Goal: Task Accomplishment & Management: Use online tool/utility

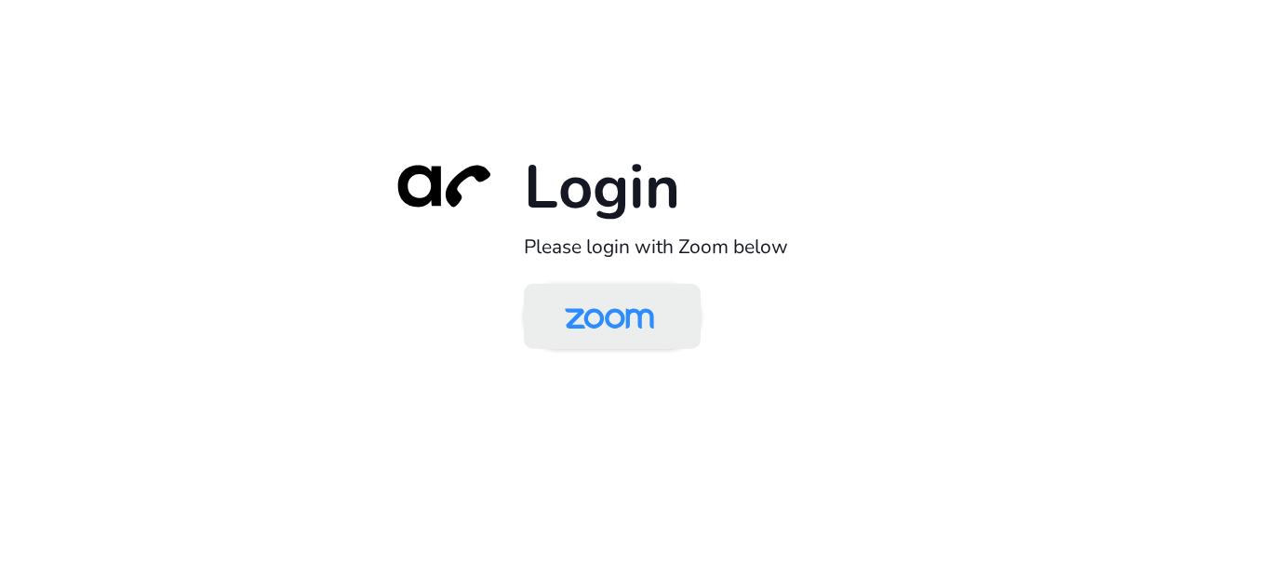
click at [633, 329] on img at bounding box center [609, 317] width 128 height 60
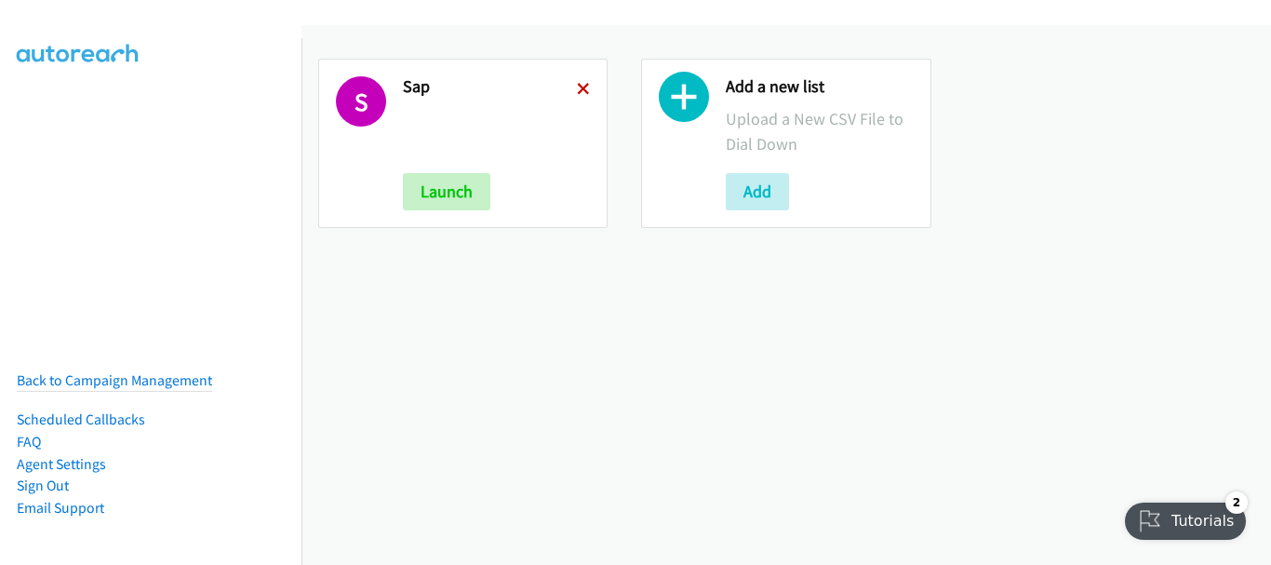
click at [577, 90] on icon at bounding box center [583, 90] width 13 height 13
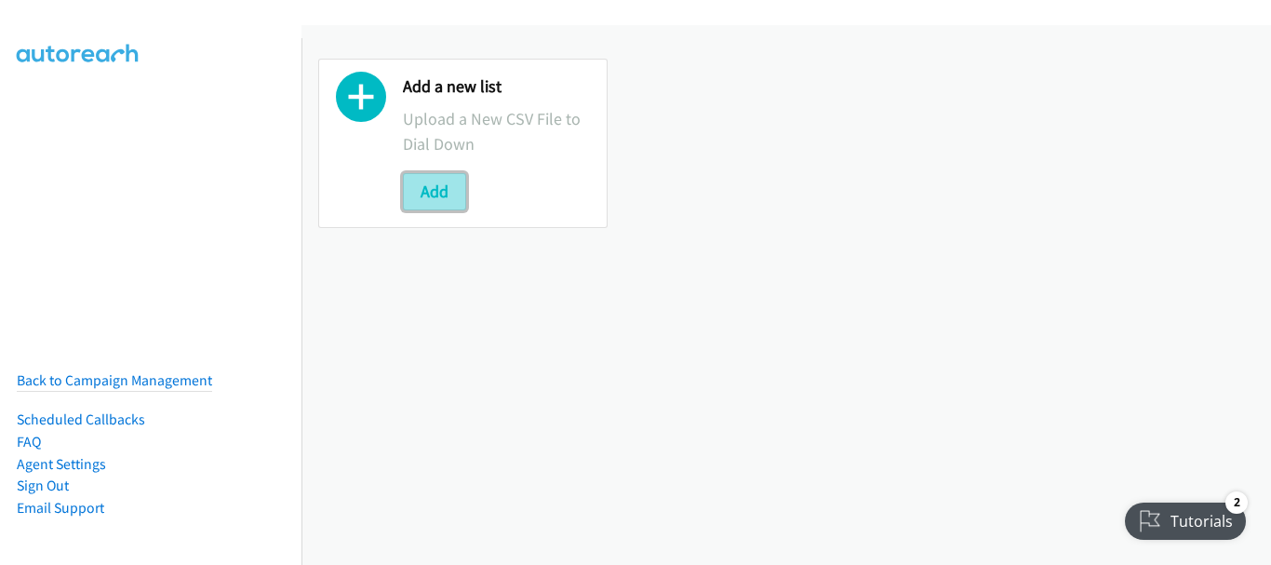
click at [443, 193] on button "Add" at bounding box center [434, 191] width 63 height 37
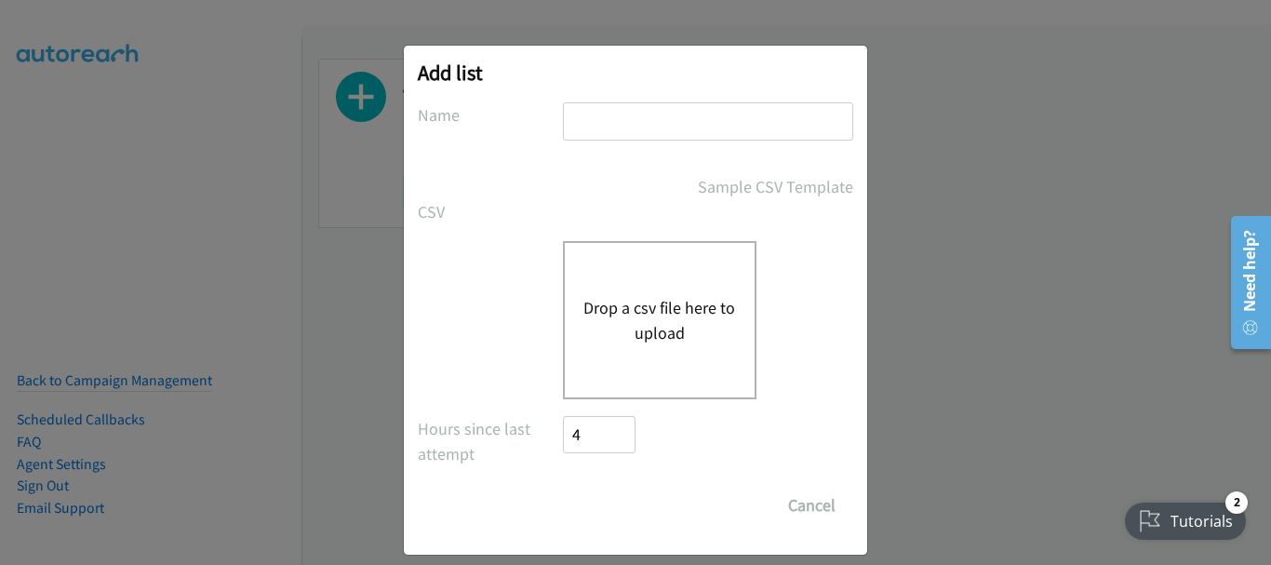
click at [639, 122] on input "text" at bounding box center [708, 121] width 290 height 38
type input "SAP"
click at [644, 320] on button "Drop a csv file here to upload" at bounding box center [659, 320] width 153 height 50
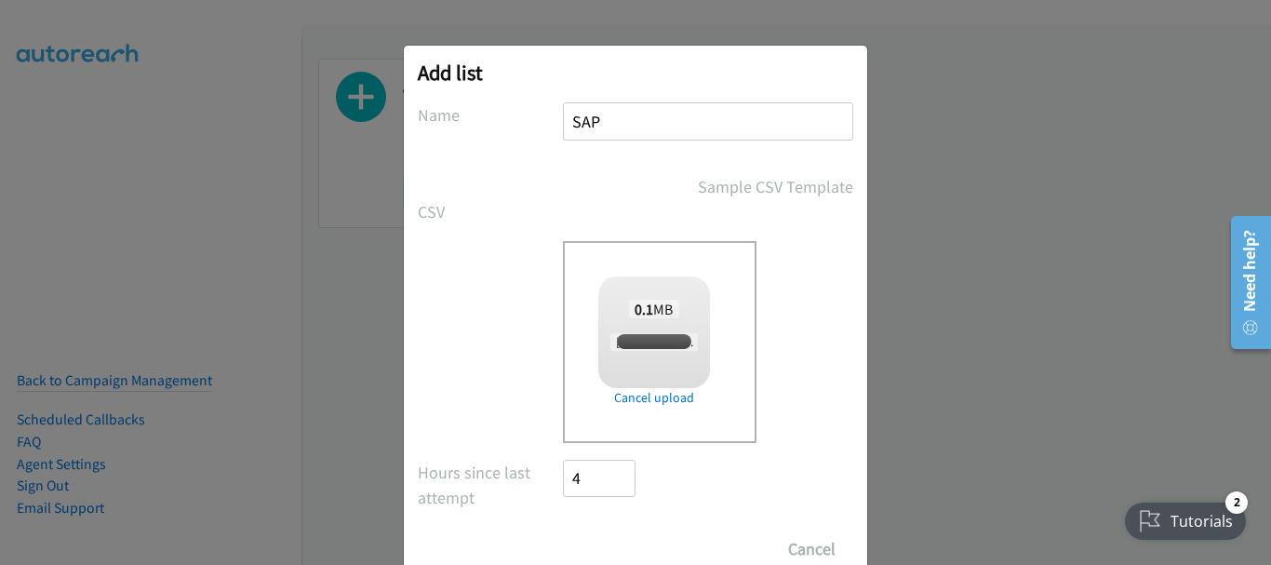
checkbox input "true"
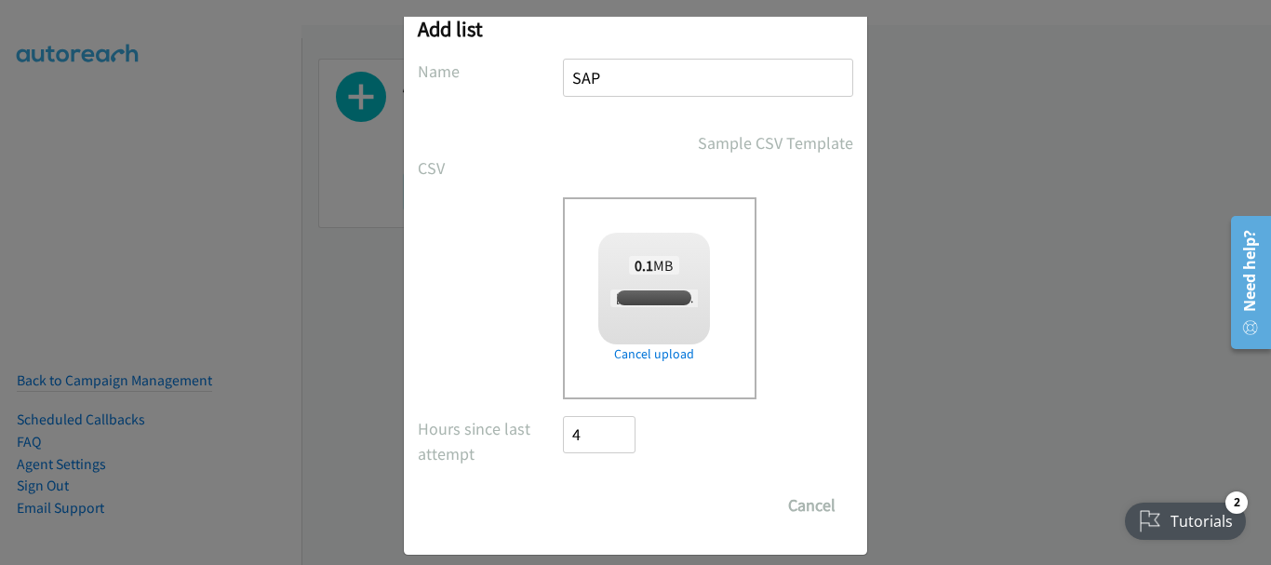
scroll to position [62, 0]
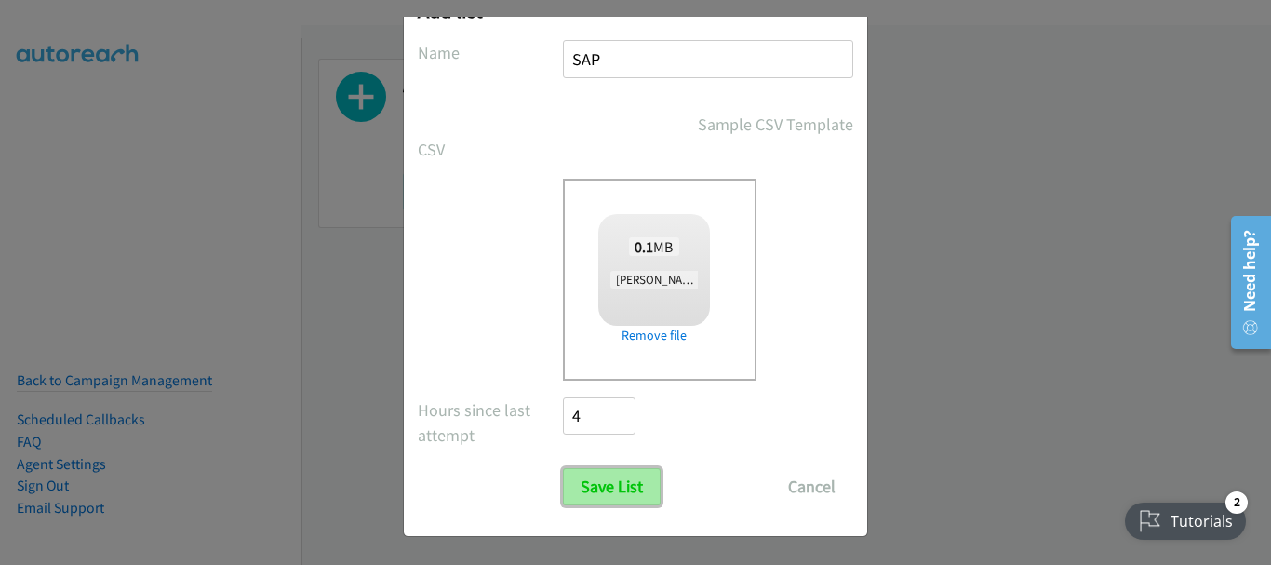
click at [611, 484] on input "Save List" at bounding box center [612, 486] width 98 height 37
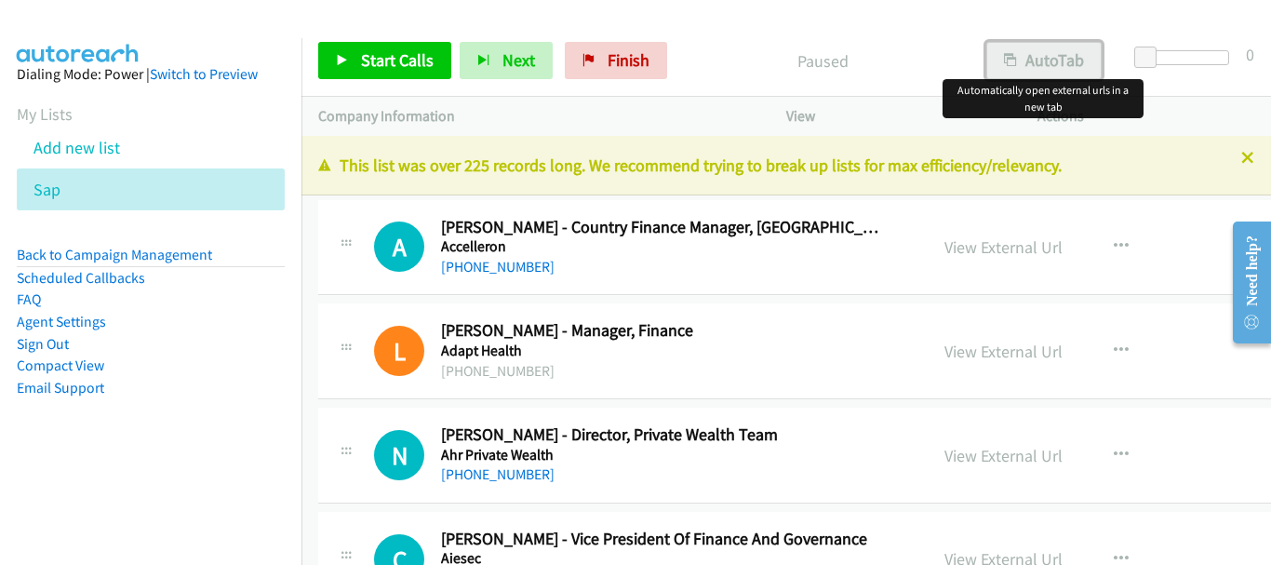
click at [1044, 56] on button "AutoTab" at bounding box center [1043, 60] width 115 height 37
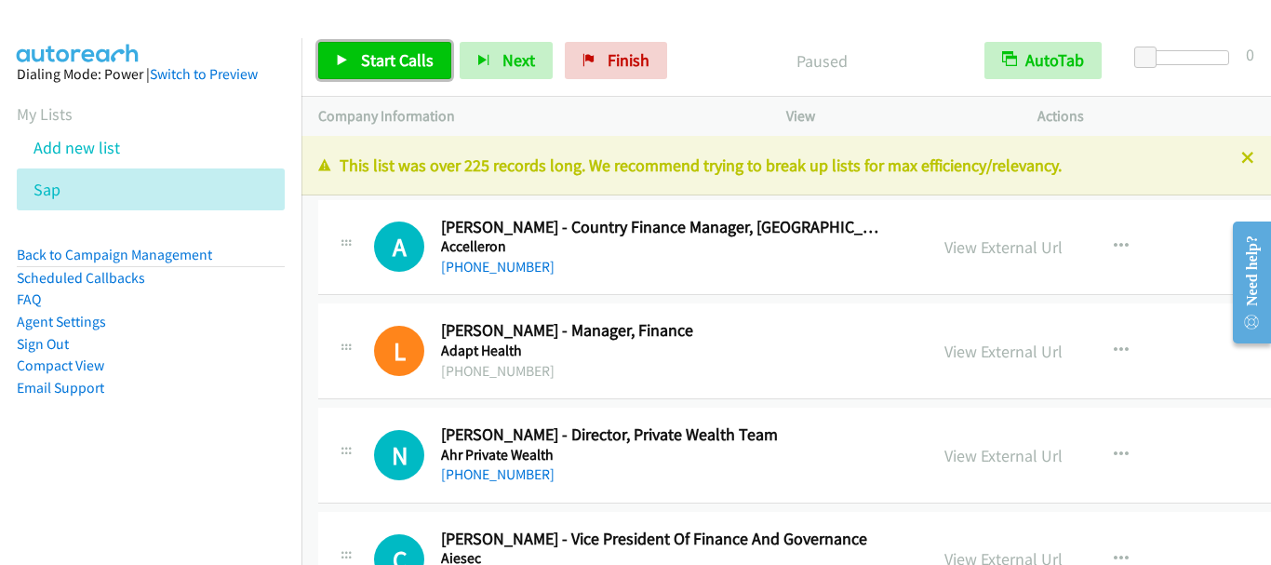
click at [392, 53] on span "Start Calls" at bounding box center [397, 59] width 73 height 21
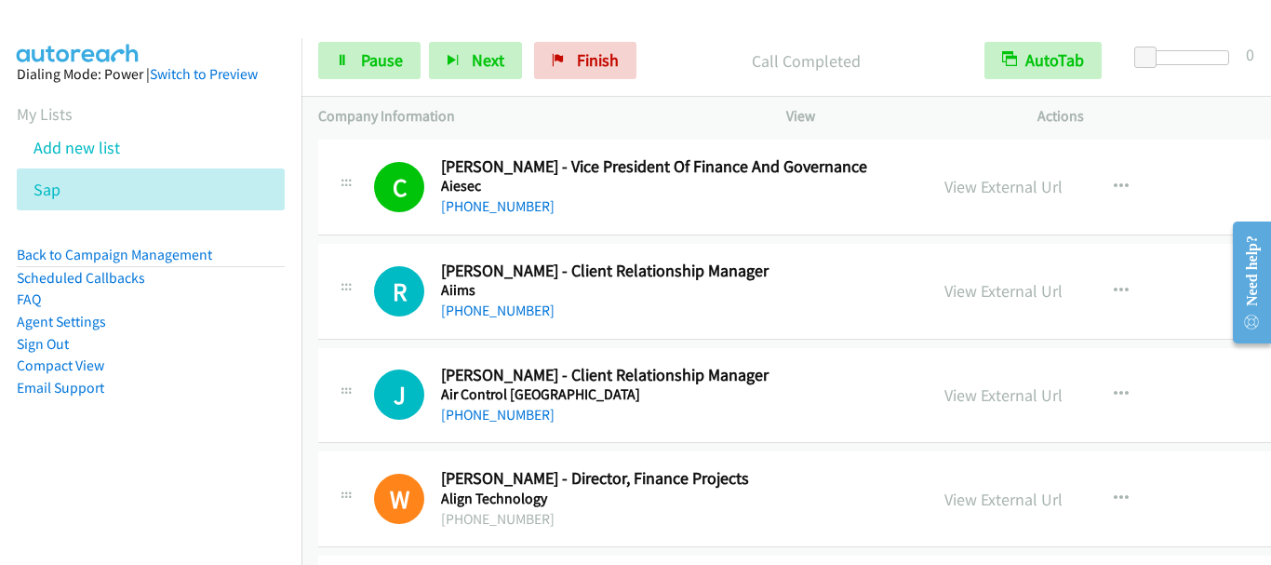
scroll to position [465, 0]
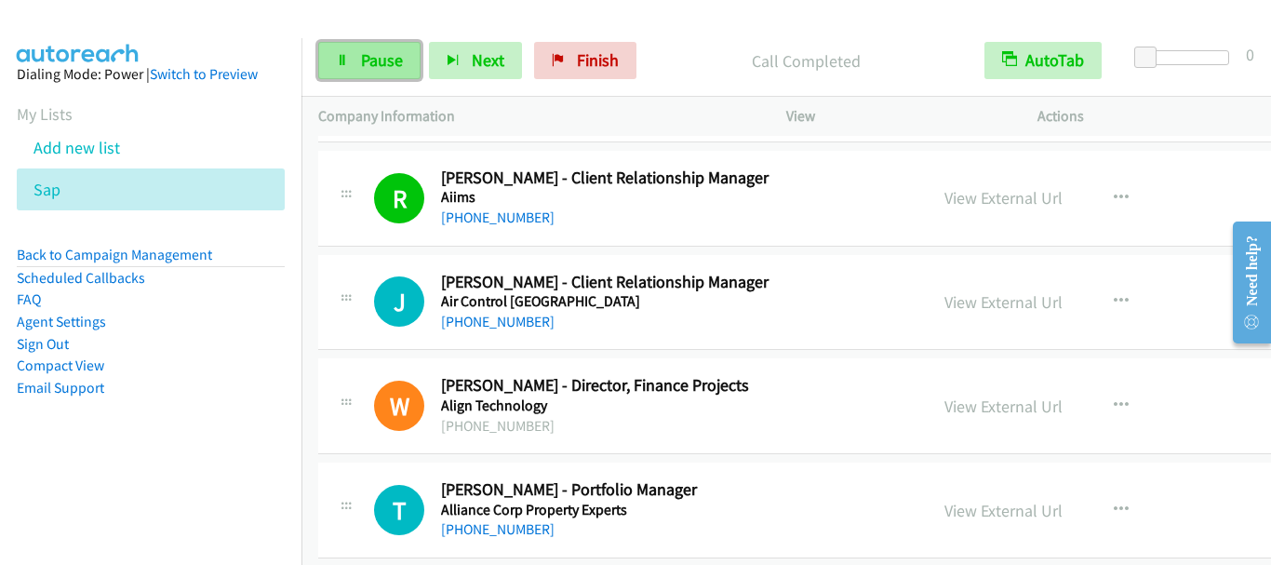
click at [400, 68] on span "Pause" at bounding box center [382, 59] width 42 height 21
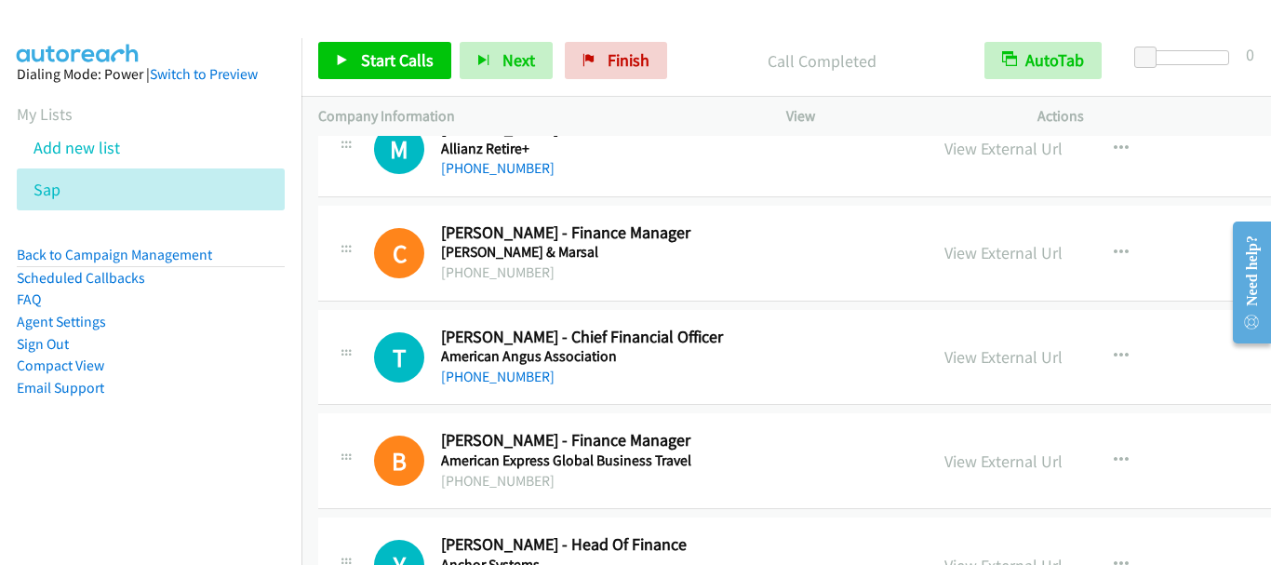
scroll to position [1023, 0]
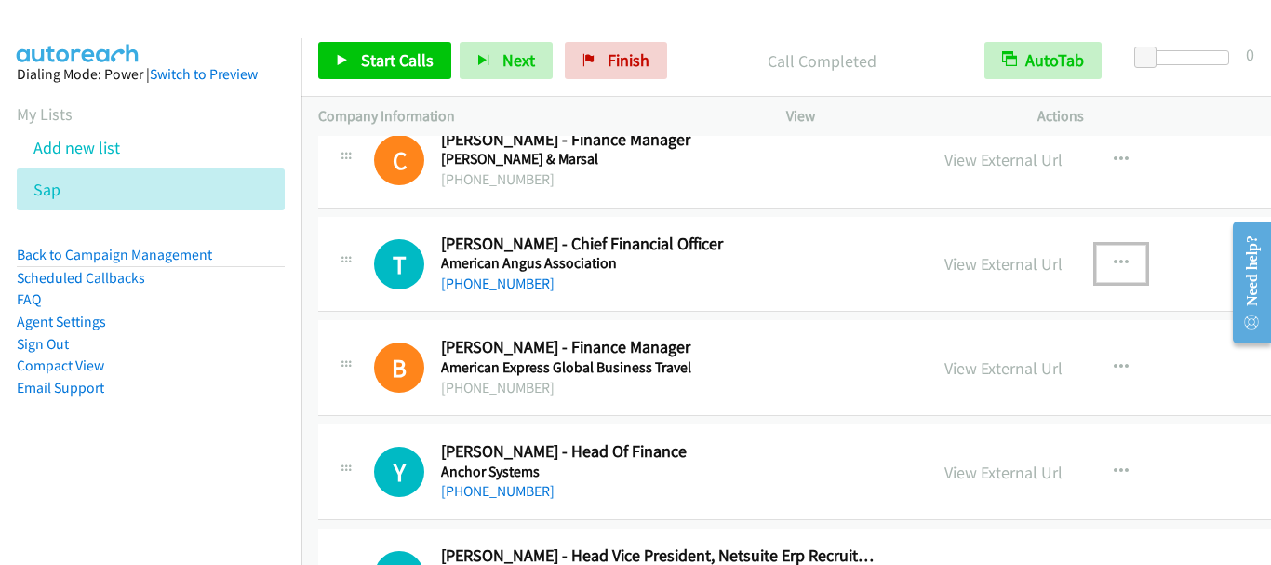
drag, startPoint x: 1106, startPoint y: 261, endPoint x: 1086, endPoint y: 269, distance: 21.8
click at [1114, 261] on icon "button" at bounding box center [1121, 263] width 15 height 15
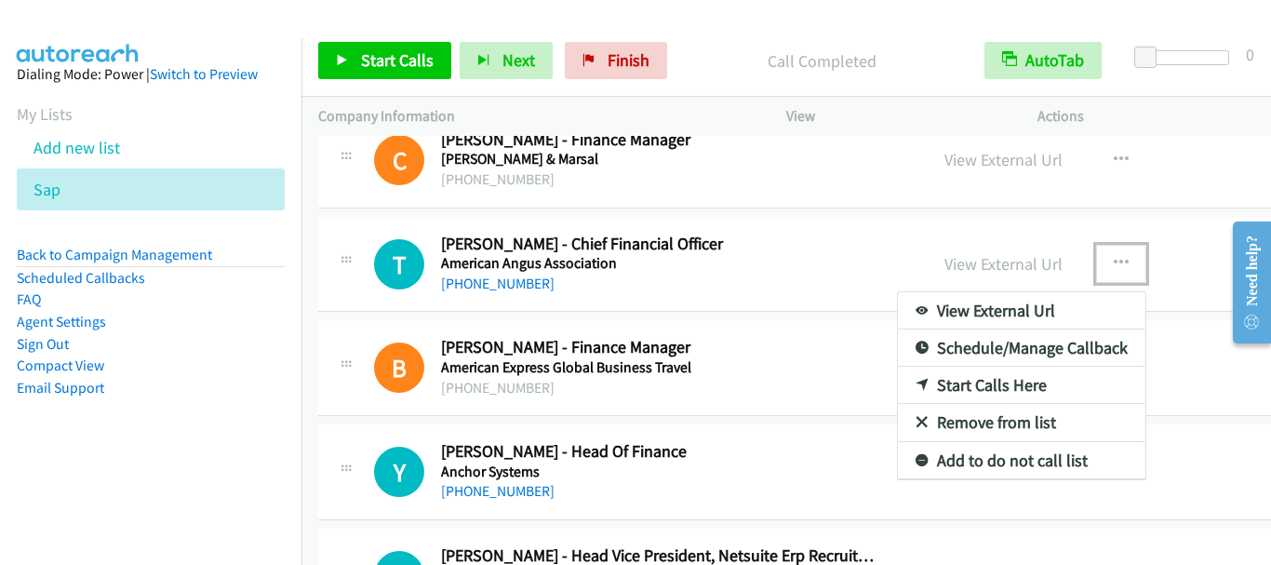
click at [983, 383] on link "Start Calls Here" at bounding box center [1021, 385] width 247 height 37
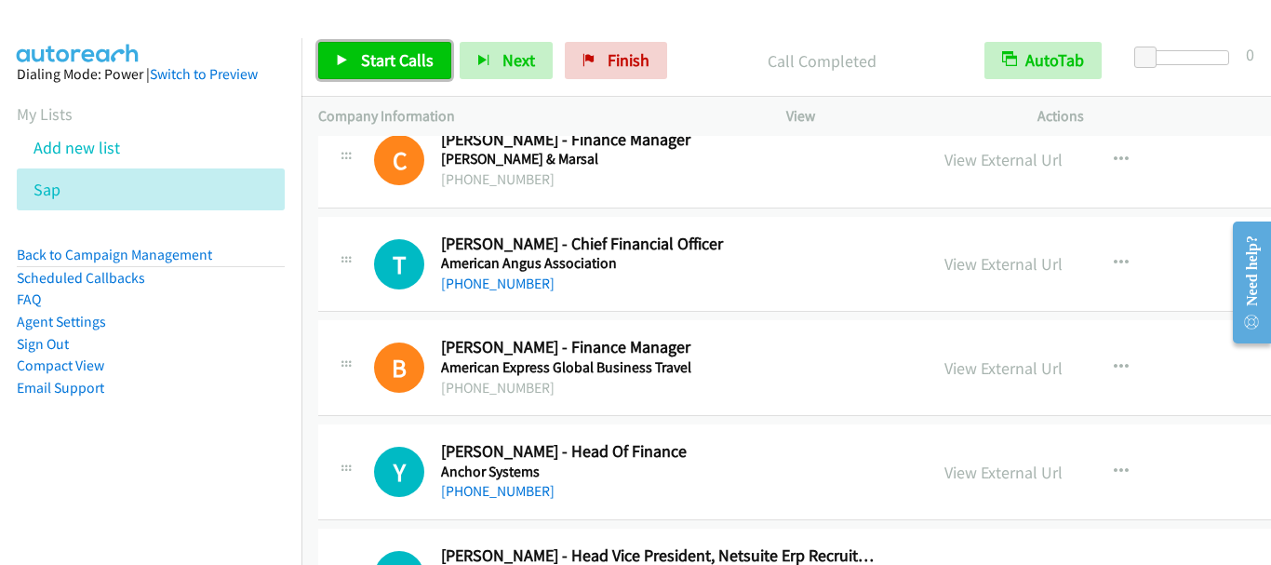
click at [414, 50] on span "Start Calls" at bounding box center [397, 59] width 73 height 21
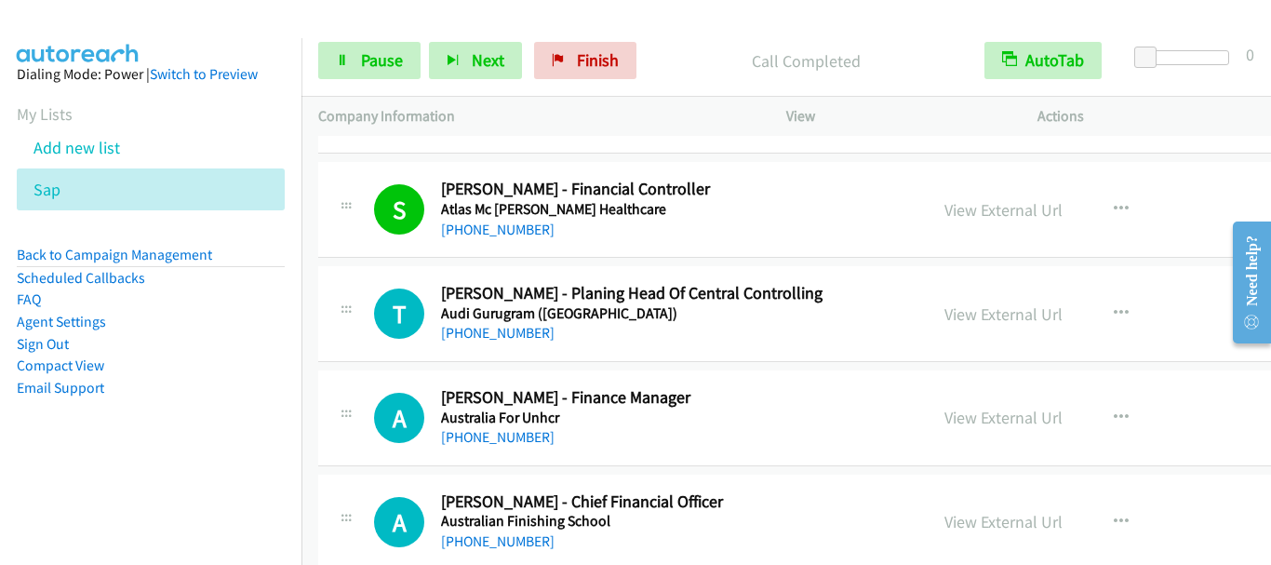
scroll to position [2419, 0]
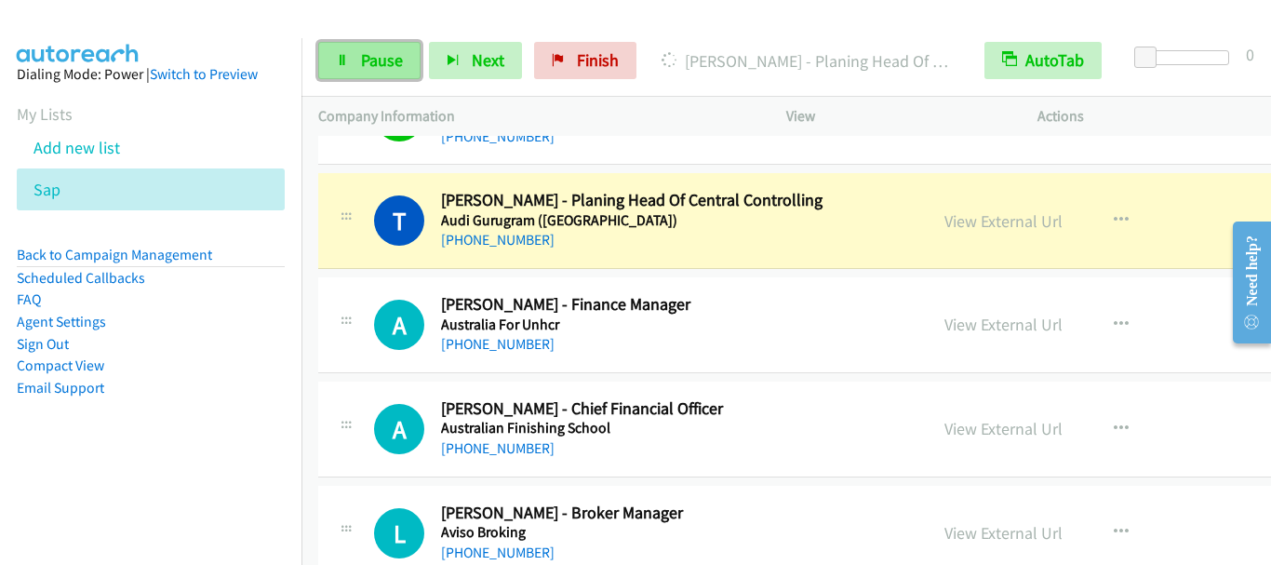
click at [394, 58] on span "Pause" at bounding box center [382, 59] width 42 height 21
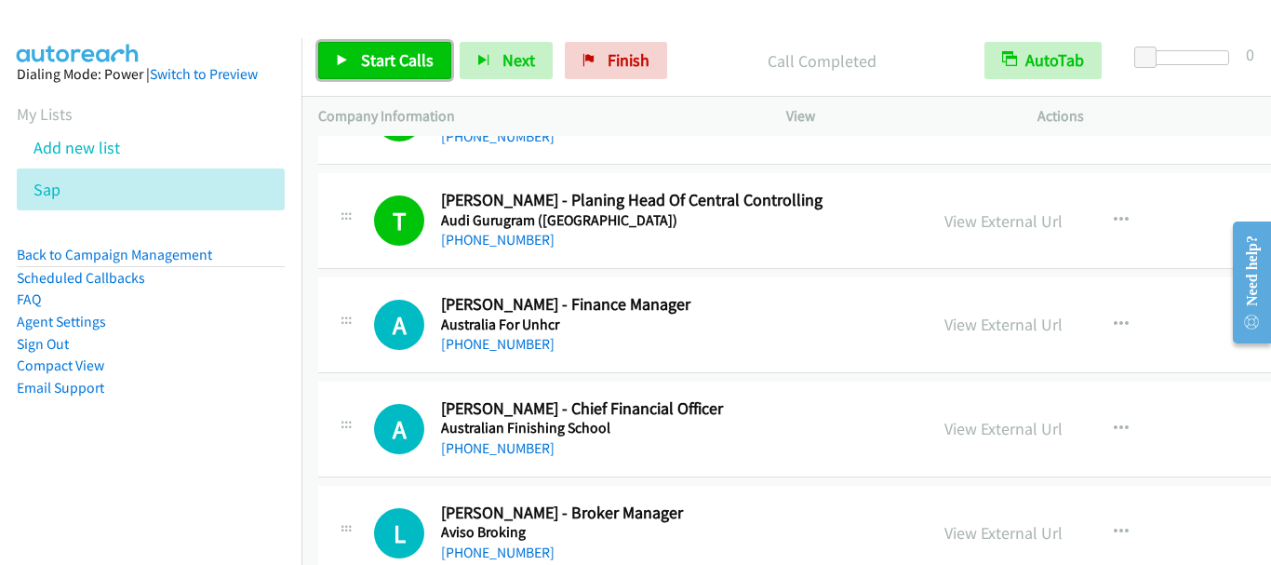
click at [396, 47] on link "Start Calls" at bounding box center [384, 60] width 133 height 37
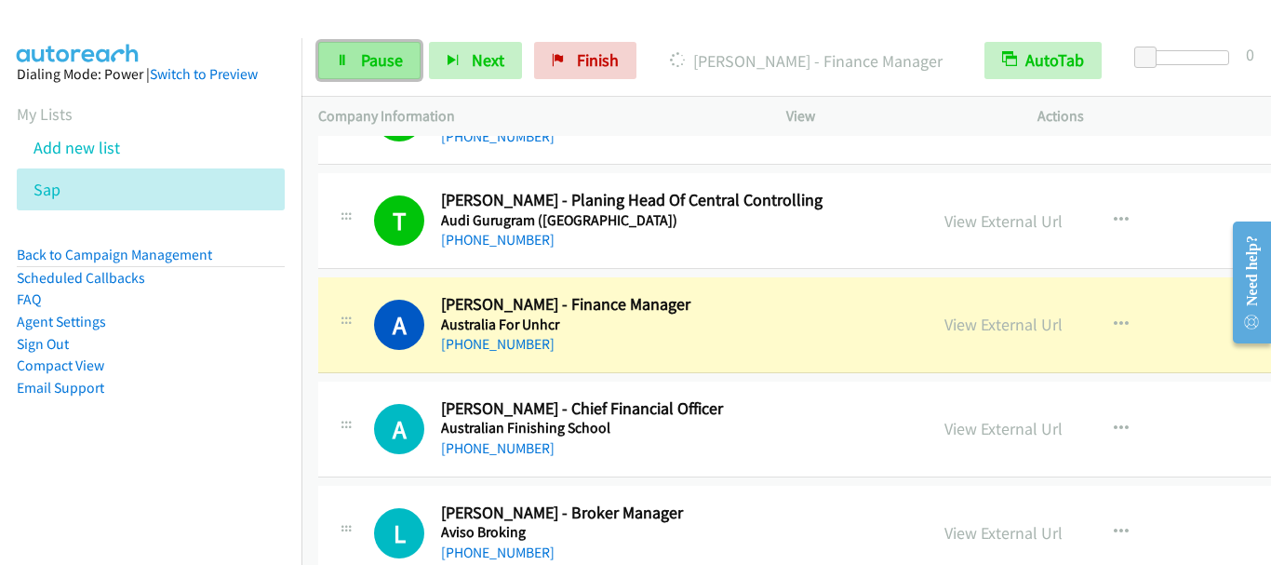
click at [372, 60] on span "Pause" at bounding box center [382, 59] width 42 height 21
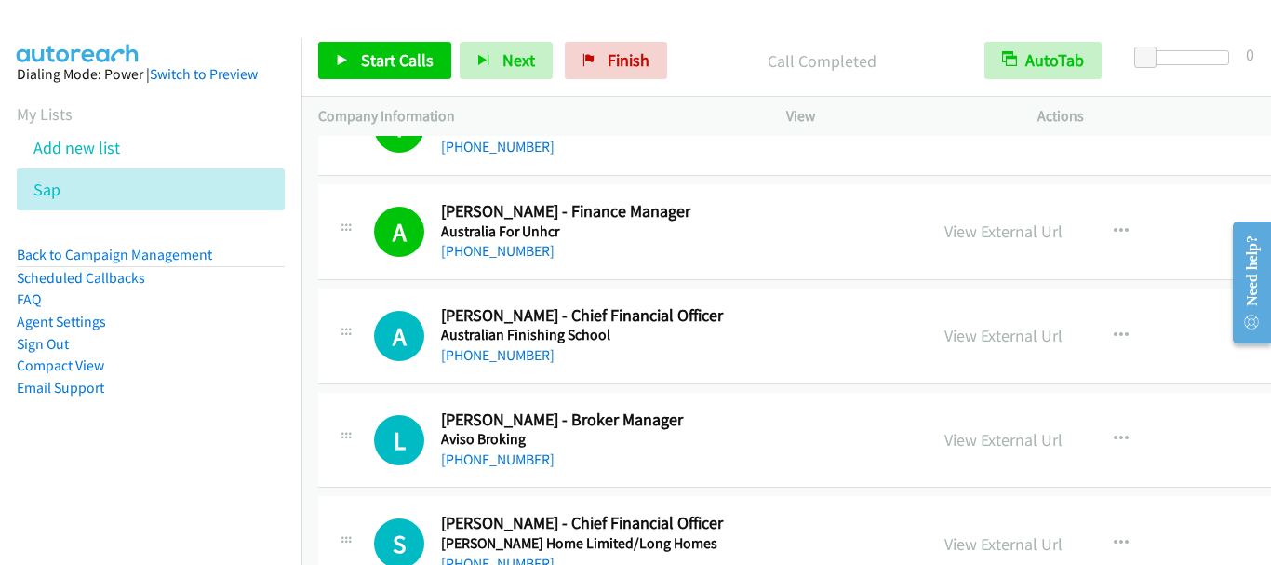
scroll to position [2605, 0]
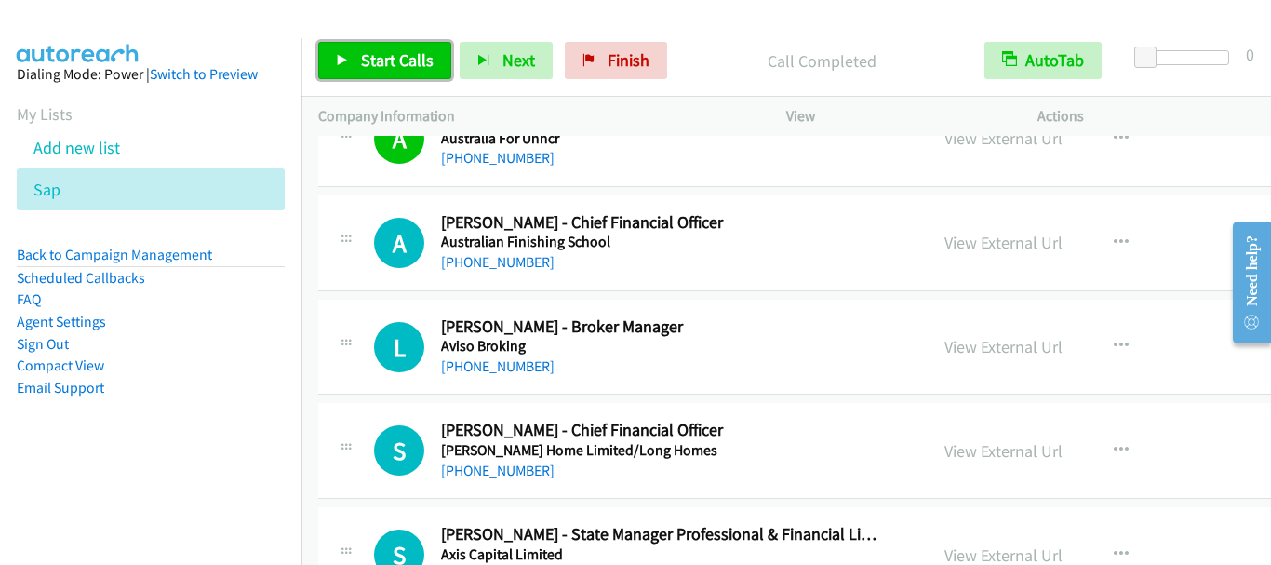
click at [378, 66] on span "Start Calls" at bounding box center [397, 59] width 73 height 21
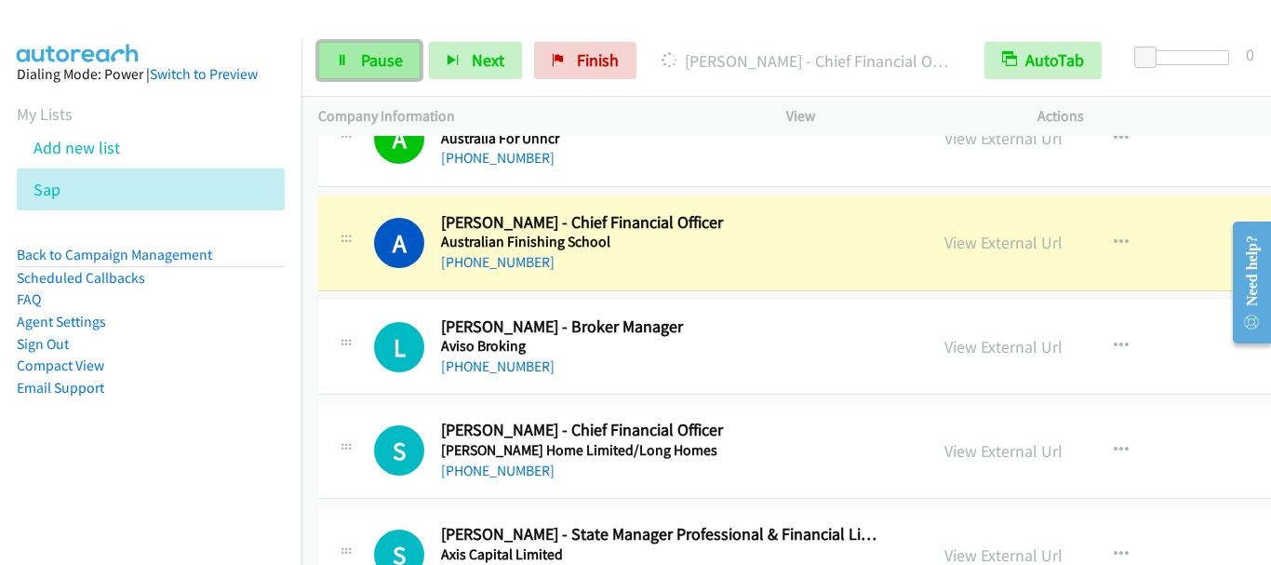
click at [400, 59] on span "Pause" at bounding box center [382, 59] width 42 height 21
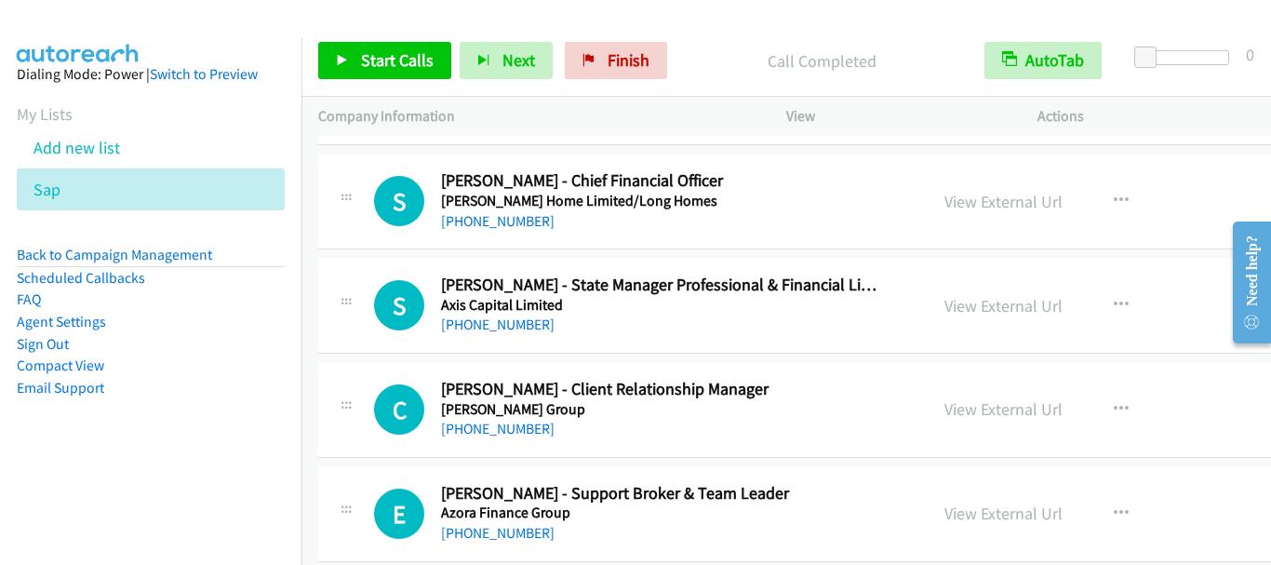
scroll to position [2884, 0]
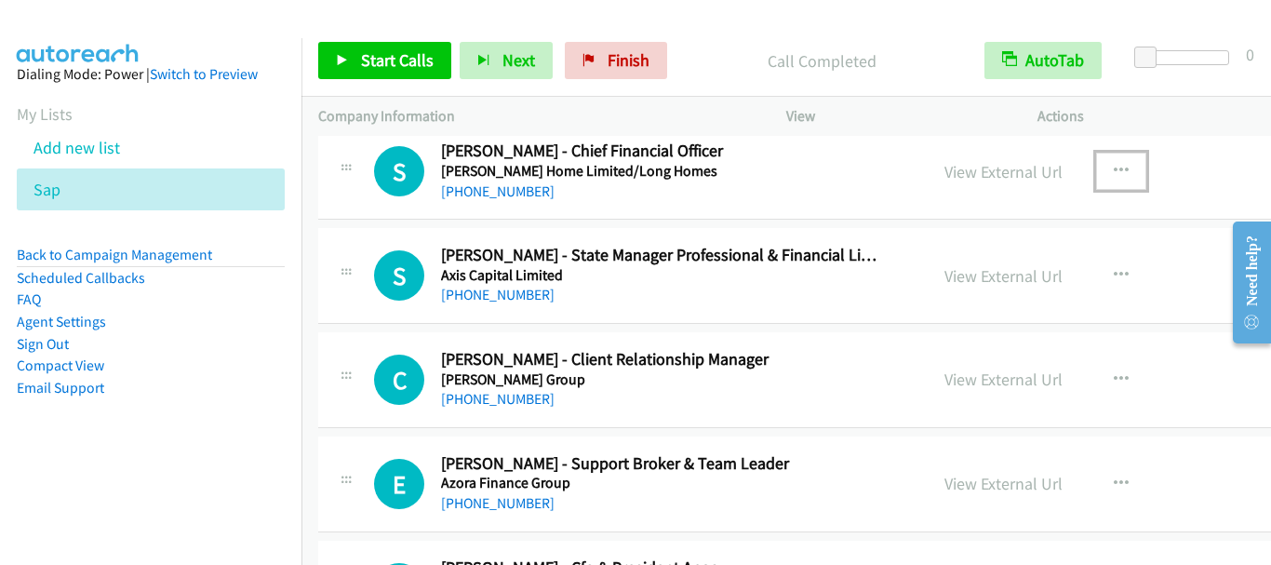
click at [1114, 167] on icon "button" at bounding box center [1121, 171] width 15 height 15
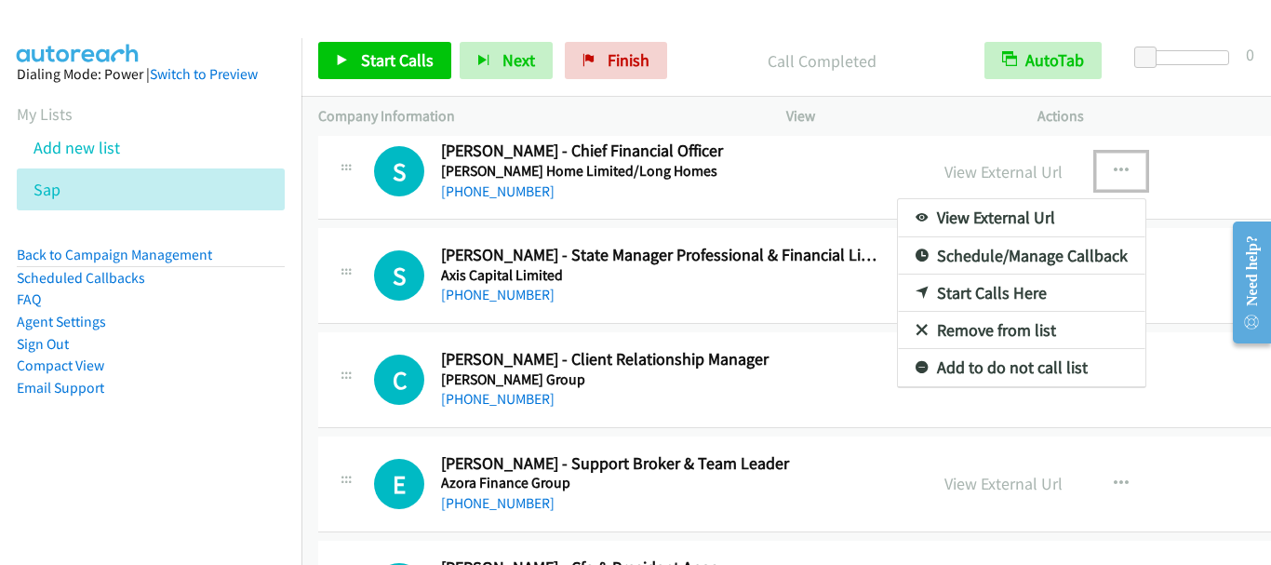
click at [997, 283] on link "Start Calls Here" at bounding box center [1021, 292] width 247 height 37
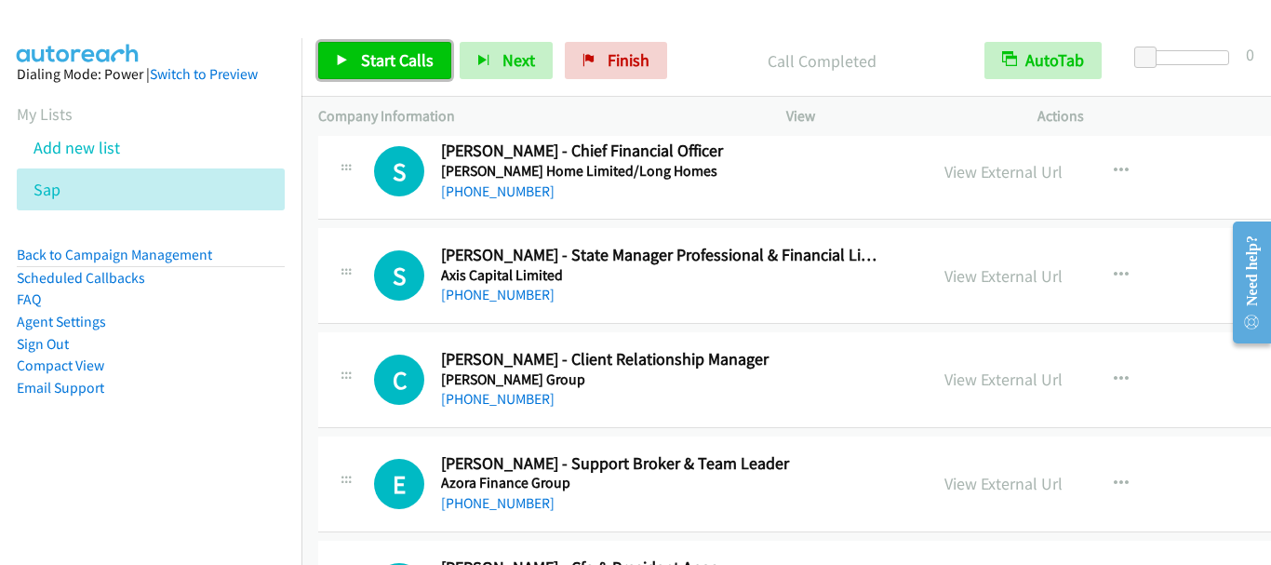
click at [392, 58] on span "Start Calls" at bounding box center [397, 59] width 73 height 21
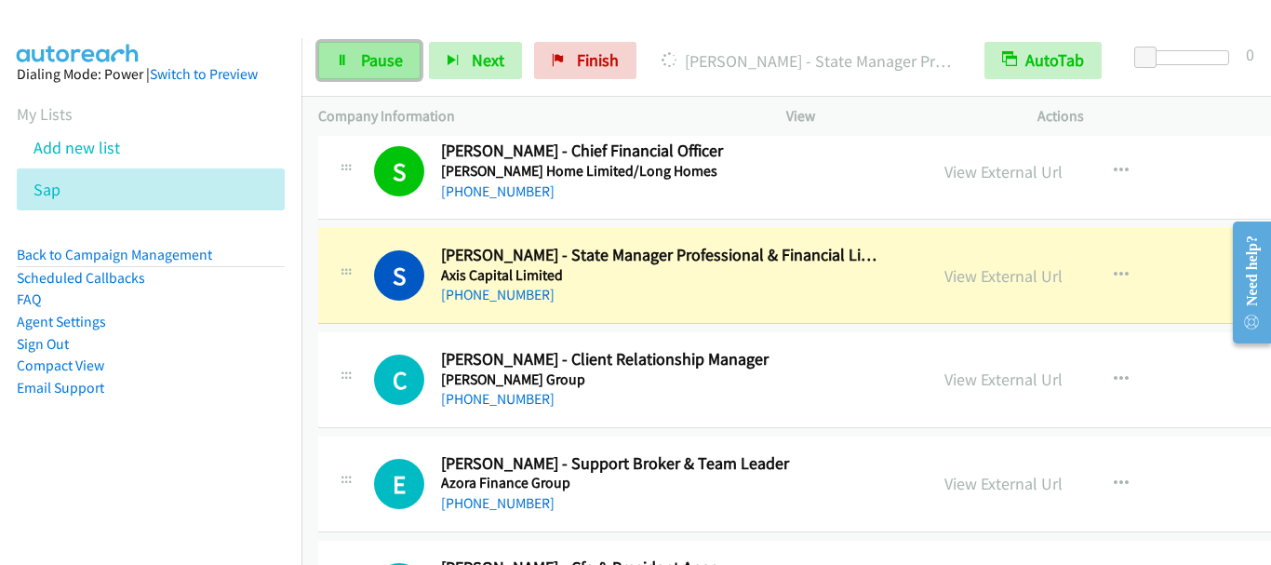
click at [385, 66] on span "Pause" at bounding box center [382, 59] width 42 height 21
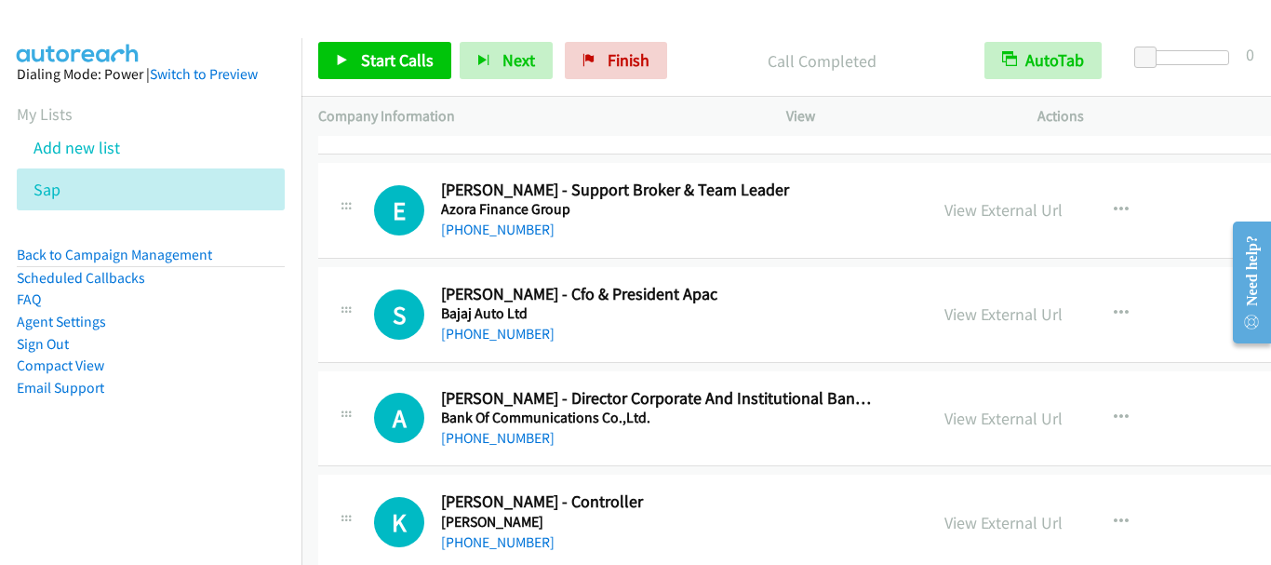
scroll to position [3256, 0]
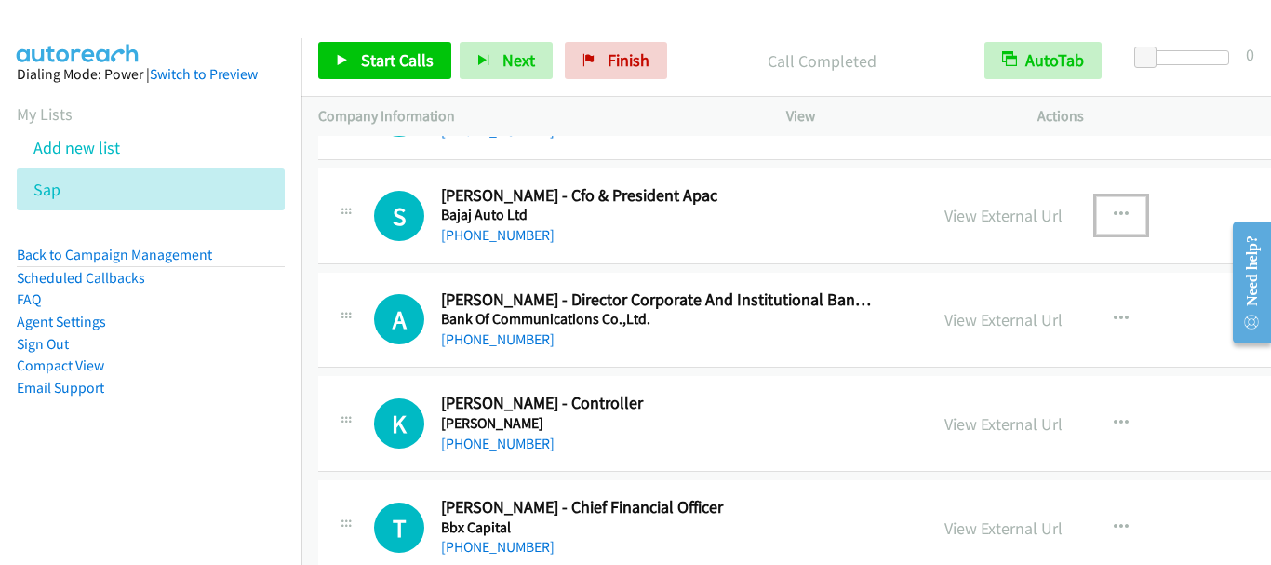
click at [1114, 211] on icon "button" at bounding box center [1121, 214] width 15 height 15
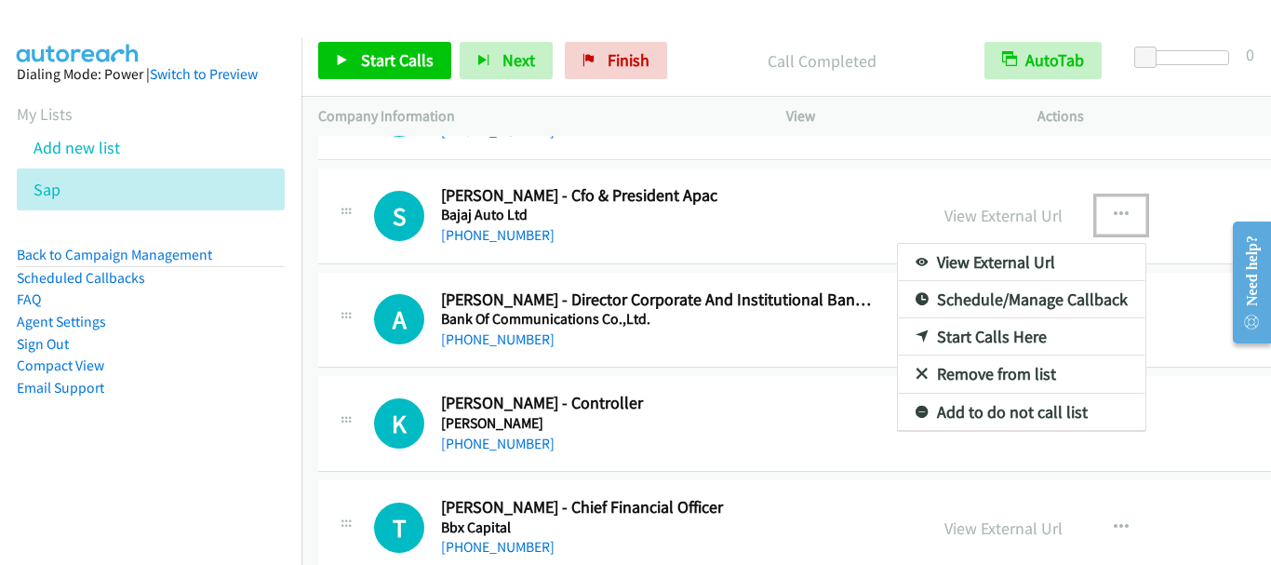
click at [965, 333] on link "Start Calls Here" at bounding box center [1021, 336] width 247 height 37
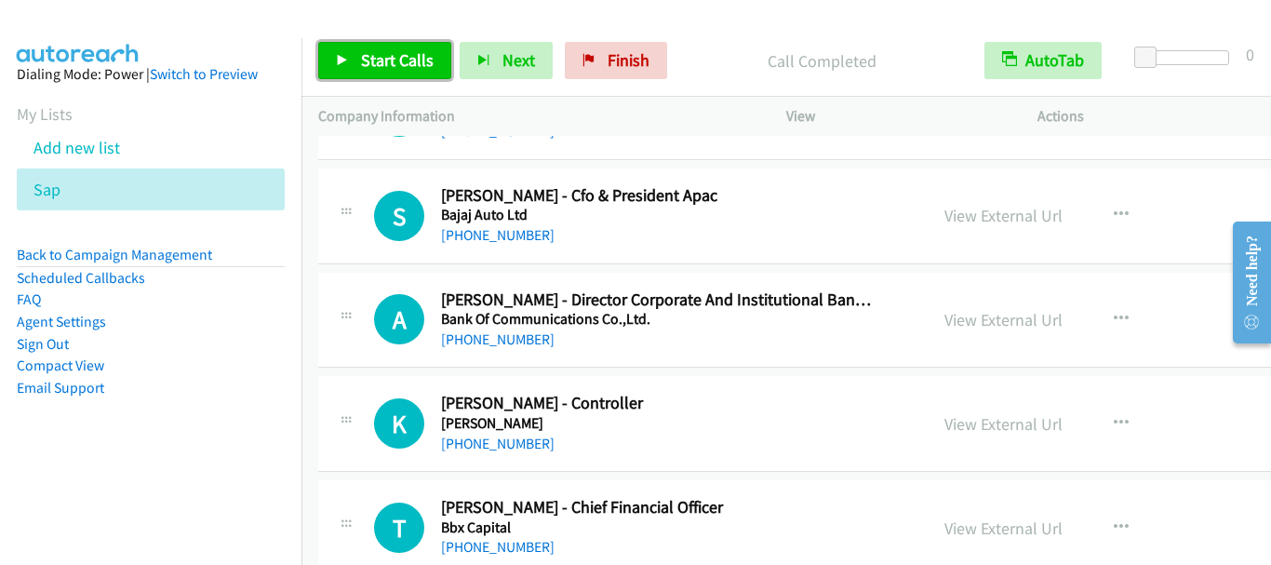
click at [430, 67] on span "Start Calls" at bounding box center [397, 59] width 73 height 21
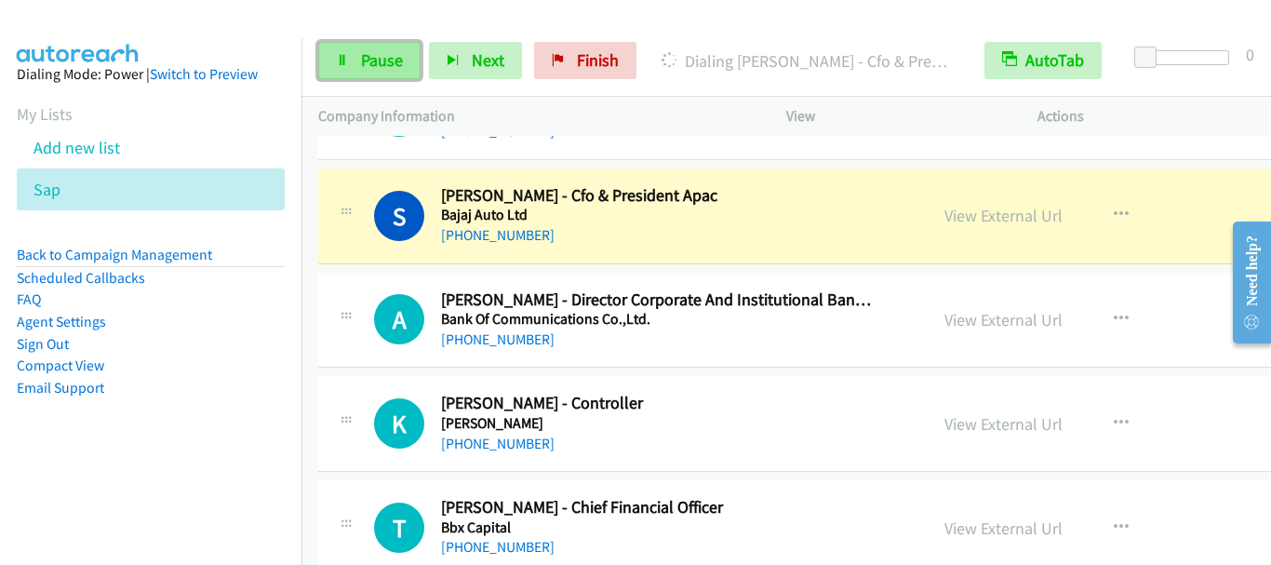
click at [361, 65] on span "Pause" at bounding box center [382, 59] width 42 height 21
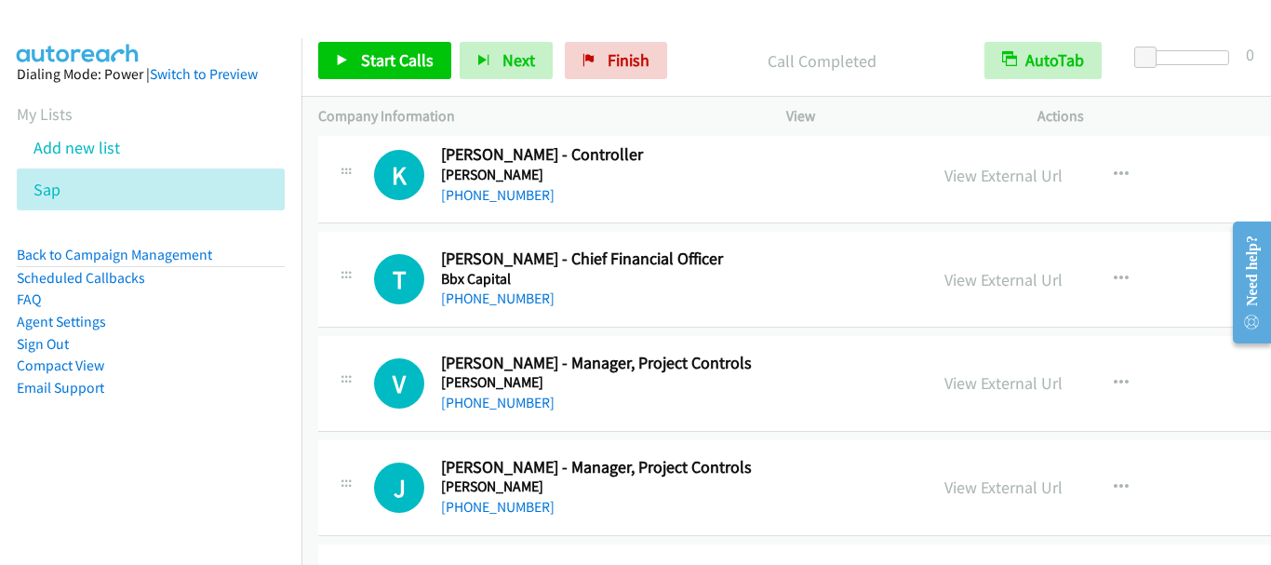
scroll to position [3535, 0]
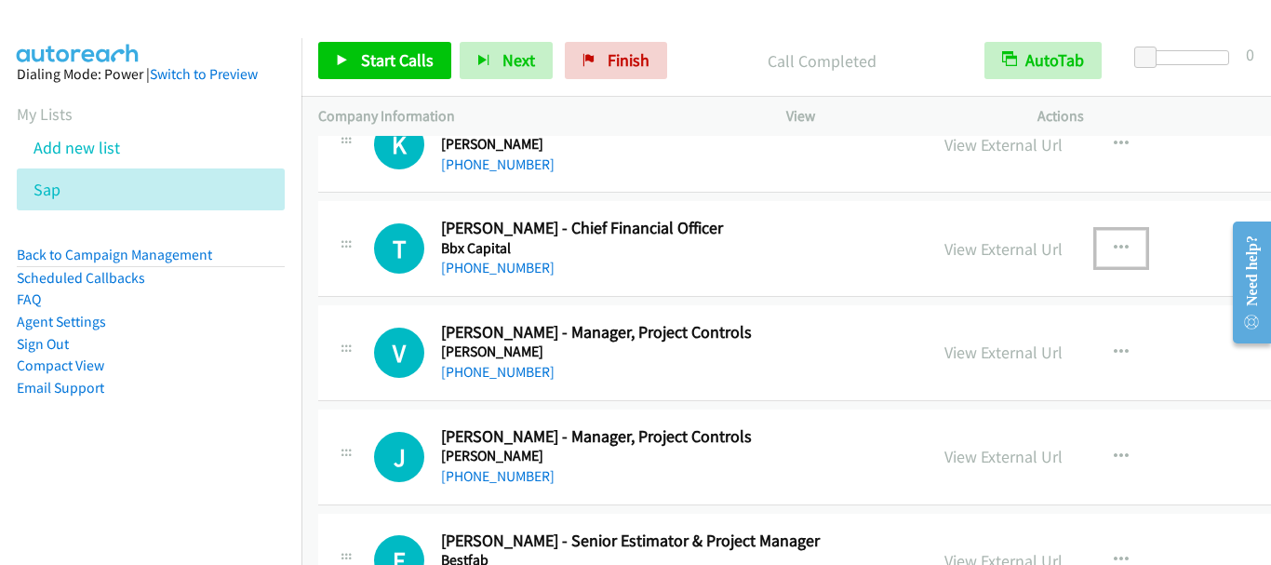
click at [1114, 247] on icon "button" at bounding box center [1121, 248] width 15 height 15
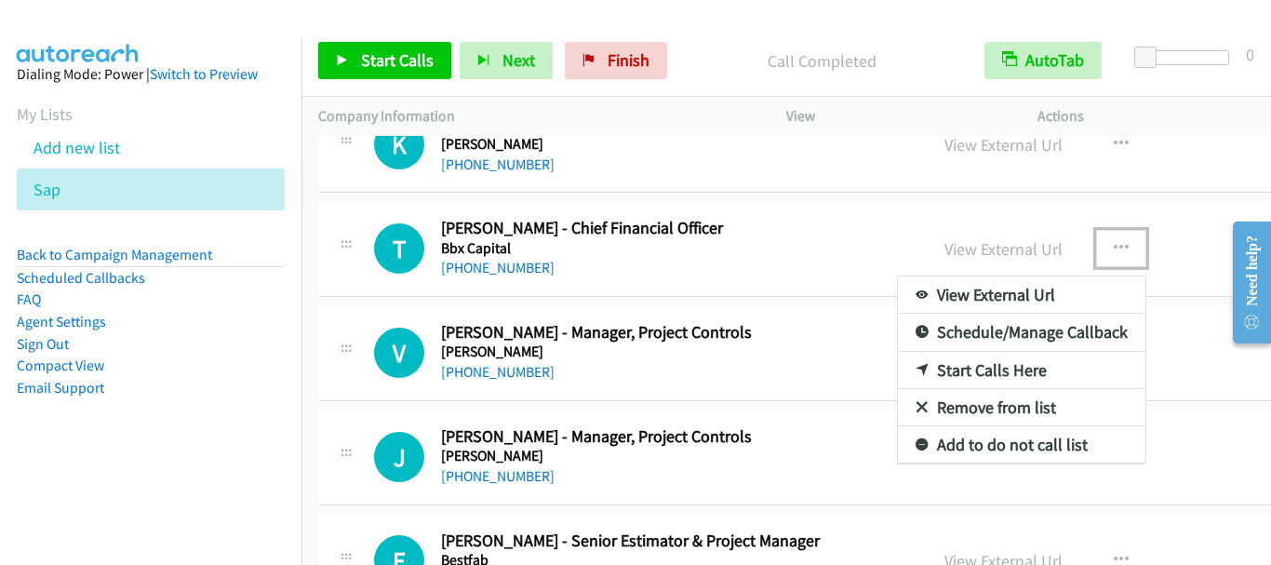
click at [986, 368] on link "Start Calls Here" at bounding box center [1021, 370] width 247 height 37
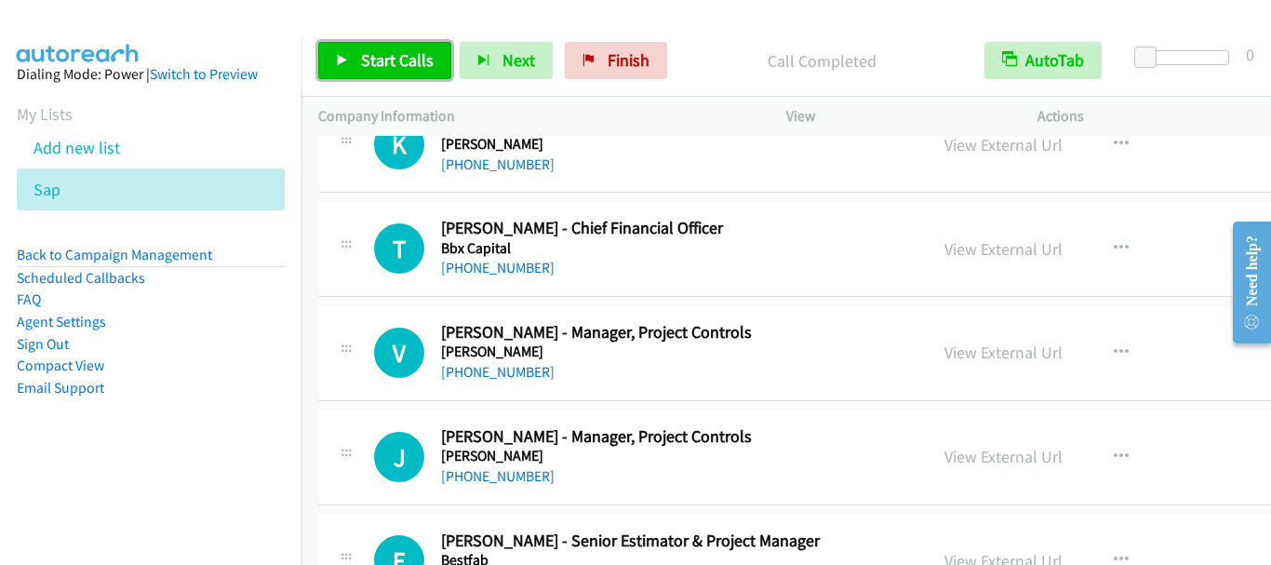
click at [405, 66] on span "Start Calls" at bounding box center [397, 59] width 73 height 21
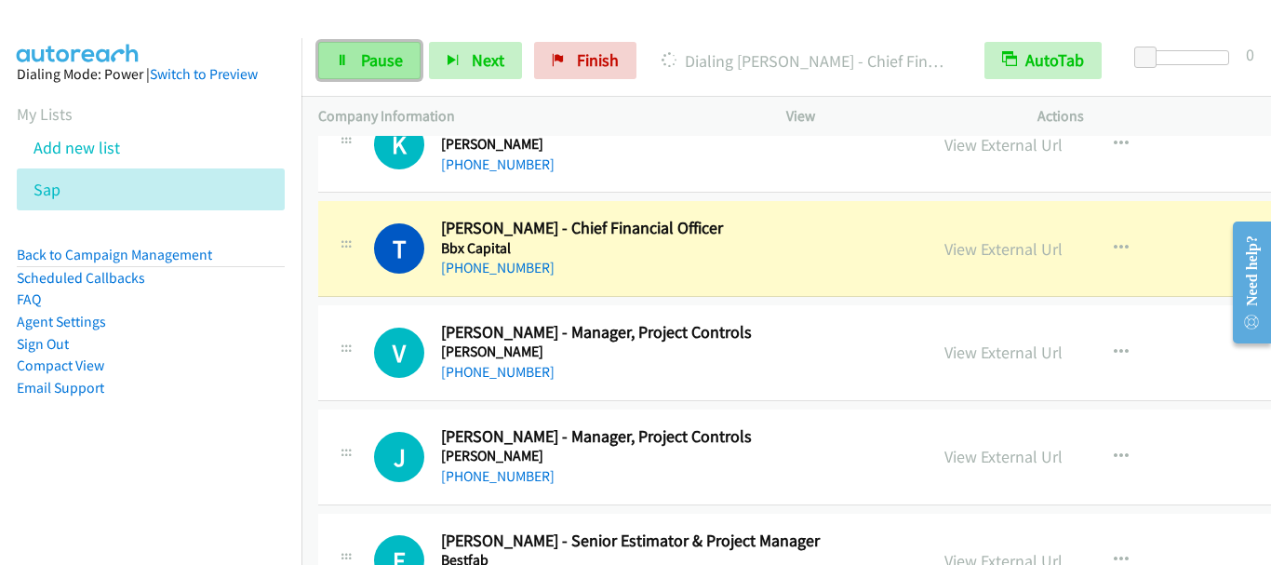
click at [394, 53] on span "Pause" at bounding box center [382, 59] width 42 height 21
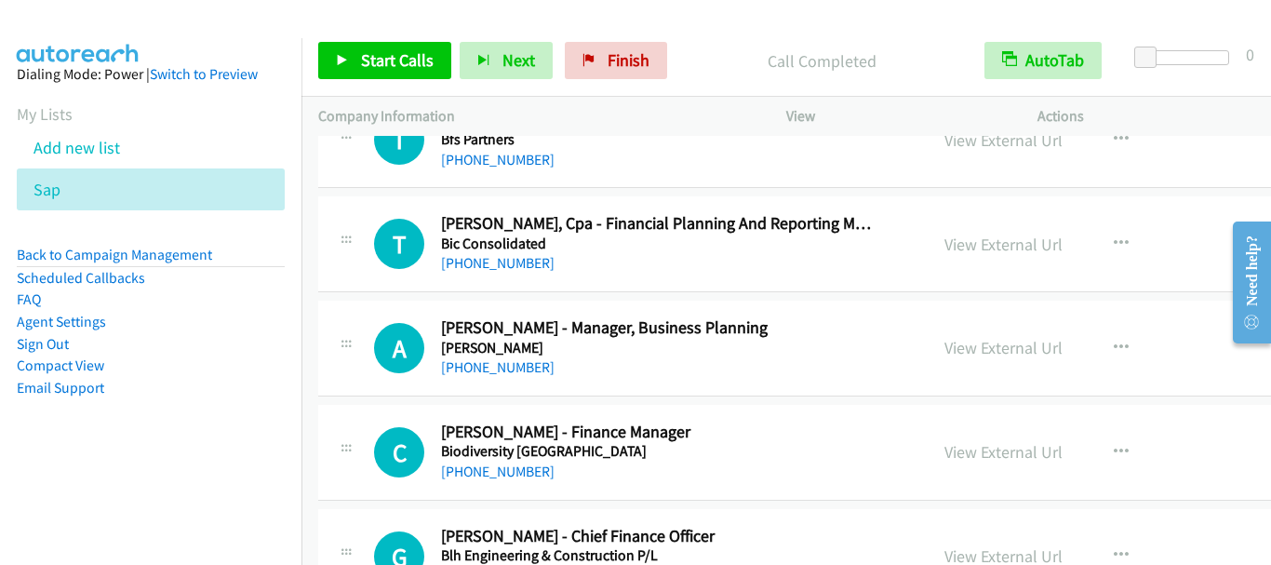
scroll to position [4093, 0]
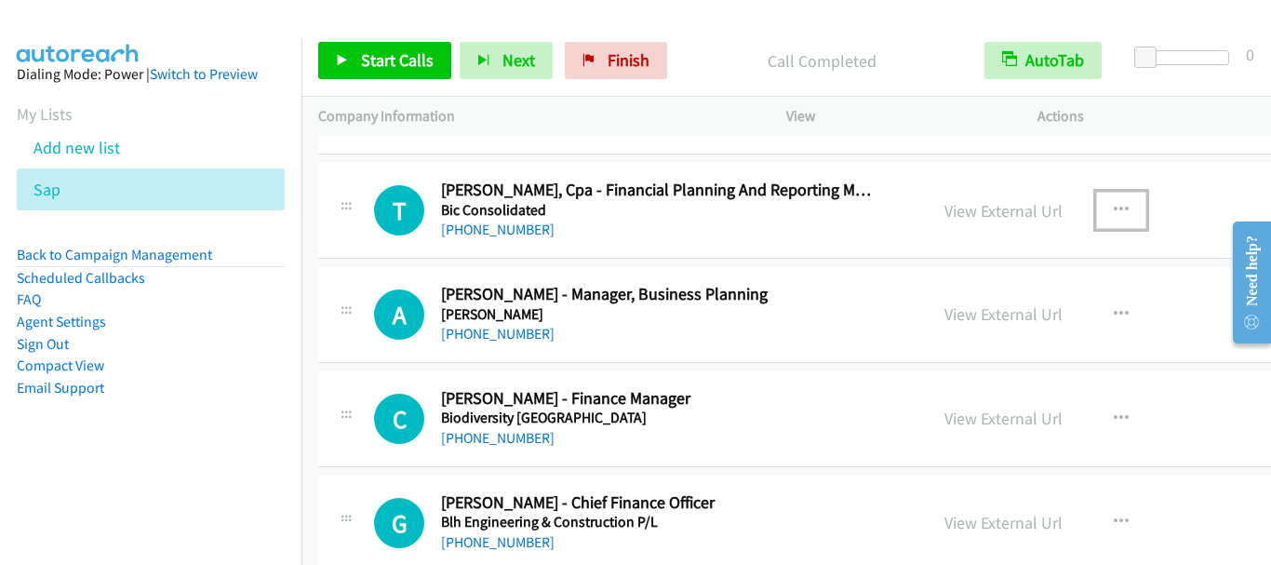
click at [1114, 204] on icon "button" at bounding box center [1121, 210] width 15 height 15
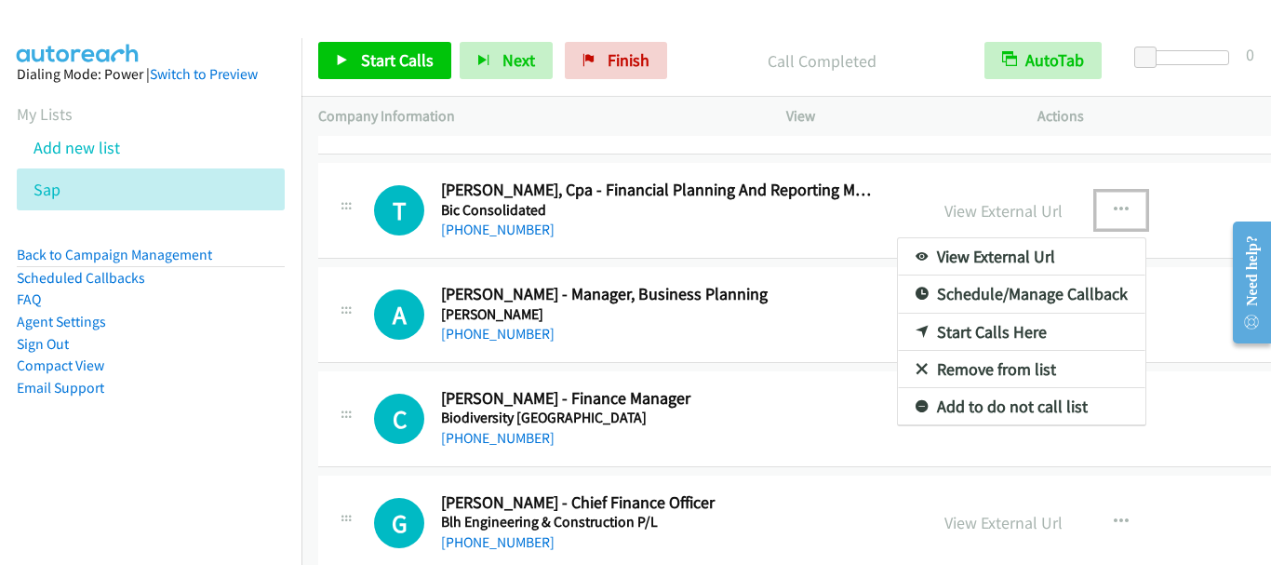
click at [983, 334] on link "Start Calls Here" at bounding box center [1021, 332] width 247 height 37
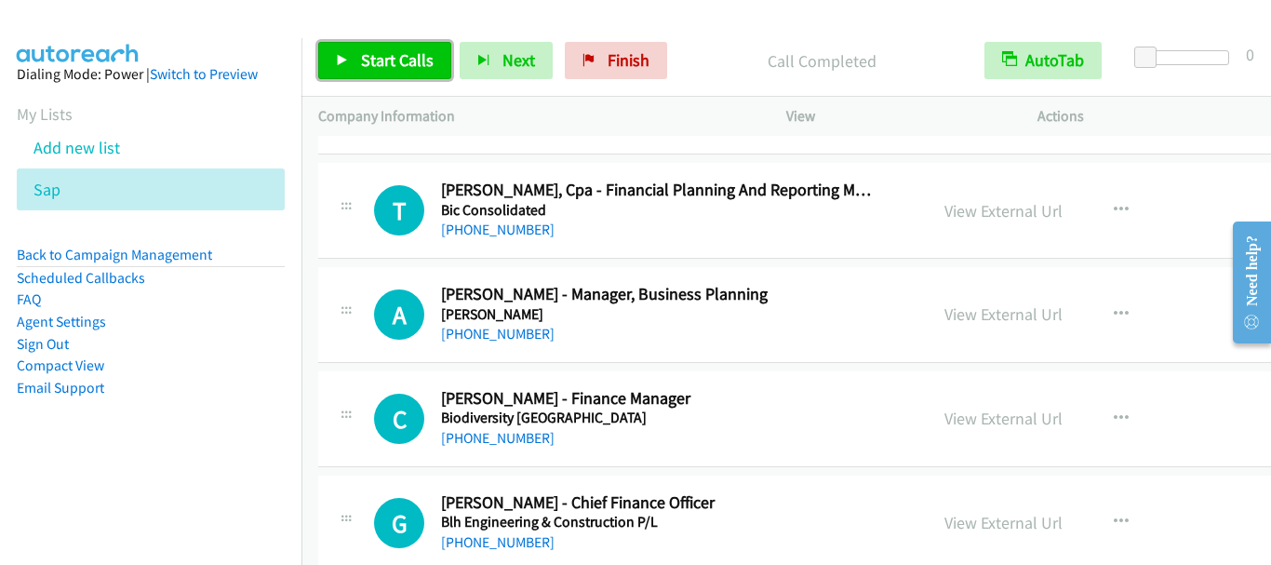
click at [365, 57] on span "Start Calls" at bounding box center [397, 59] width 73 height 21
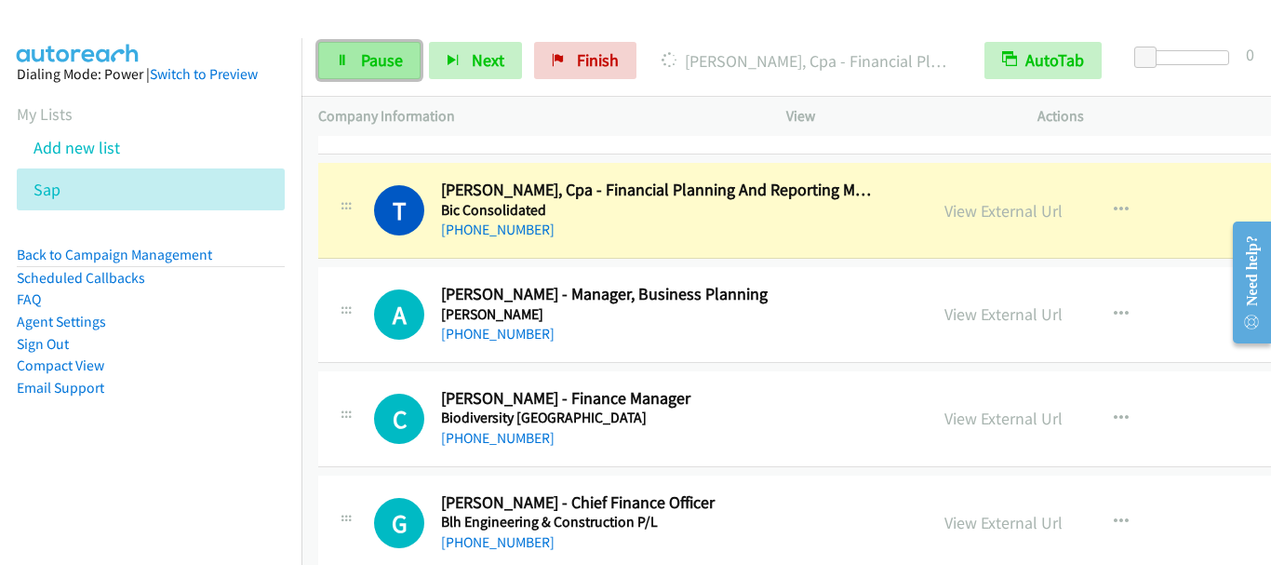
click at [388, 51] on span "Pause" at bounding box center [382, 59] width 42 height 21
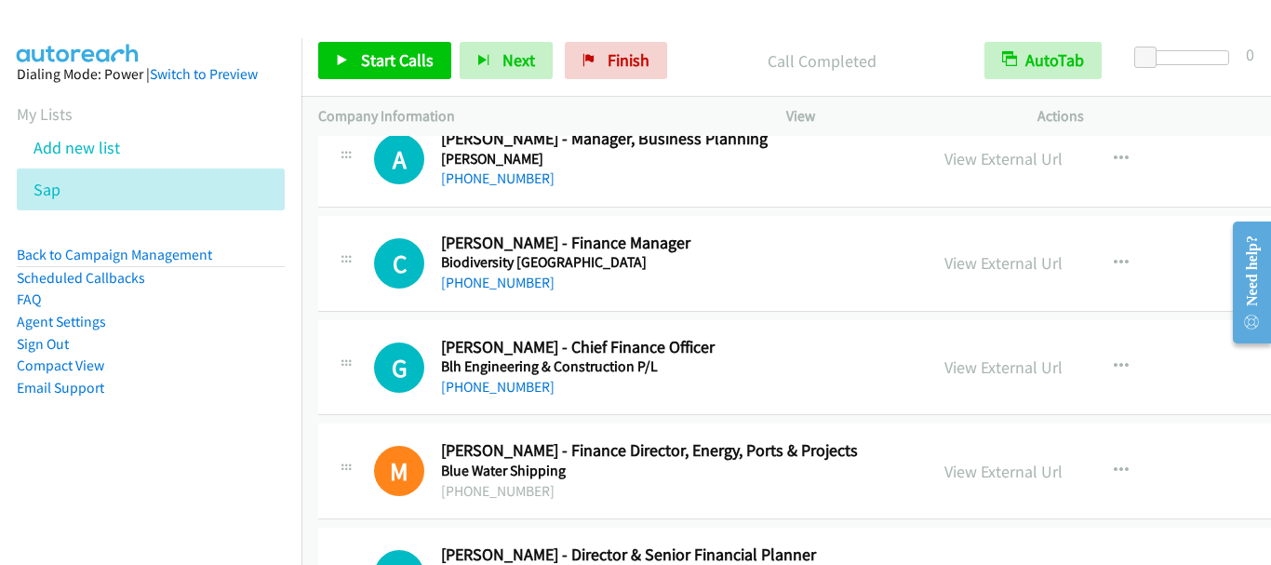
scroll to position [4280, 0]
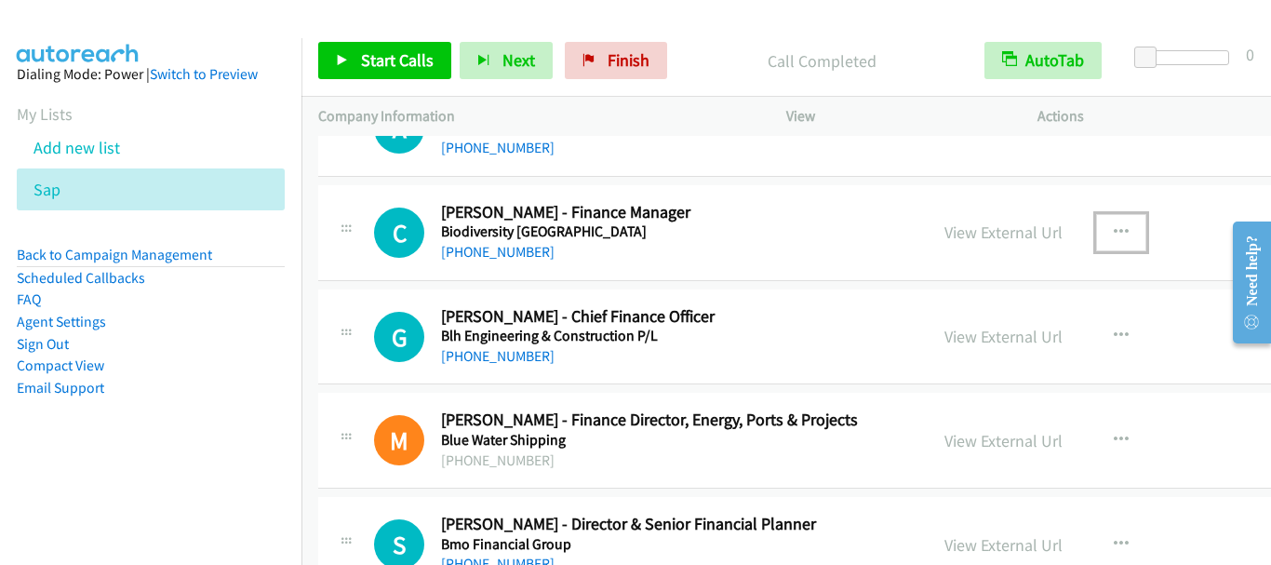
click at [1114, 233] on icon "button" at bounding box center [1121, 232] width 15 height 15
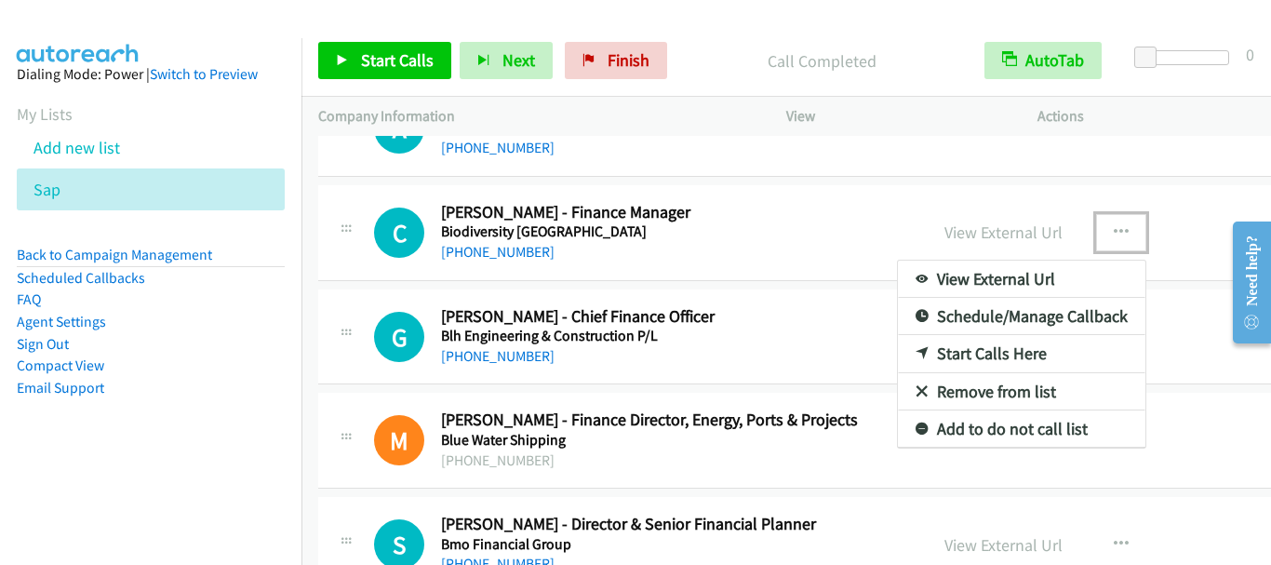
click at [987, 350] on link "Start Calls Here" at bounding box center [1021, 353] width 247 height 37
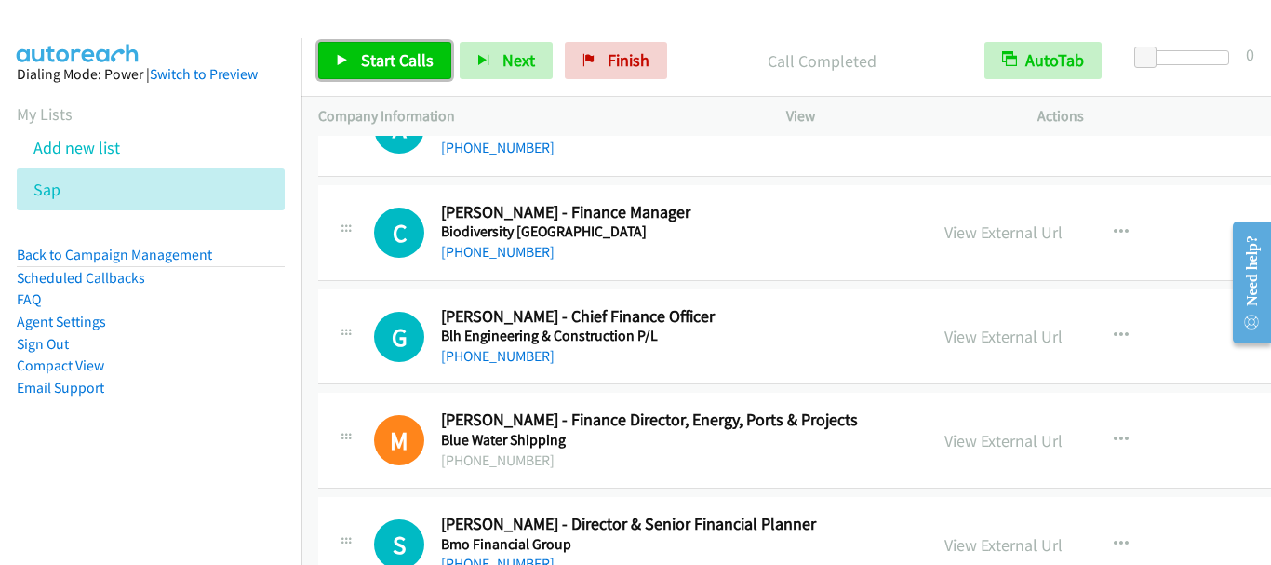
click at [405, 59] on span "Start Calls" at bounding box center [397, 59] width 73 height 21
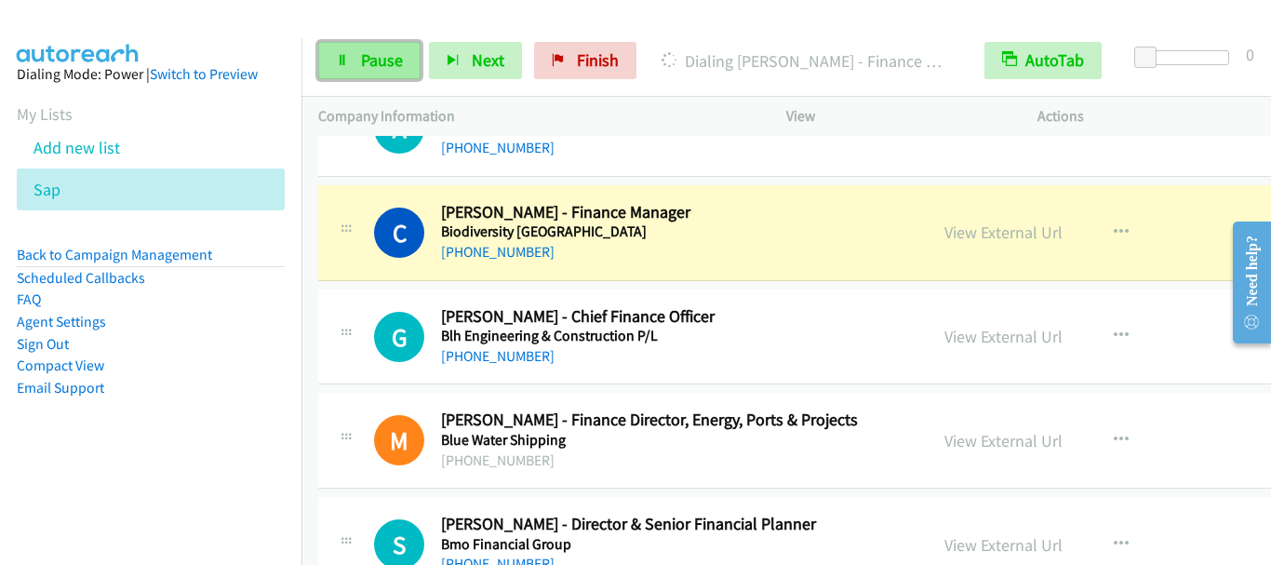
click at [395, 59] on span "Pause" at bounding box center [382, 59] width 42 height 21
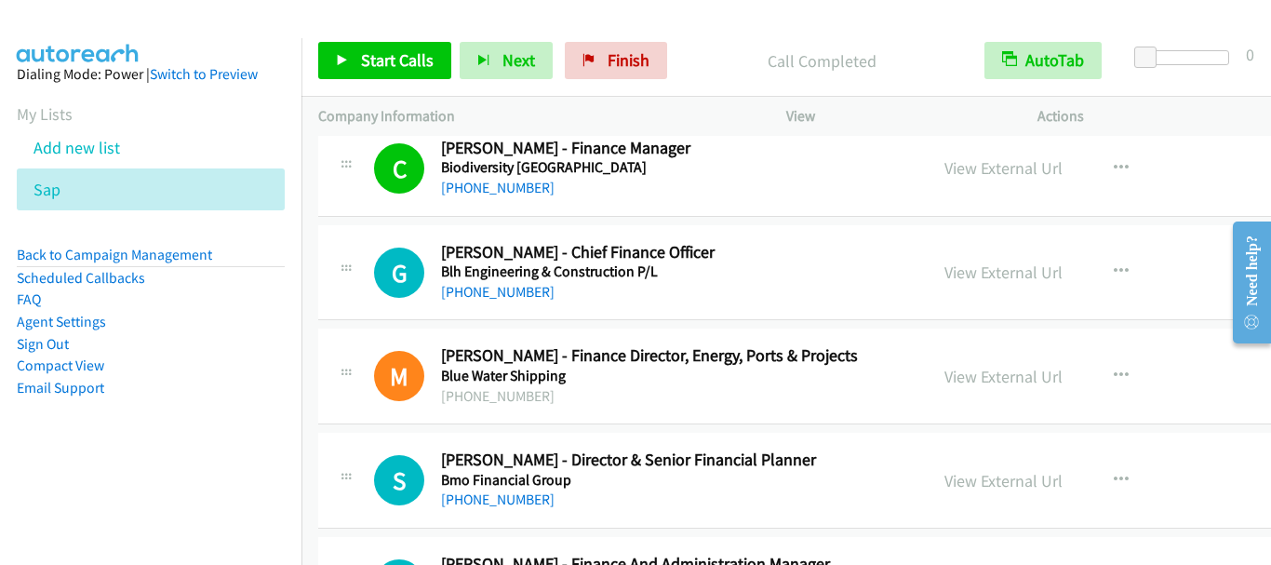
scroll to position [4373, 0]
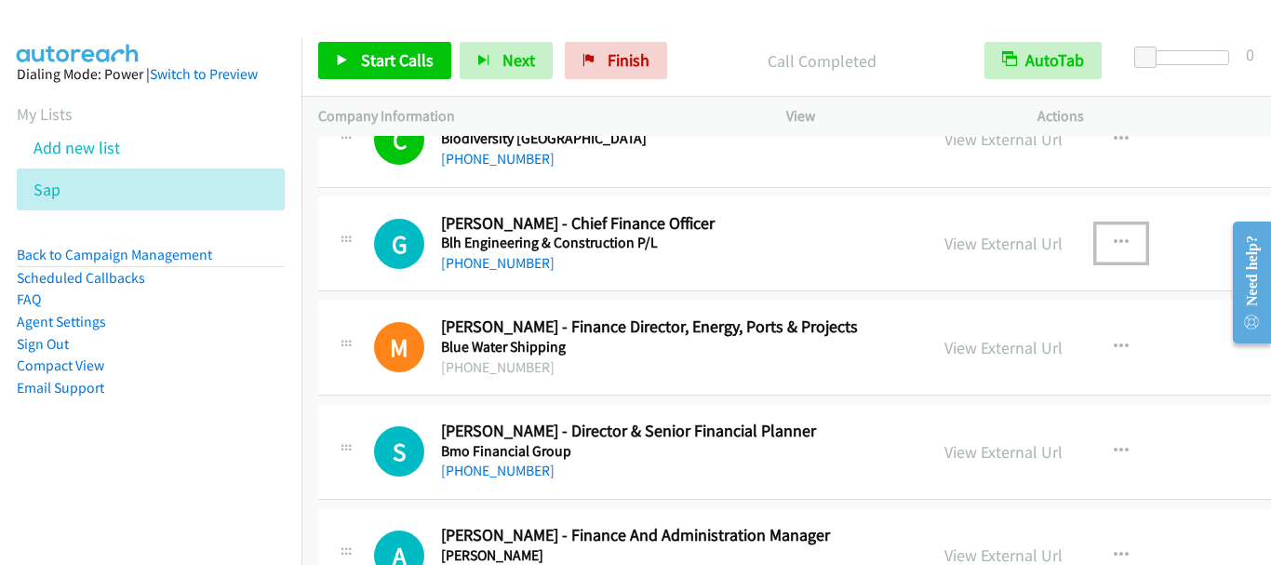
click at [1114, 241] on icon "button" at bounding box center [1121, 242] width 15 height 15
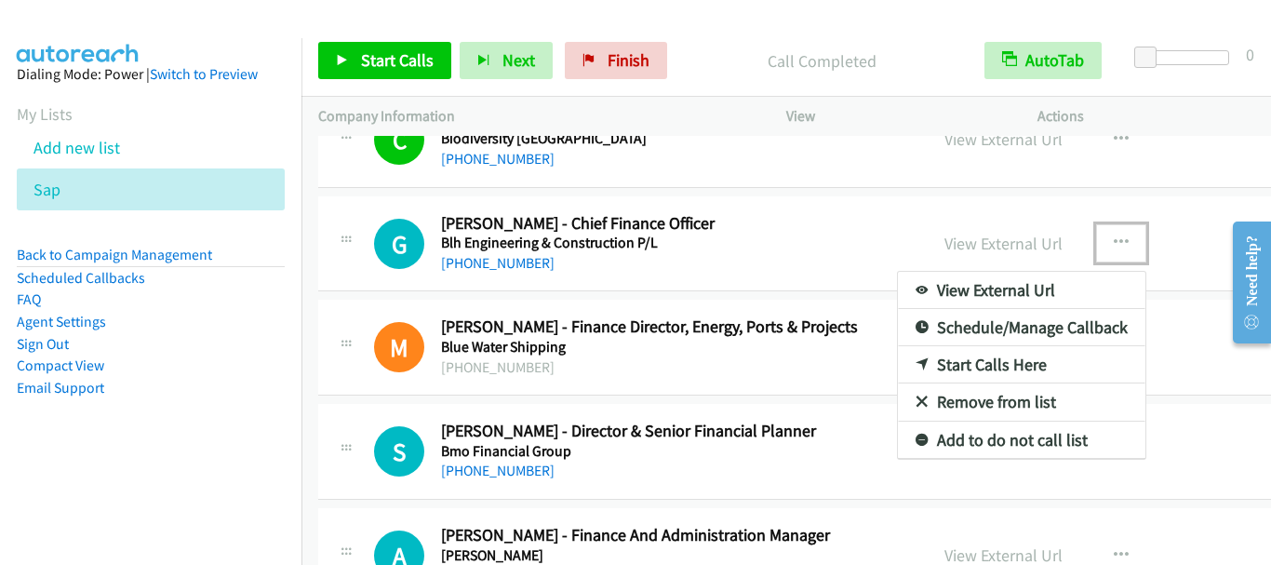
click at [992, 358] on link "Start Calls Here" at bounding box center [1021, 364] width 247 height 37
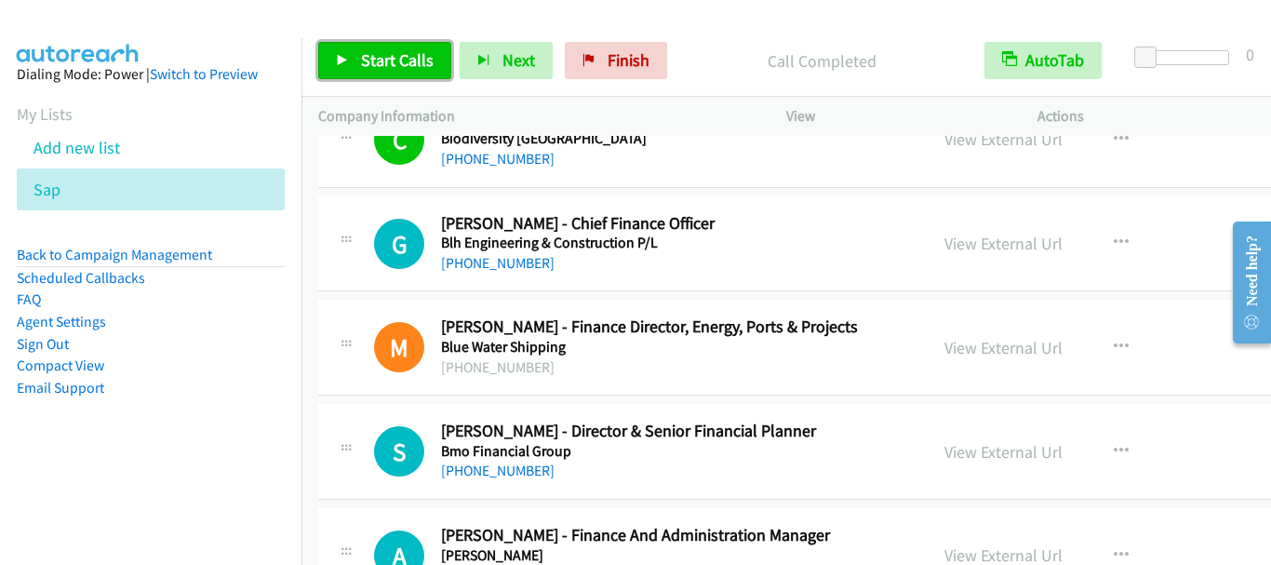
click at [400, 63] on span "Start Calls" at bounding box center [397, 59] width 73 height 21
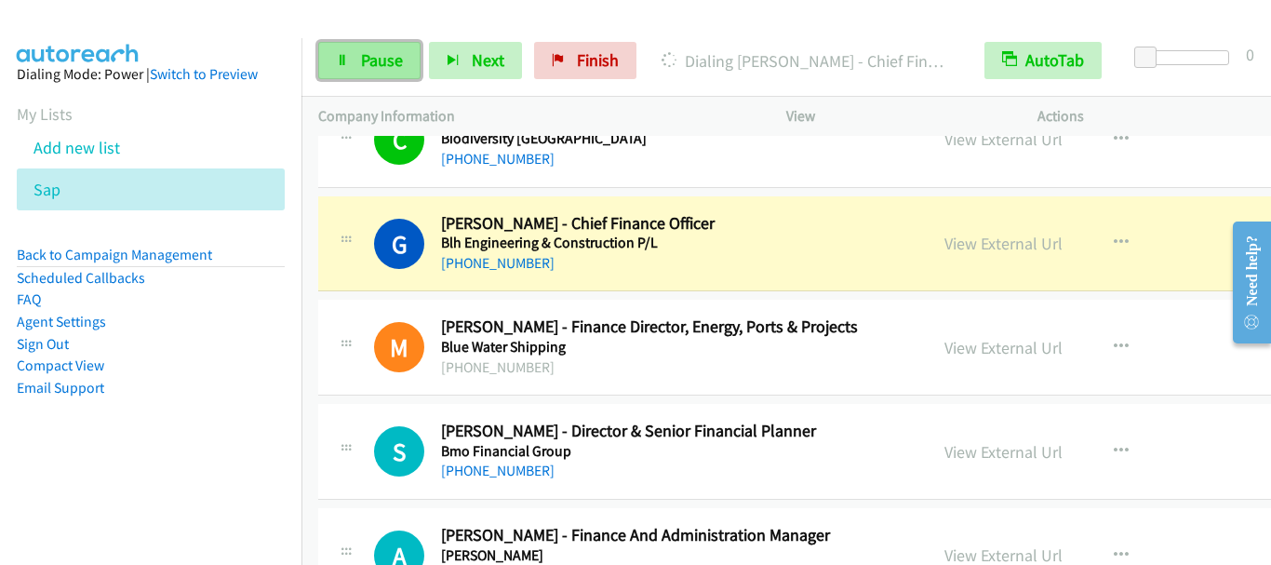
click at [387, 59] on span "Pause" at bounding box center [382, 59] width 42 height 21
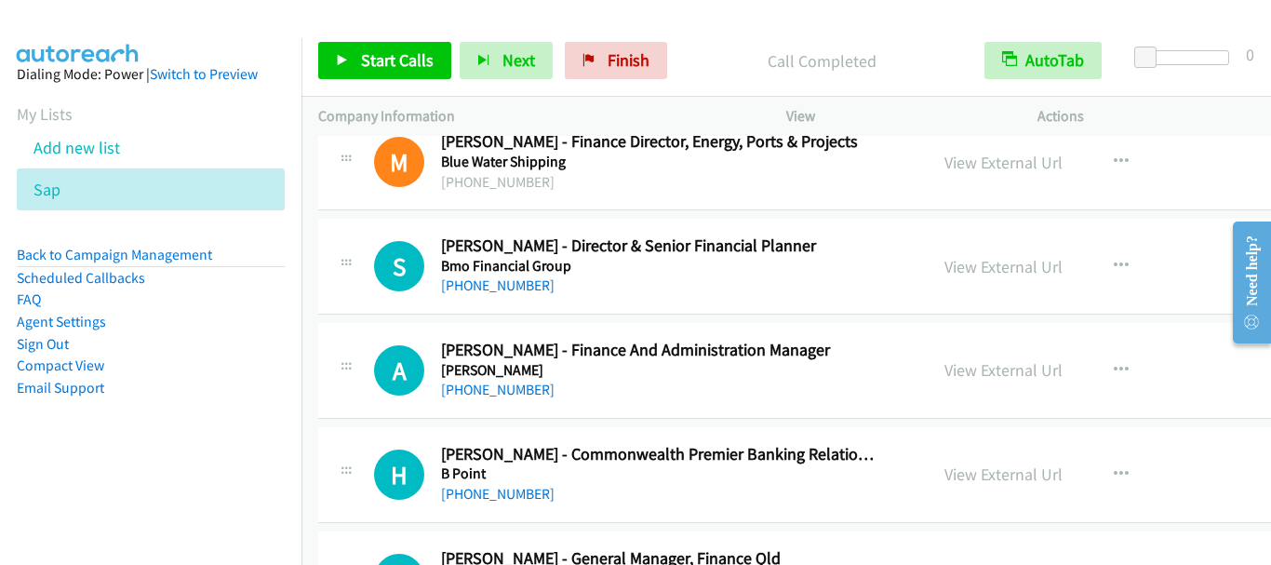
scroll to position [4559, 0]
click at [379, 53] on span "Start Calls" at bounding box center [397, 59] width 73 height 21
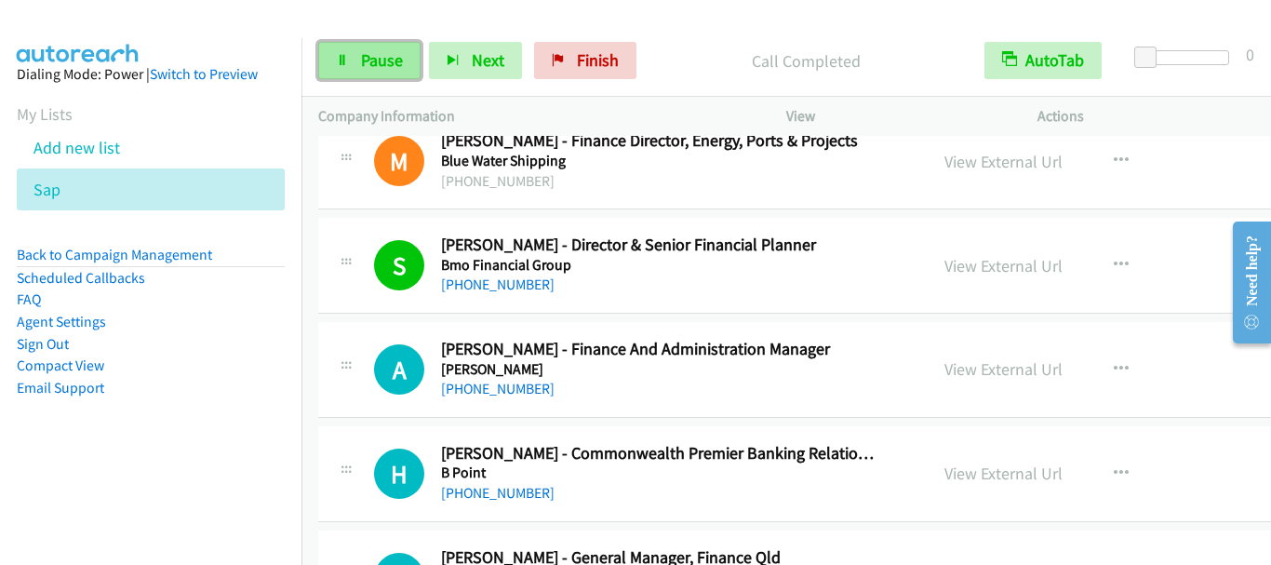
click at [383, 68] on span "Pause" at bounding box center [382, 59] width 42 height 21
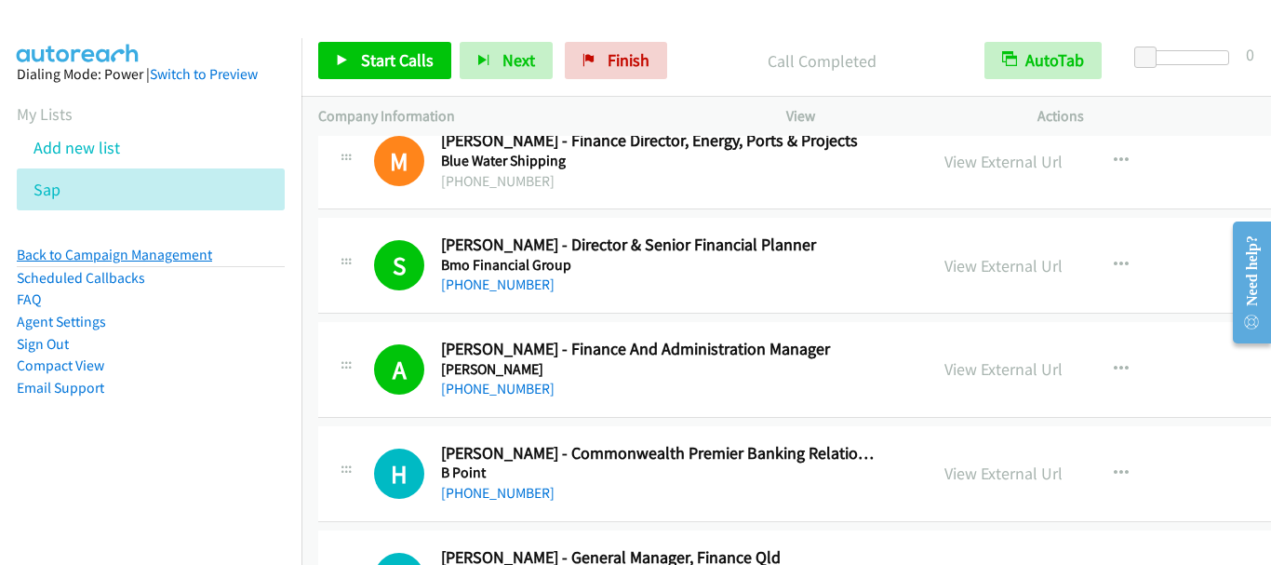
click at [154, 257] on link "Back to Campaign Management" at bounding box center [114, 255] width 195 height 18
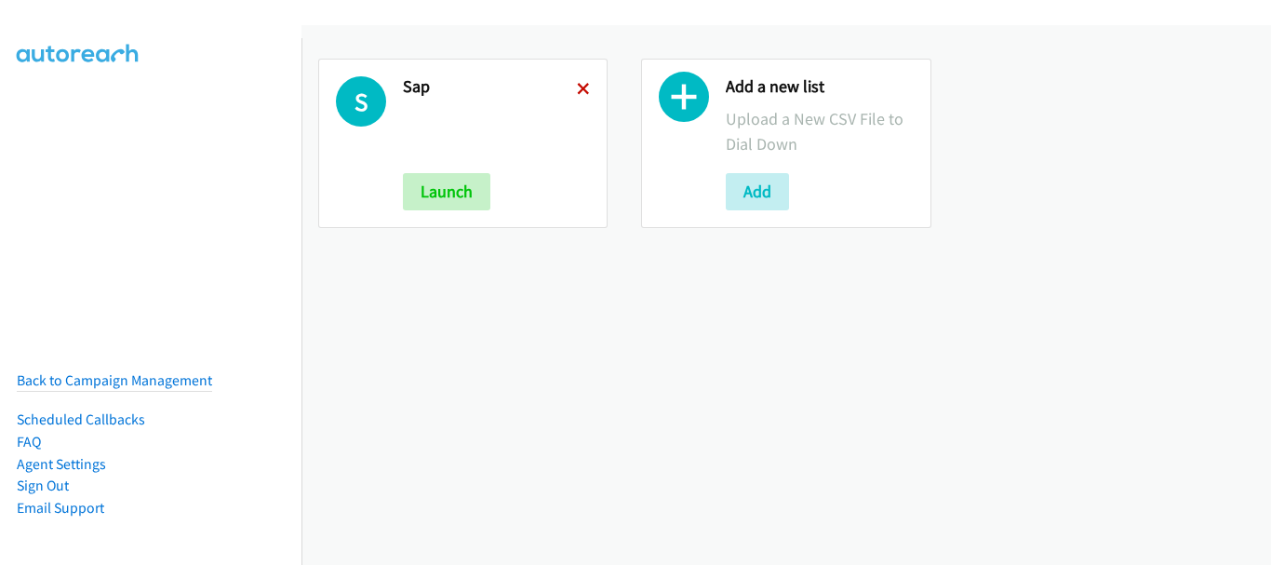
click at [577, 91] on icon at bounding box center [583, 90] width 13 height 13
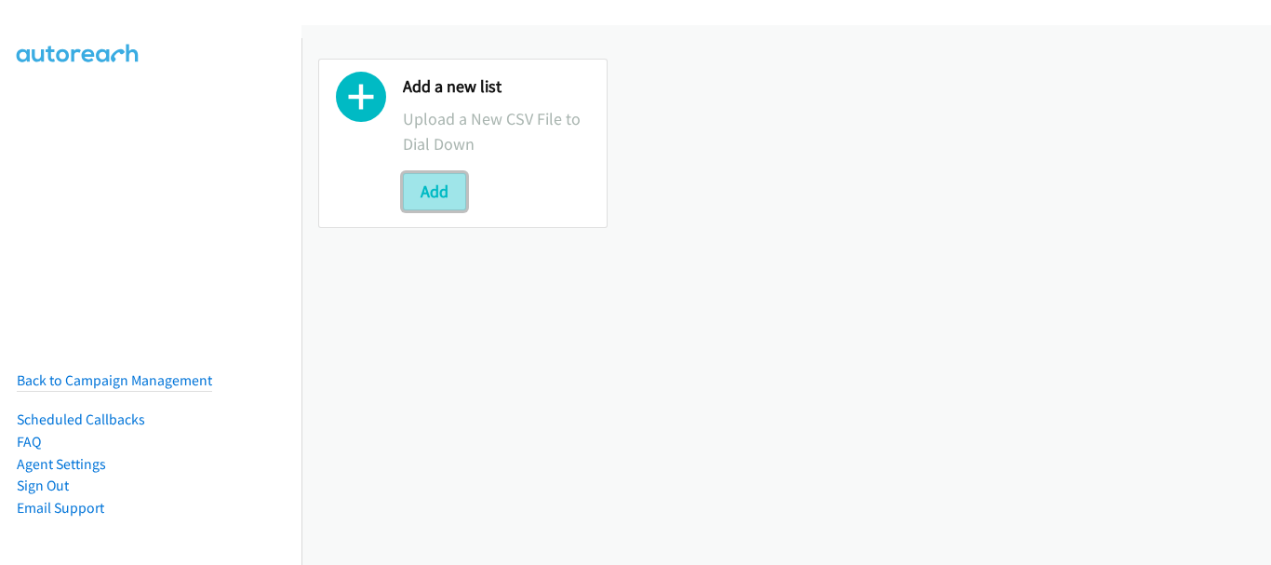
click at [445, 186] on button "Add" at bounding box center [434, 191] width 63 height 37
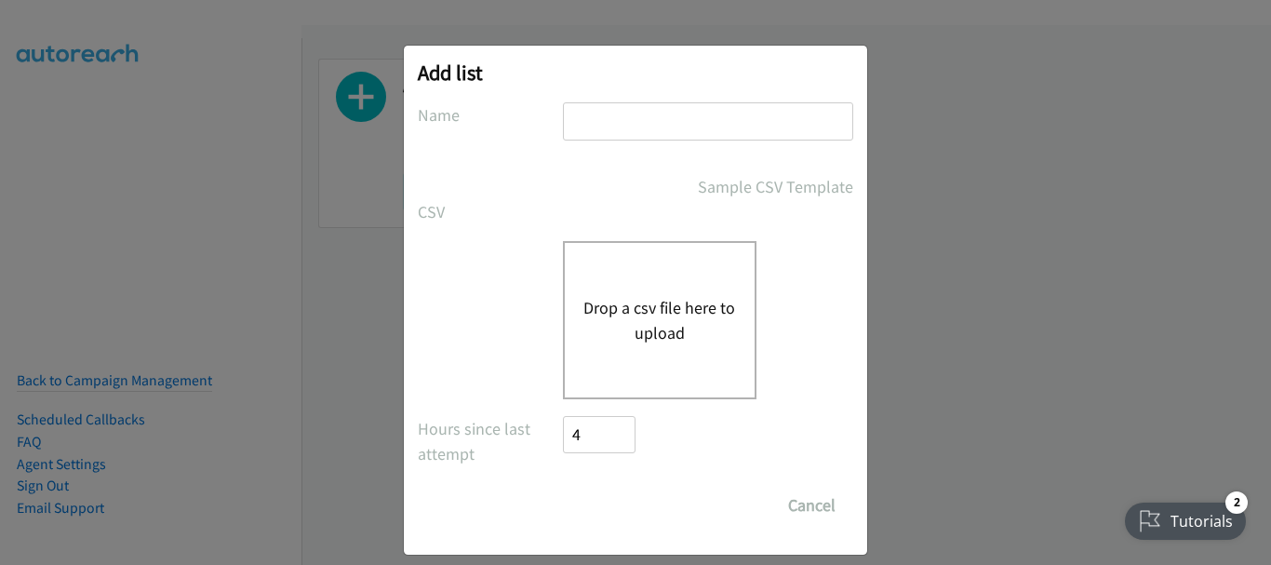
click at [633, 128] on input "text" at bounding box center [708, 121] width 290 height 38
type input "SAP"
click at [625, 312] on button "Drop a csv file here to upload" at bounding box center [659, 320] width 153 height 50
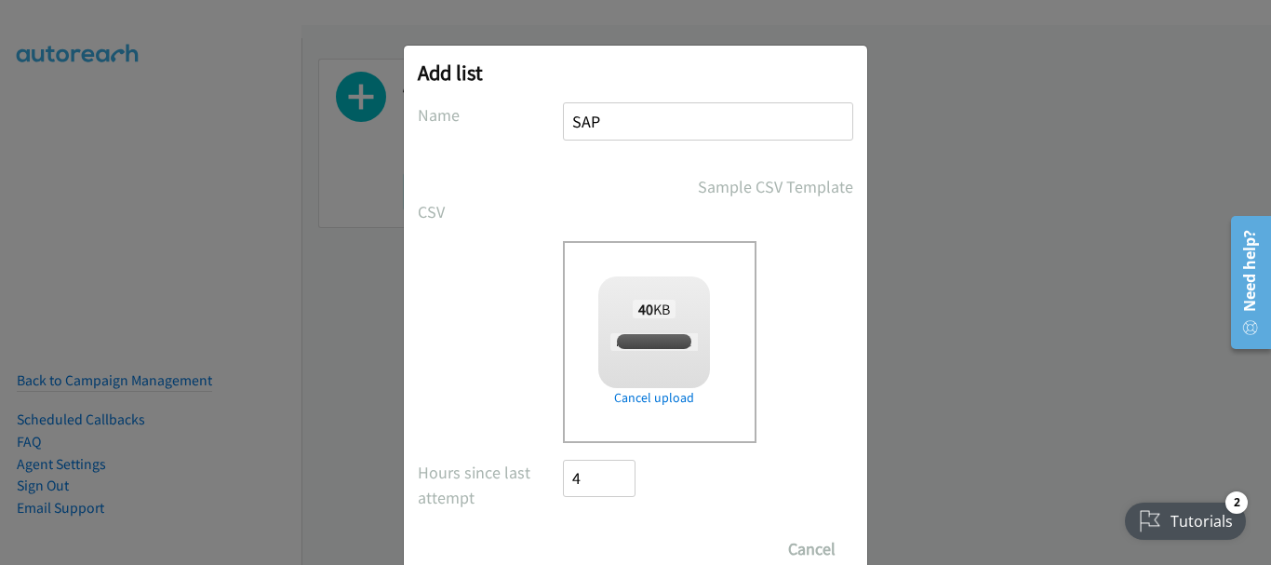
checkbox input "true"
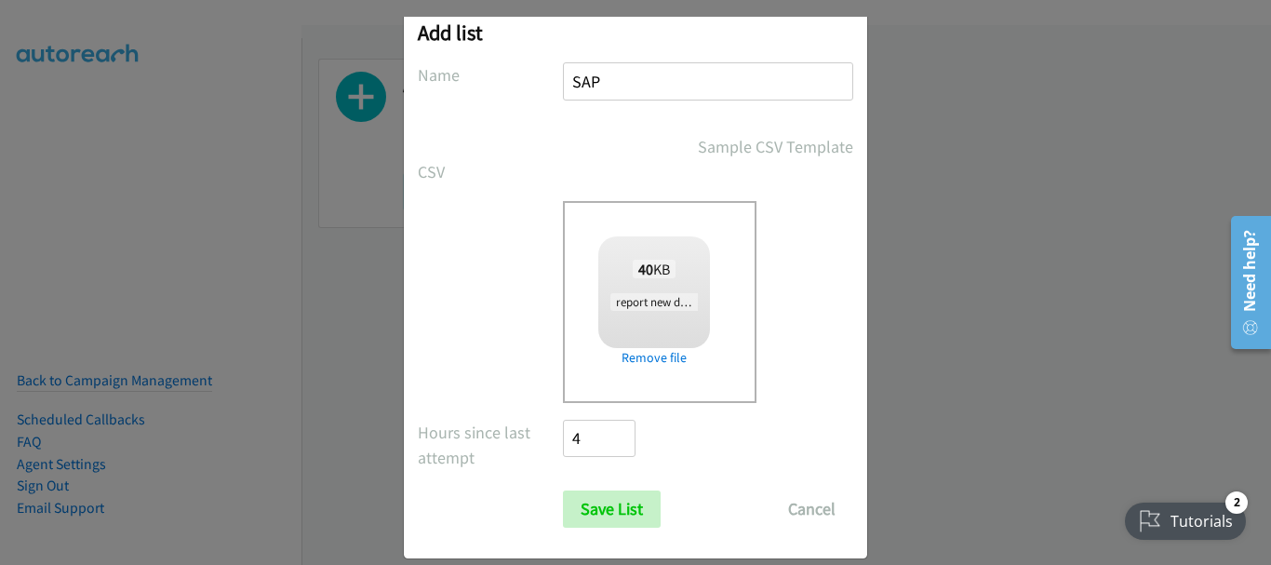
scroll to position [62, 0]
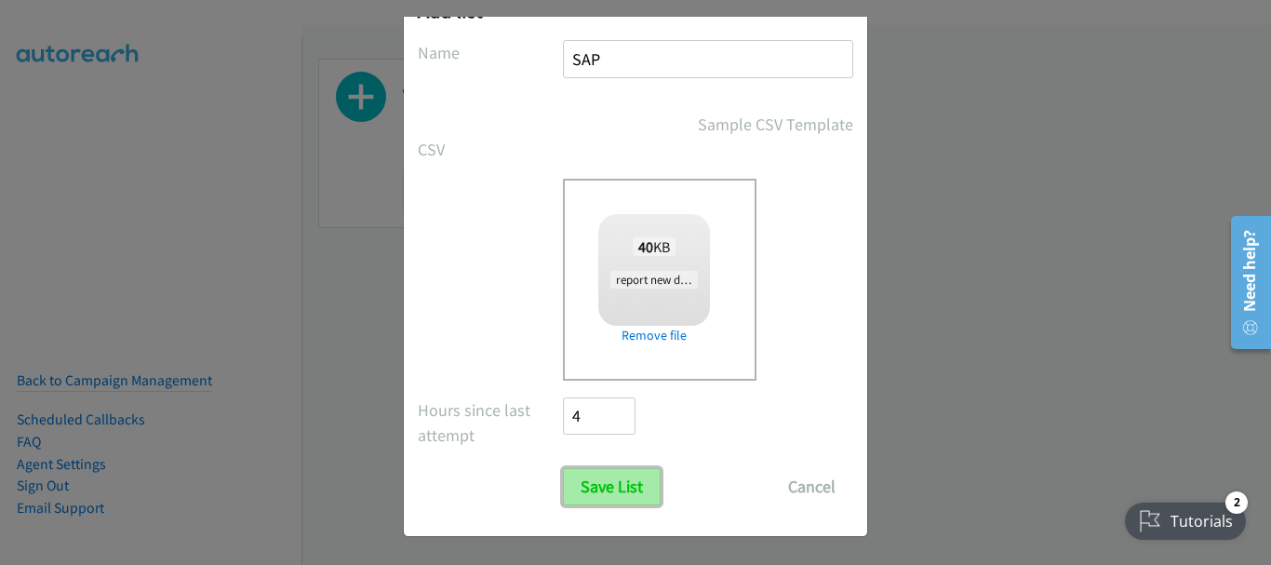
click at [613, 479] on input "Save List" at bounding box center [612, 486] width 98 height 37
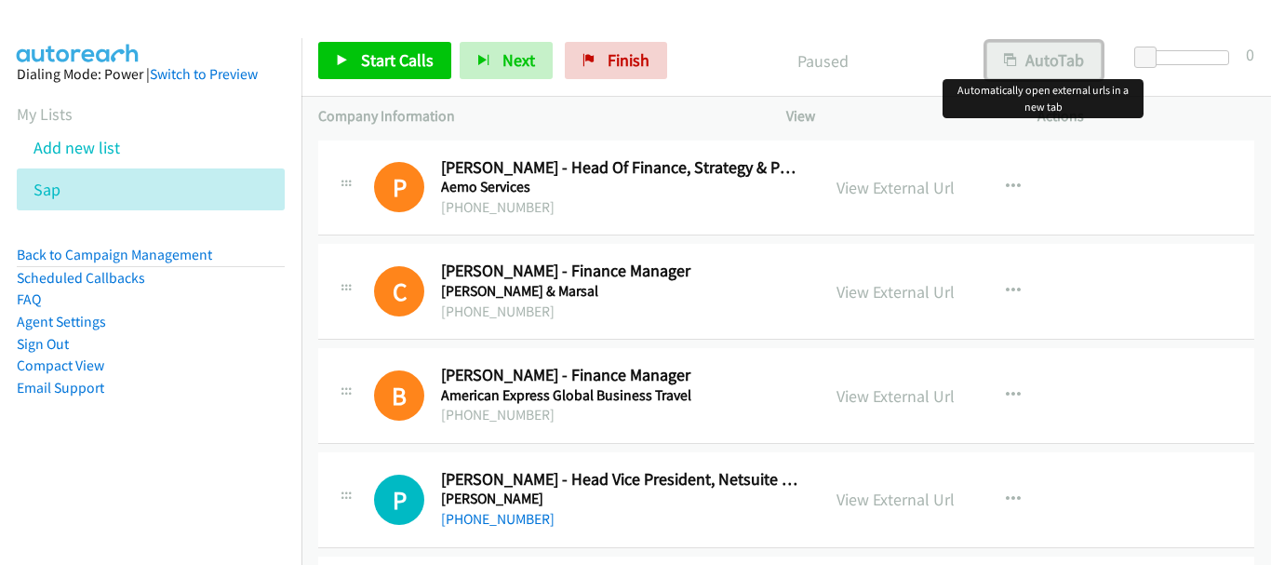
click at [1032, 55] on button "AutoTab" at bounding box center [1043, 60] width 115 height 37
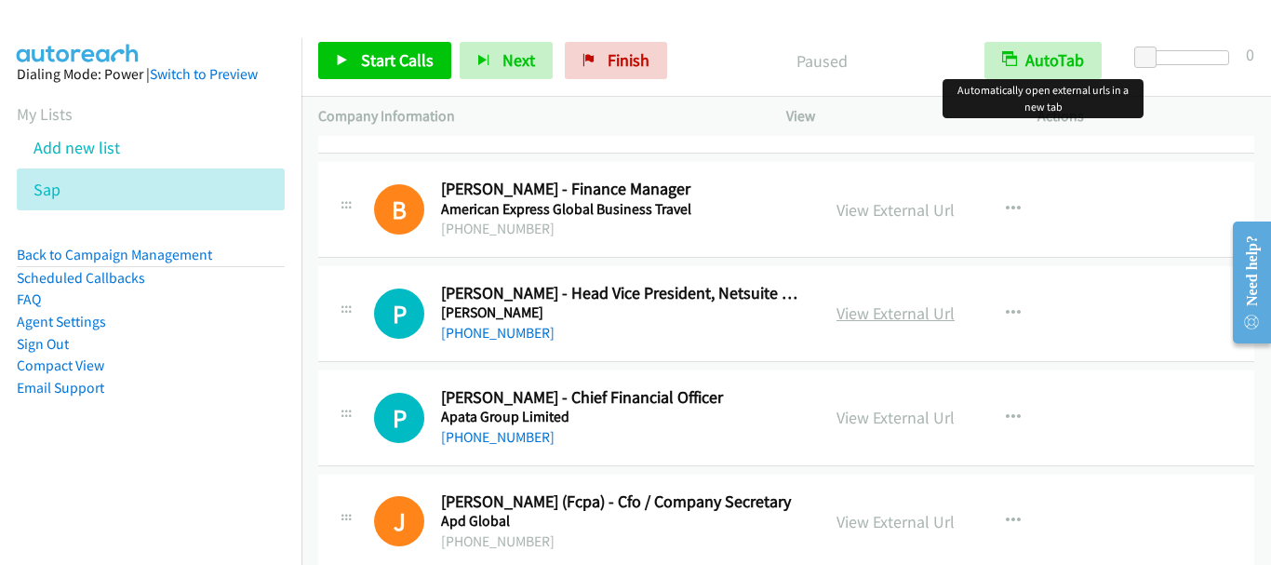
click at [882, 309] on link "View External Url" at bounding box center [895, 312] width 118 height 21
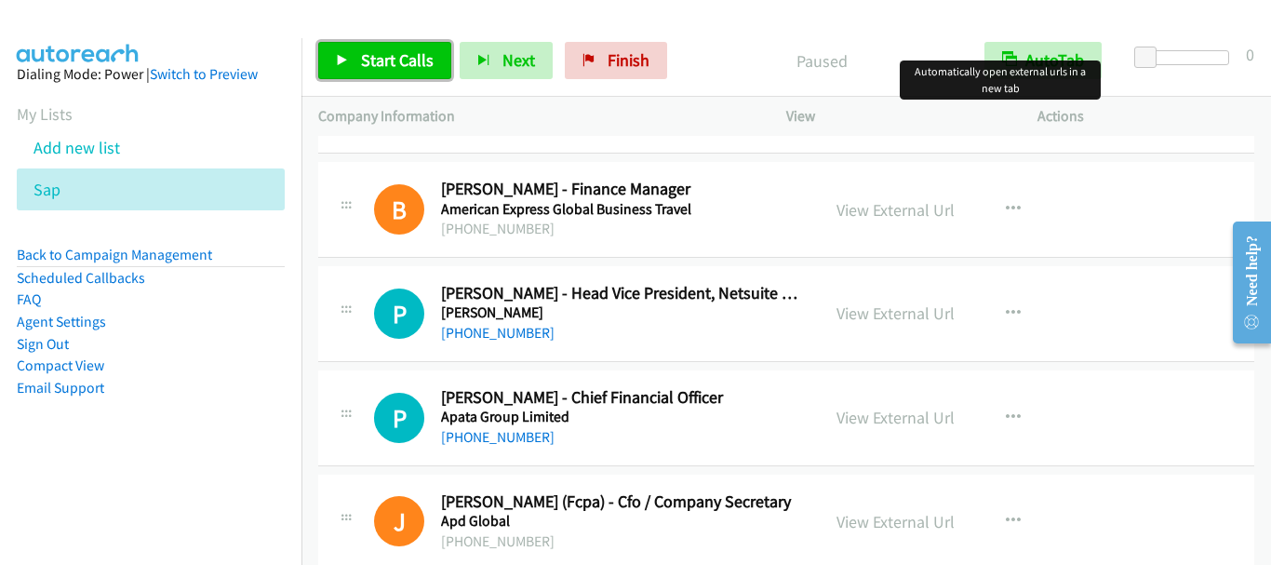
click at [415, 52] on span "Start Calls" at bounding box center [397, 59] width 73 height 21
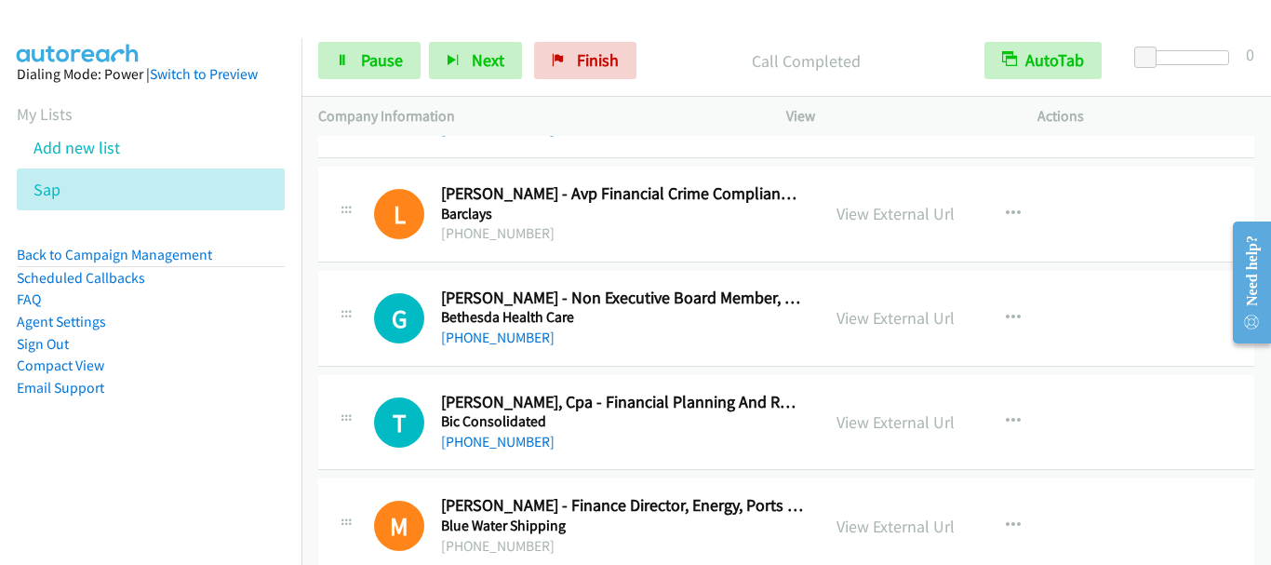
scroll to position [837, 0]
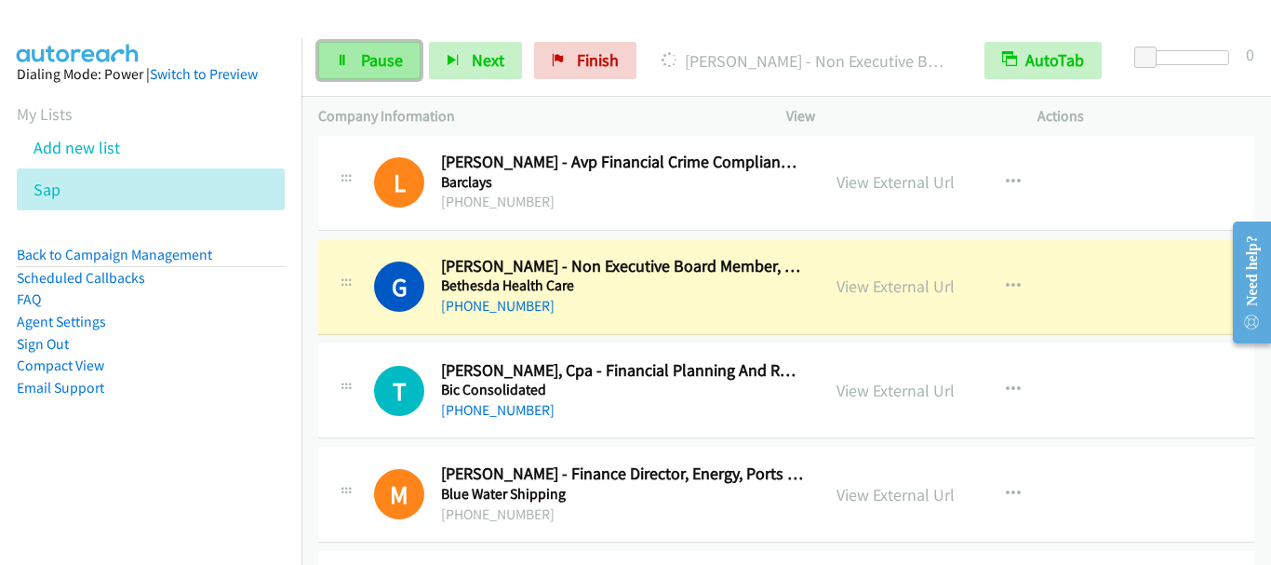
click at [389, 53] on span "Pause" at bounding box center [382, 59] width 42 height 21
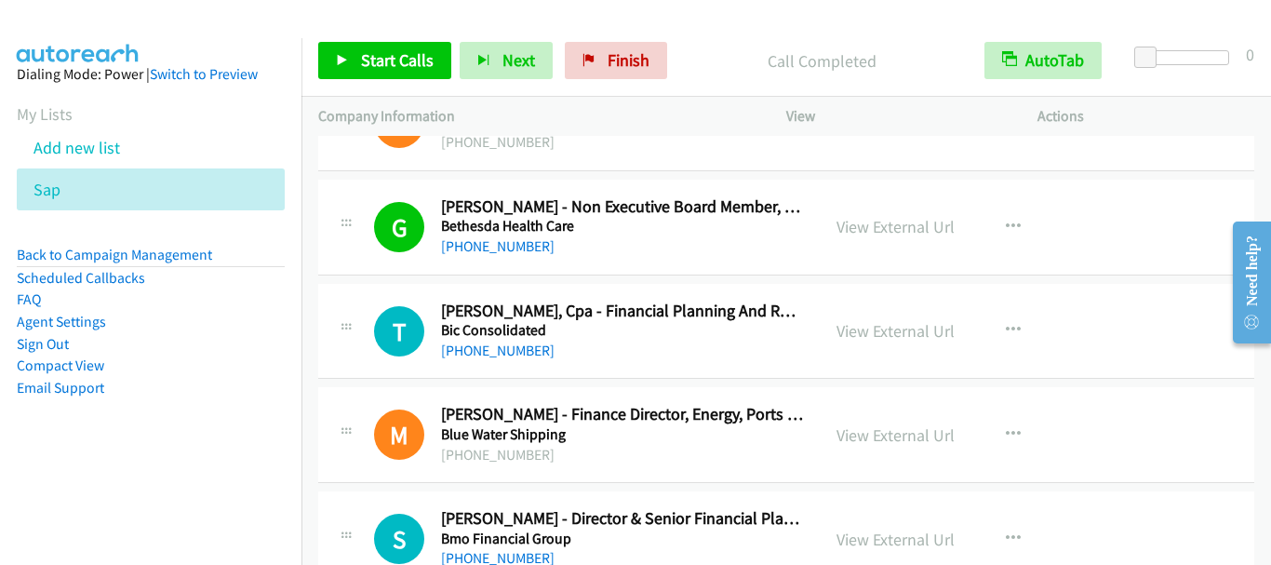
scroll to position [930, 0]
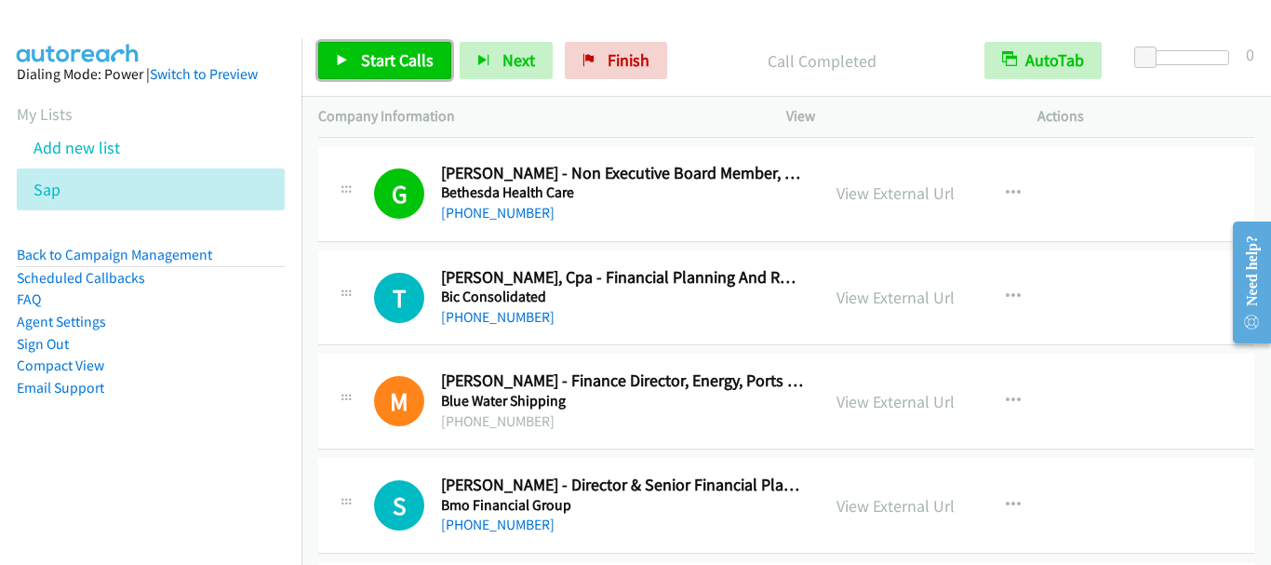
click at [387, 54] on span "Start Calls" at bounding box center [397, 59] width 73 height 21
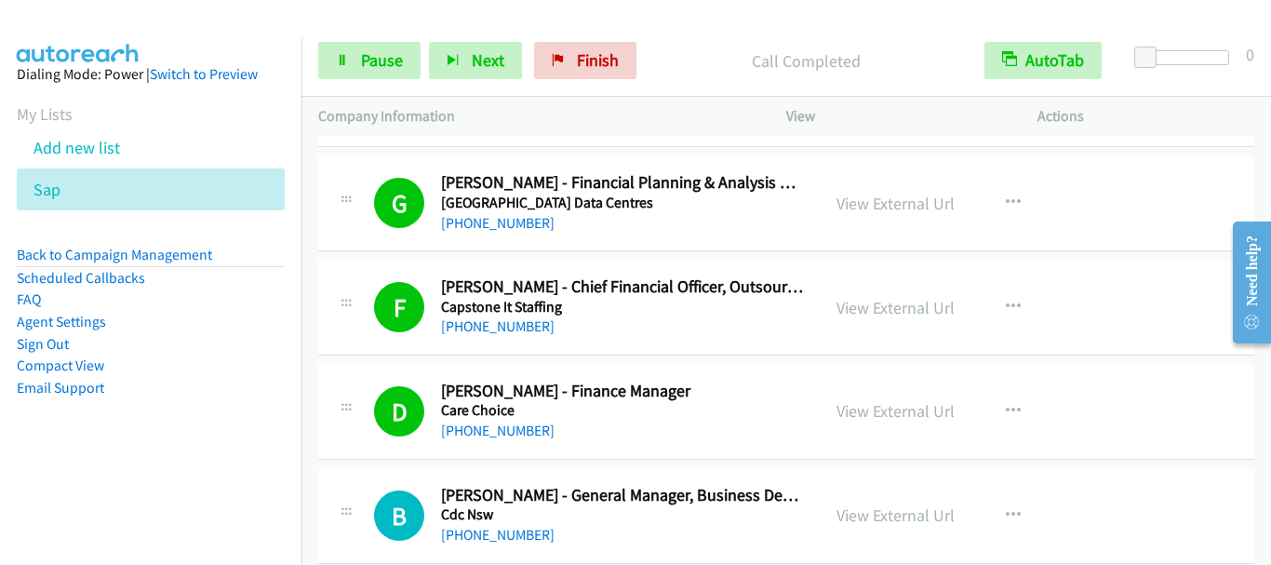
scroll to position [1954, 0]
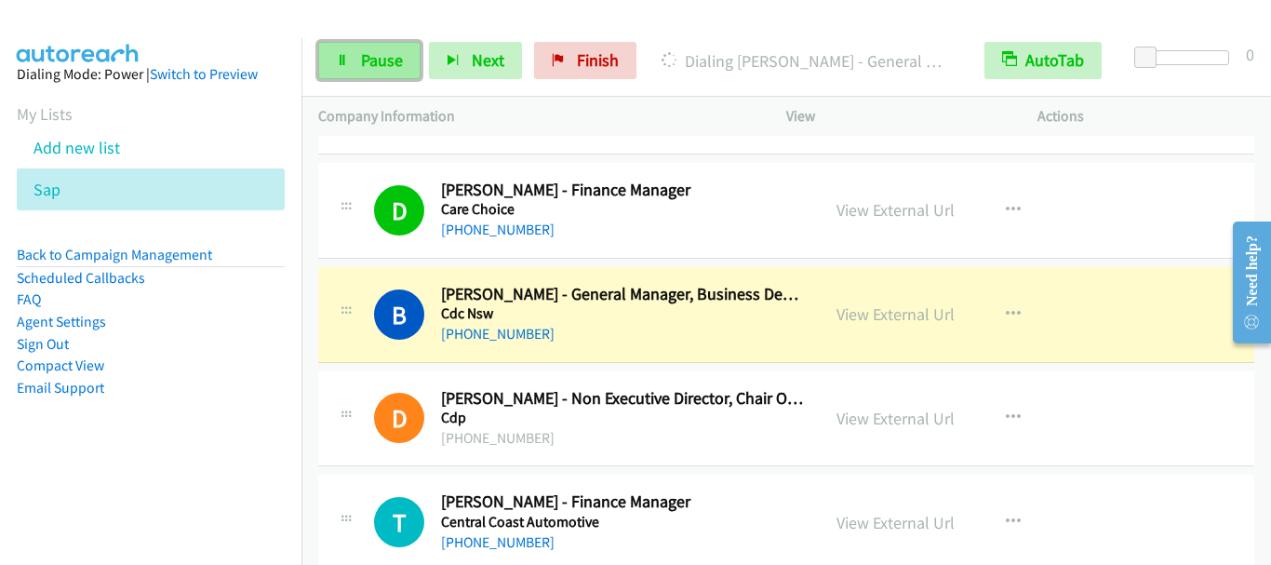
click at [379, 63] on span "Pause" at bounding box center [382, 59] width 42 height 21
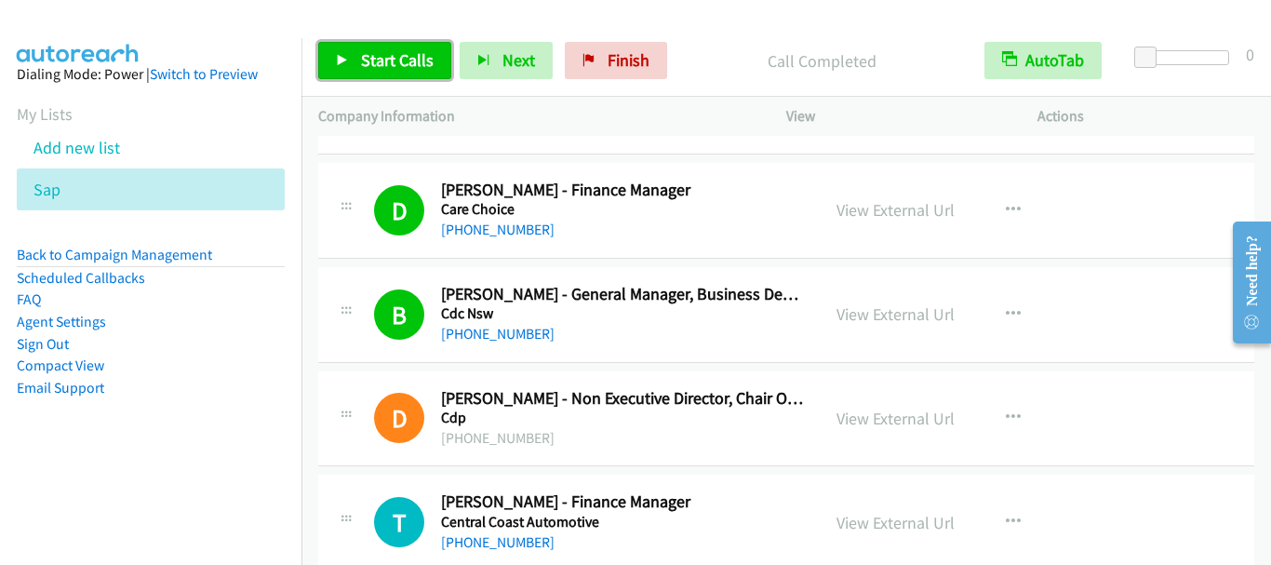
click at [360, 76] on link "Start Calls" at bounding box center [384, 60] width 133 height 37
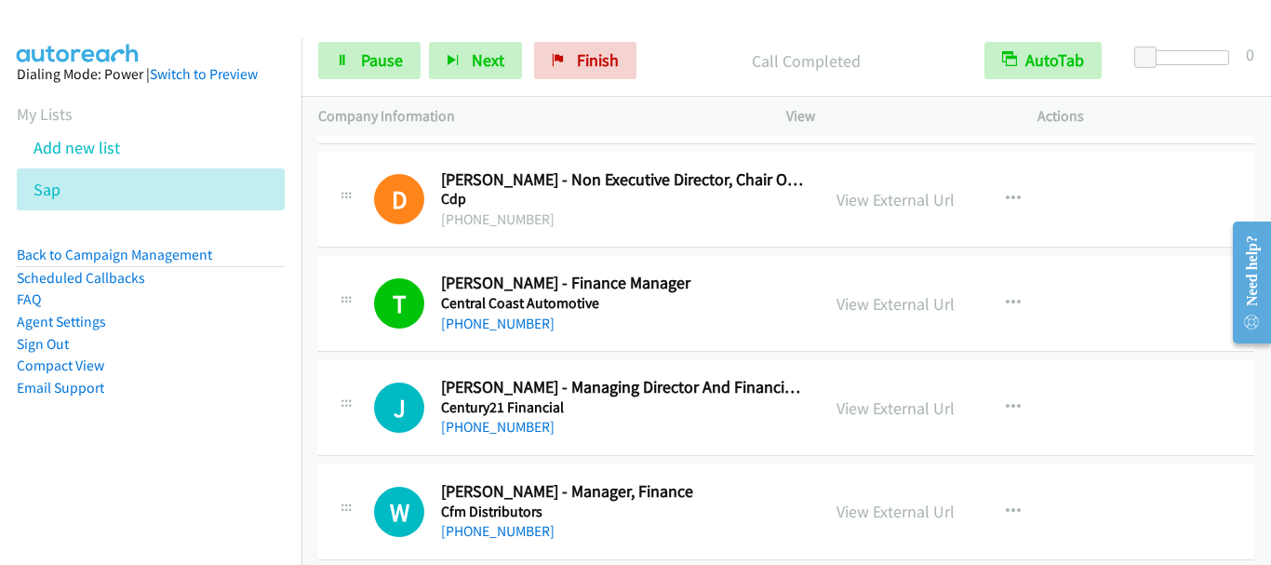
scroll to position [2233, 0]
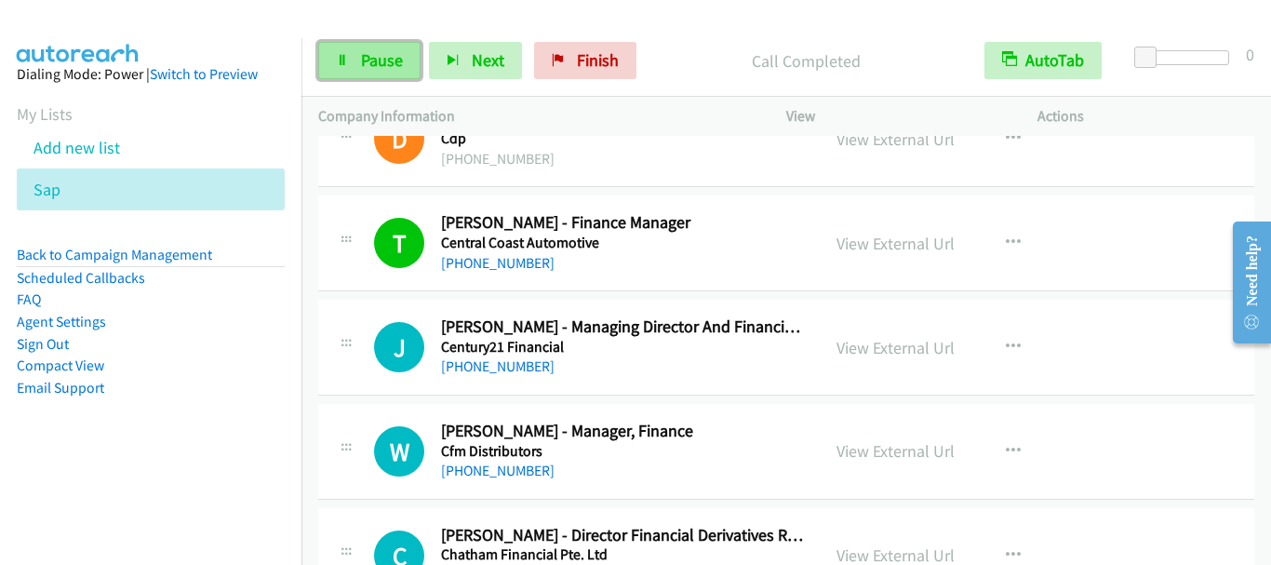
click at [403, 53] on link "Pause" at bounding box center [369, 60] width 102 height 37
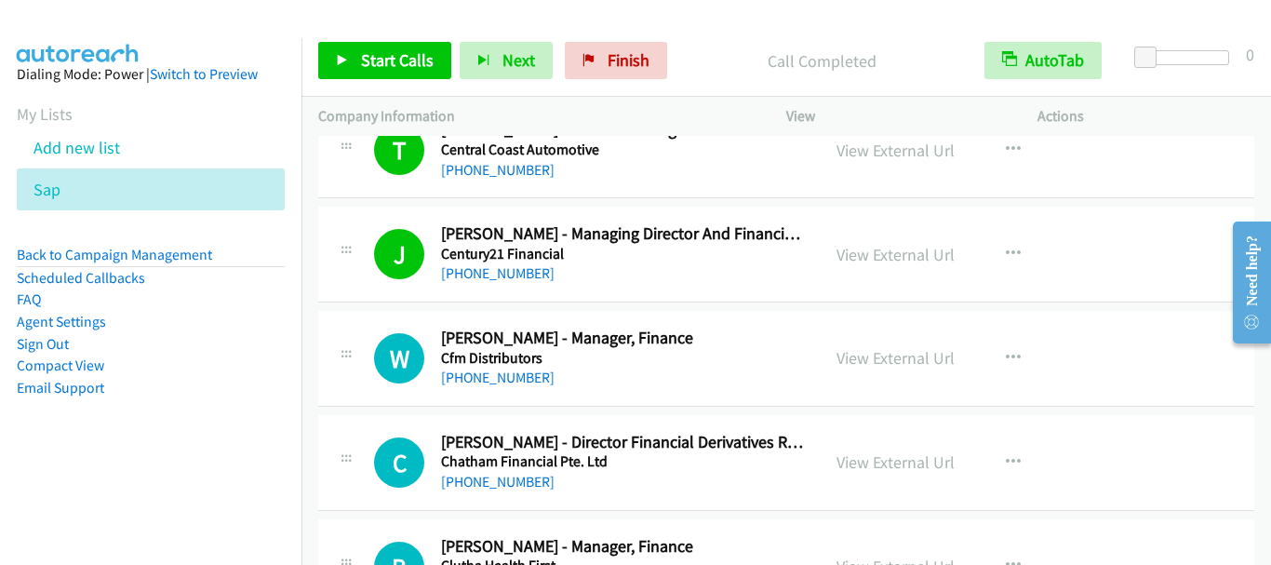
scroll to position [2419, 0]
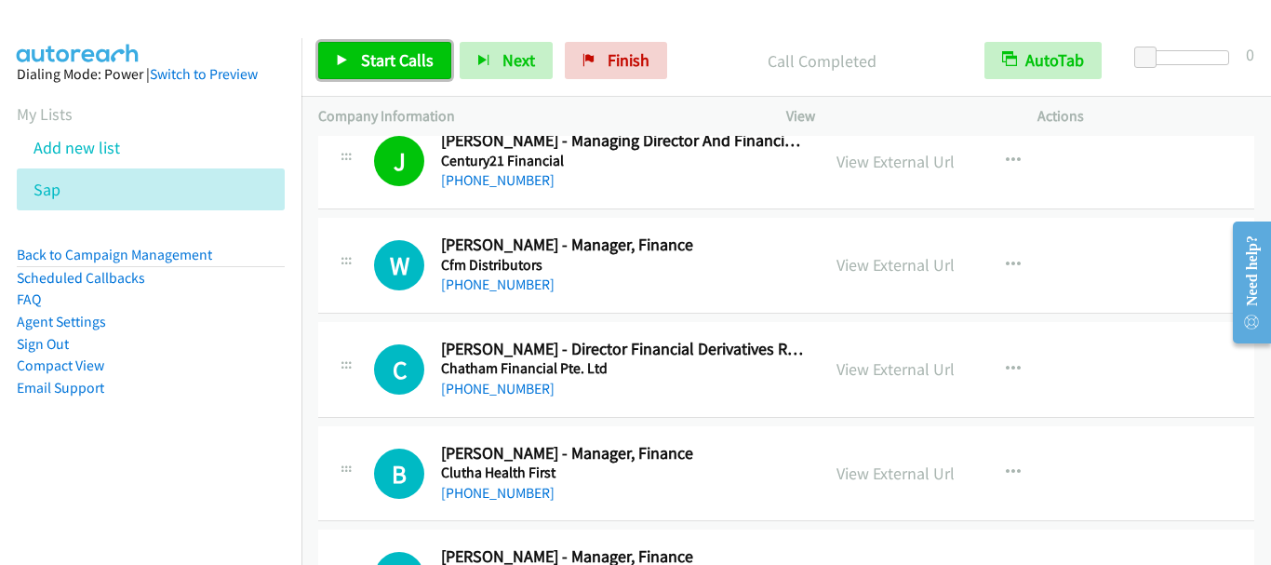
click at [363, 60] on span "Start Calls" at bounding box center [397, 59] width 73 height 21
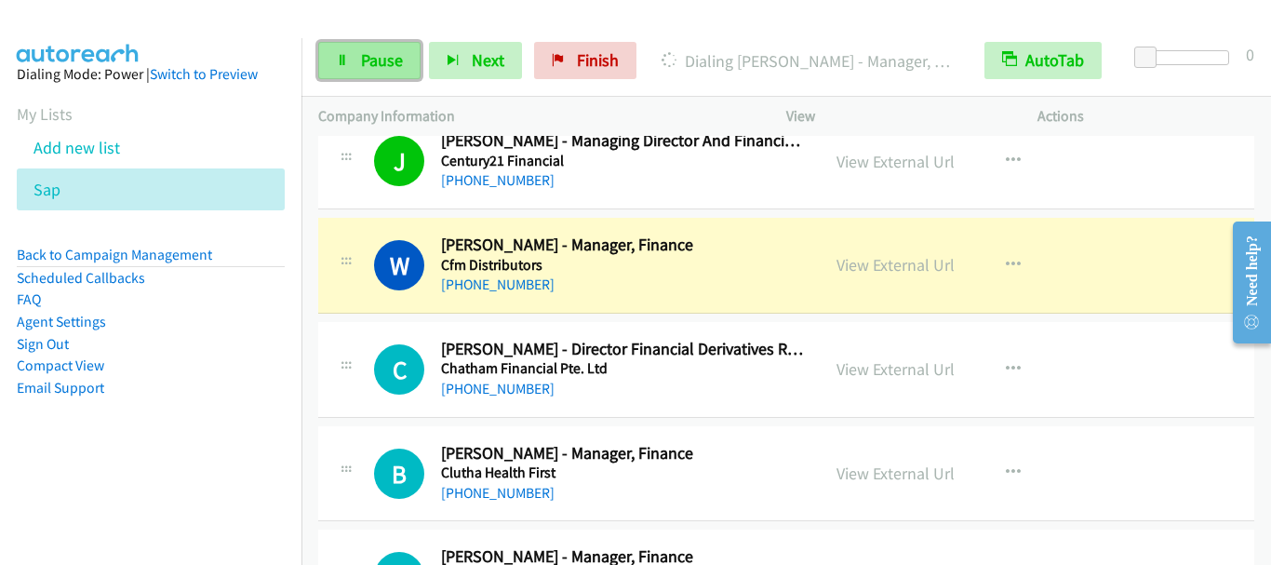
click at [400, 65] on span "Pause" at bounding box center [382, 59] width 42 height 21
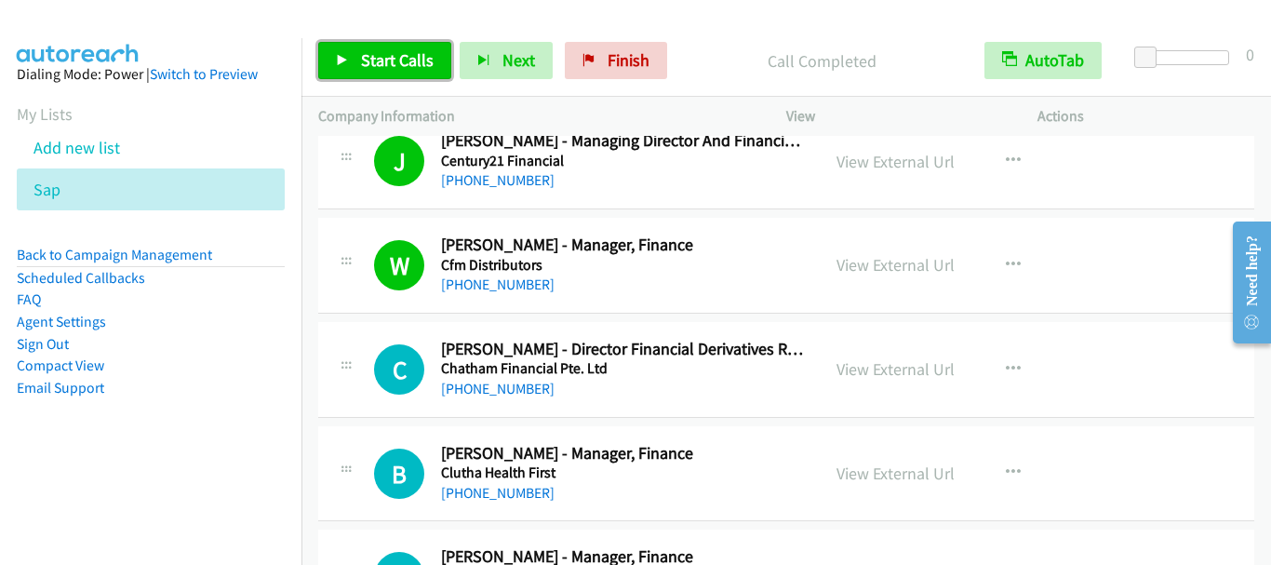
click at [394, 51] on span "Start Calls" at bounding box center [397, 59] width 73 height 21
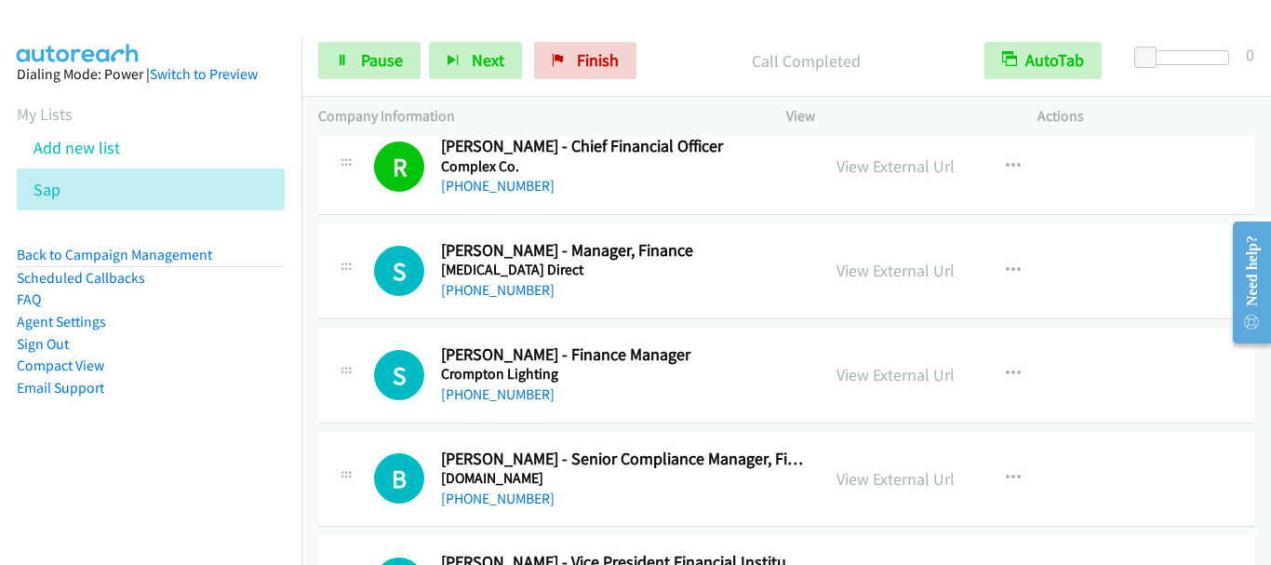
scroll to position [3070, 0]
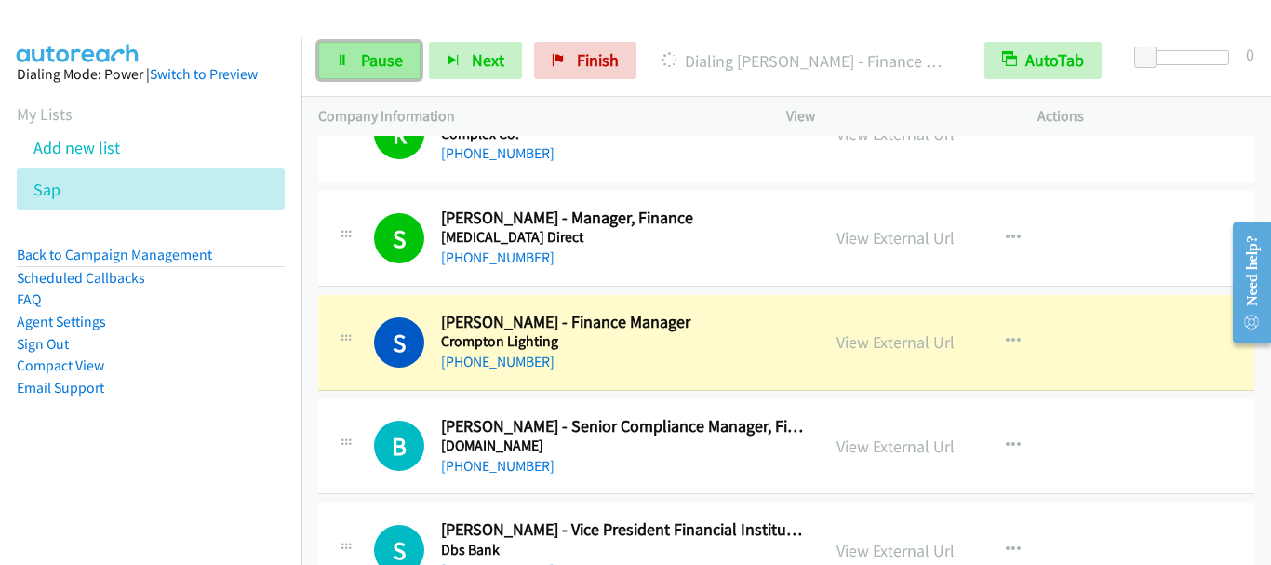
click at [391, 59] on span "Pause" at bounding box center [382, 59] width 42 height 21
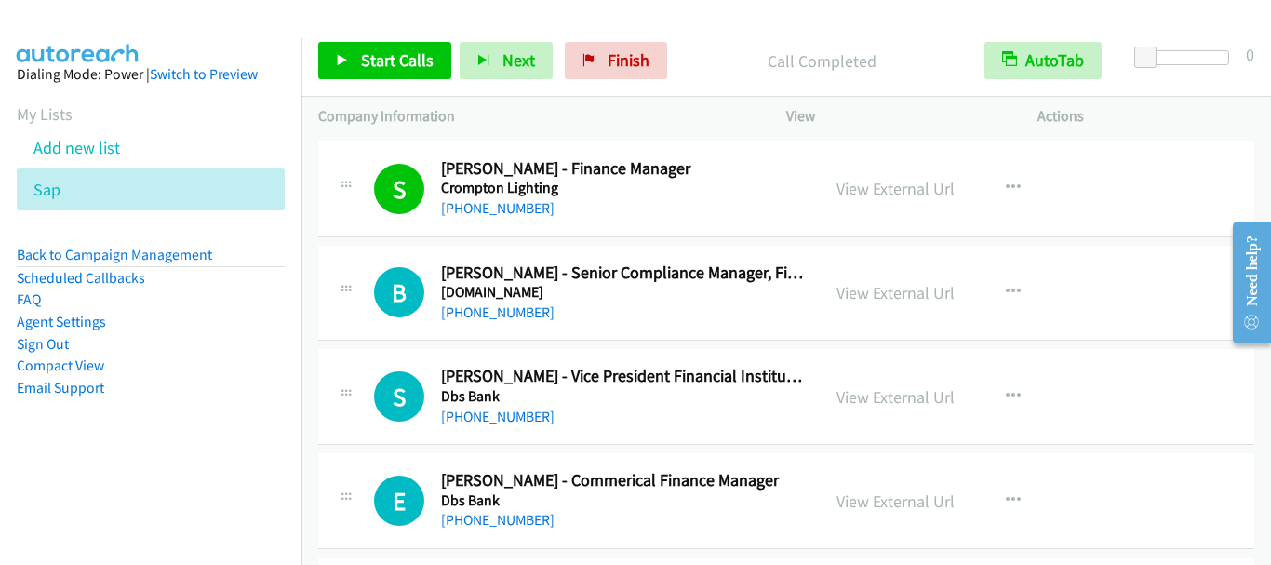
scroll to position [3256, 0]
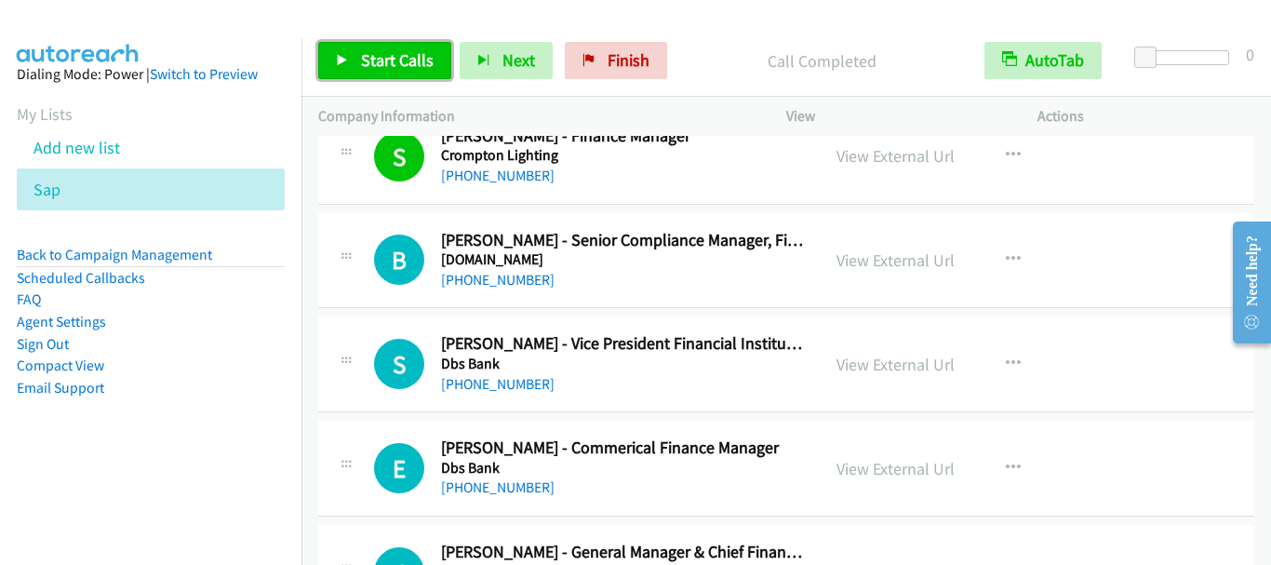
click at [403, 53] on span "Start Calls" at bounding box center [397, 59] width 73 height 21
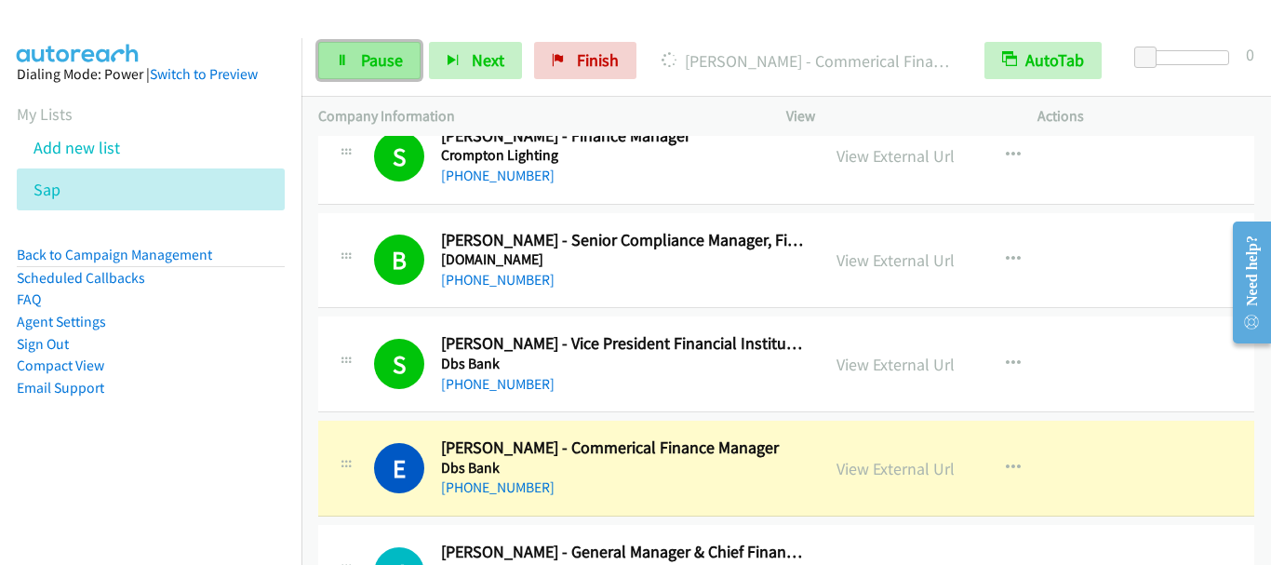
click at [389, 54] on span "Pause" at bounding box center [382, 59] width 42 height 21
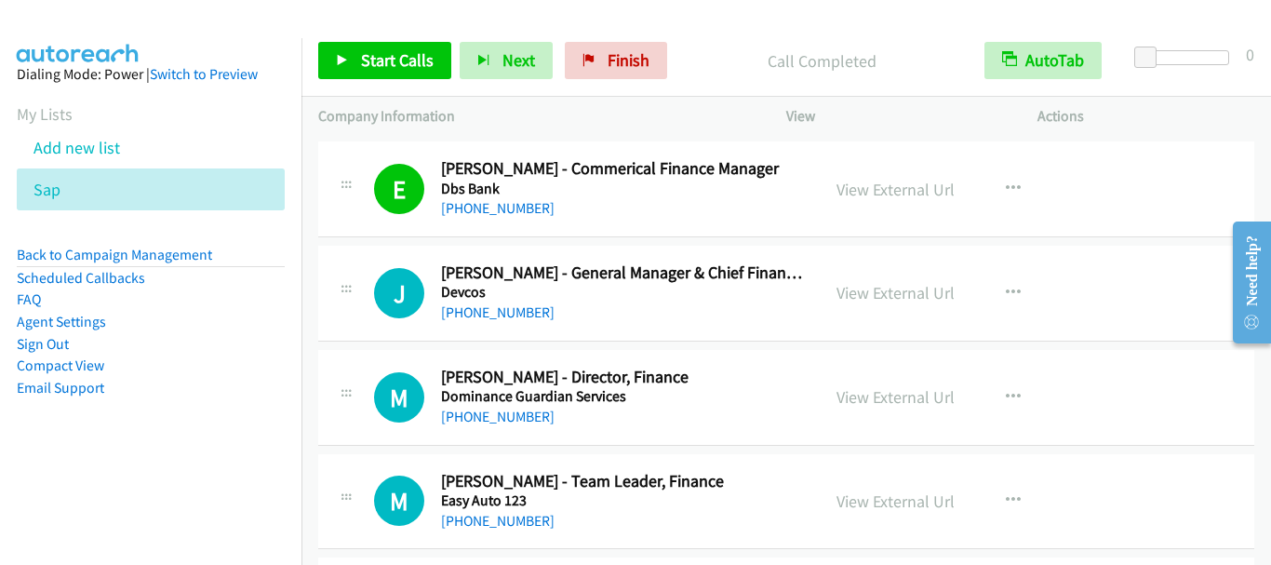
scroll to position [3628, 0]
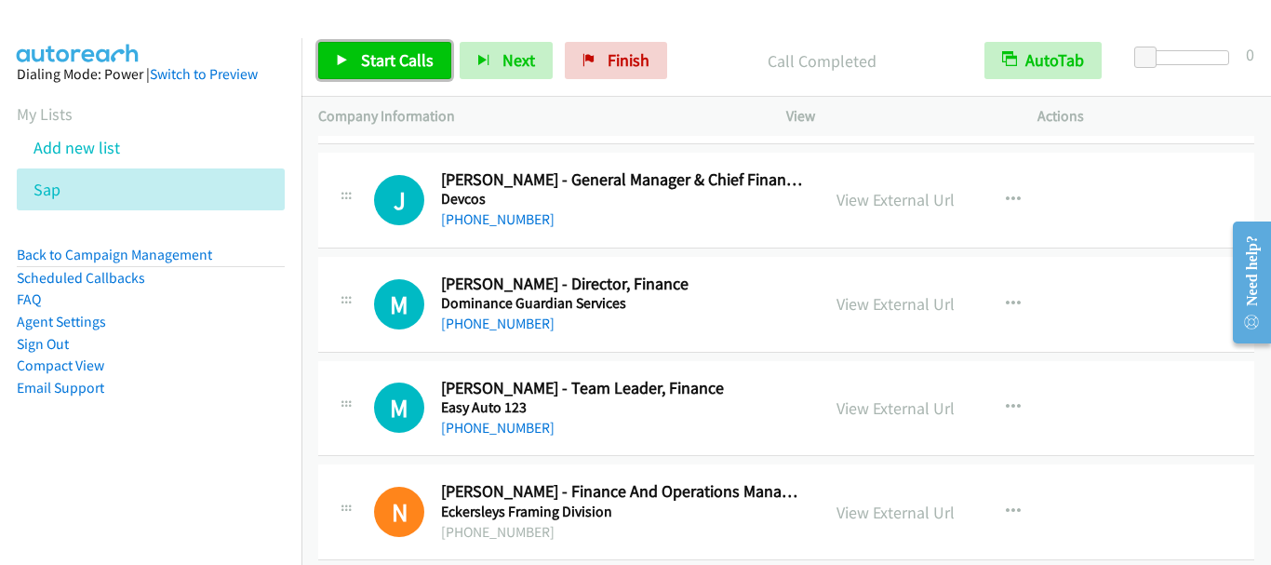
click at [408, 62] on span "Start Calls" at bounding box center [397, 59] width 73 height 21
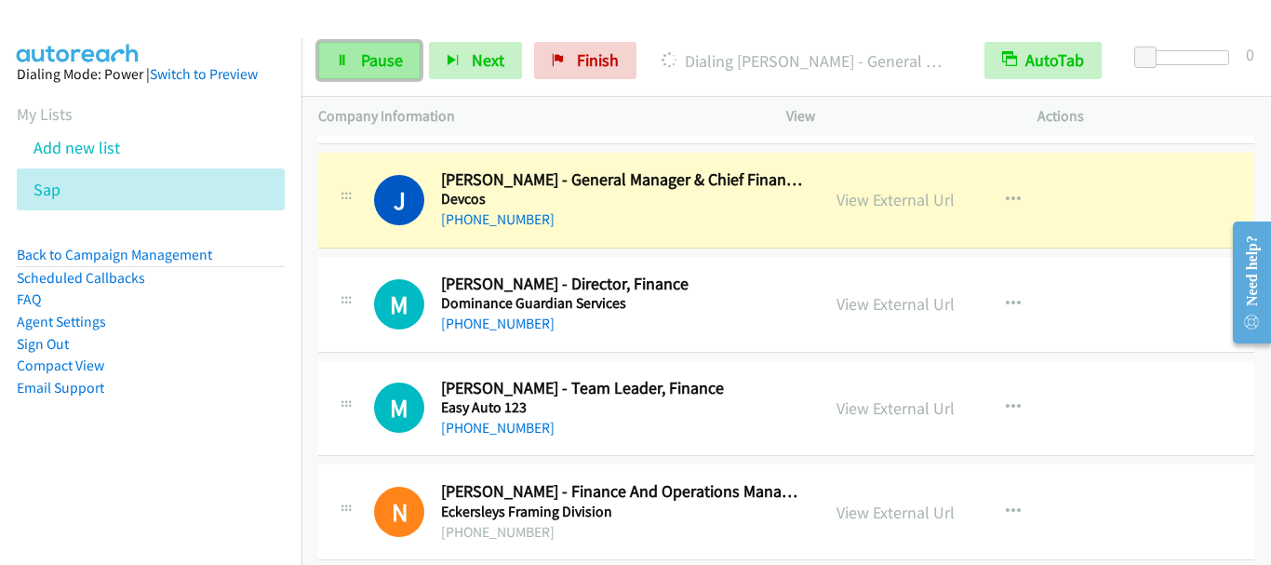
click at [373, 60] on span "Pause" at bounding box center [382, 59] width 42 height 21
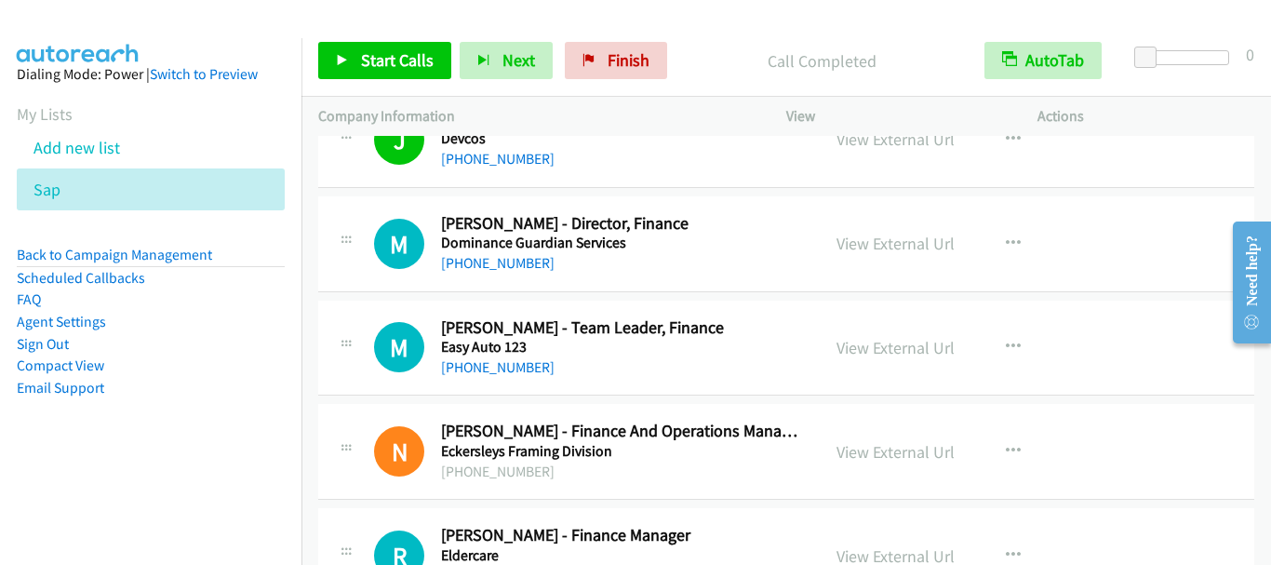
scroll to position [3721, 0]
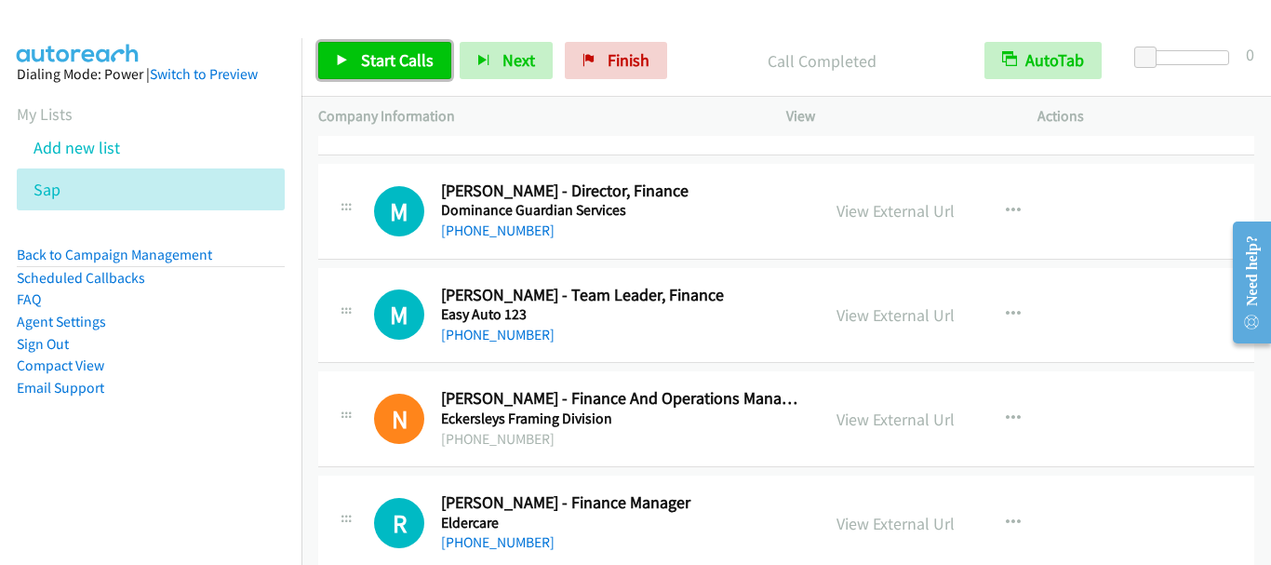
click at [378, 60] on span "Start Calls" at bounding box center [397, 59] width 73 height 21
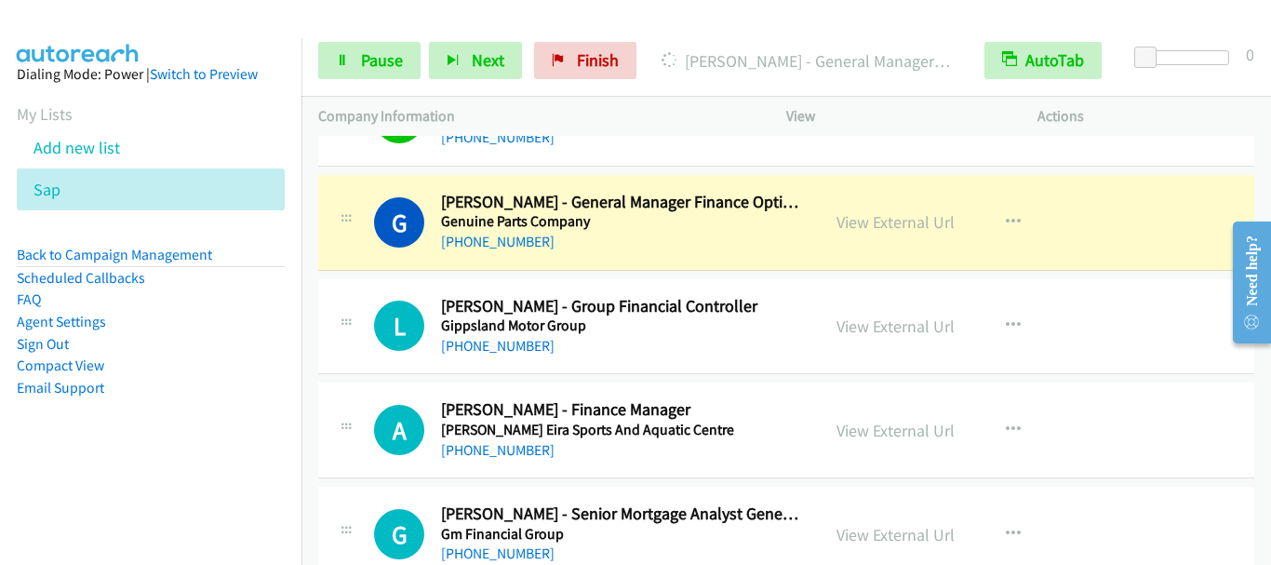
scroll to position [5396, 0]
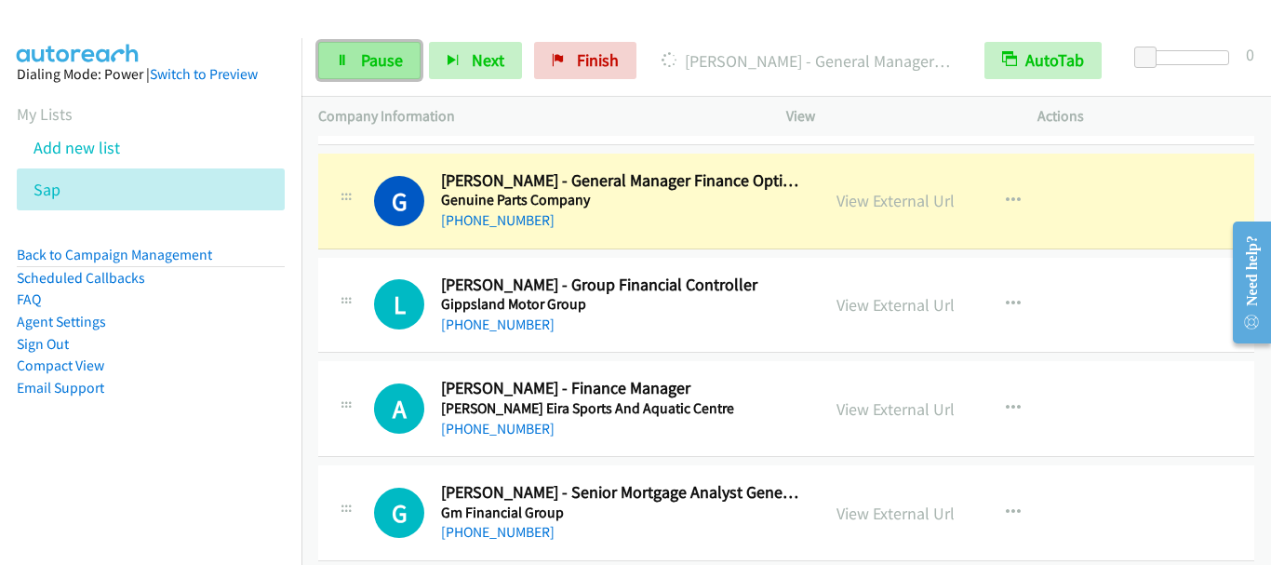
click at [377, 53] on span "Pause" at bounding box center [382, 59] width 42 height 21
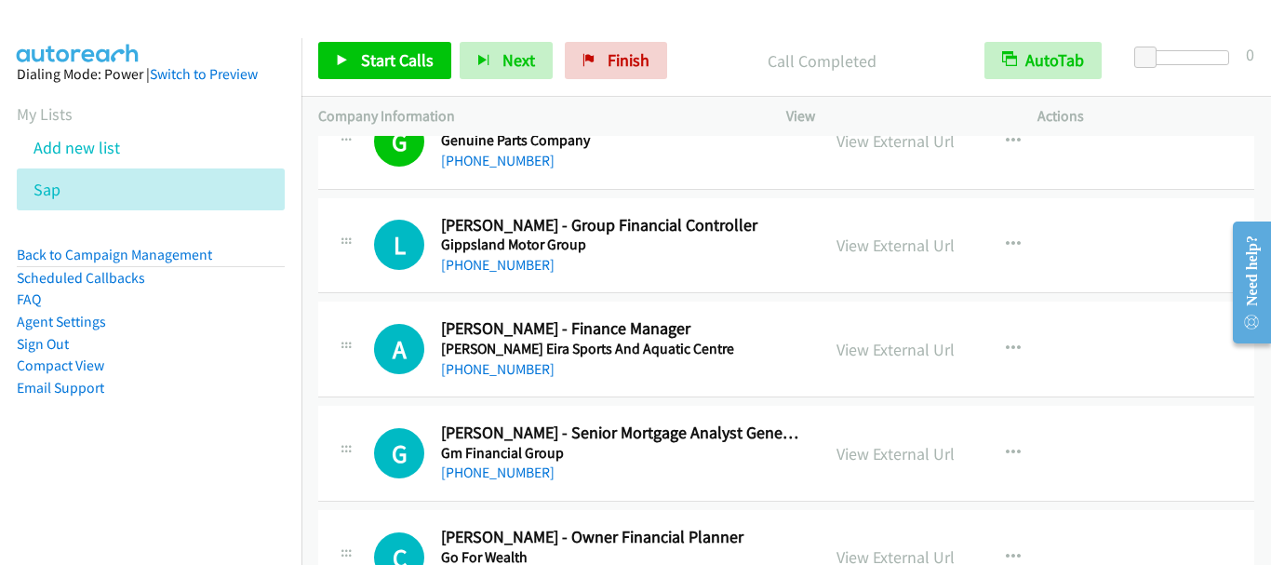
scroll to position [5489, 0]
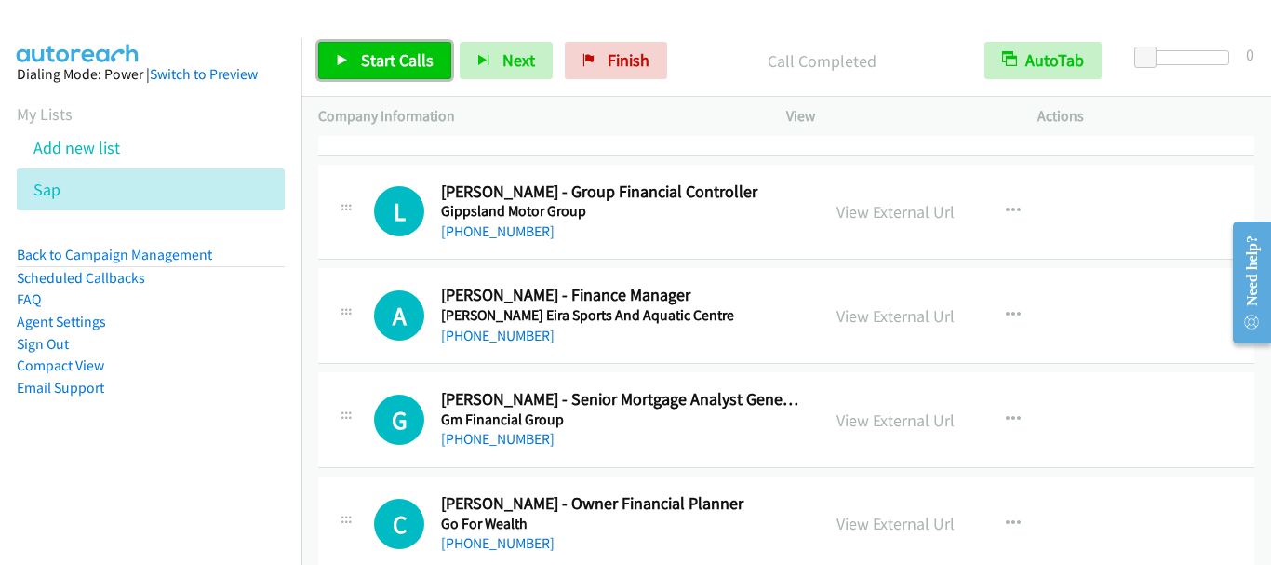
click at [363, 52] on span "Start Calls" at bounding box center [397, 59] width 73 height 21
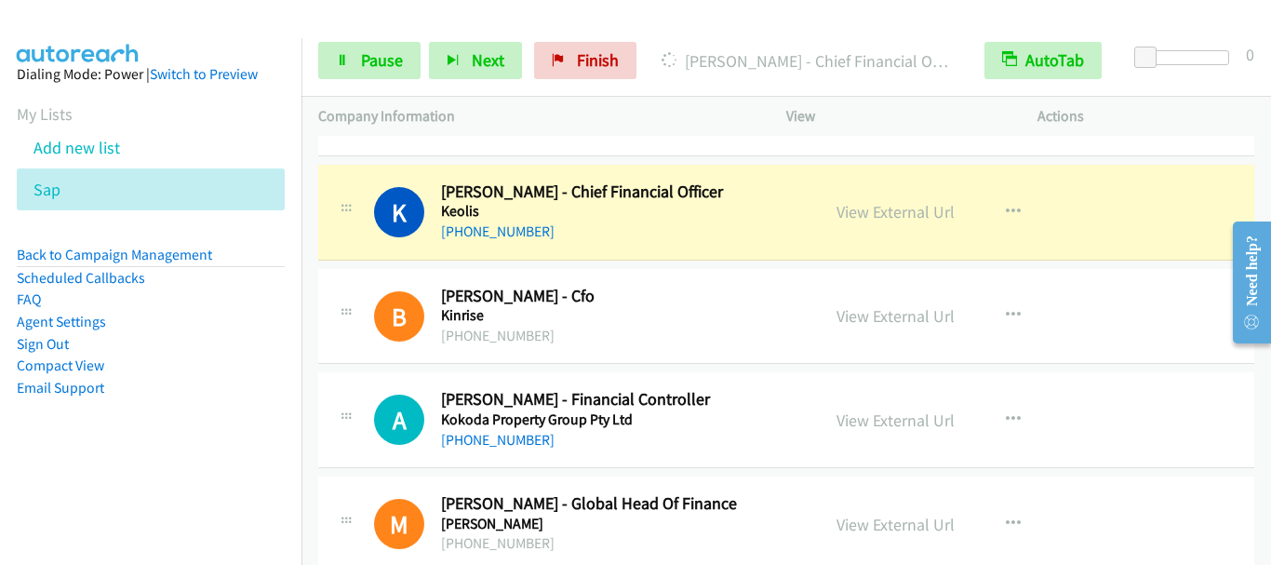
scroll to position [7536, 0]
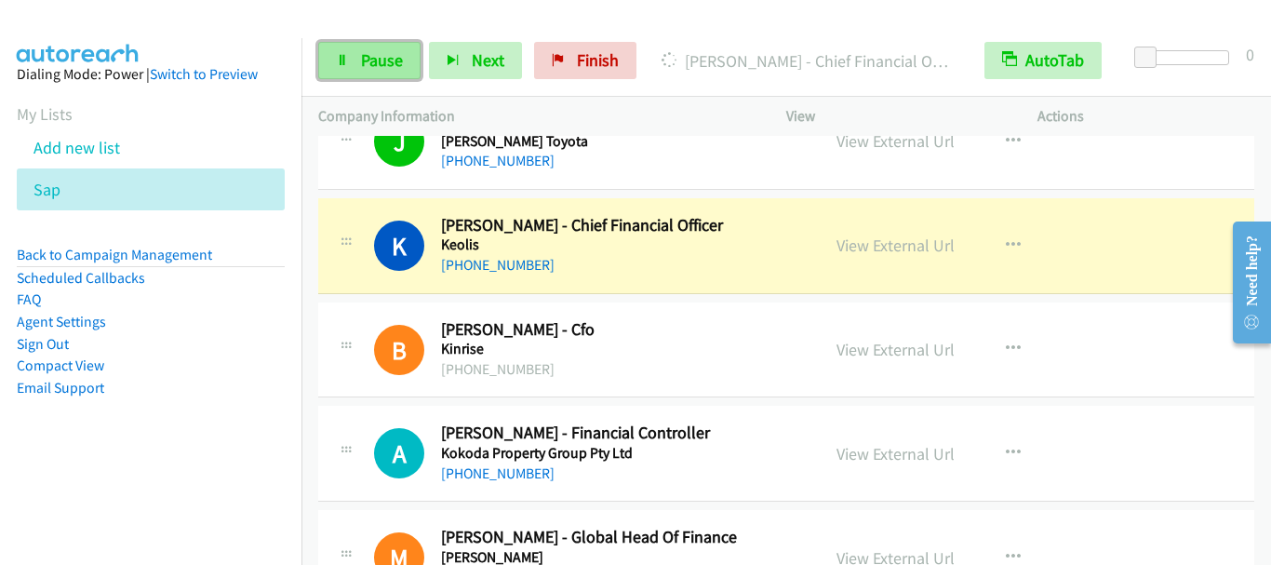
click at [347, 65] on icon at bounding box center [342, 61] width 13 height 13
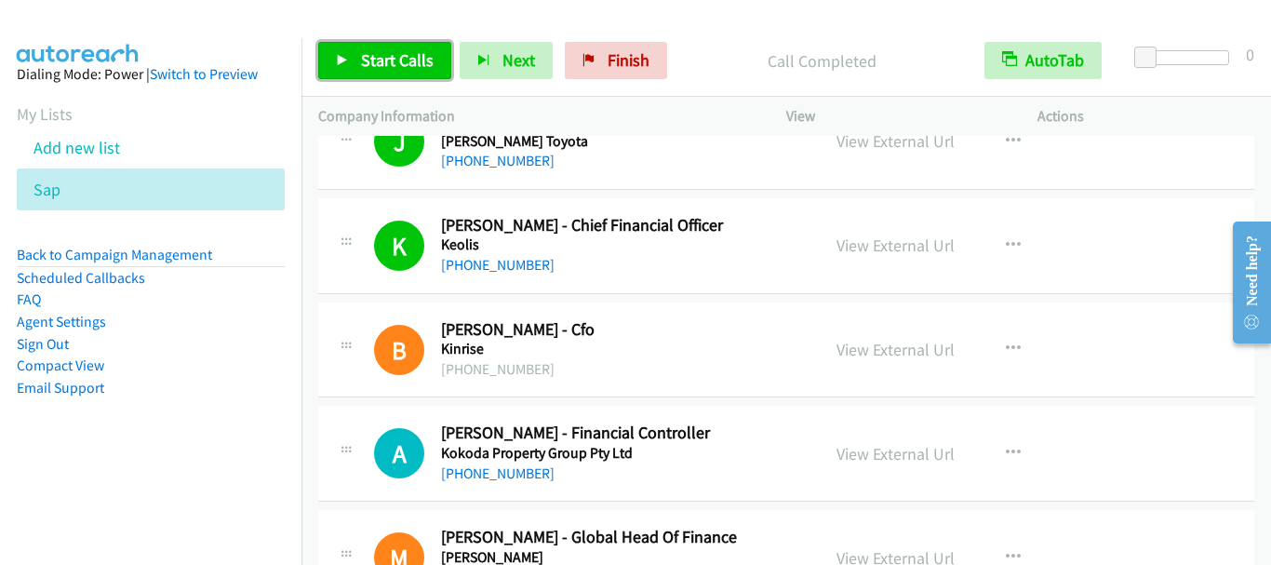
click at [391, 68] on span "Start Calls" at bounding box center [397, 59] width 73 height 21
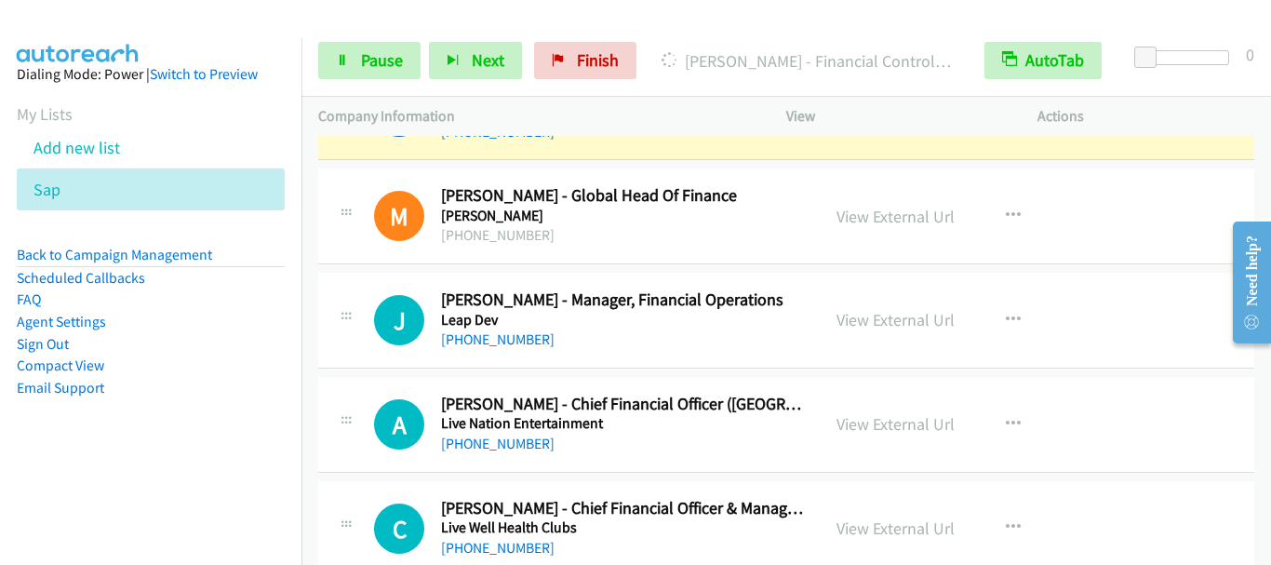
scroll to position [7908, 0]
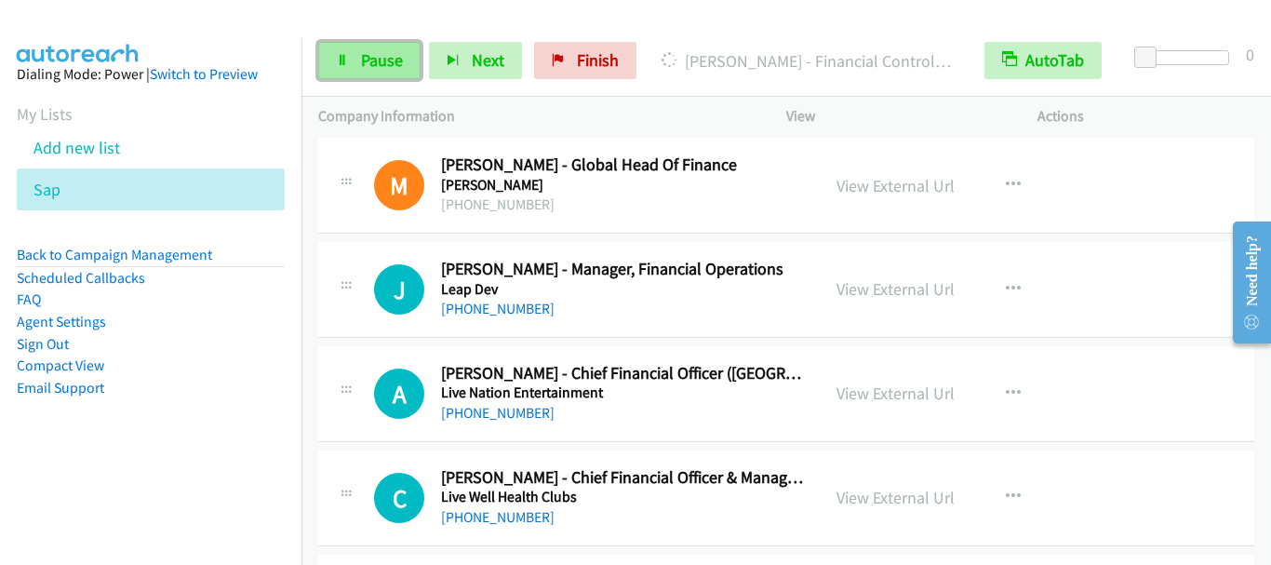
click at [398, 54] on span "Pause" at bounding box center [382, 59] width 42 height 21
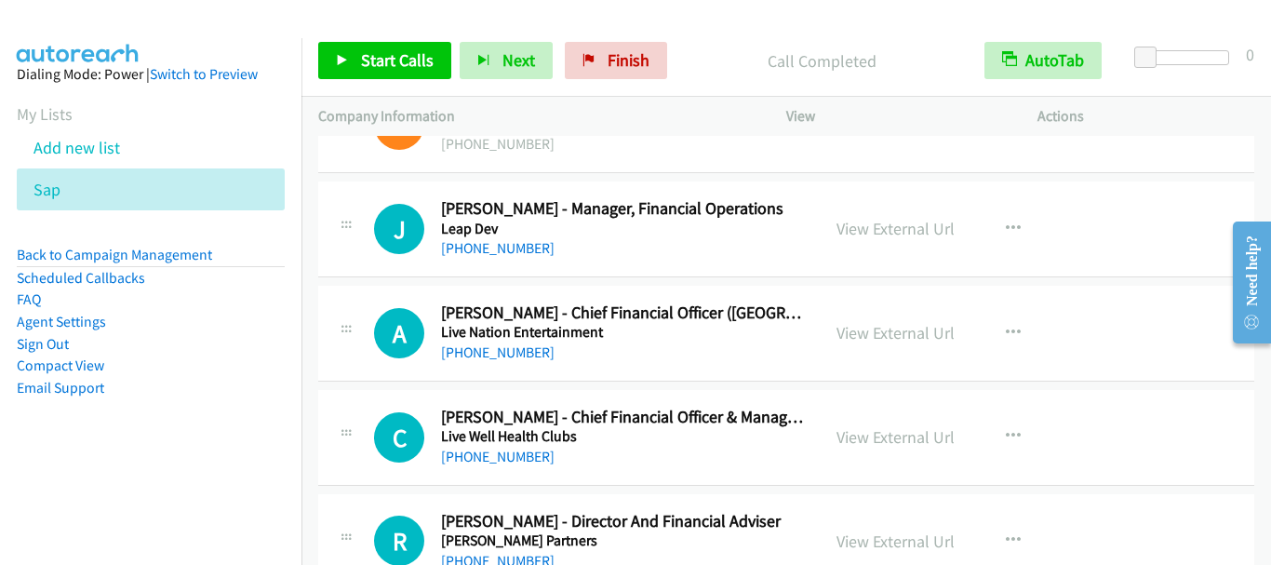
scroll to position [8001, 0]
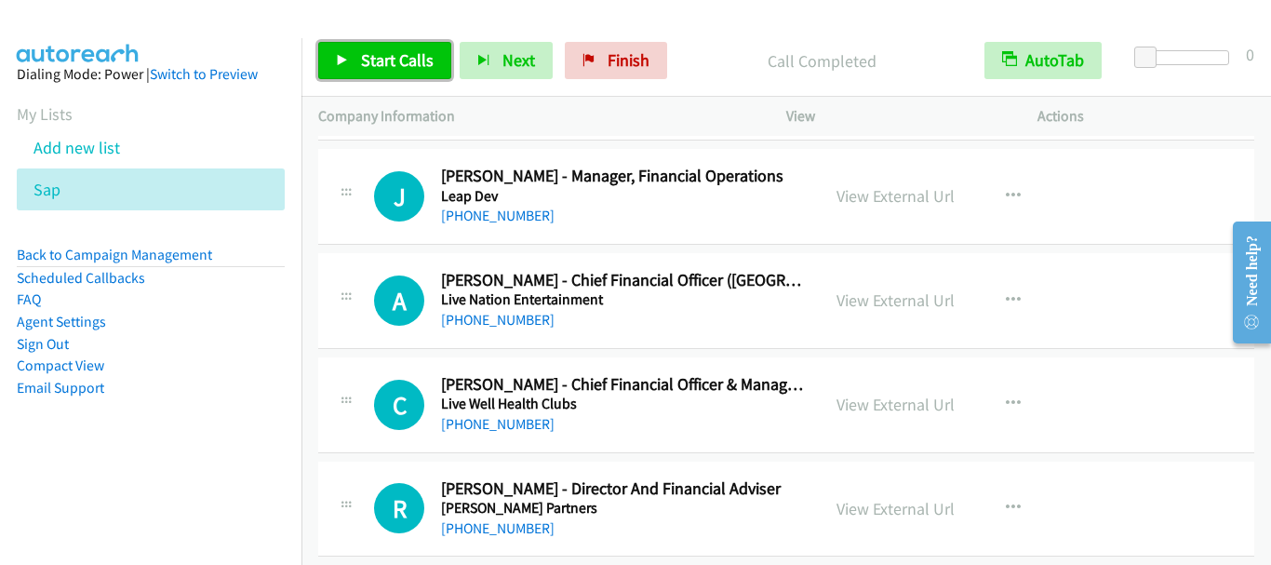
click at [407, 55] on span "Start Calls" at bounding box center [397, 59] width 73 height 21
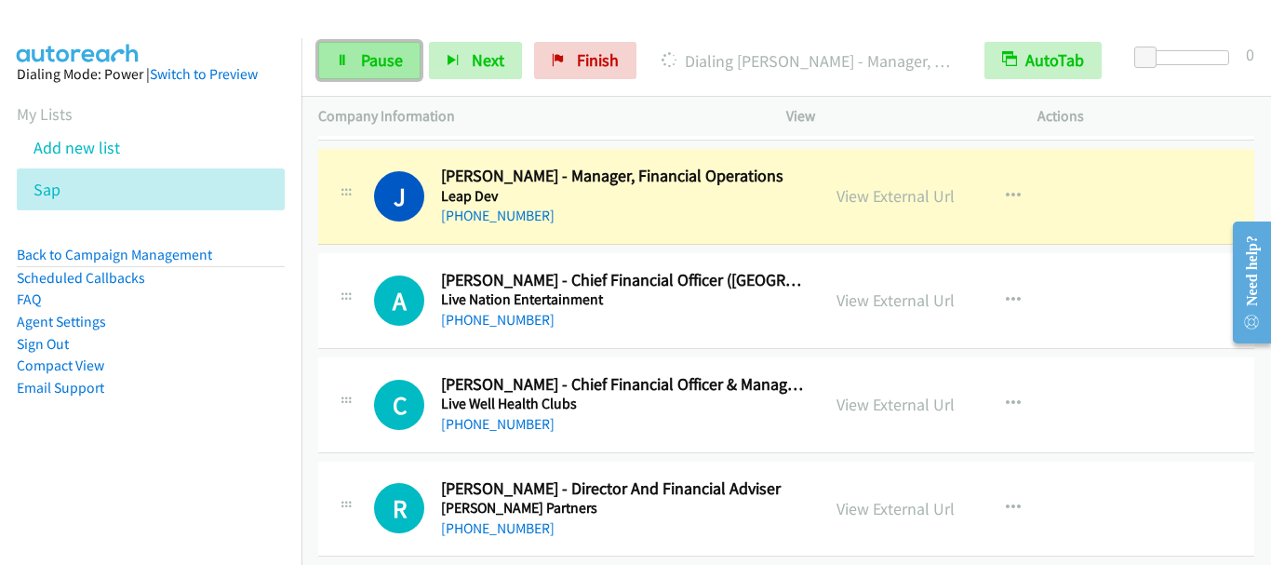
click at [386, 73] on link "Pause" at bounding box center [369, 60] width 102 height 37
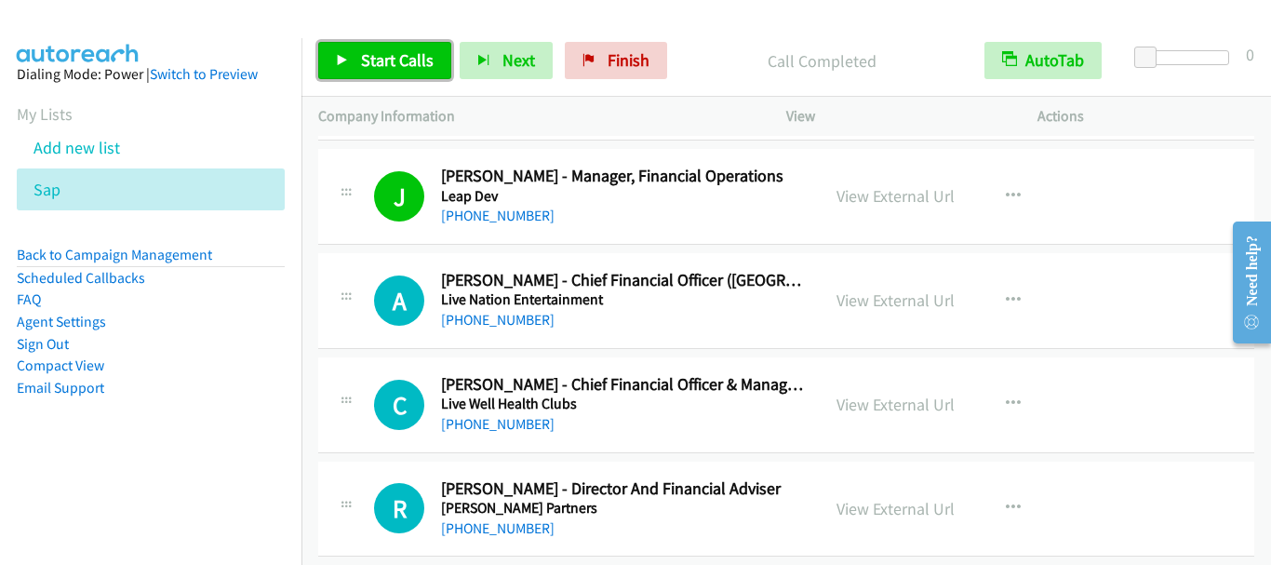
click at [414, 68] on span "Start Calls" at bounding box center [397, 59] width 73 height 21
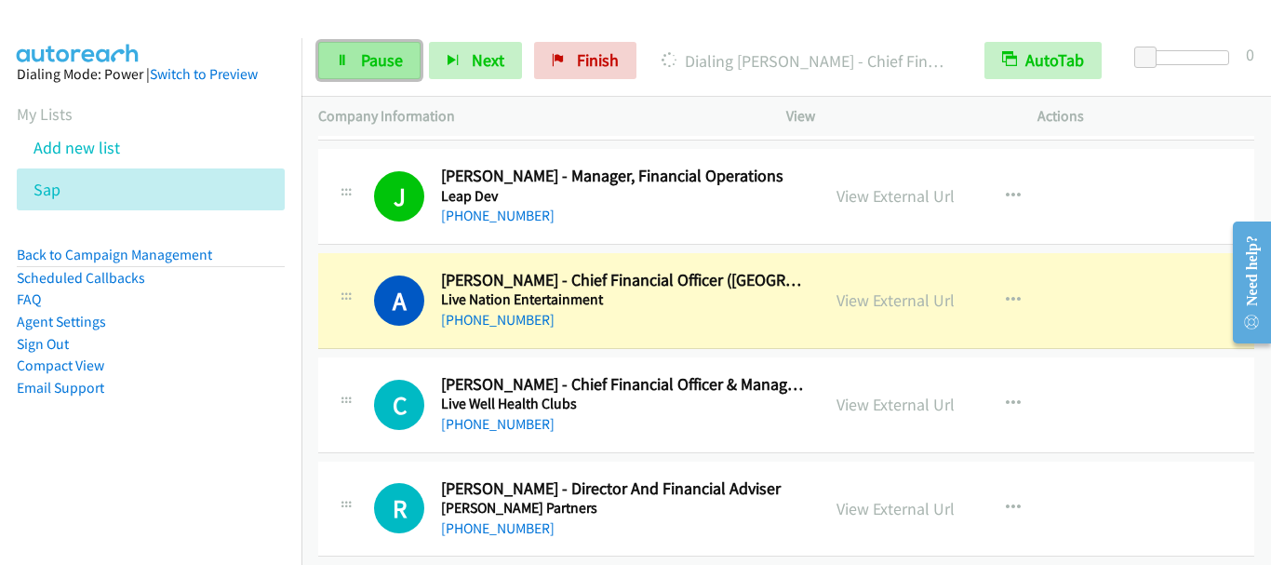
click at [384, 57] on span "Pause" at bounding box center [382, 59] width 42 height 21
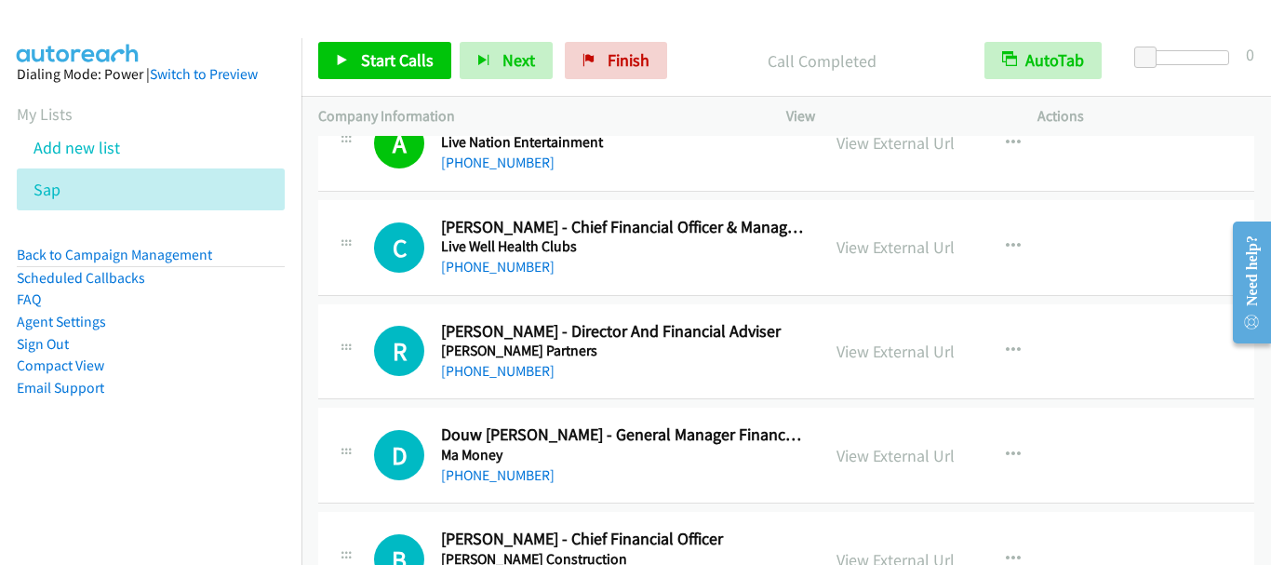
scroll to position [8187, 0]
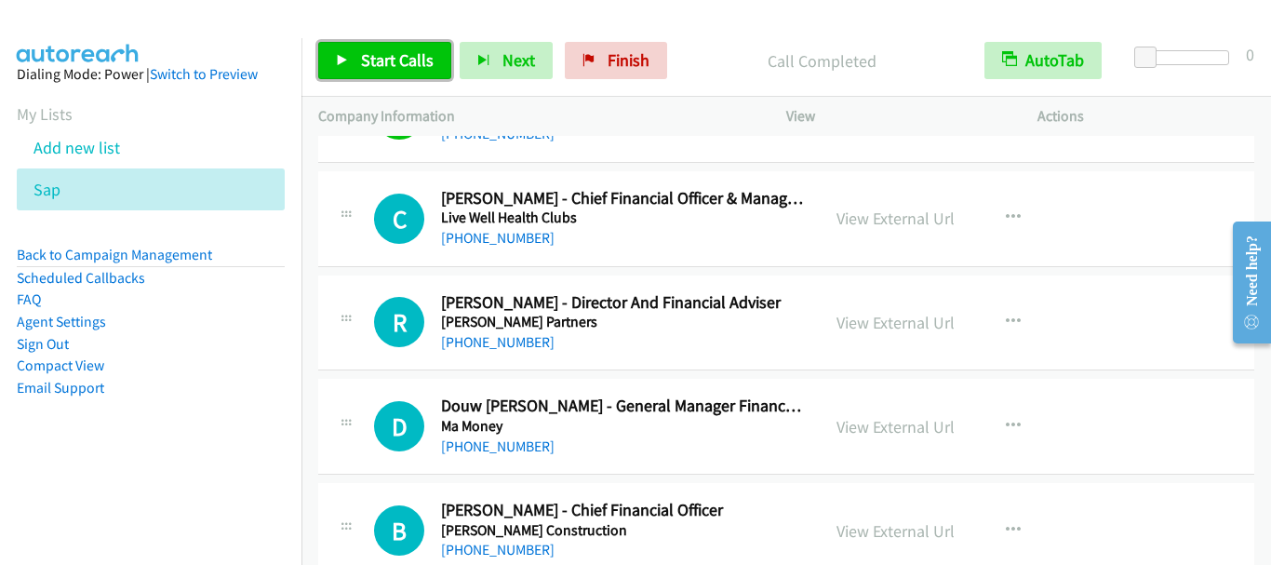
click at [391, 63] on span "Start Calls" at bounding box center [397, 59] width 73 height 21
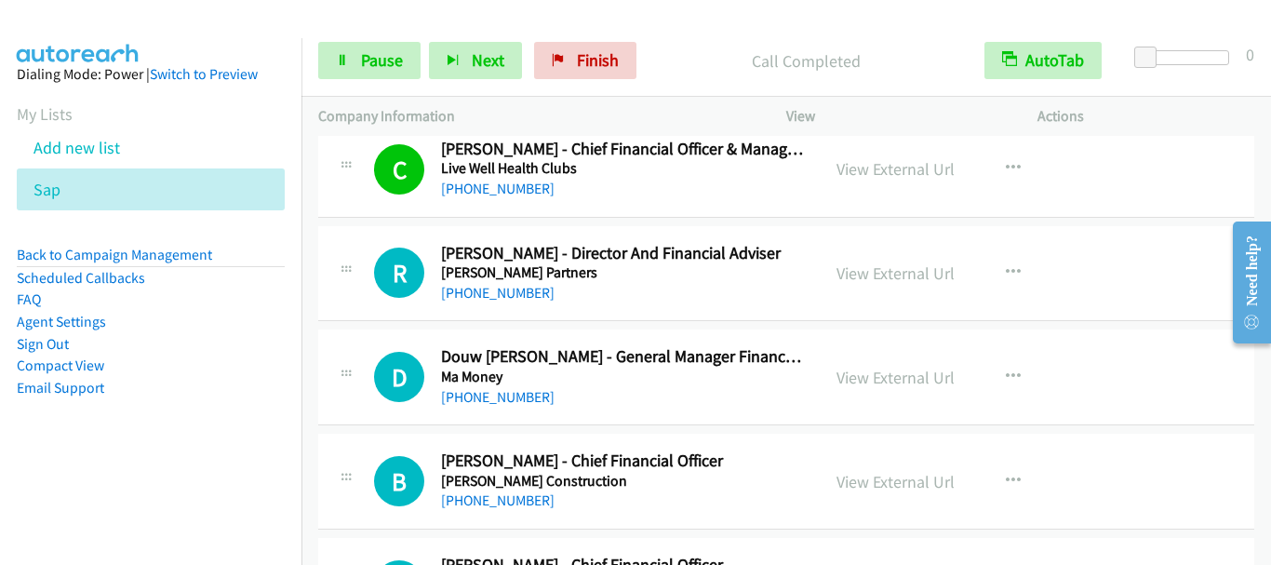
scroll to position [8280, 0]
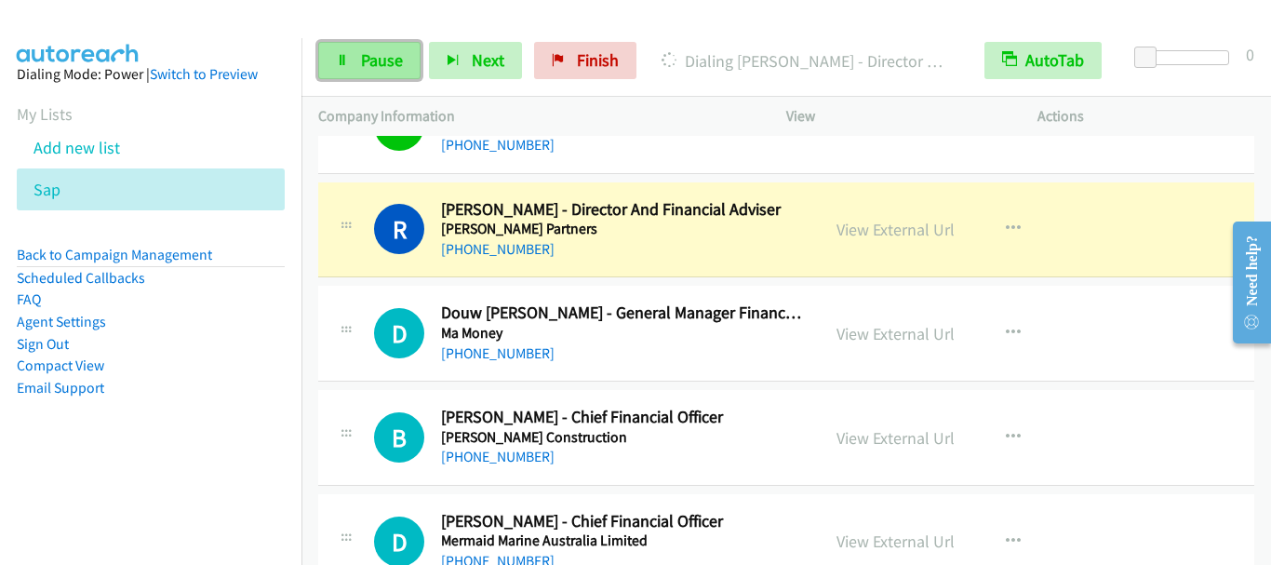
click at [362, 54] on span "Pause" at bounding box center [382, 59] width 42 height 21
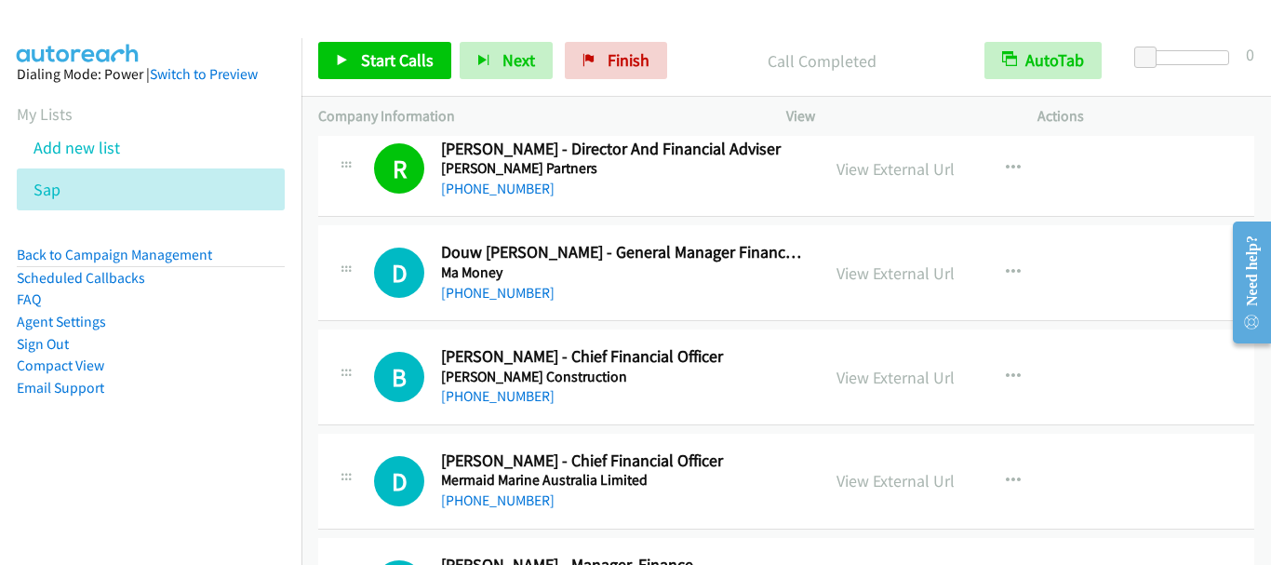
scroll to position [8373, 0]
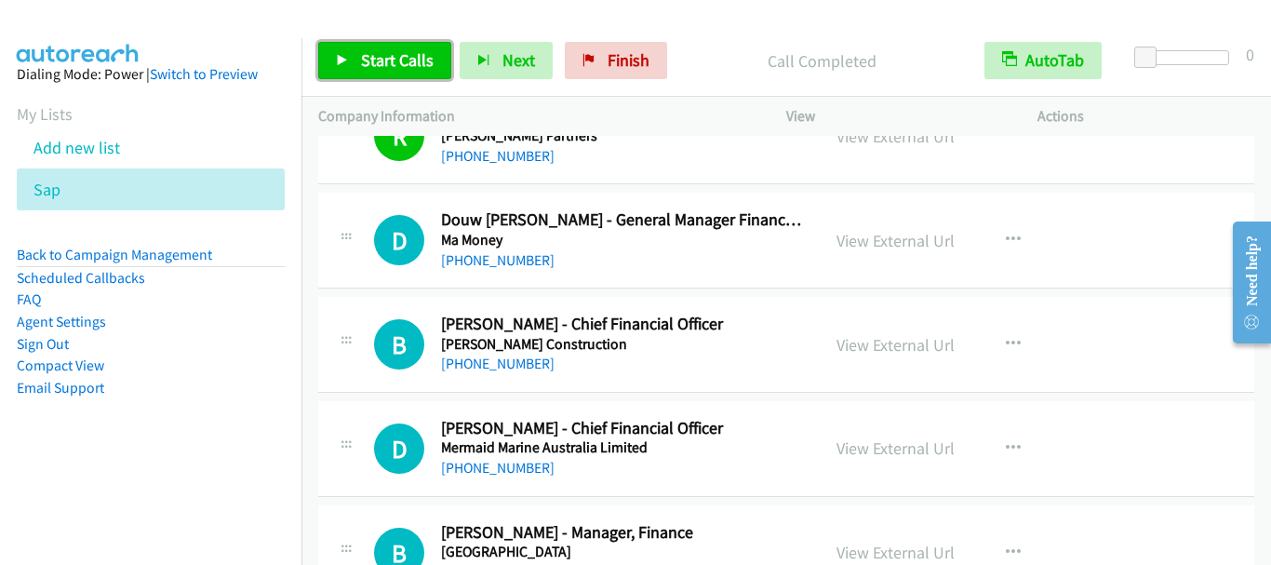
click at [363, 60] on span "Start Calls" at bounding box center [397, 59] width 73 height 21
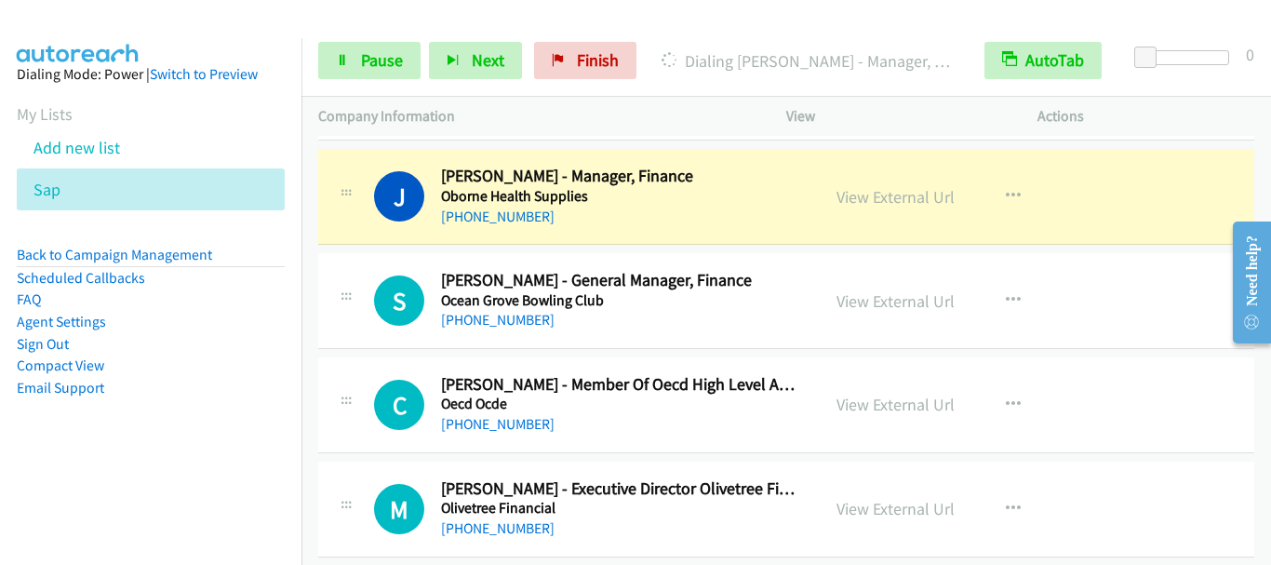
scroll to position [10048, 0]
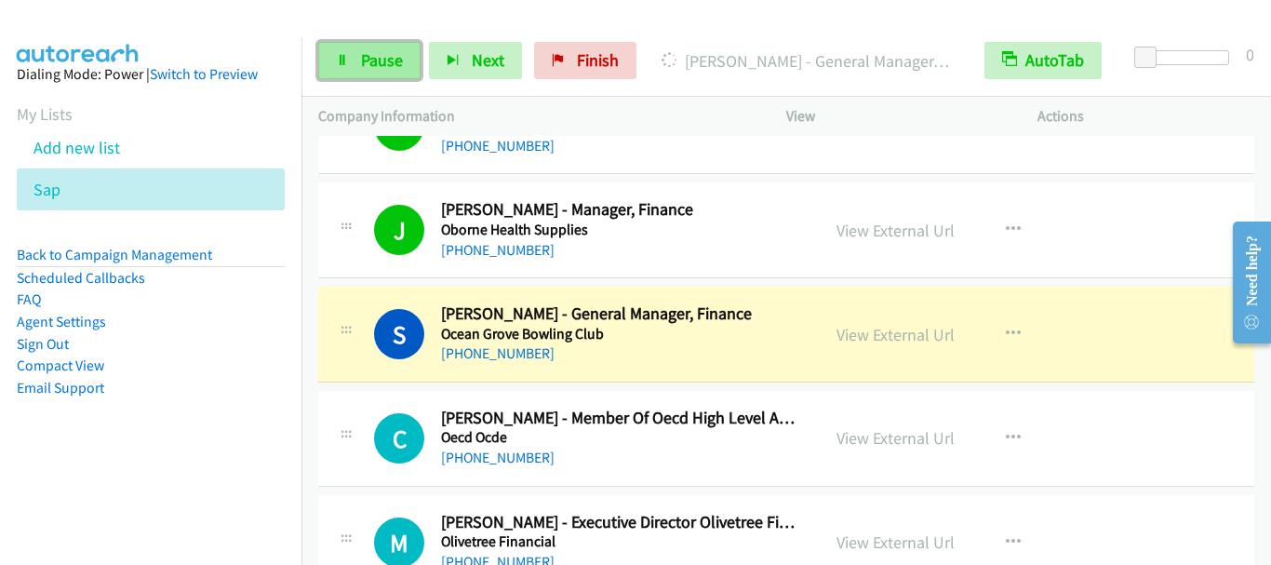
click at [380, 62] on span "Pause" at bounding box center [382, 59] width 42 height 21
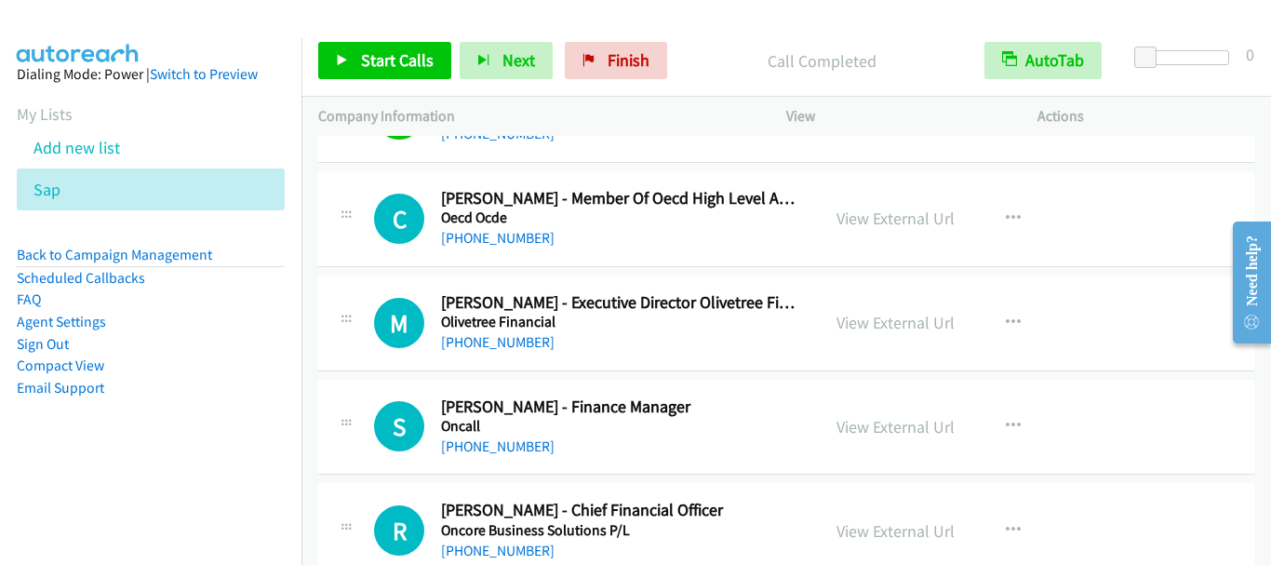
scroll to position [10234, 0]
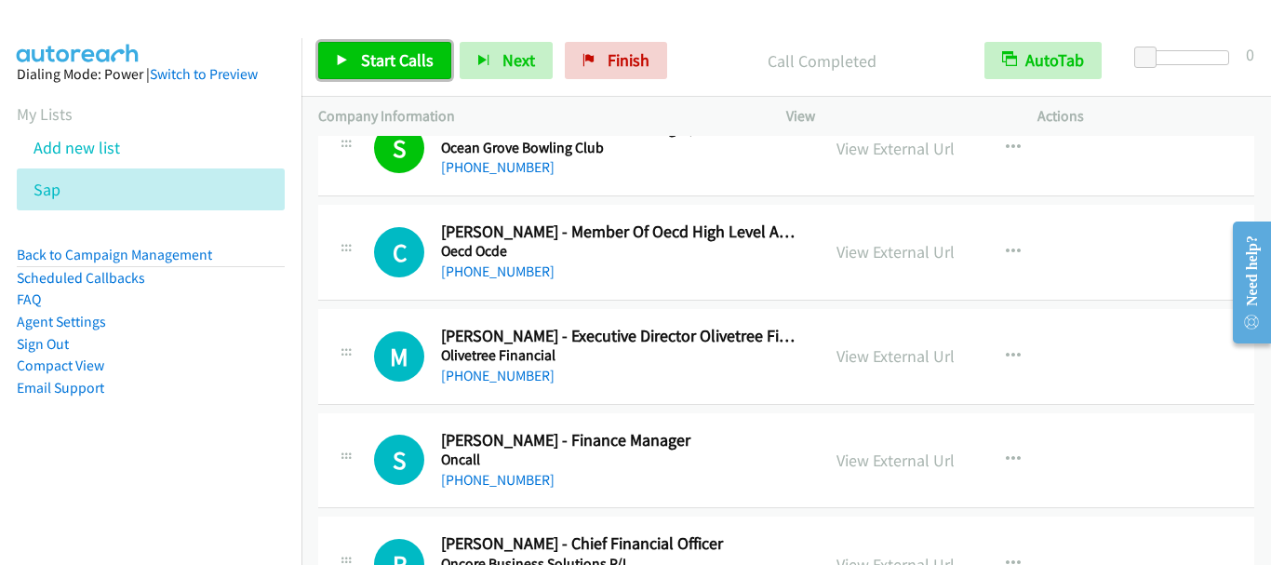
click at [390, 74] on link "Start Calls" at bounding box center [384, 60] width 133 height 37
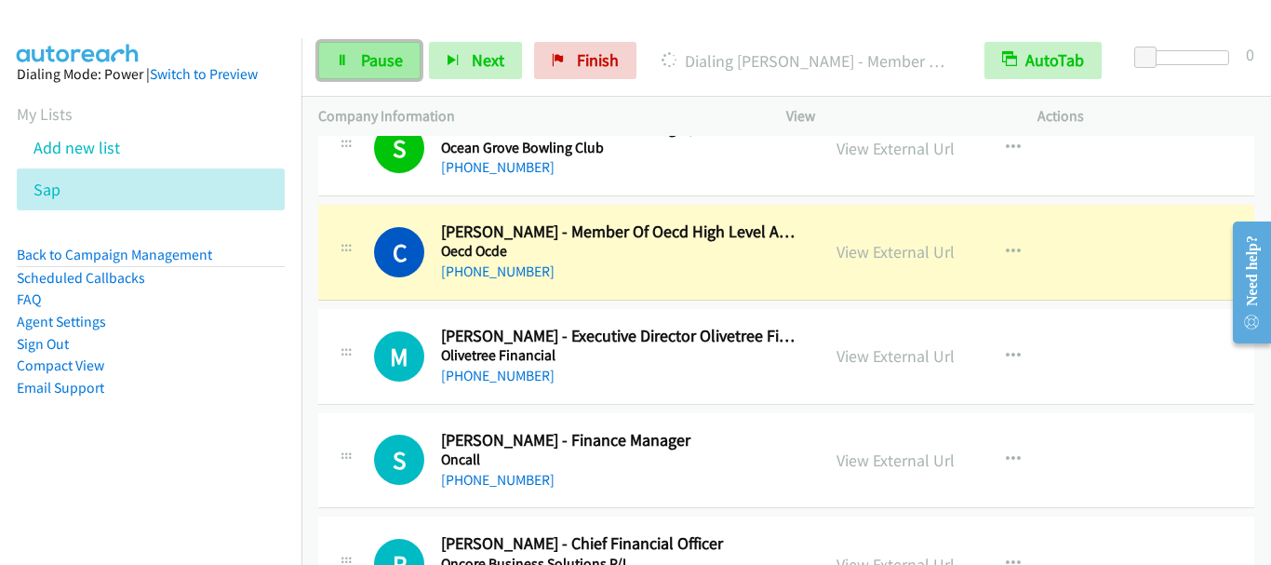
click at [375, 55] on span "Pause" at bounding box center [382, 59] width 42 height 21
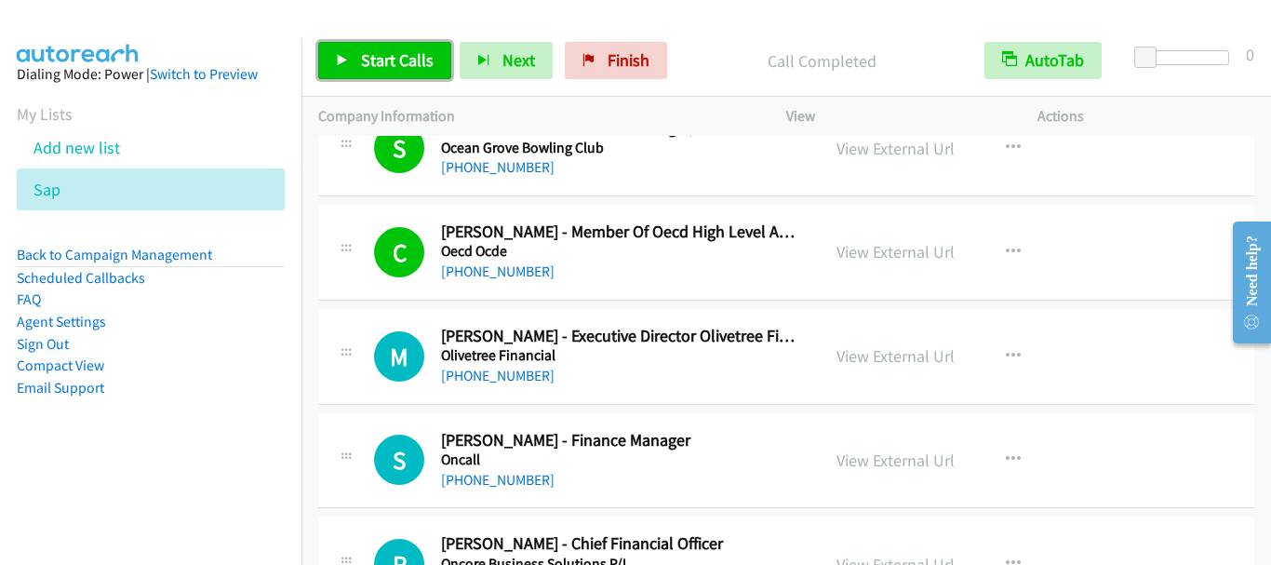
click at [401, 43] on link "Start Calls" at bounding box center [384, 60] width 133 height 37
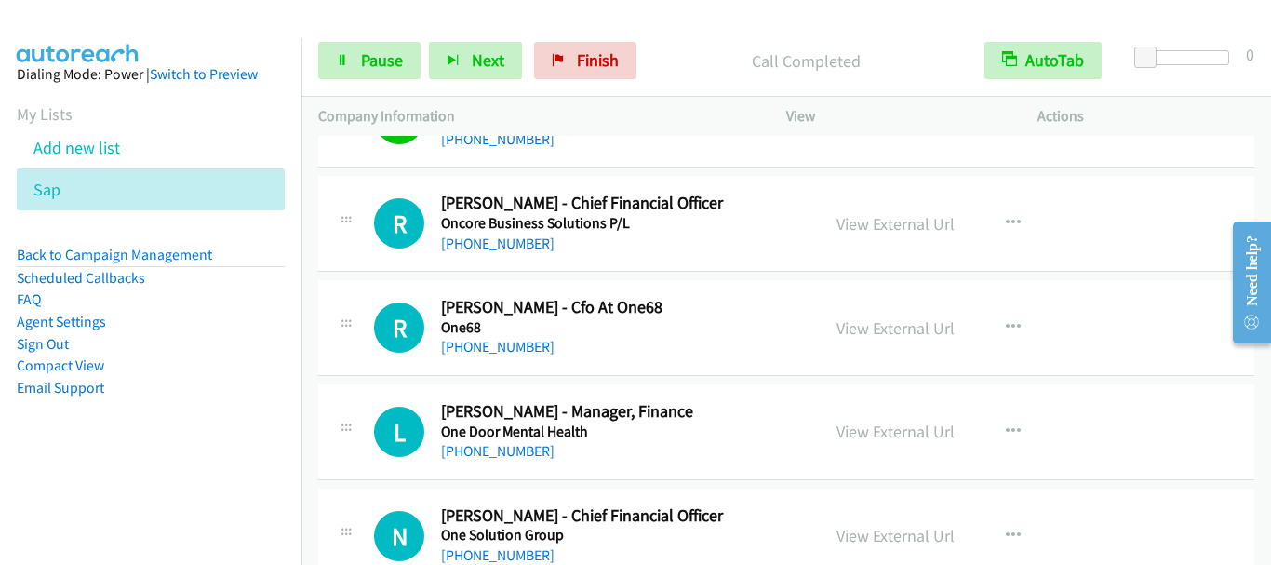
scroll to position [10606, 0]
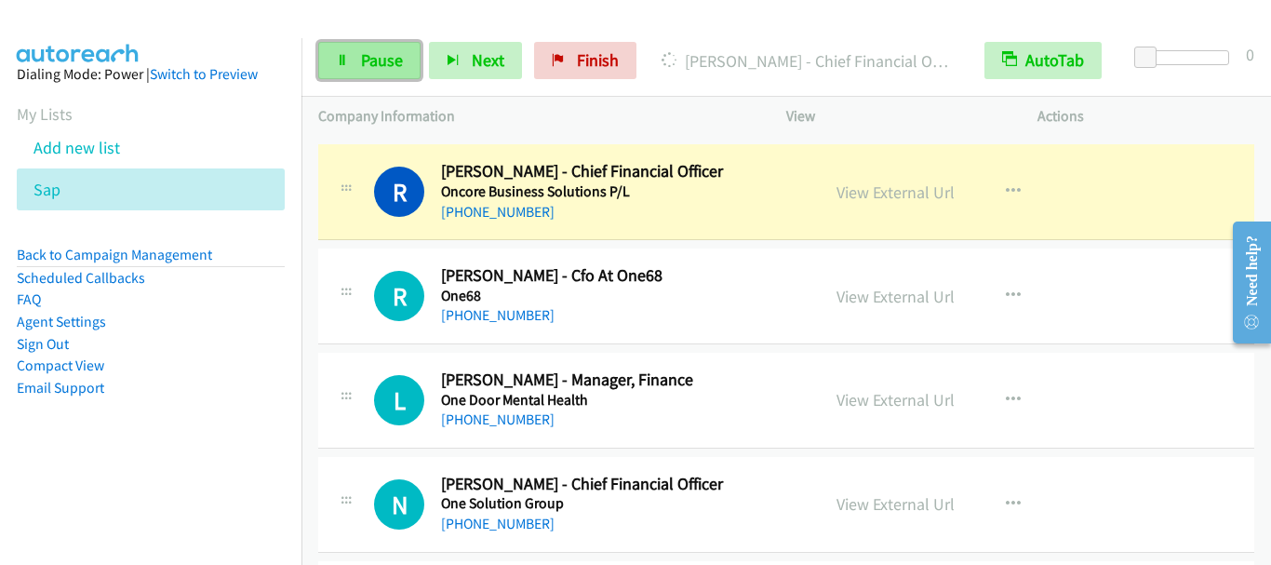
click at [379, 51] on span "Pause" at bounding box center [382, 59] width 42 height 21
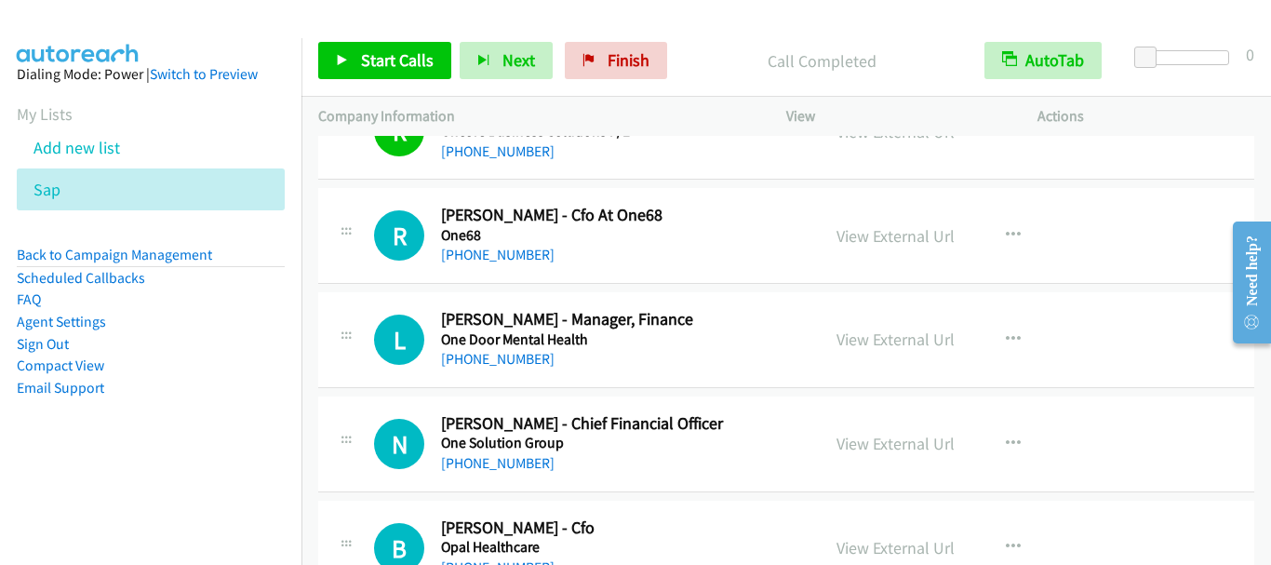
scroll to position [10699, 0]
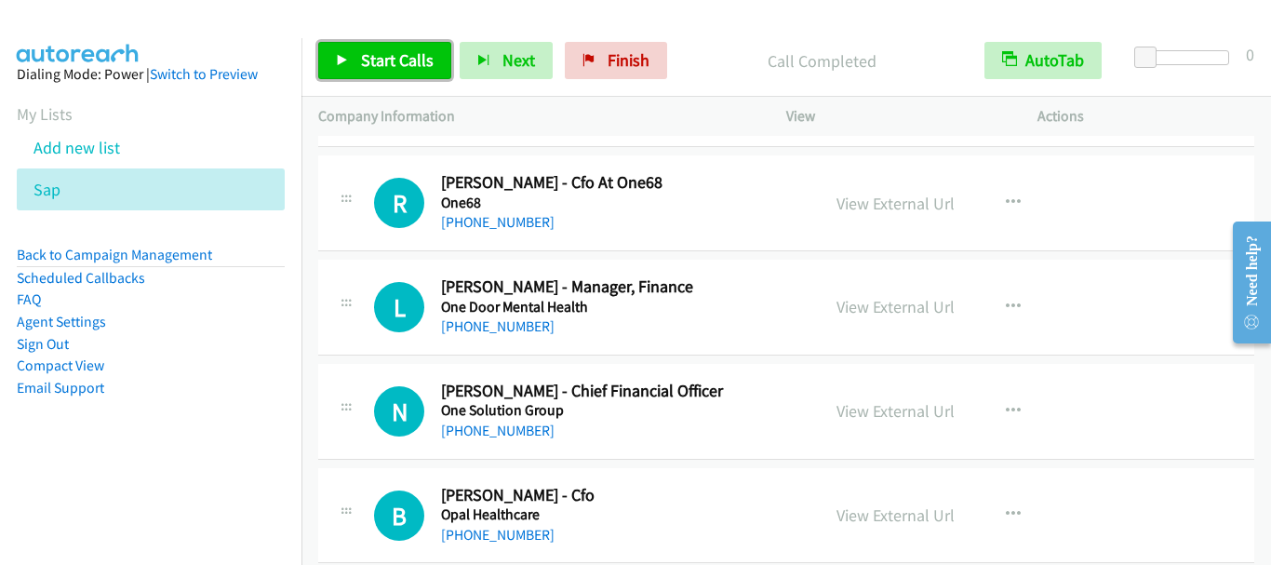
click at [392, 50] on span "Start Calls" at bounding box center [397, 59] width 73 height 21
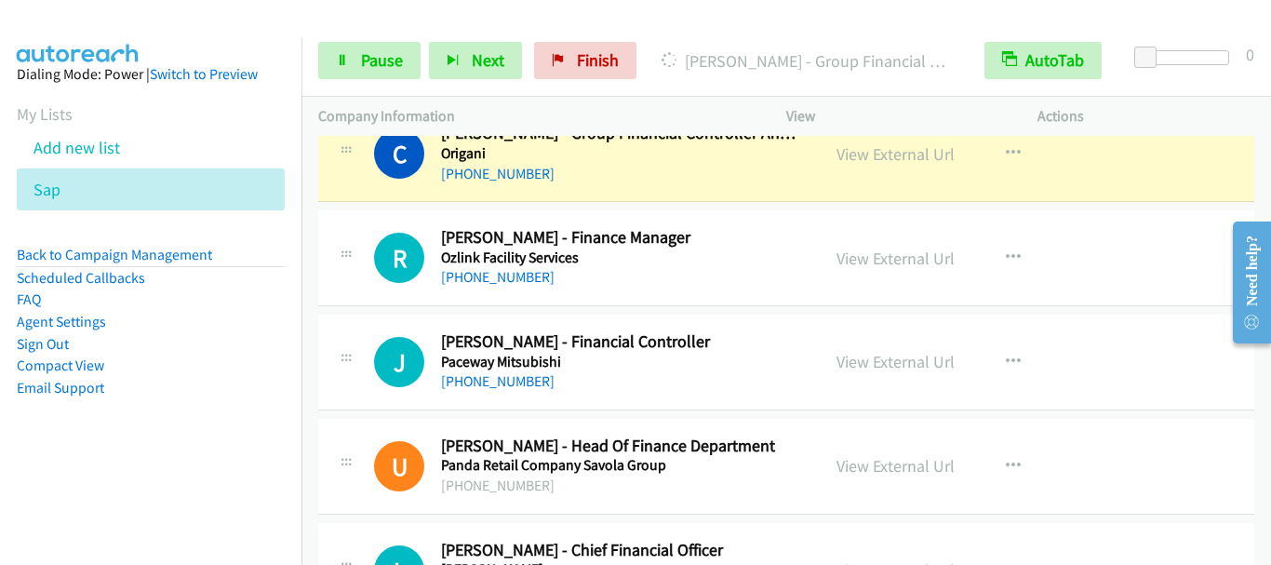
scroll to position [11071, 0]
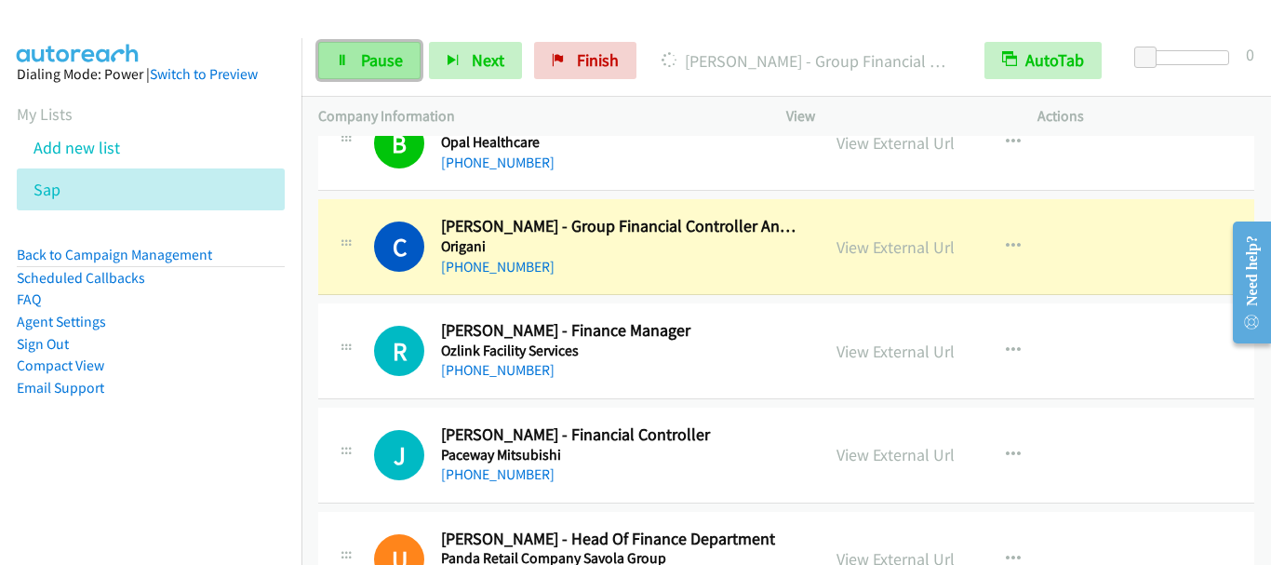
click at [390, 57] on span "Pause" at bounding box center [382, 59] width 42 height 21
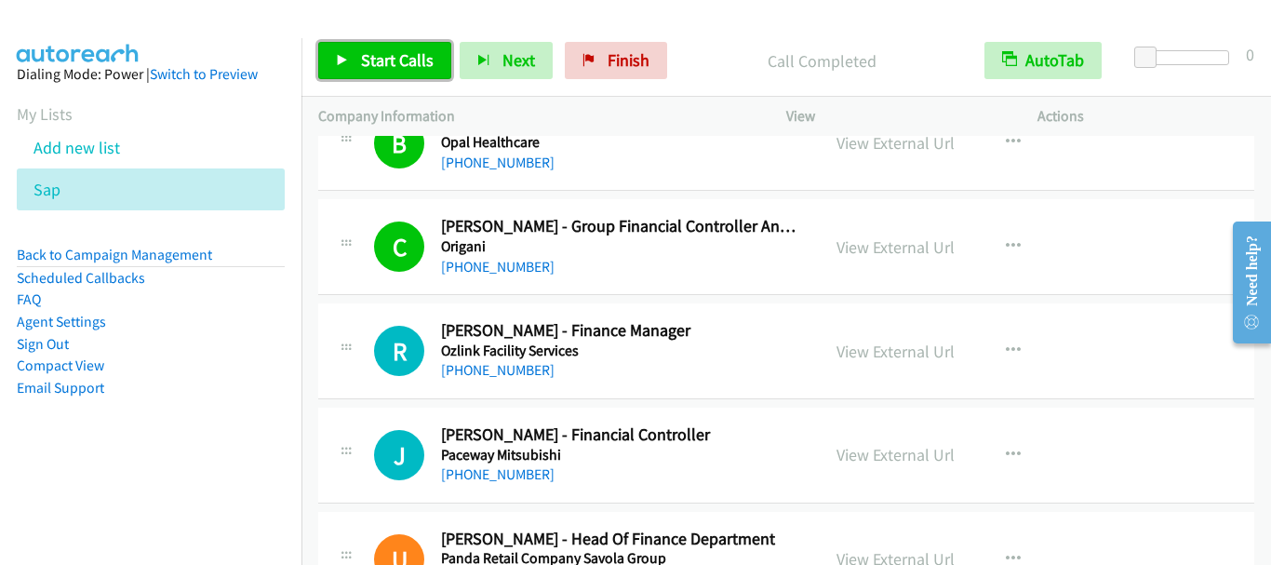
click at [395, 50] on span "Start Calls" at bounding box center [397, 59] width 73 height 21
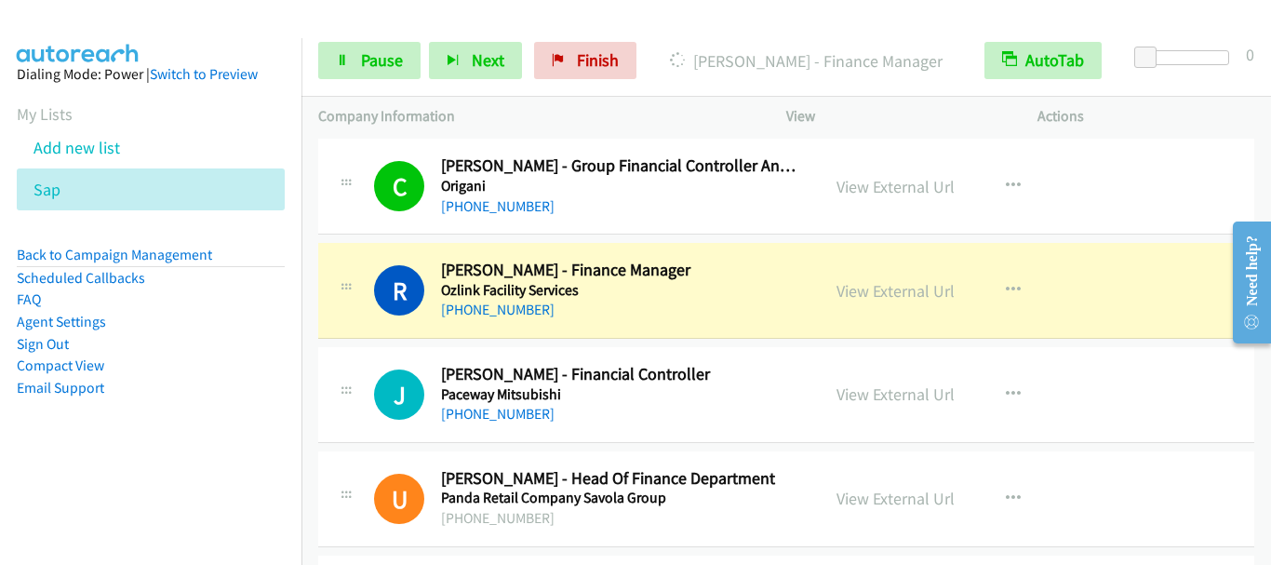
scroll to position [11164, 0]
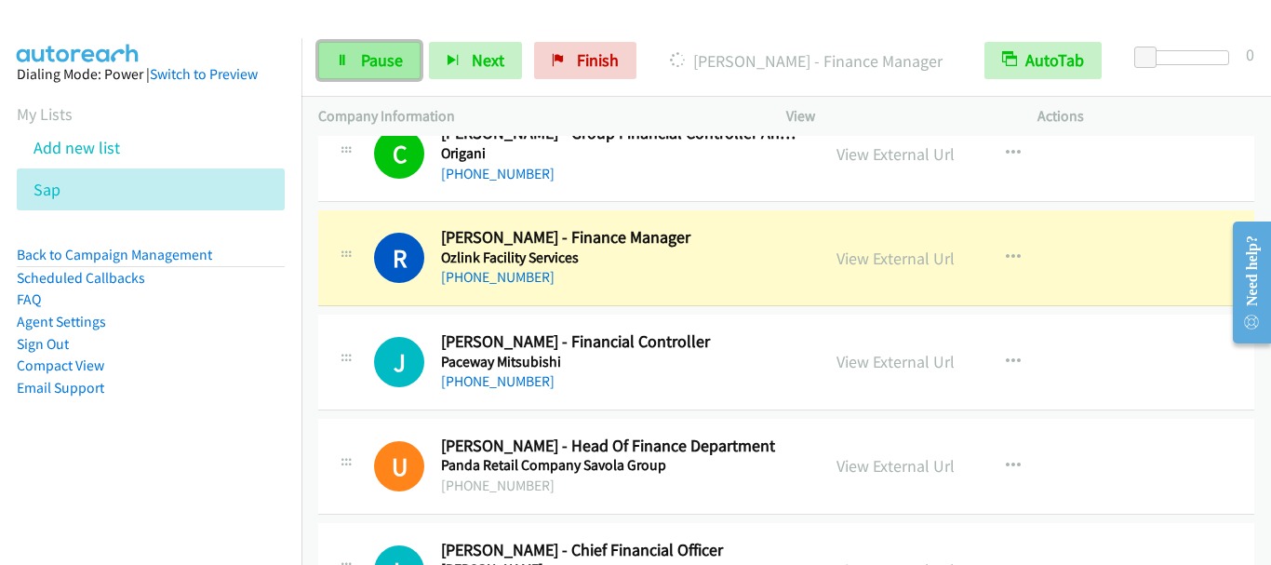
click at [390, 61] on span "Pause" at bounding box center [382, 59] width 42 height 21
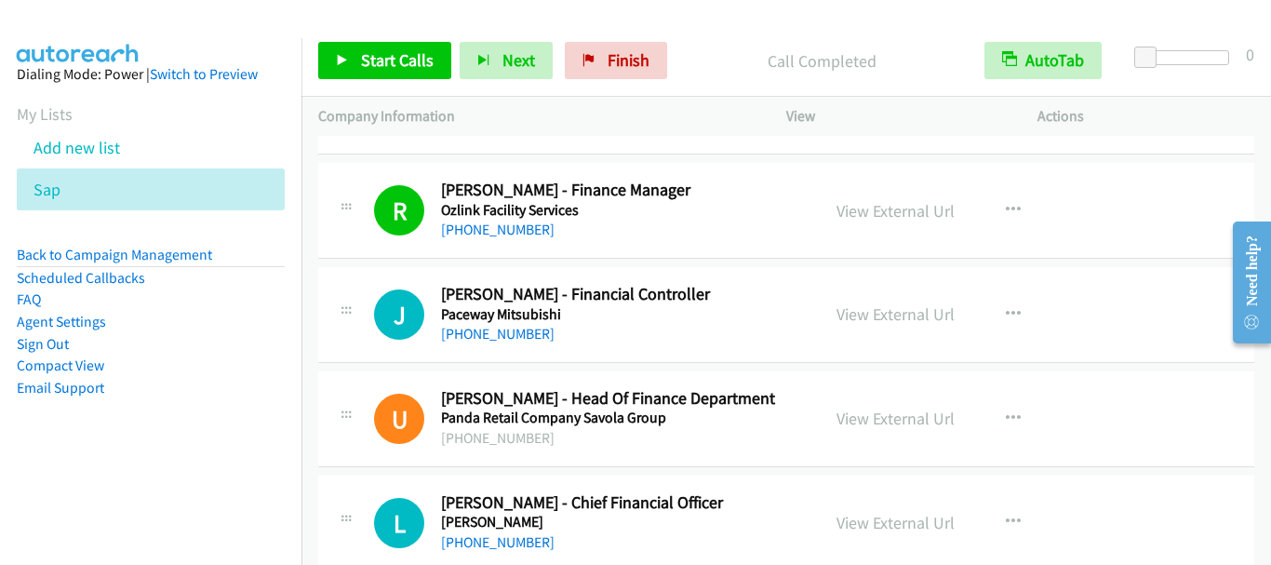
scroll to position [11257, 0]
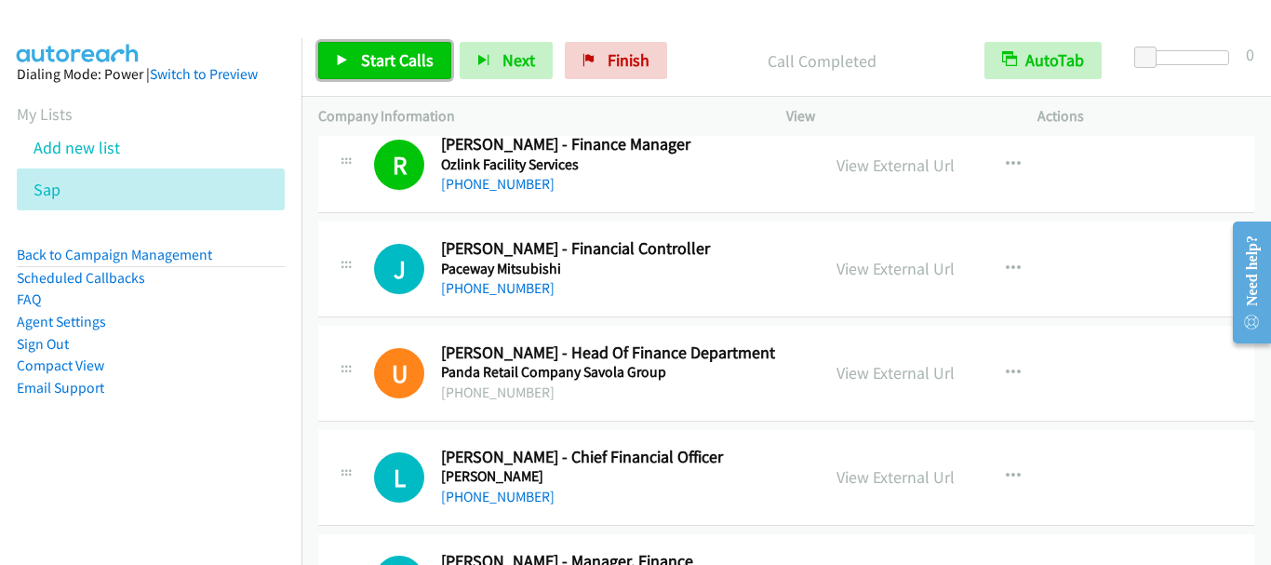
click at [373, 56] on span "Start Calls" at bounding box center [397, 59] width 73 height 21
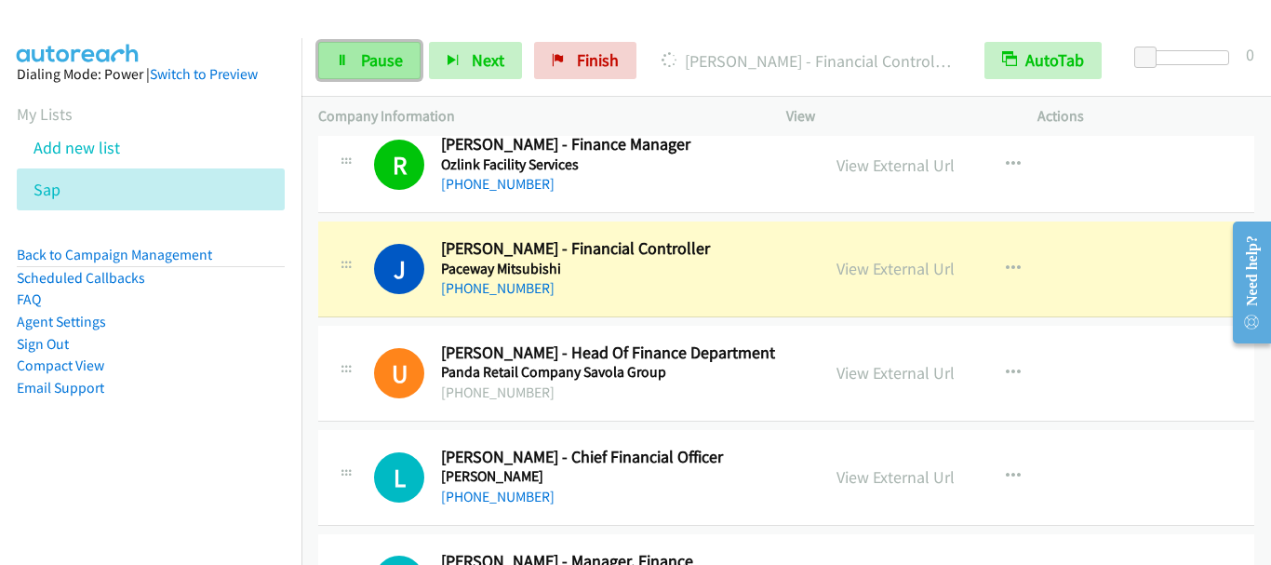
click at [379, 60] on span "Pause" at bounding box center [382, 59] width 42 height 21
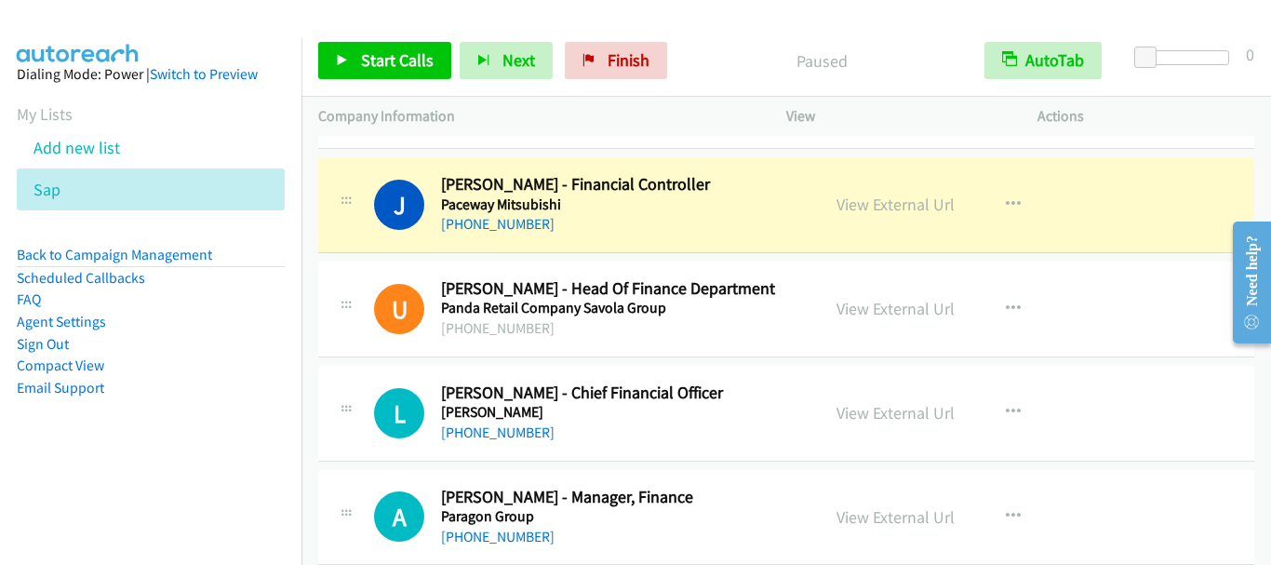
scroll to position [11350, 0]
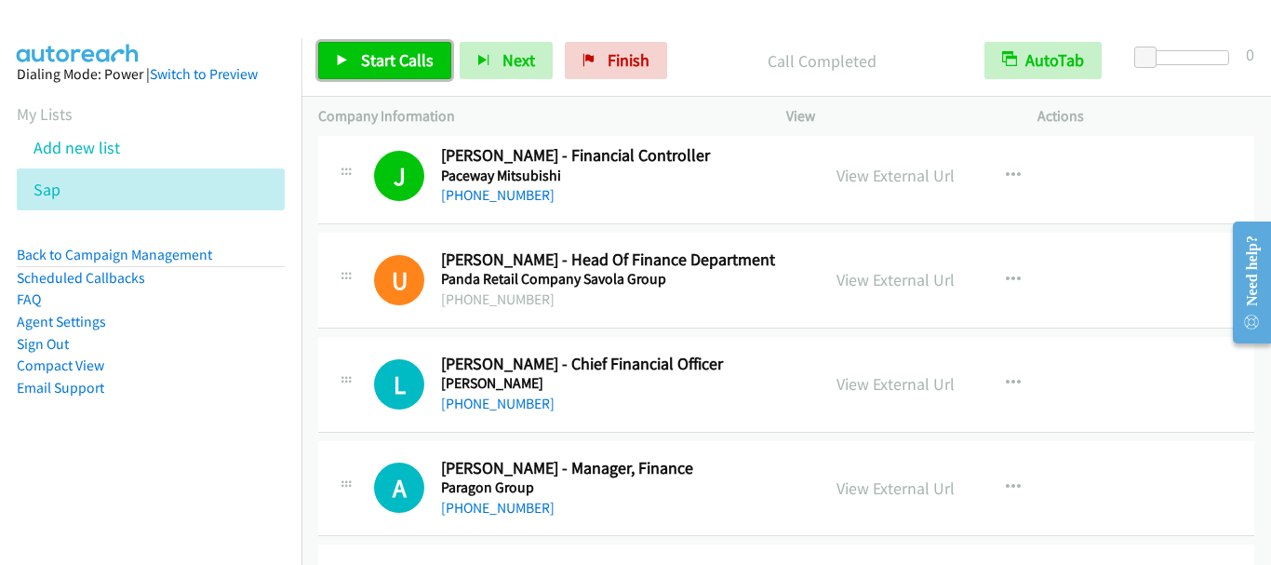
click at [394, 61] on span "Start Calls" at bounding box center [397, 59] width 73 height 21
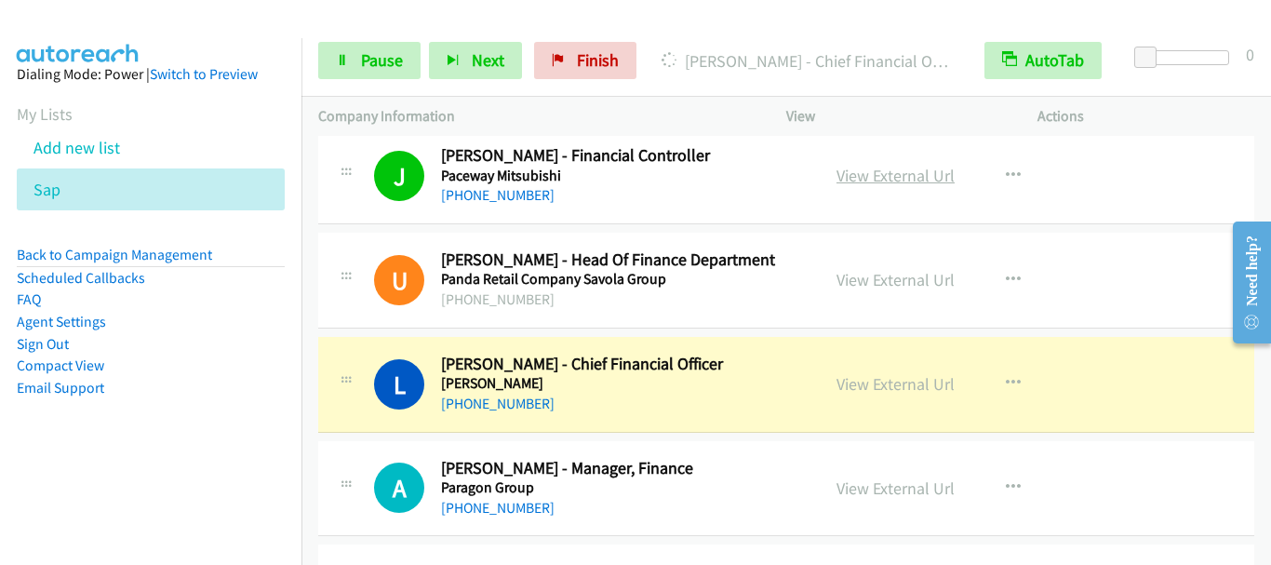
click at [879, 174] on link "View External Url" at bounding box center [895, 175] width 118 height 21
click at [370, 47] on link "Pause" at bounding box center [369, 60] width 102 height 37
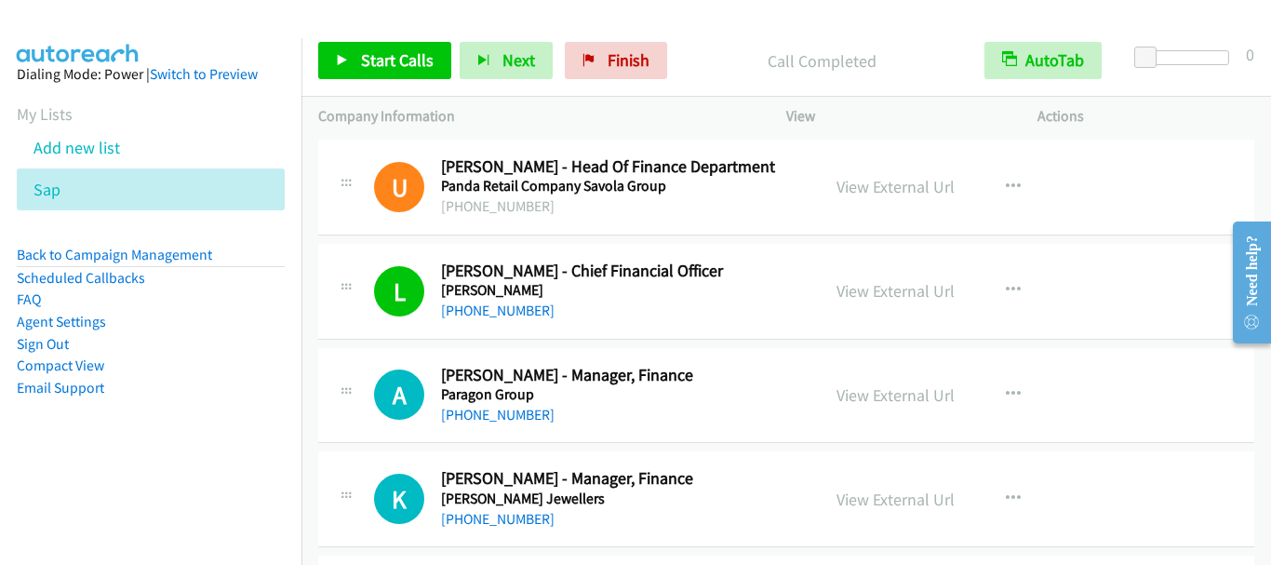
scroll to position [11536, 0]
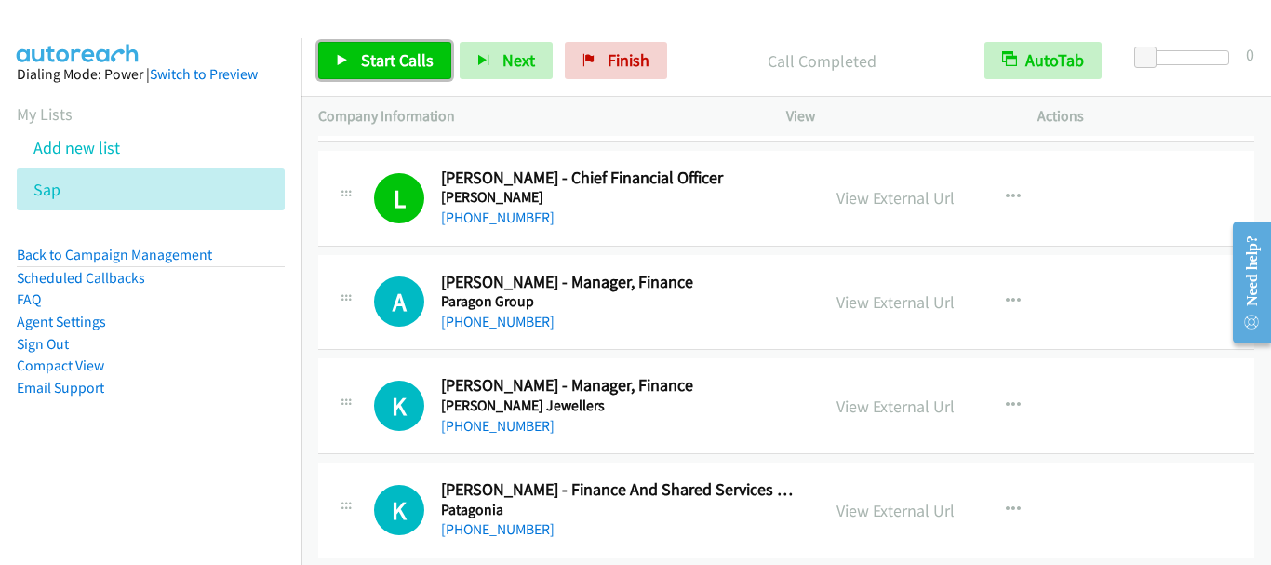
click at [391, 68] on span "Start Calls" at bounding box center [397, 59] width 73 height 21
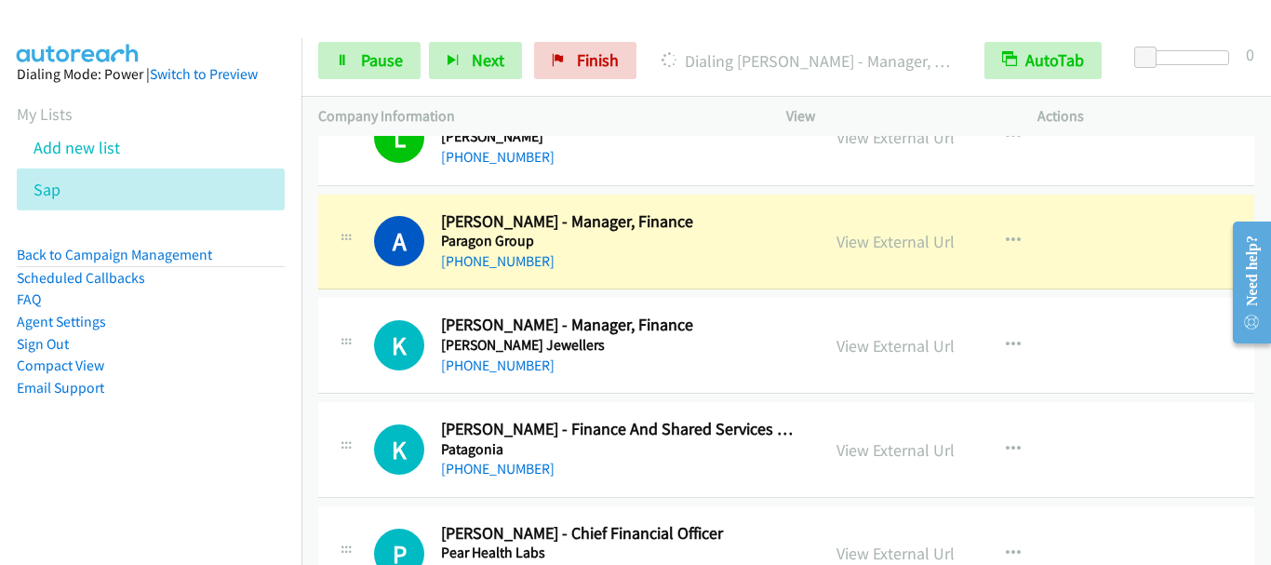
scroll to position [11629, 0]
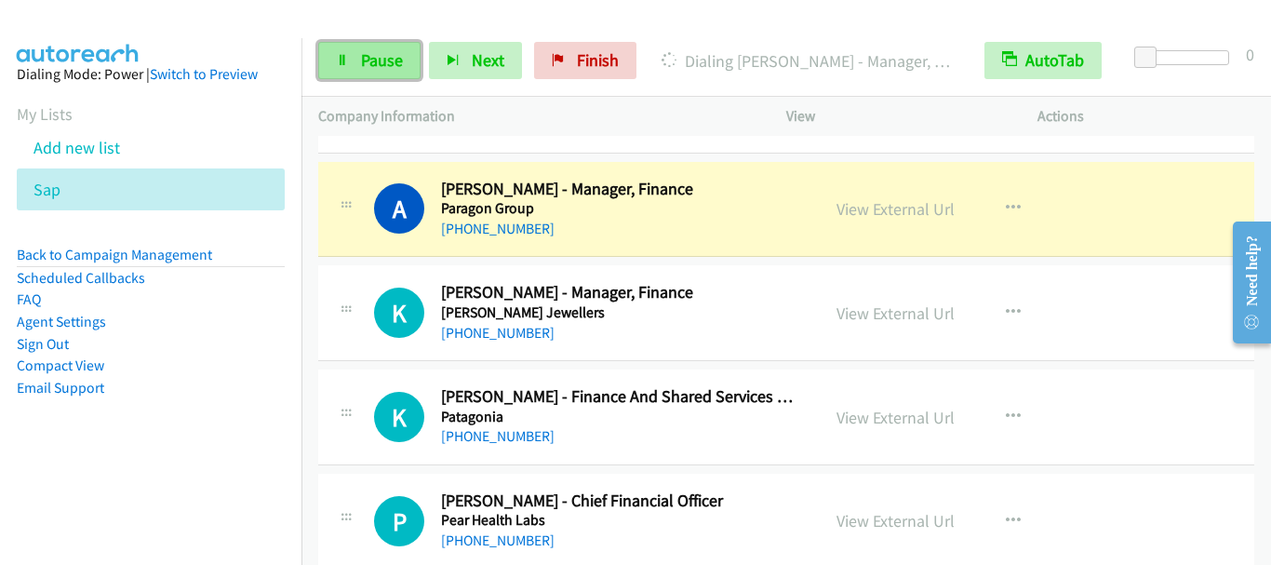
click at [384, 65] on span "Pause" at bounding box center [382, 59] width 42 height 21
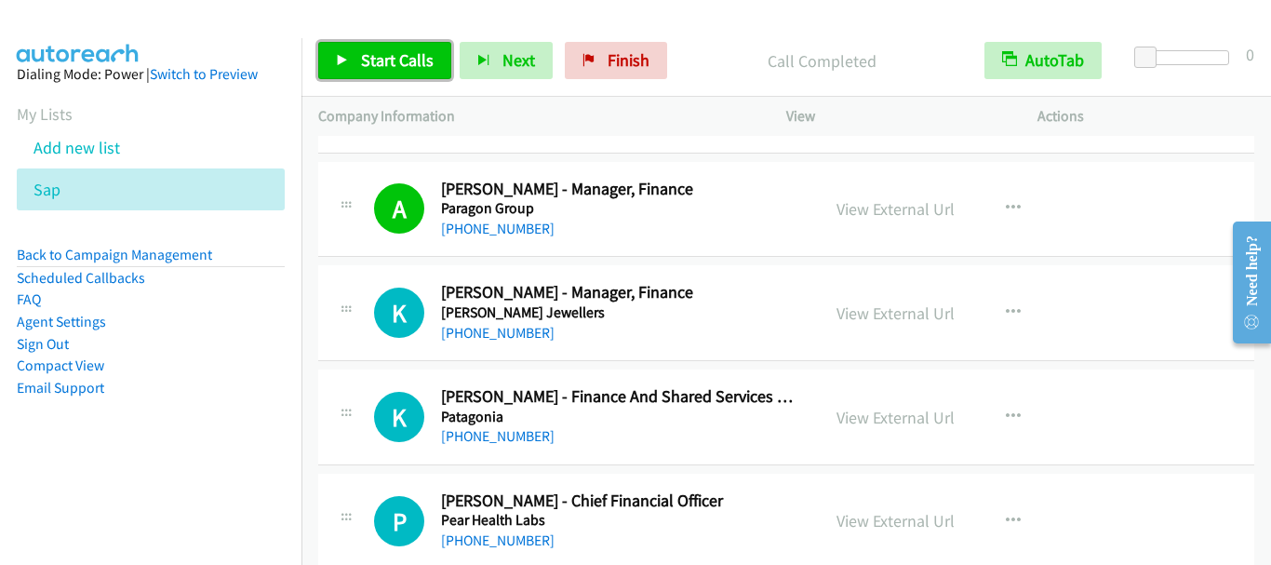
click at [387, 56] on span "Start Calls" at bounding box center [397, 59] width 73 height 21
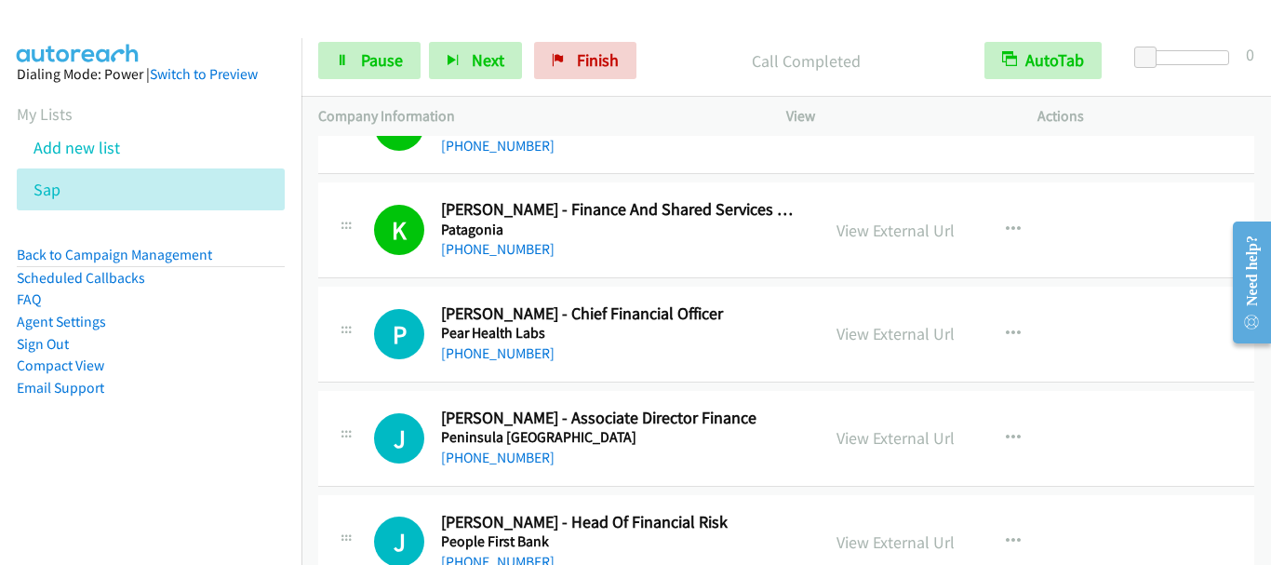
scroll to position [11908, 0]
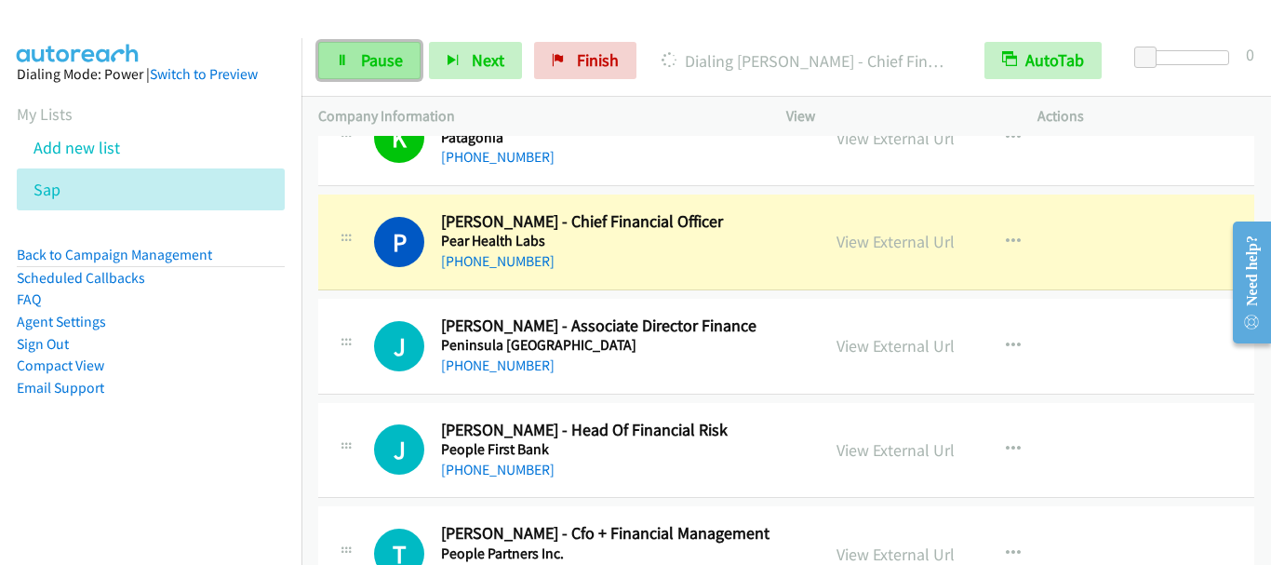
click at [375, 59] on span "Pause" at bounding box center [382, 59] width 42 height 21
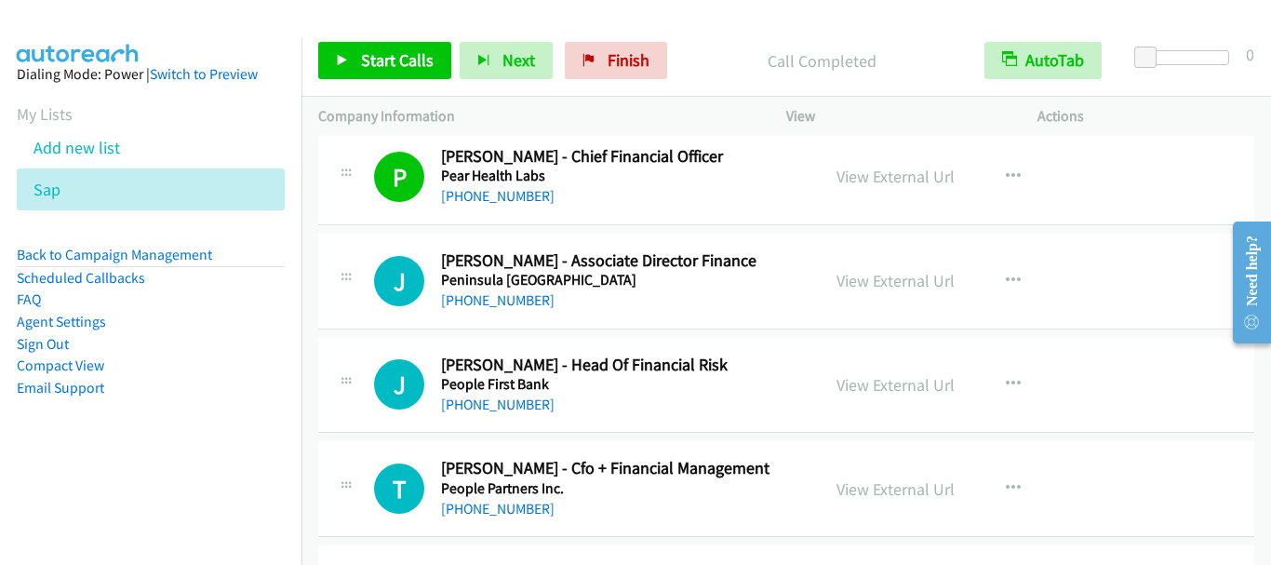
scroll to position [12001, 0]
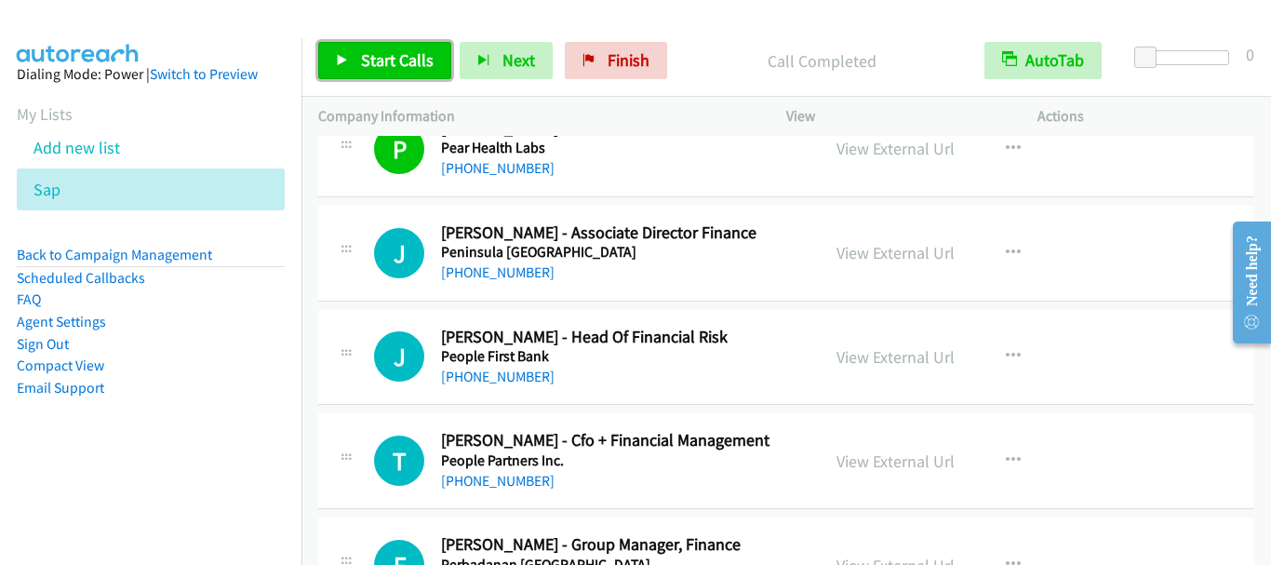
click at [408, 60] on span "Start Calls" at bounding box center [397, 59] width 73 height 21
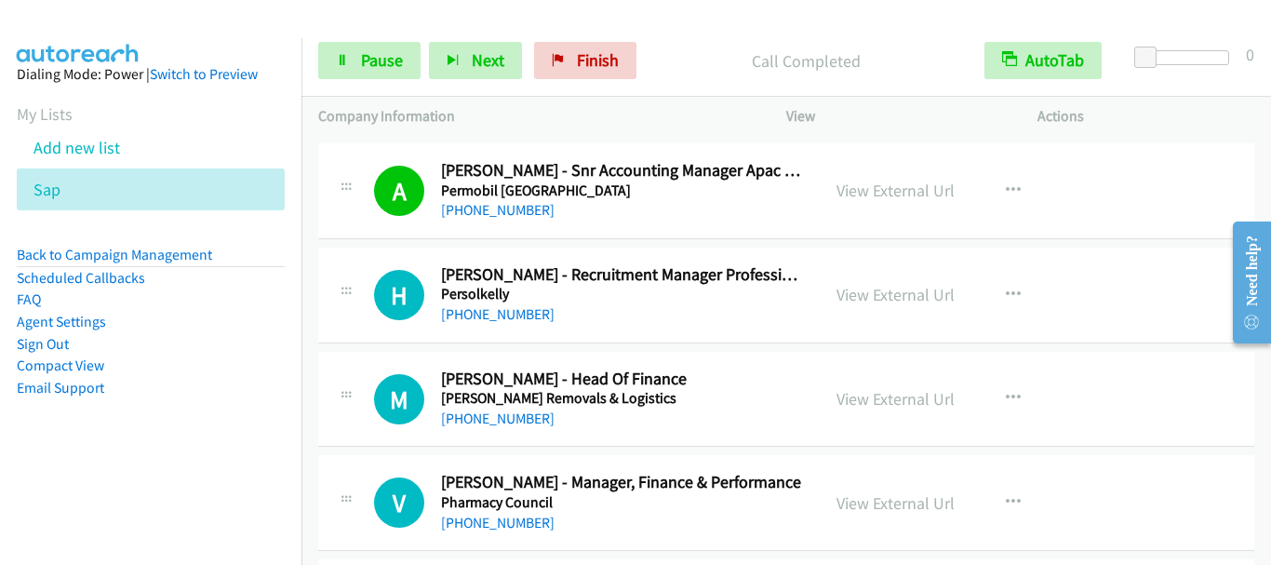
scroll to position [12560, 0]
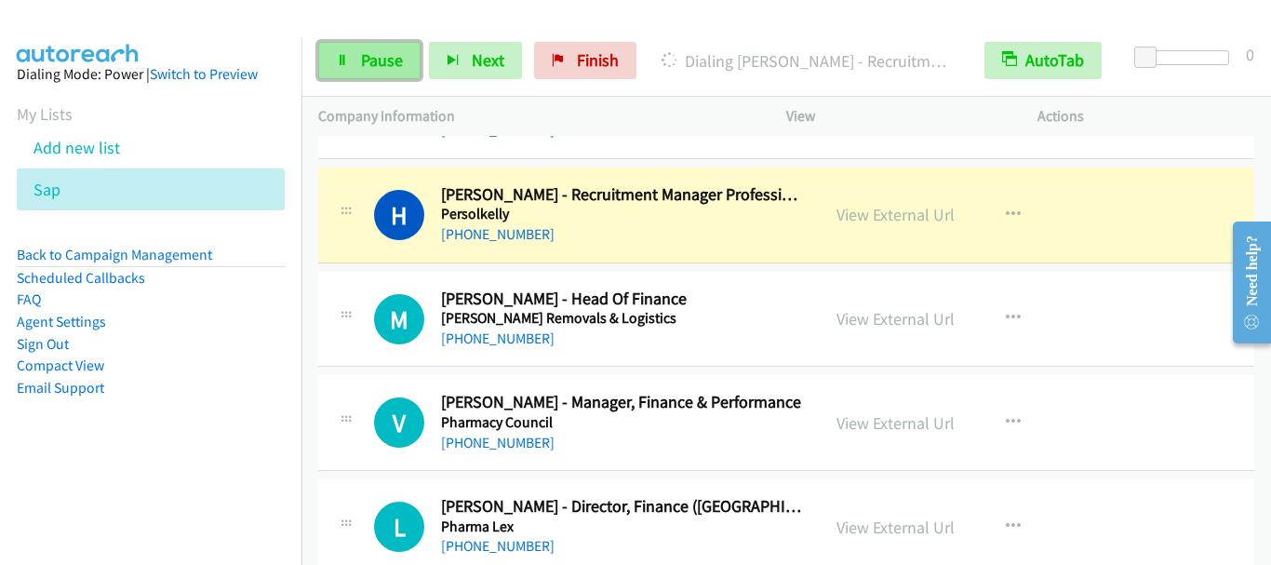
click at [368, 57] on span "Pause" at bounding box center [382, 59] width 42 height 21
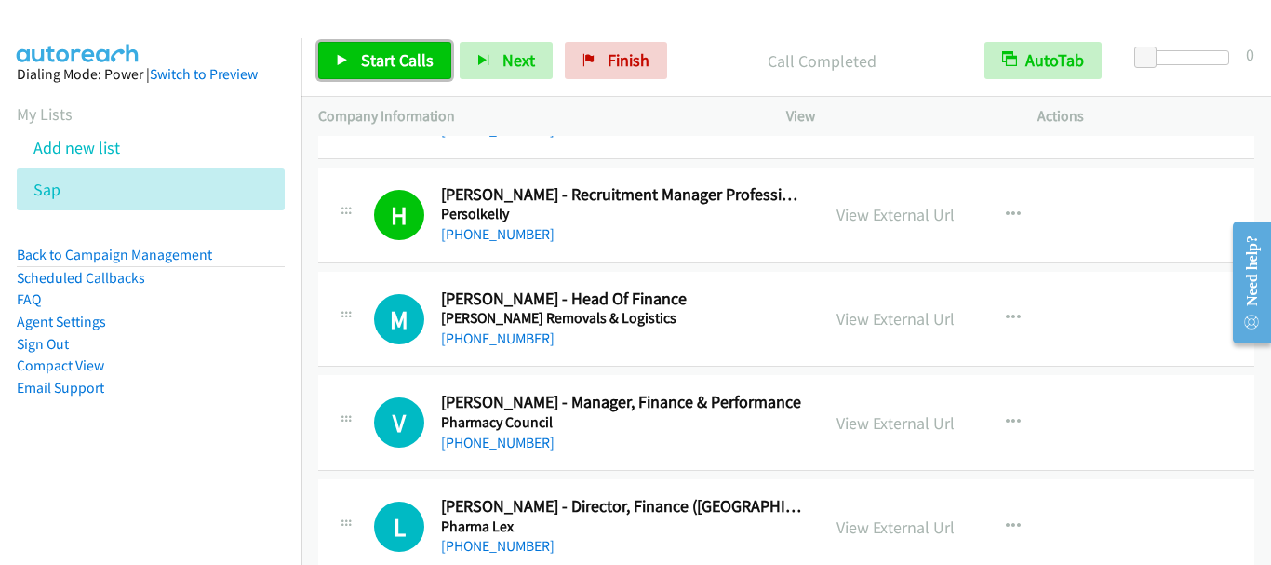
click at [409, 57] on span "Start Calls" at bounding box center [397, 59] width 73 height 21
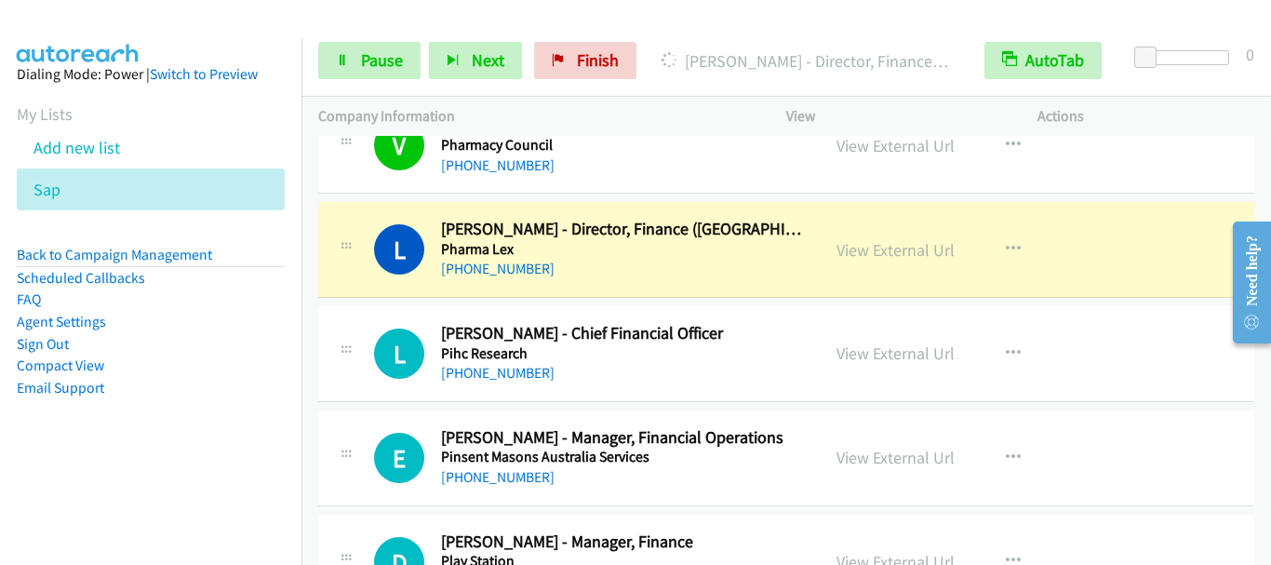
scroll to position [12746, 0]
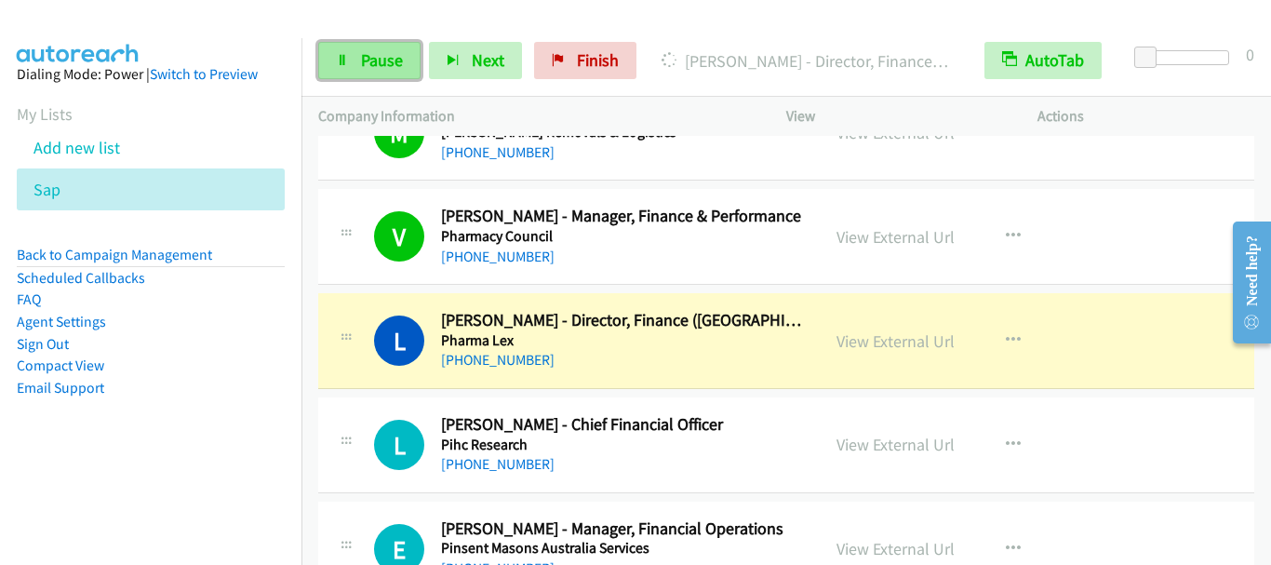
click at [394, 62] on span "Pause" at bounding box center [382, 59] width 42 height 21
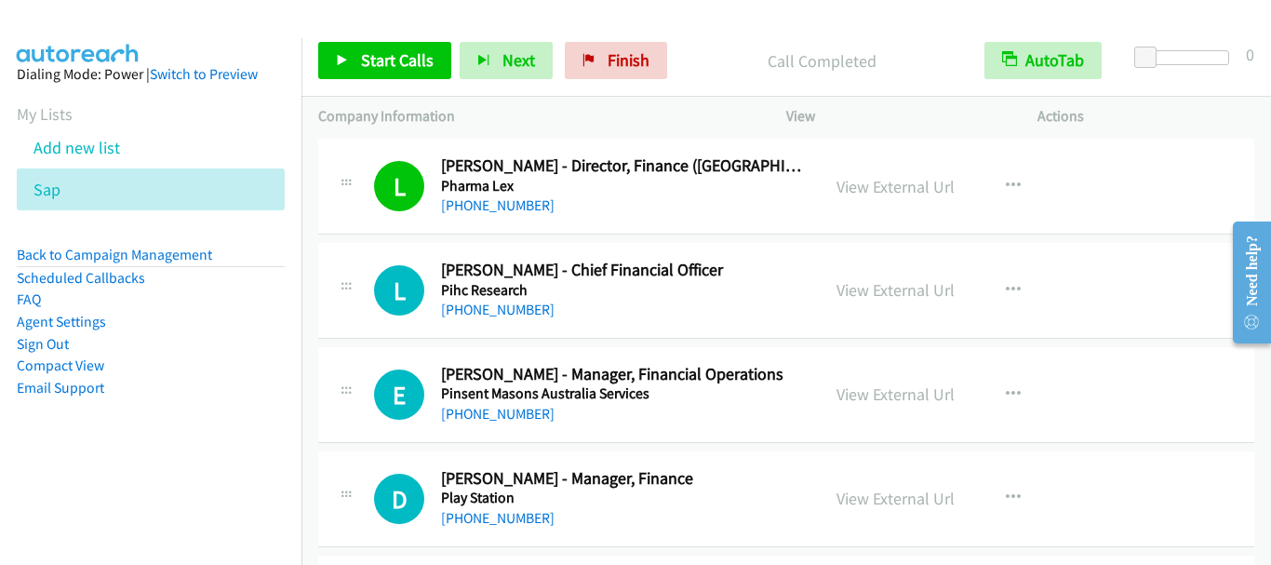
scroll to position [12932, 0]
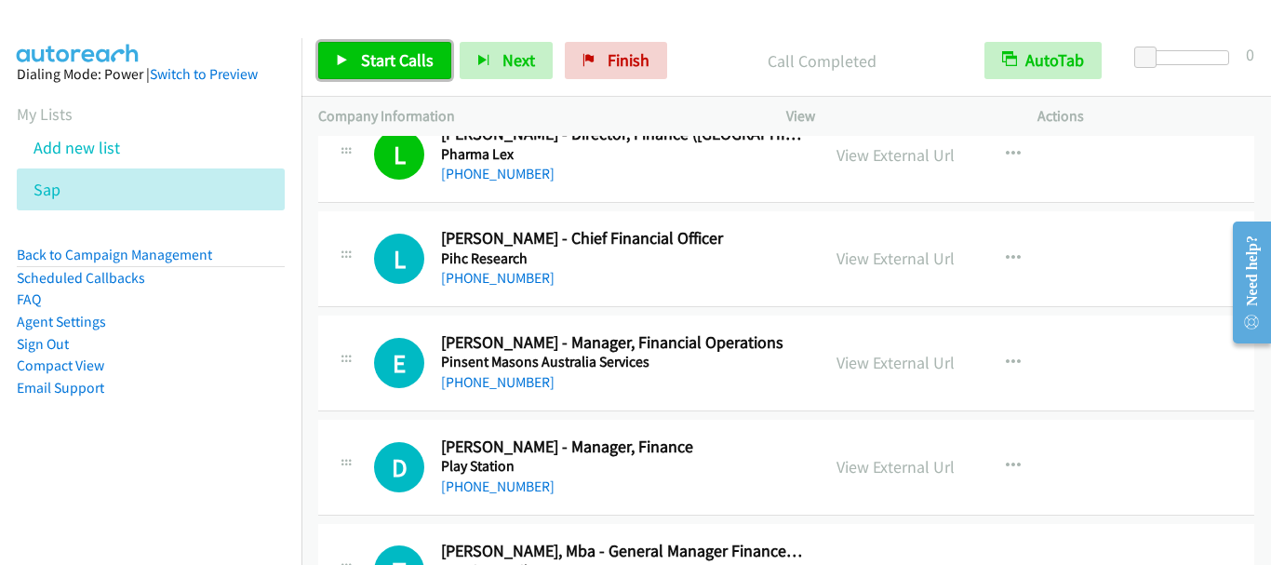
click at [388, 58] on span "Start Calls" at bounding box center [397, 59] width 73 height 21
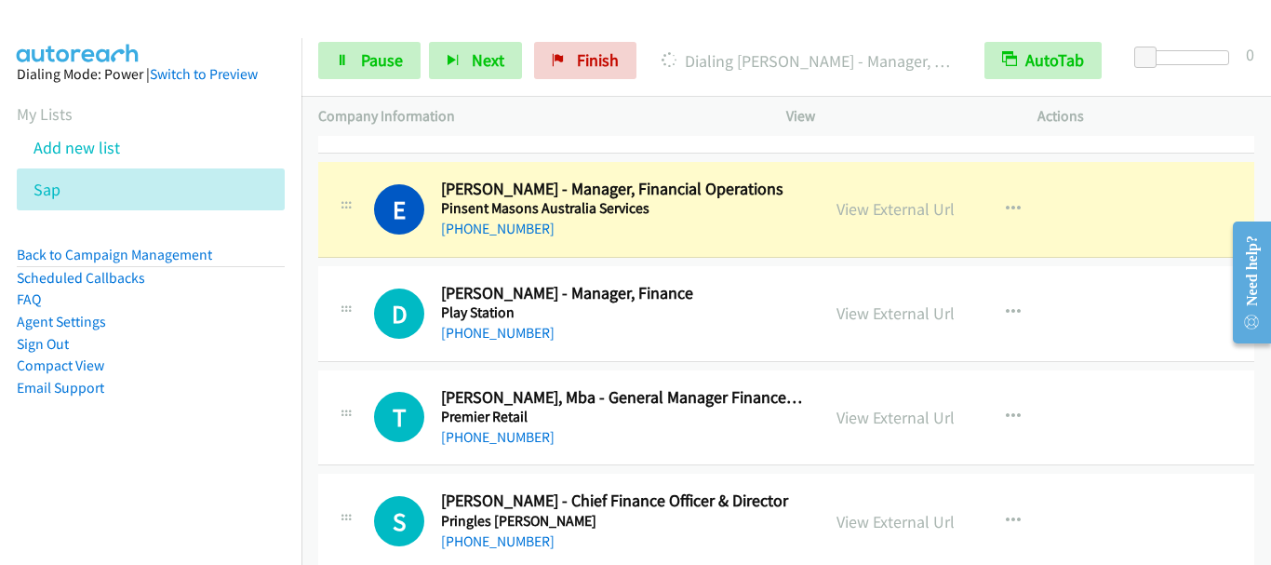
scroll to position [13118, 0]
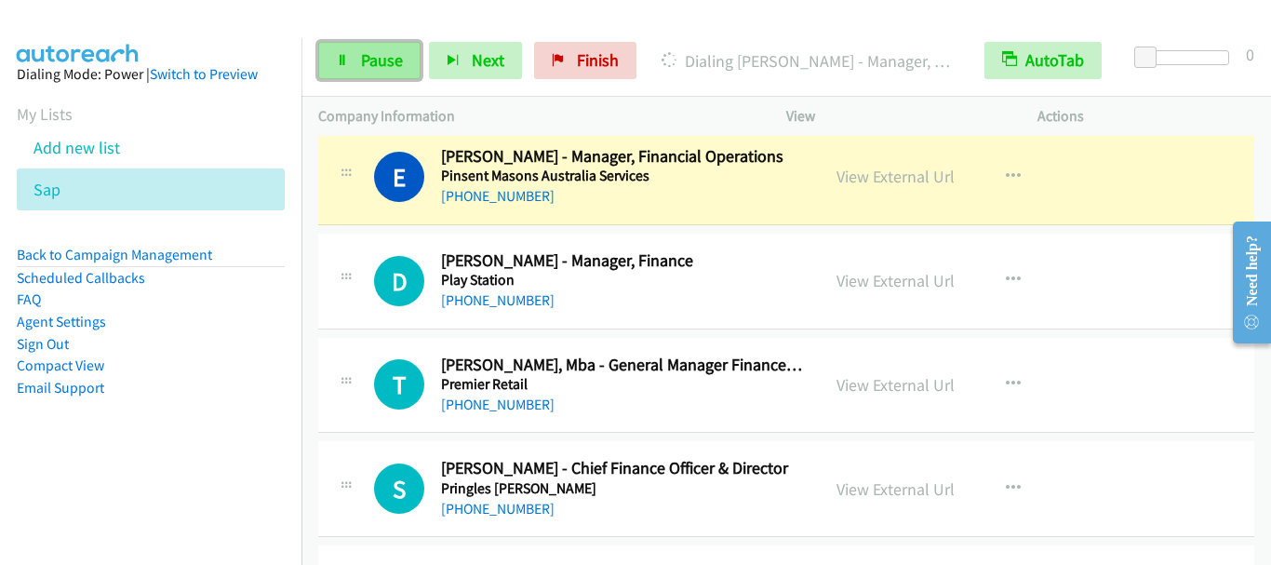
click at [384, 66] on span "Pause" at bounding box center [382, 59] width 42 height 21
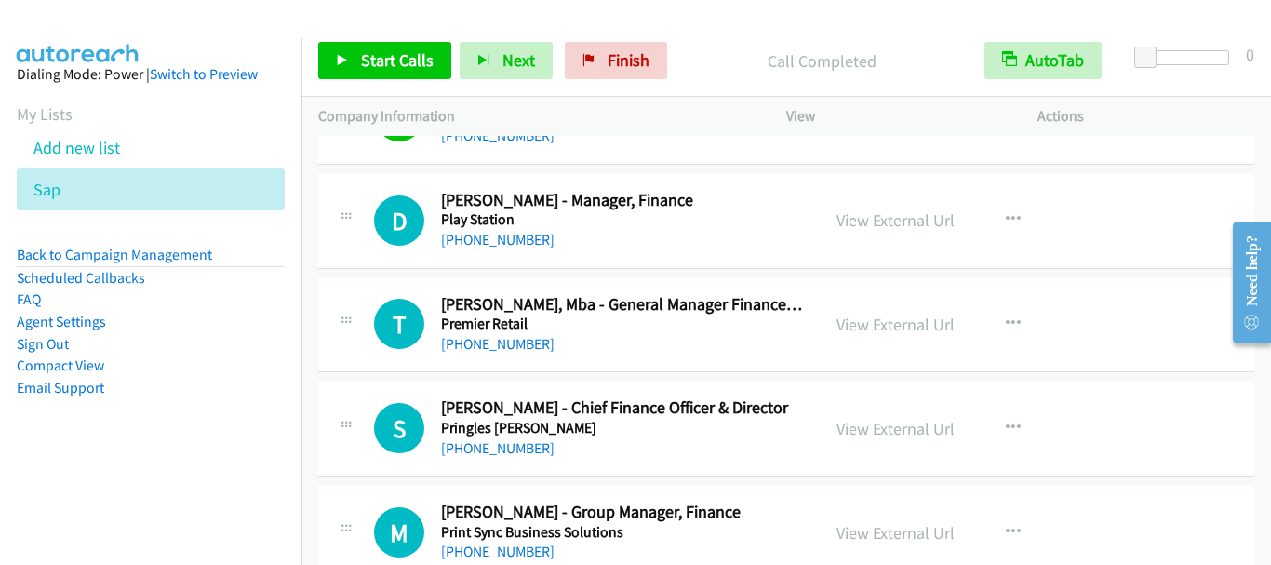
scroll to position [13211, 0]
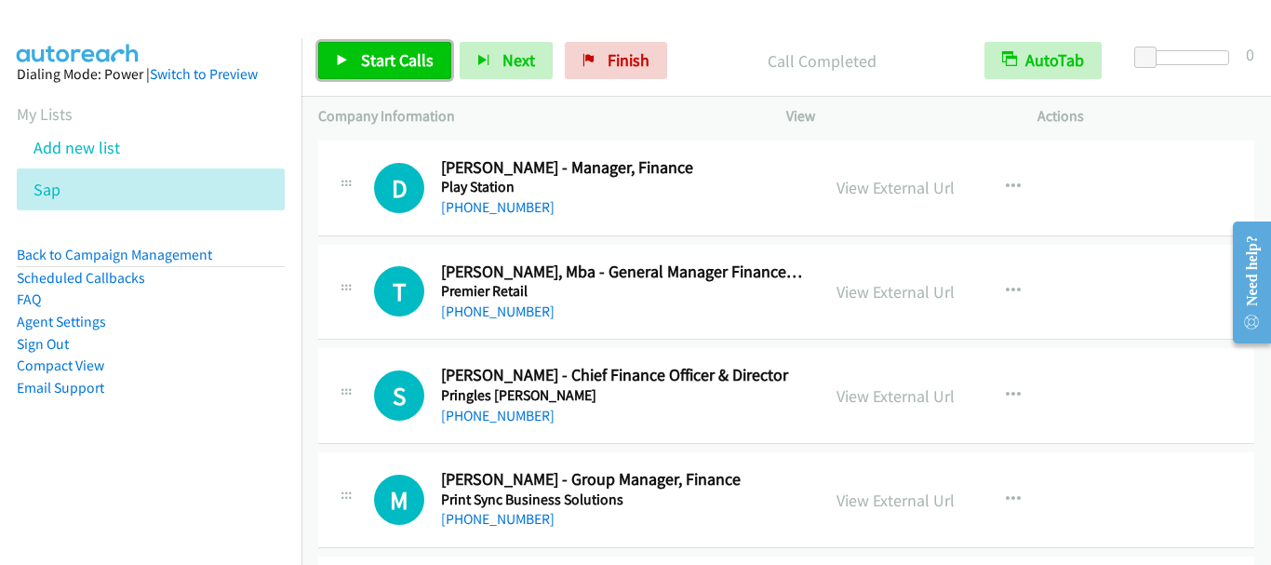
click at [393, 58] on span "Start Calls" at bounding box center [397, 59] width 73 height 21
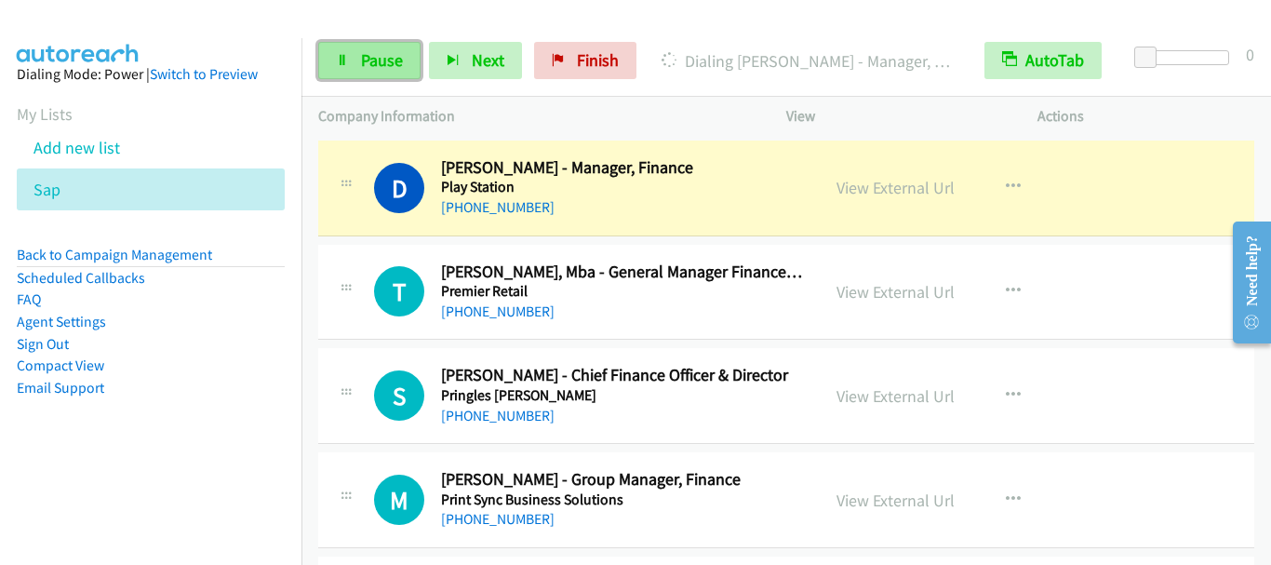
click at [373, 64] on span "Pause" at bounding box center [382, 59] width 42 height 21
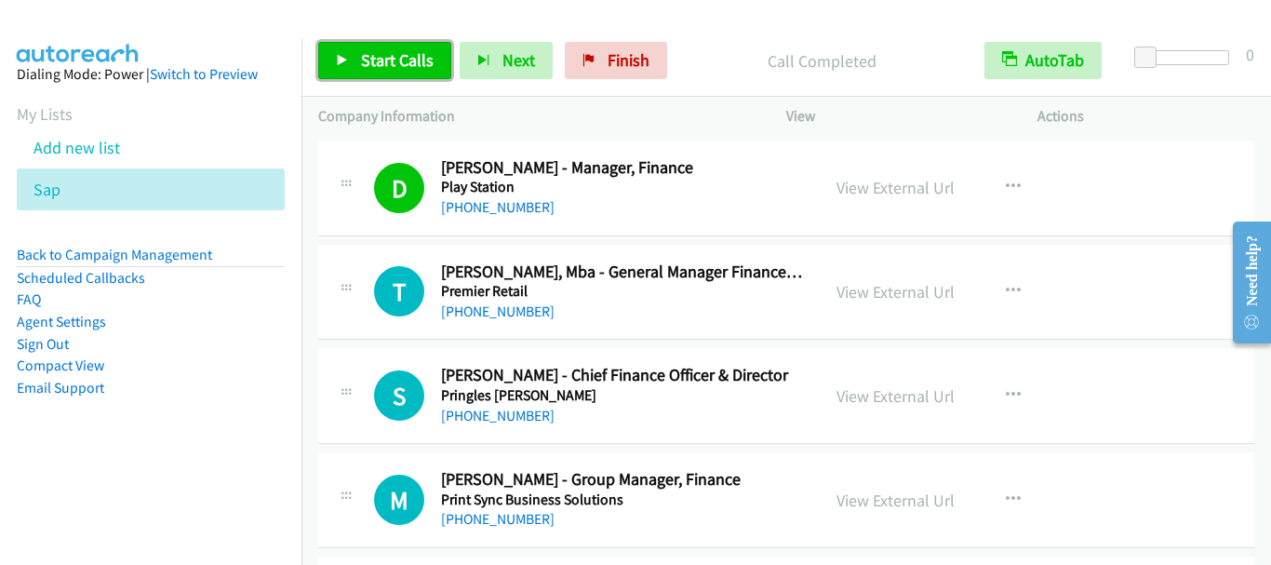
click at [399, 54] on span "Start Calls" at bounding box center [397, 59] width 73 height 21
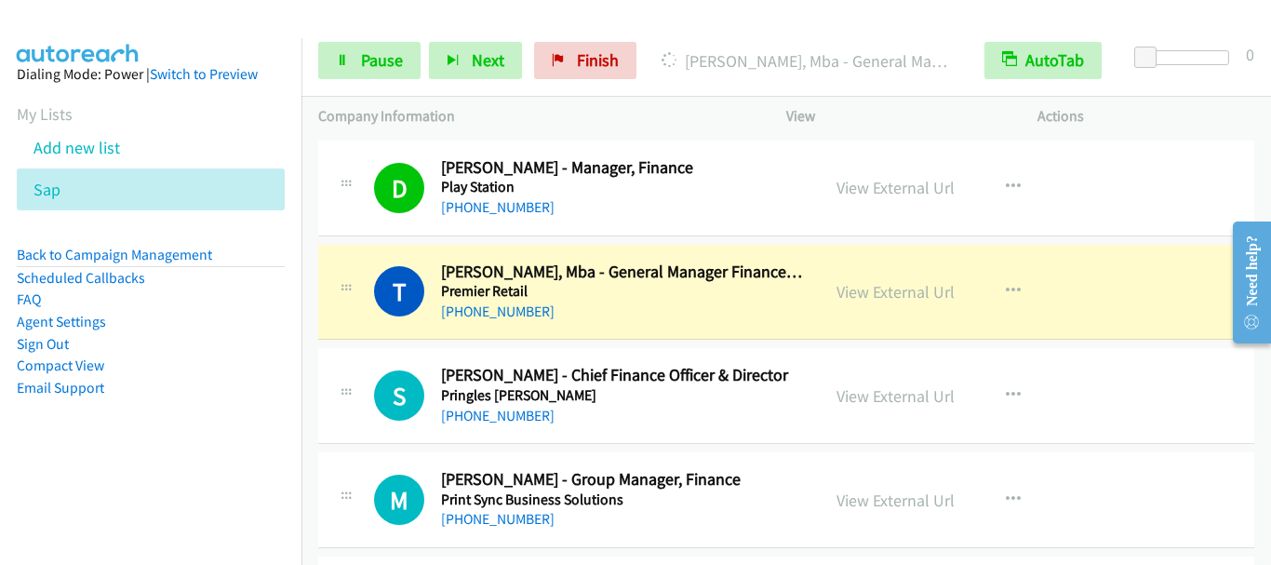
scroll to position [13304, 0]
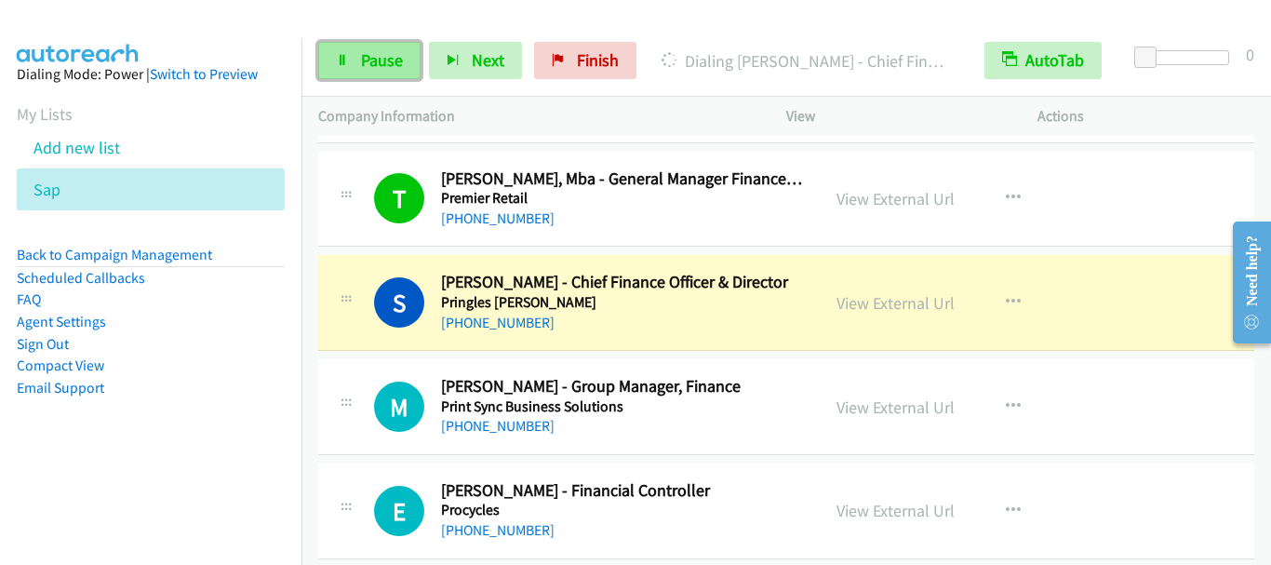
click at [366, 69] on span "Pause" at bounding box center [382, 59] width 42 height 21
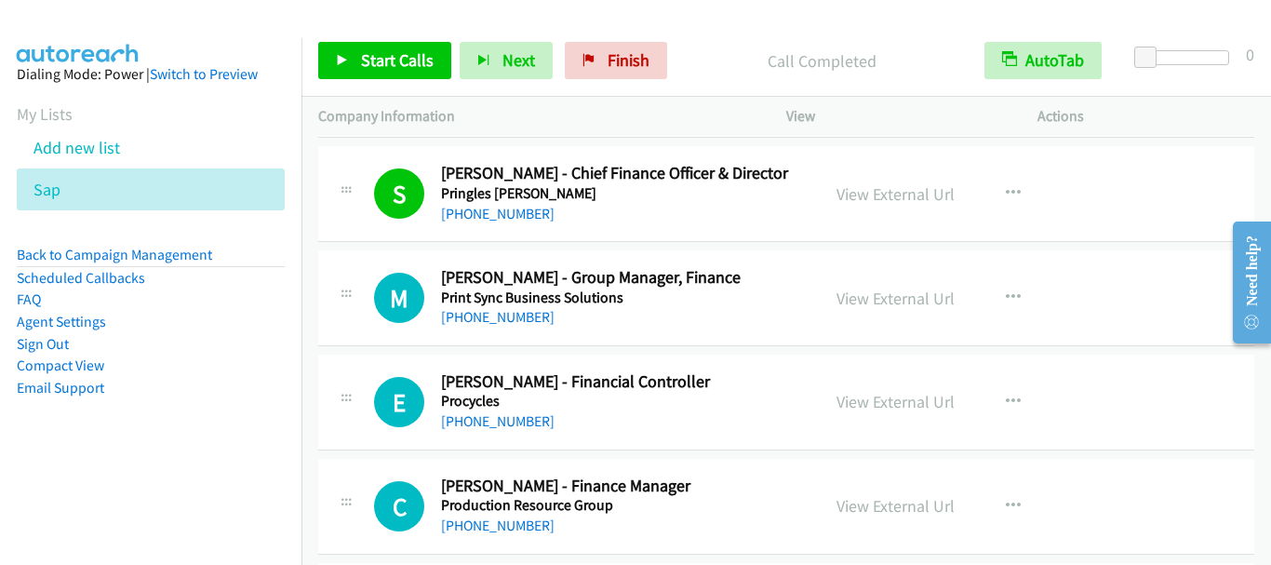
scroll to position [13490, 0]
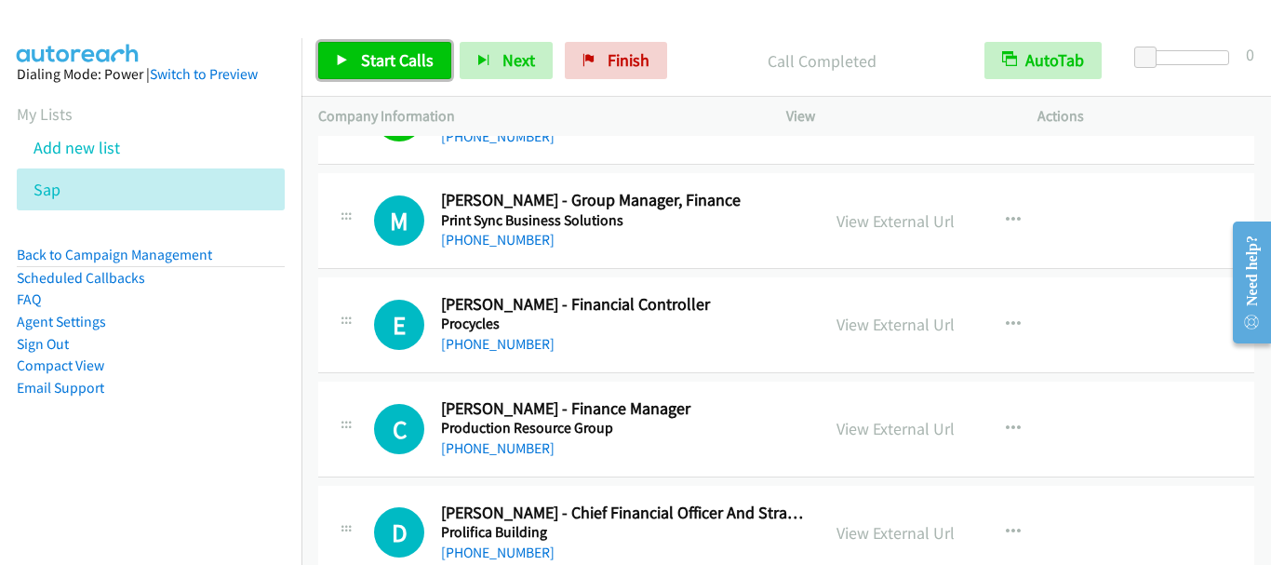
click at [403, 60] on span "Start Calls" at bounding box center [397, 59] width 73 height 21
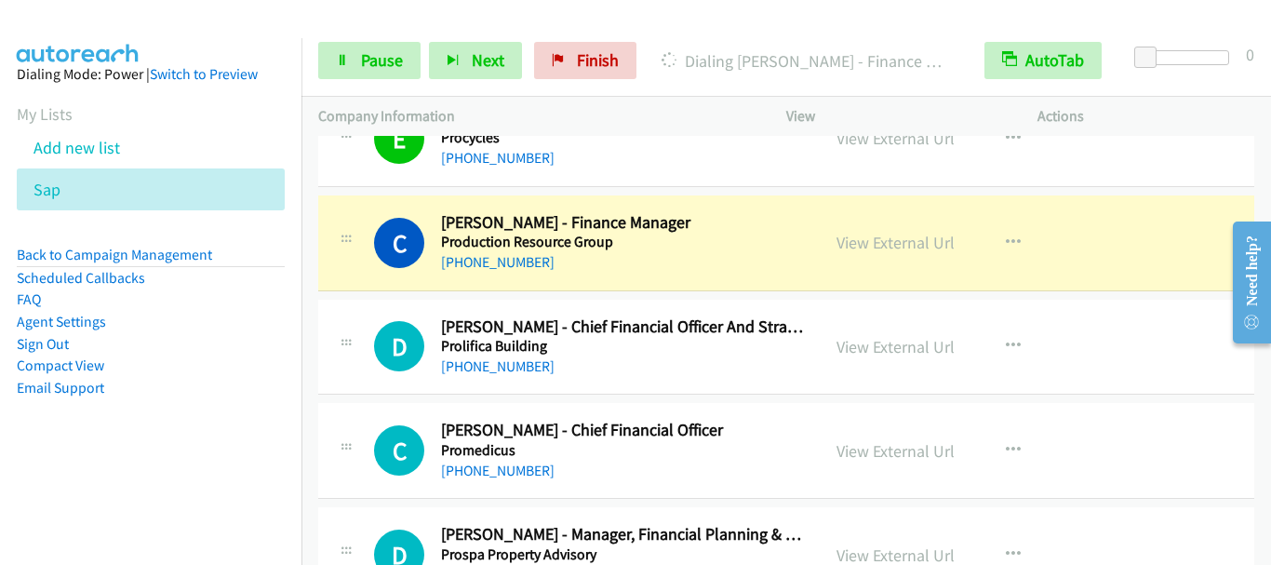
scroll to position [13769, 0]
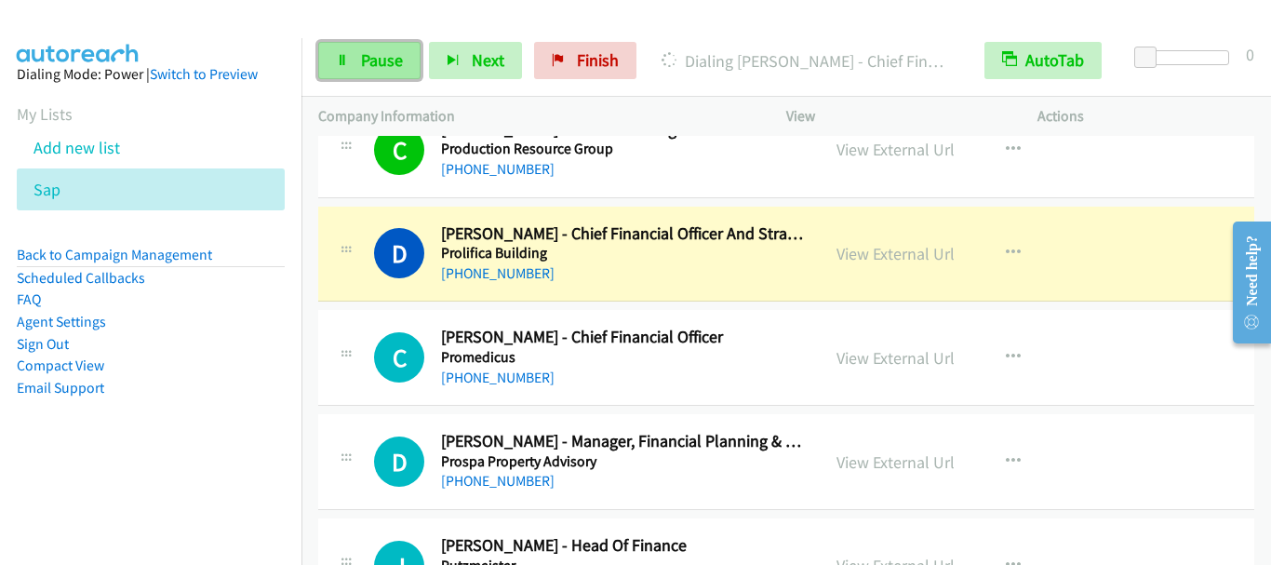
click at [367, 57] on span "Pause" at bounding box center [382, 59] width 42 height 21
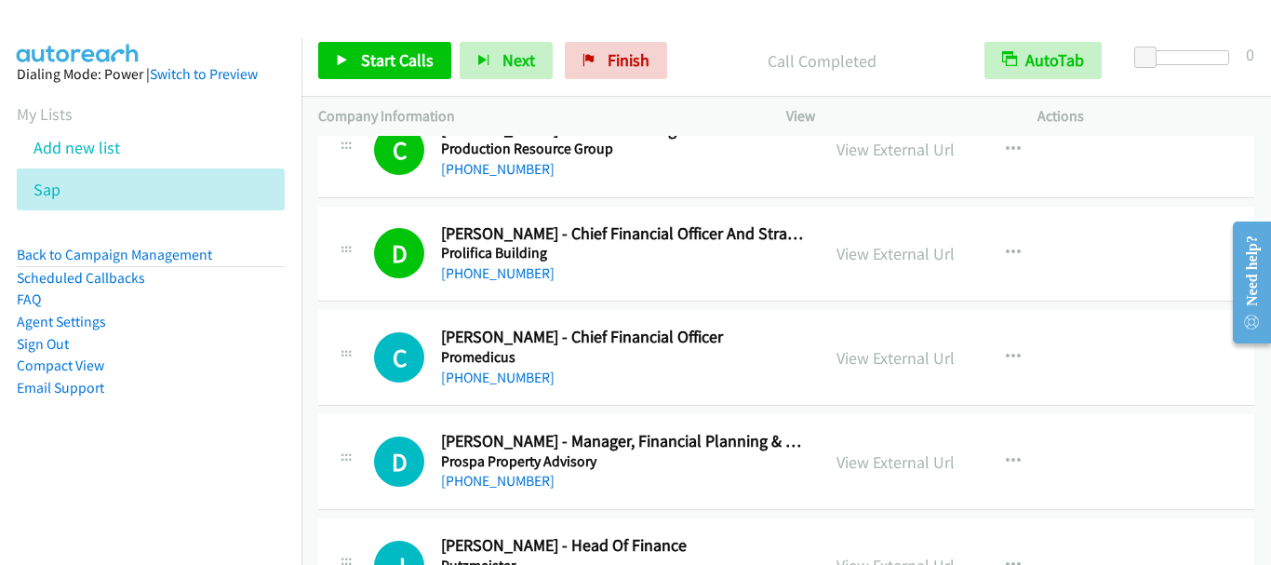
scroll to position [13862, 0]
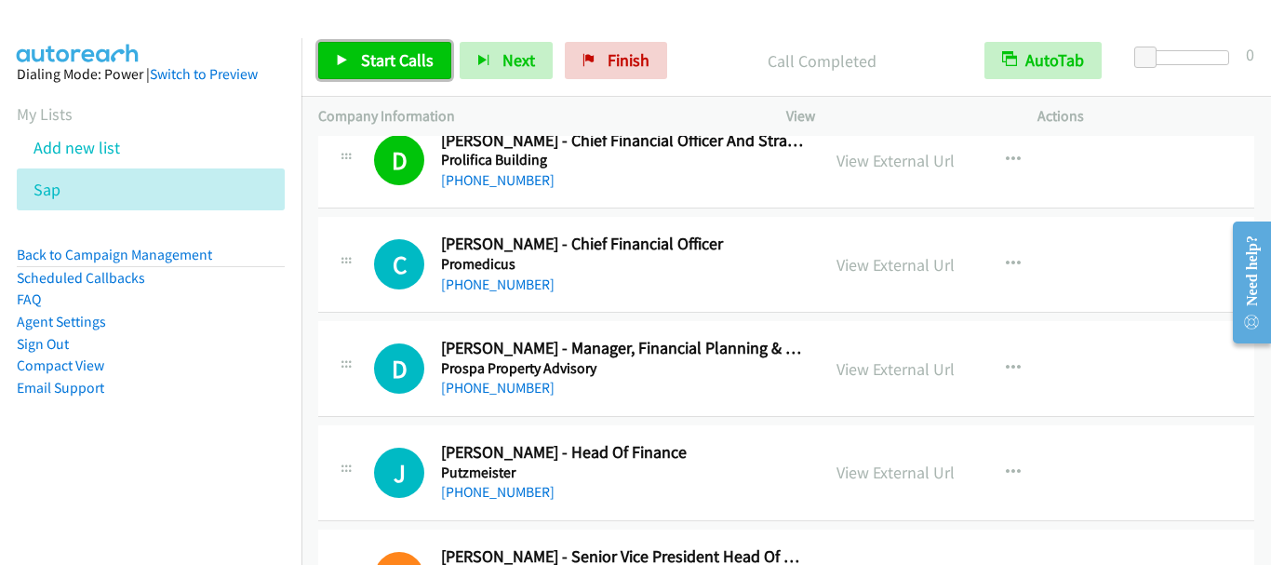
click at [398, 64] on span "Start Calls" at bounding box center [397, 59] width 73 height 21
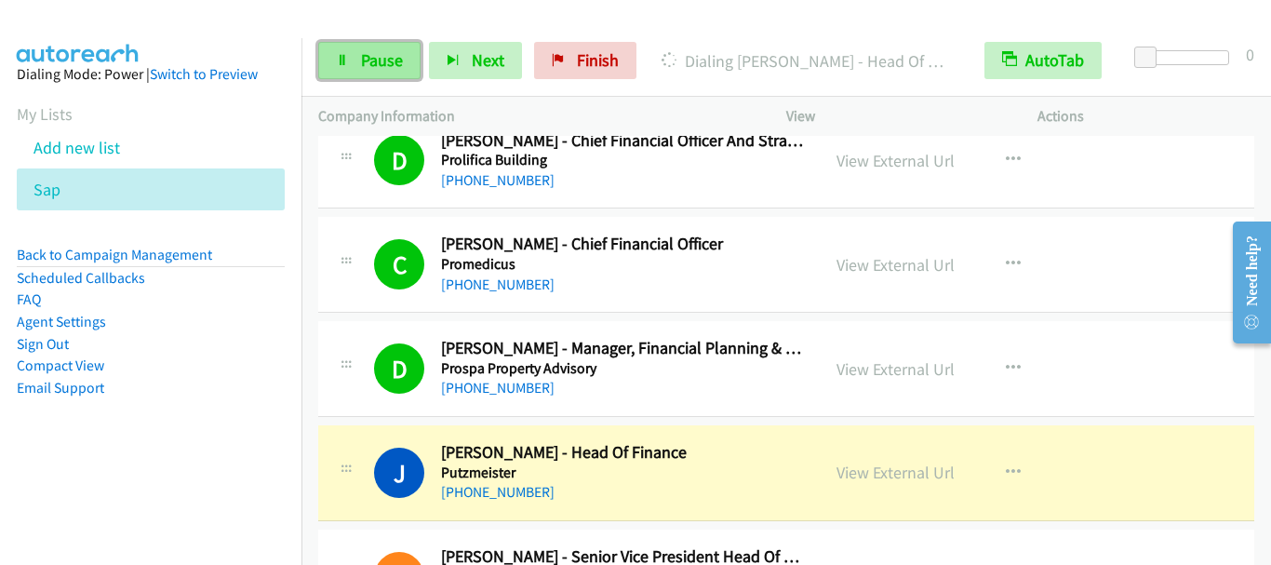
drag, startPoint x: 386, startPoint y: 59, endPoint x: 406, endPoint y: 73, distance: 24.0
click at [388, 59] on span "Pause" at bounding box center [382, 59] width 42 height 21
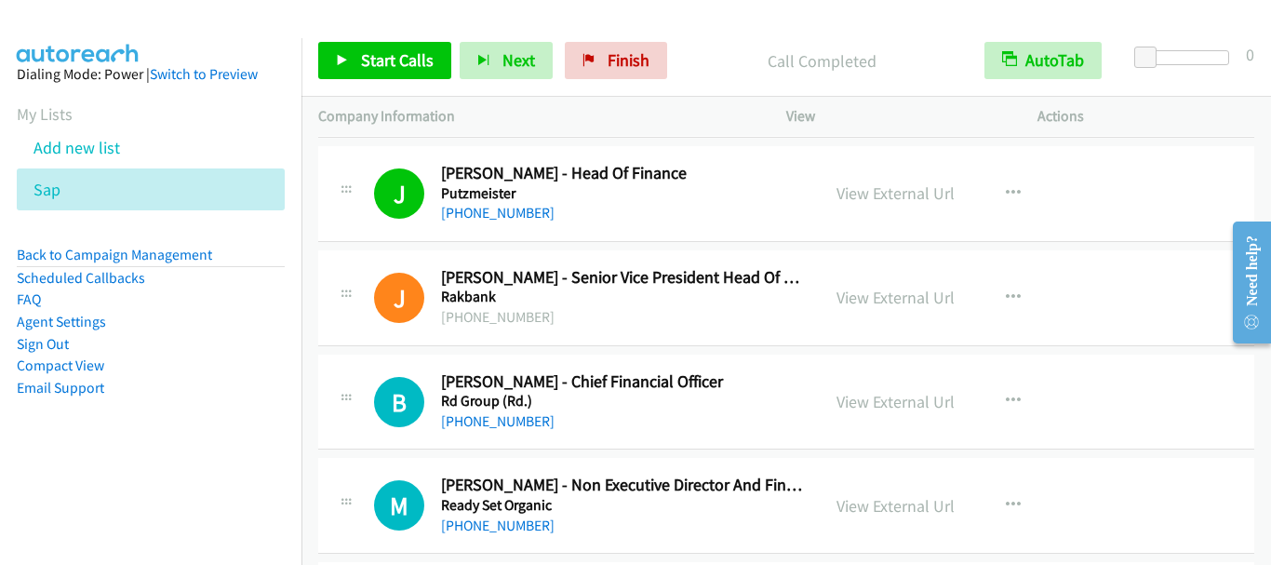
scroll to position [14234, 0]
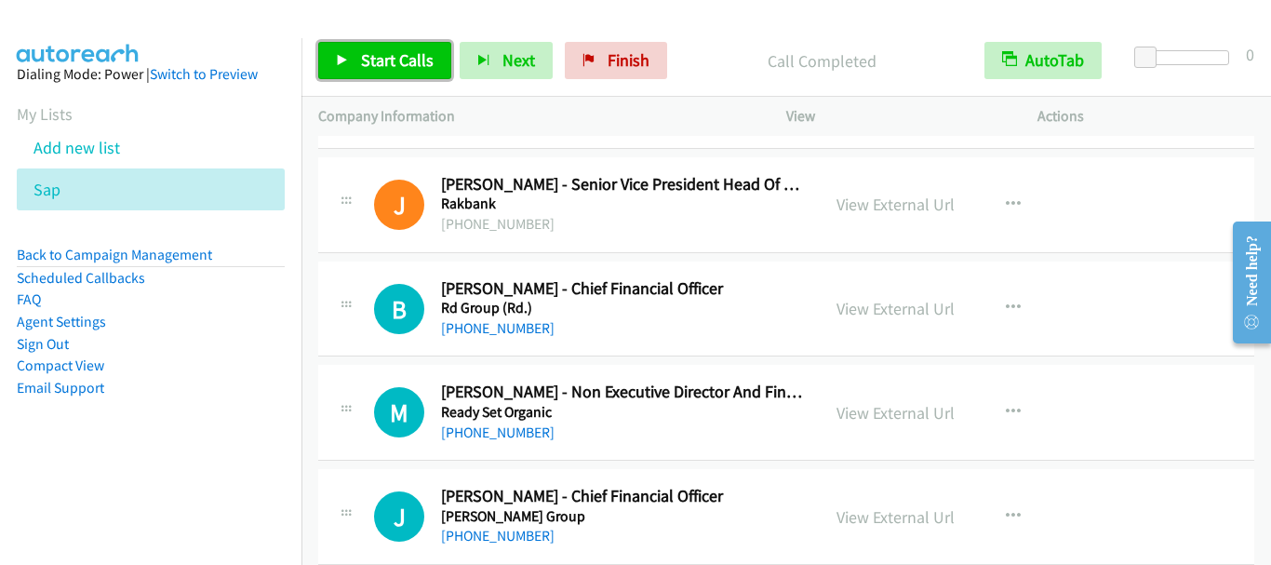
click at [400, 64] on span "Start Calls" at bounding box center [397, 59] width 73 height 21
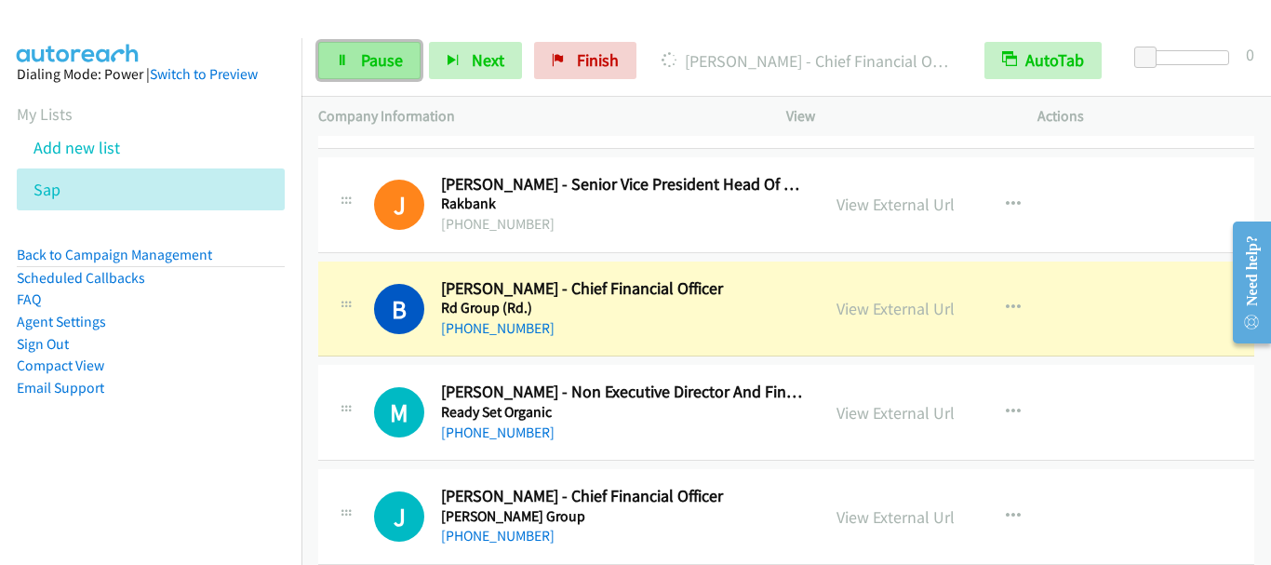
click at [371, 56] on span "Pause" at bounding box center [382, 59] width 42 height 21
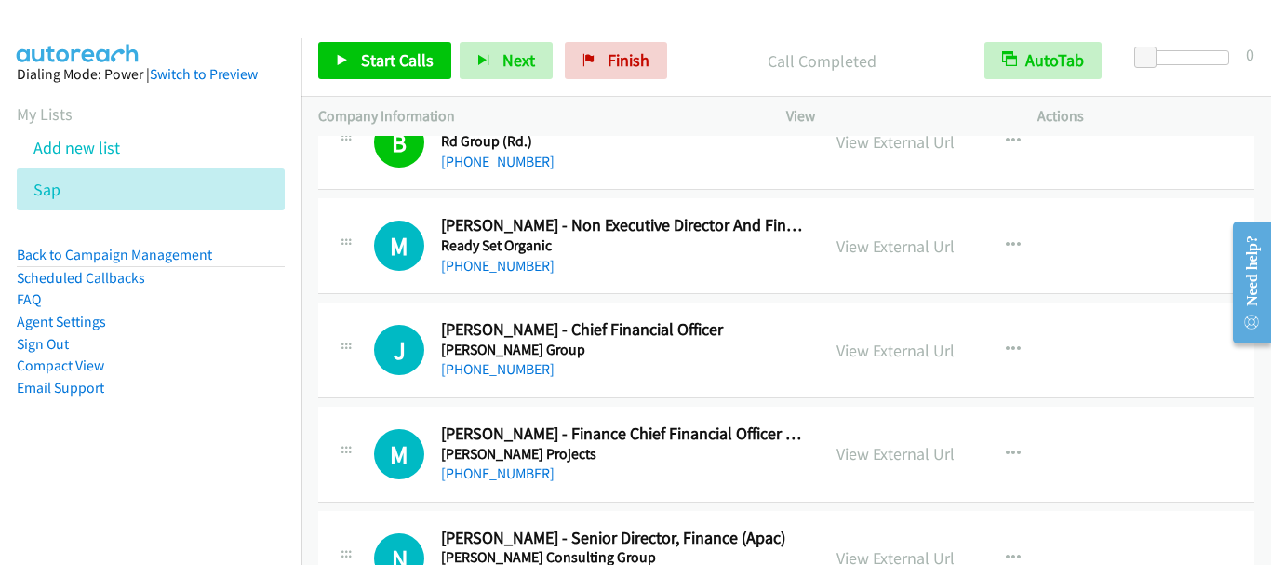
scroll to position [14420, 0]
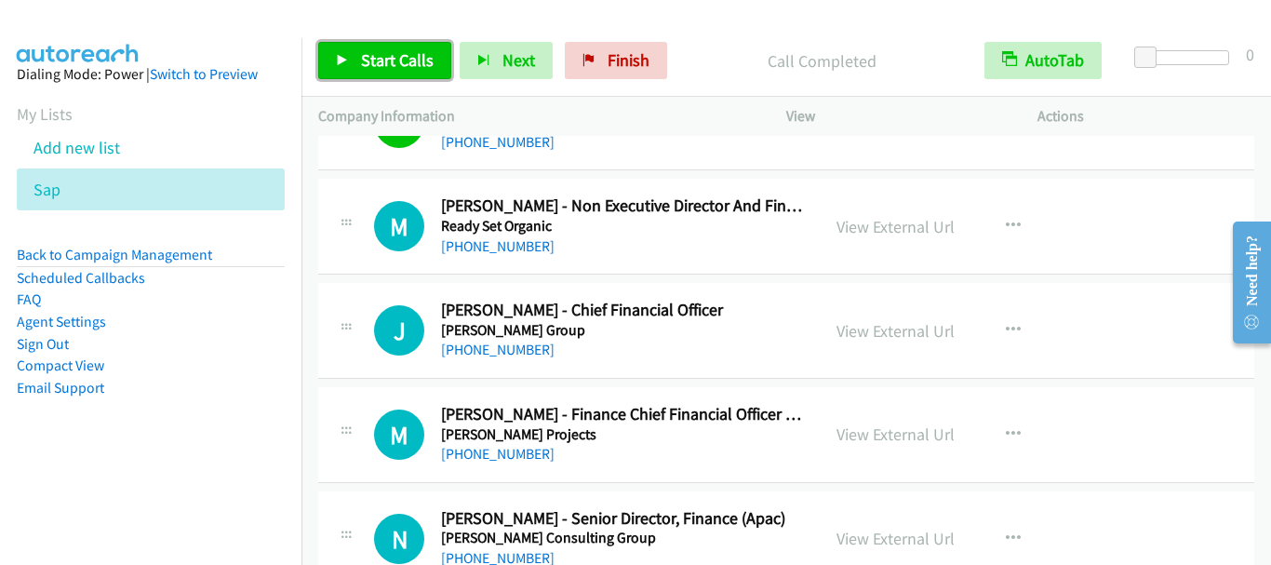
click at [377, 53] on span "Start Calls" at bounding box center [397, 59] width 73 height 21
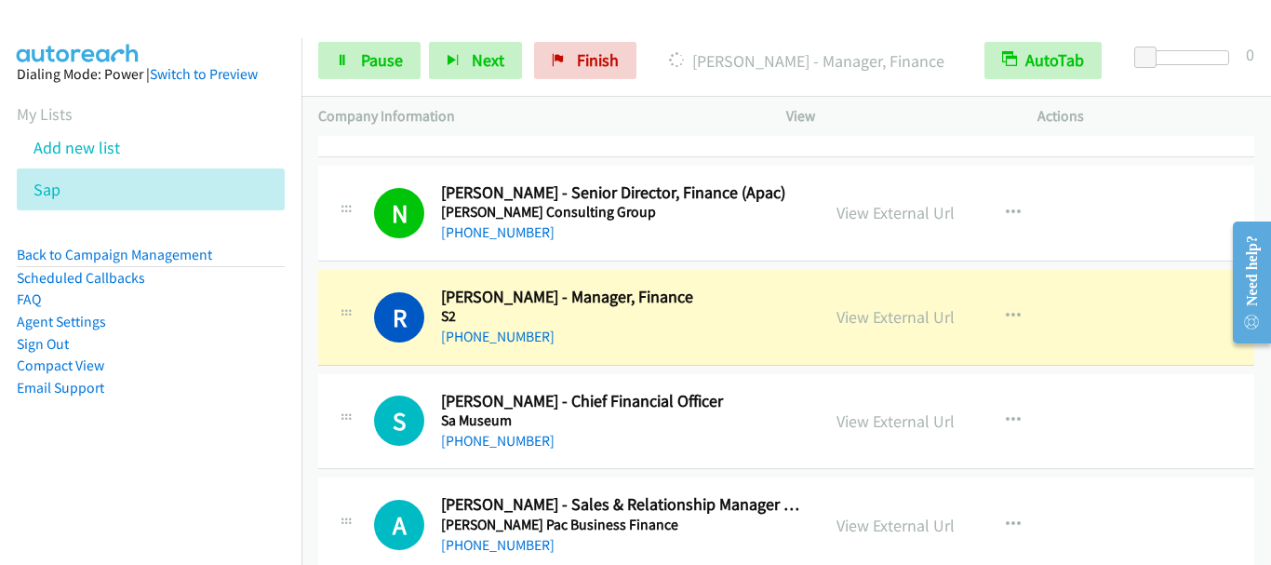
scroll to position [14792, 0]
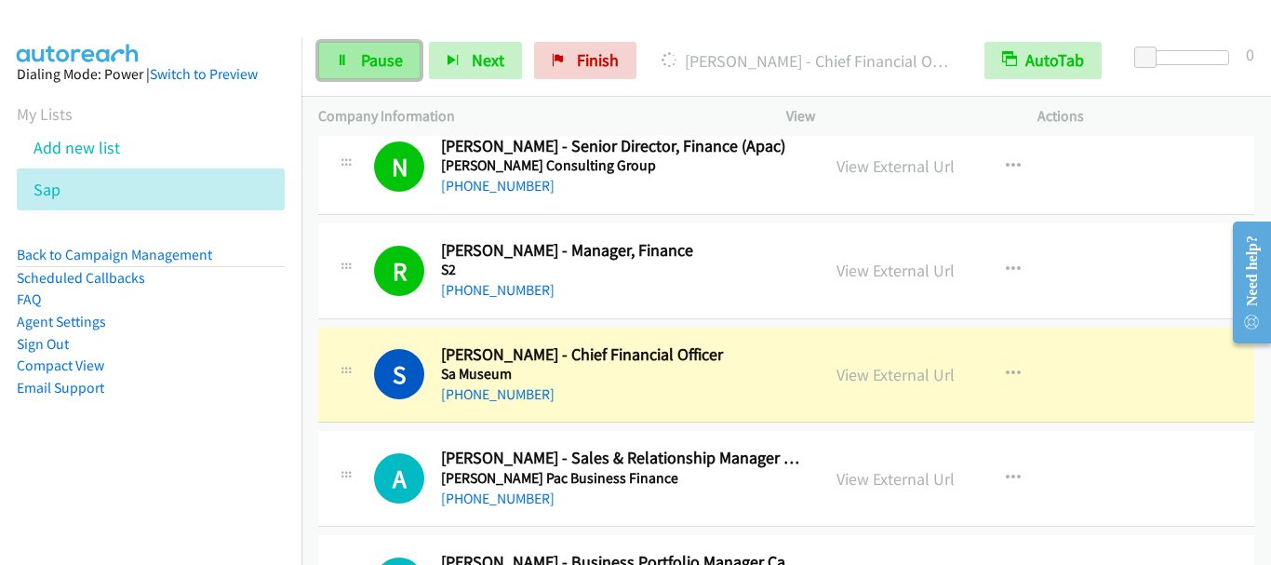
click at [378, 47] on link "Pause" at bounding box center [369, 60] width 102 height 37
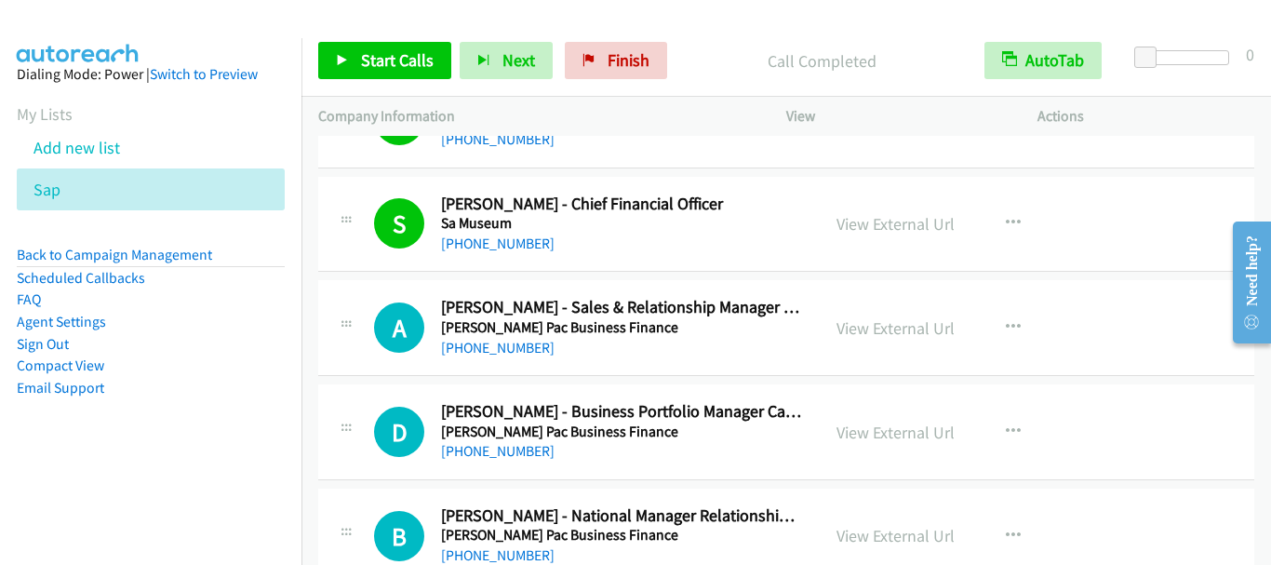
scroll to position [14978, 0]
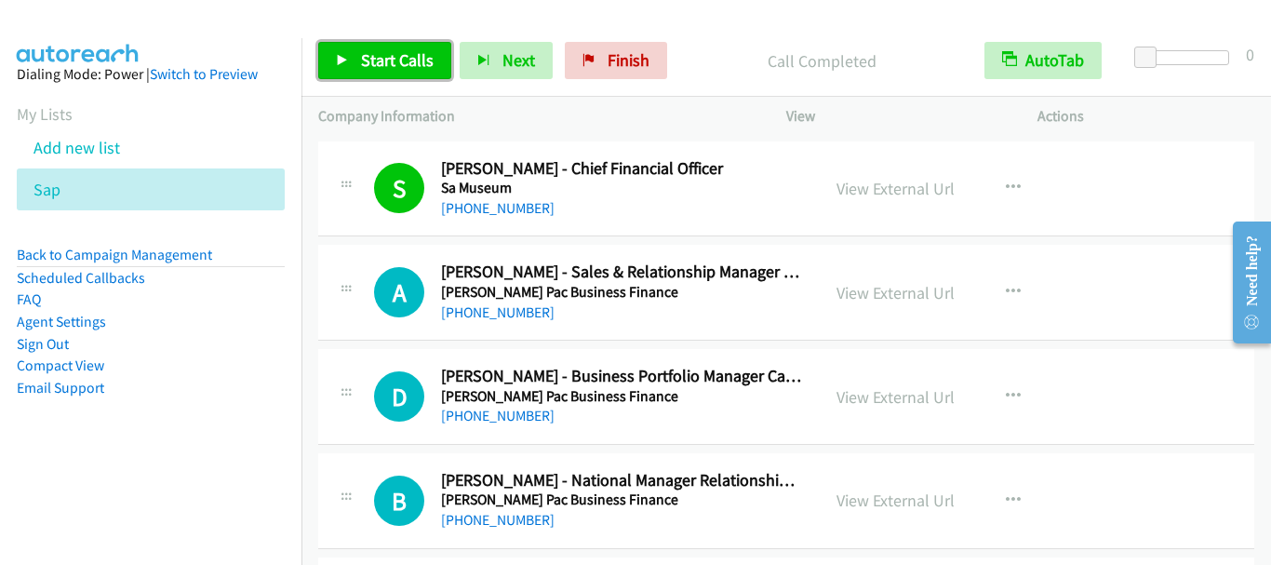
click at [399, 69] on span "Start Calls" at bounding box center [397, 59] width 73 height 21
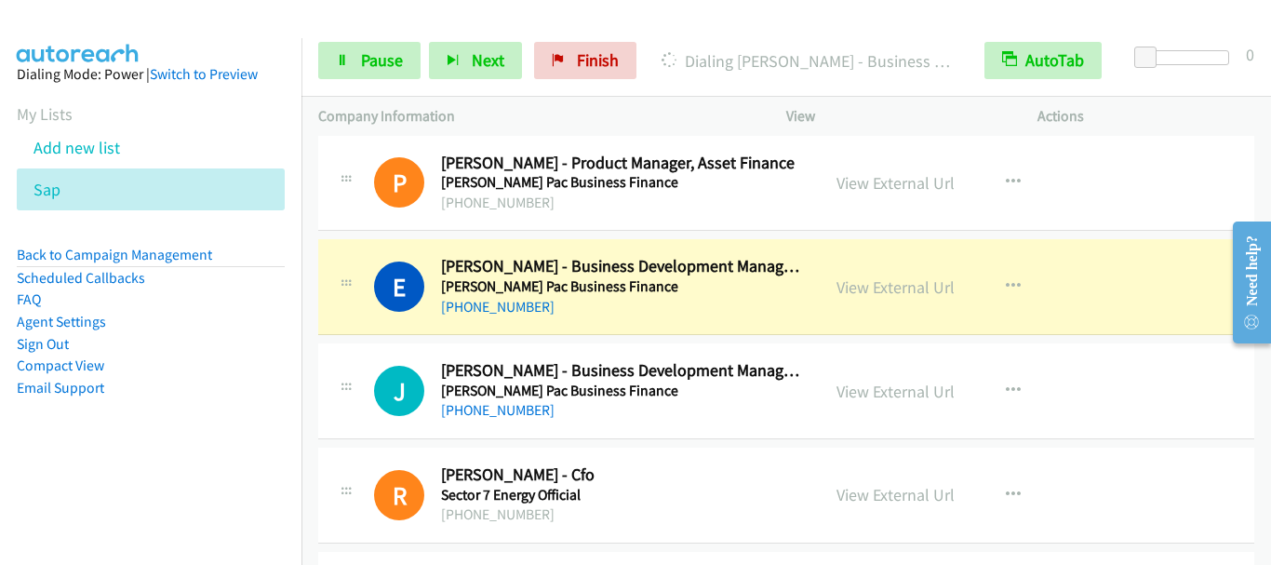
scroll to position [15537, 0]
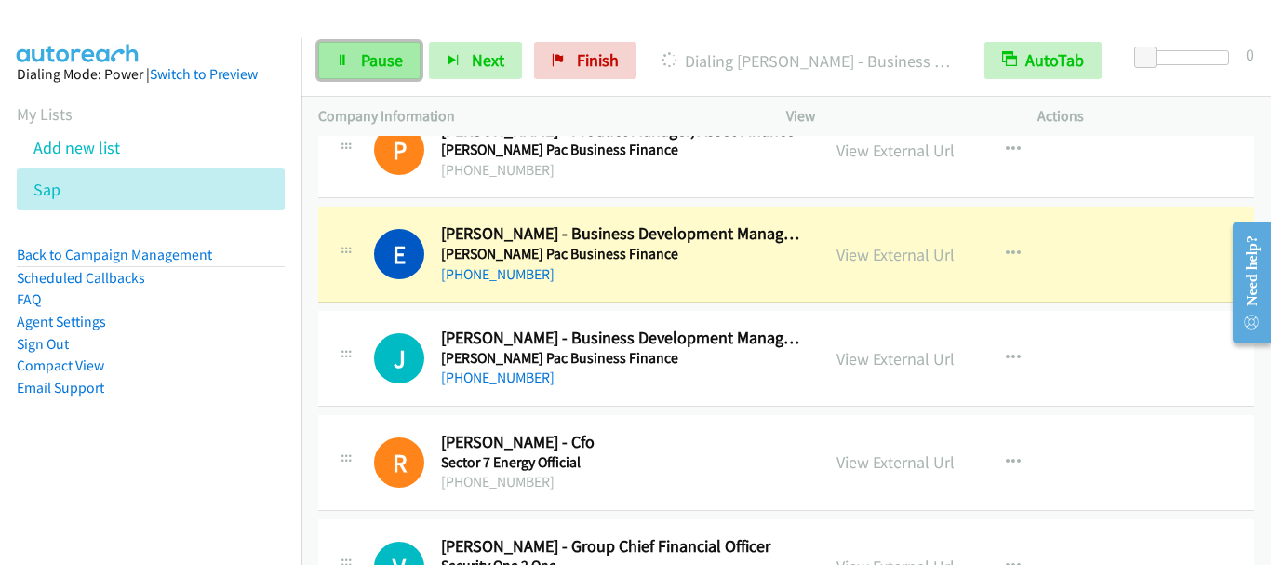
click at [373, 68] on span "Pause" at bounding box center [382, 59] width 42 height 21
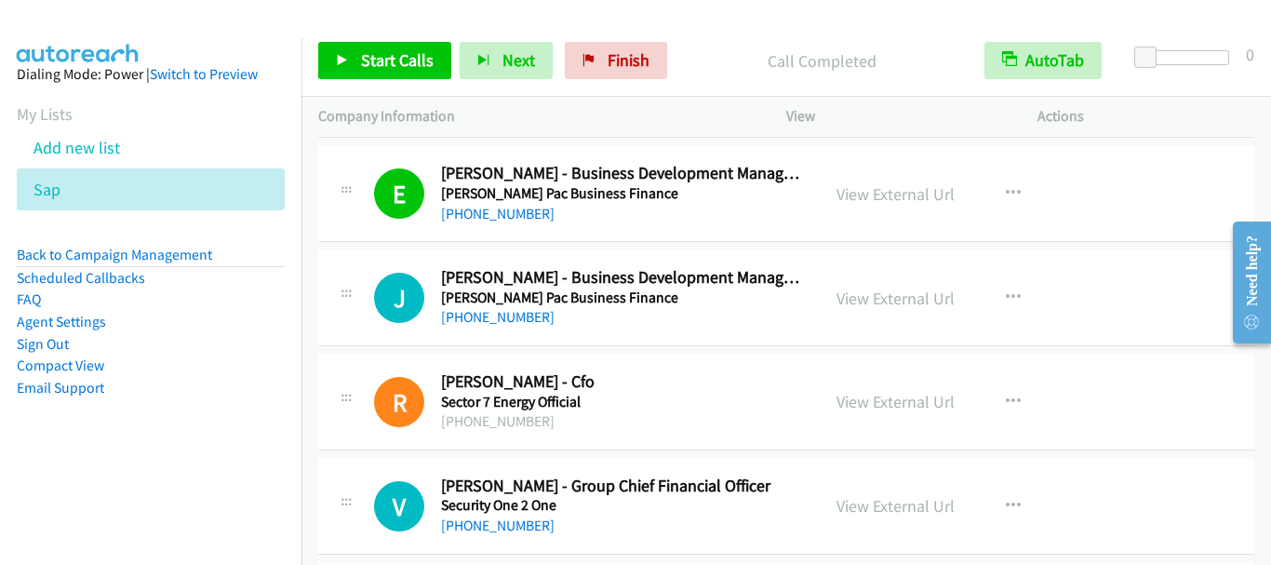
scroll to position [15630, 0]
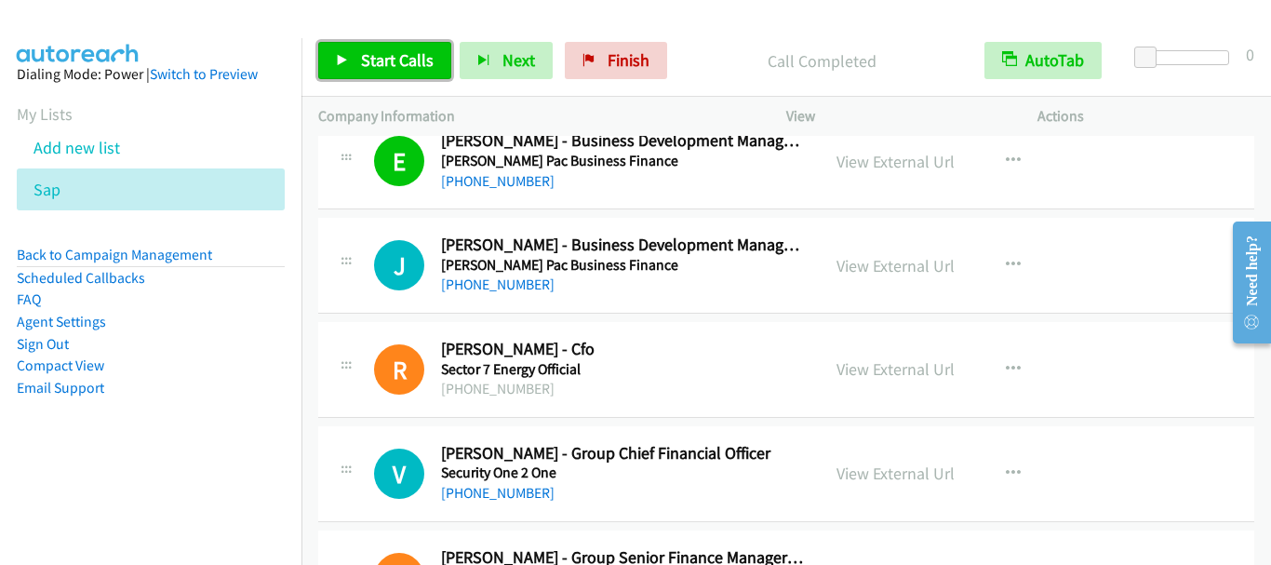
click at [402, 63] on span "Start Calls" at bounding box center [397, 59] width 73 height 21
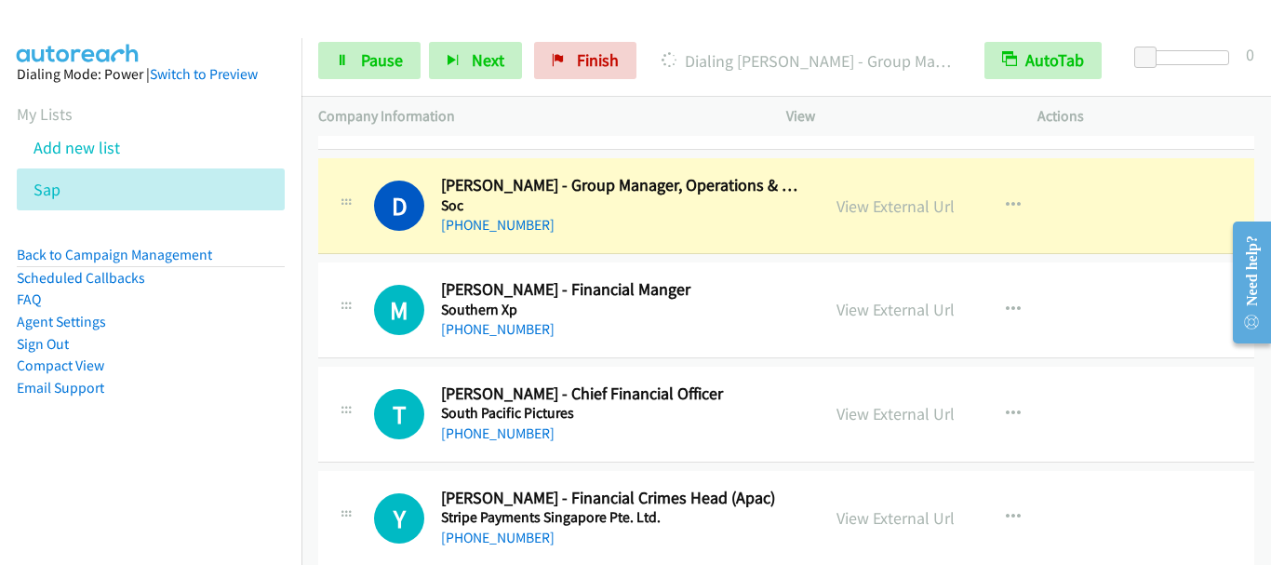
scroll to position [16188, 0]
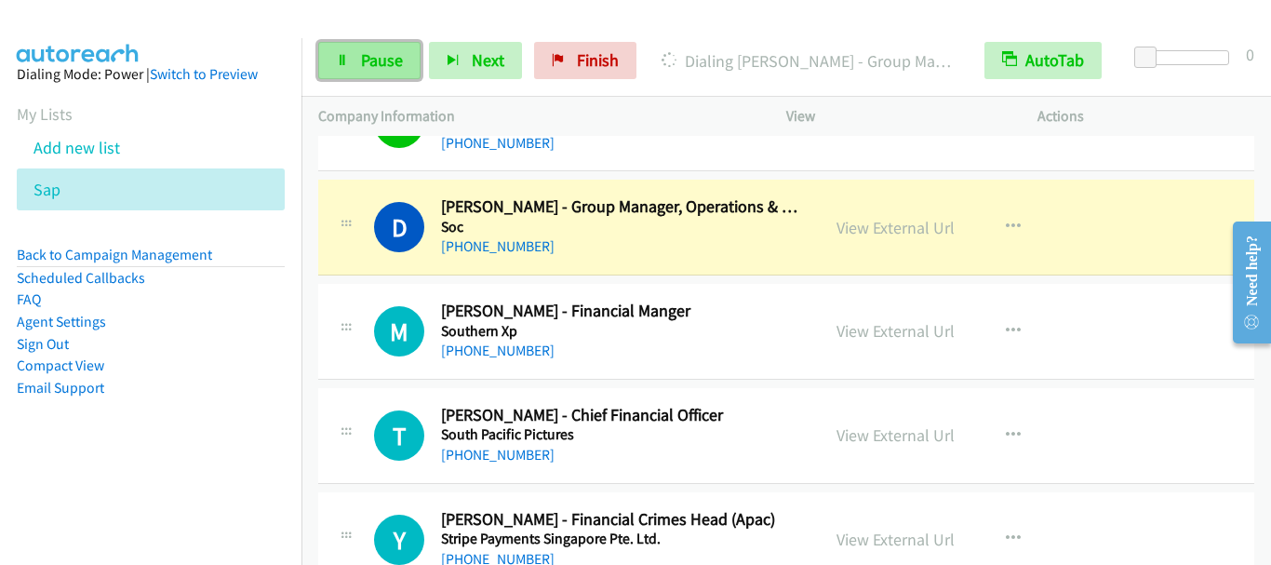
click at [374, 63] on span "Pause" at bounding box center [382, 59] width 42 height 21
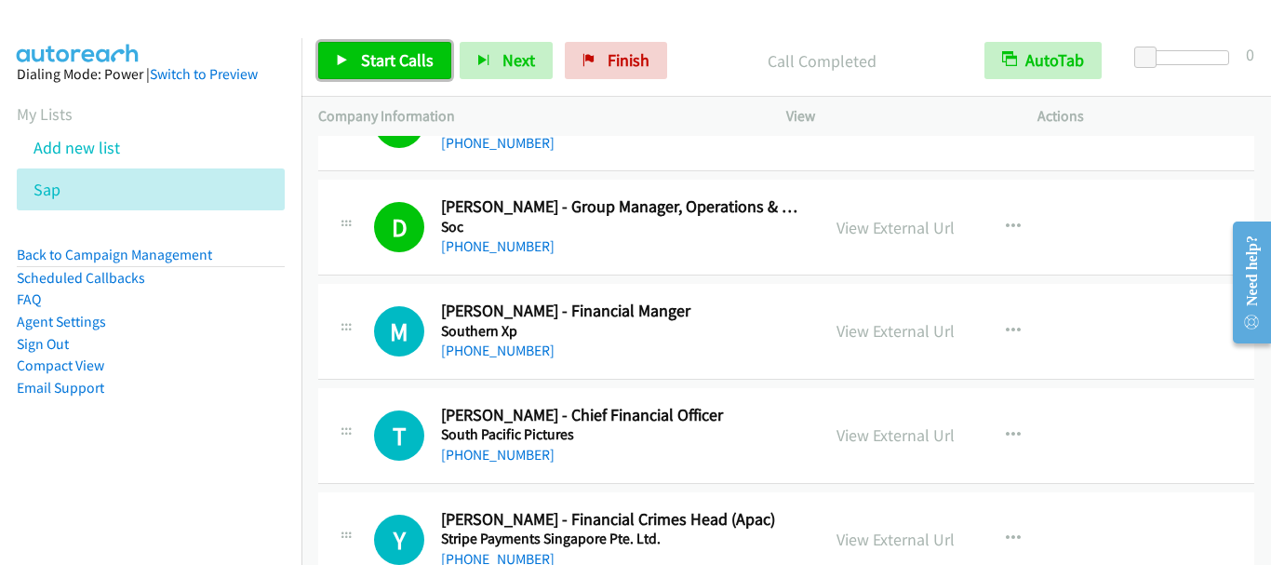
click at [397, 74] on link "Start Calls" at bounding box center [384, 60] width 133 height 37
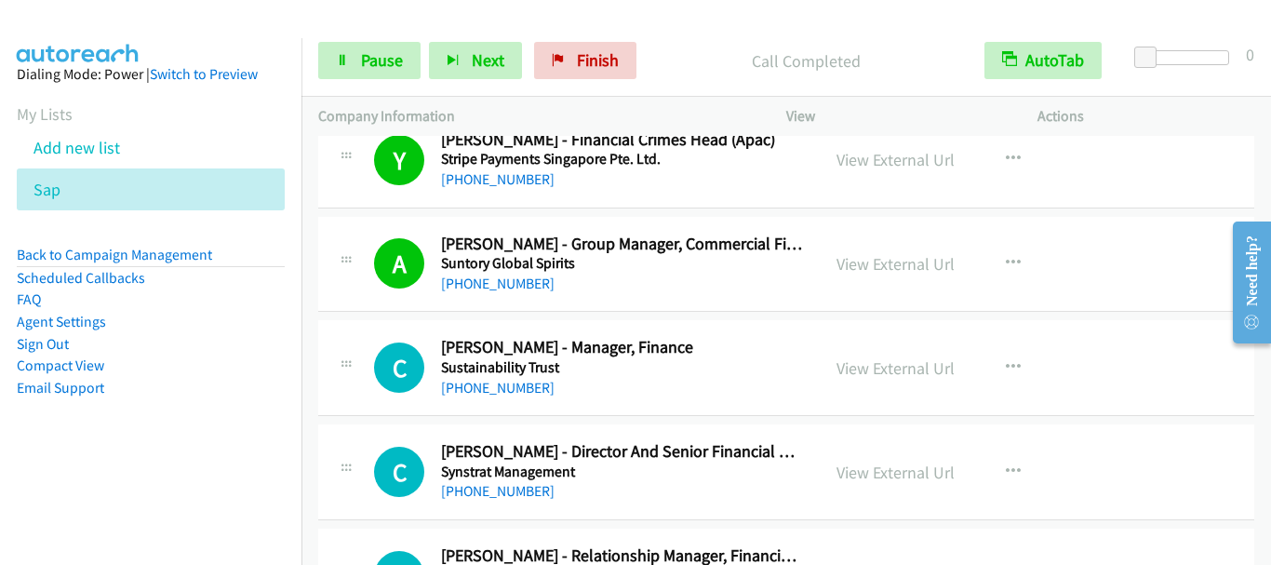
scroll to position [16560, 0]
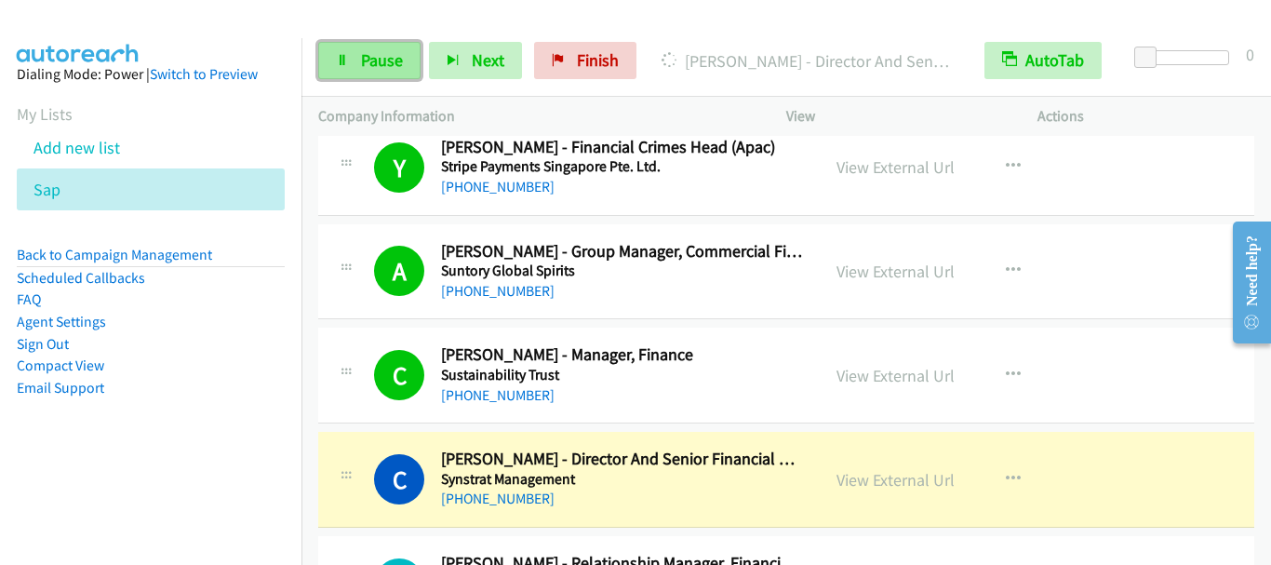
click at [387, 53] on span "Pause" at bounding box center [382, 59] width 42 height 21
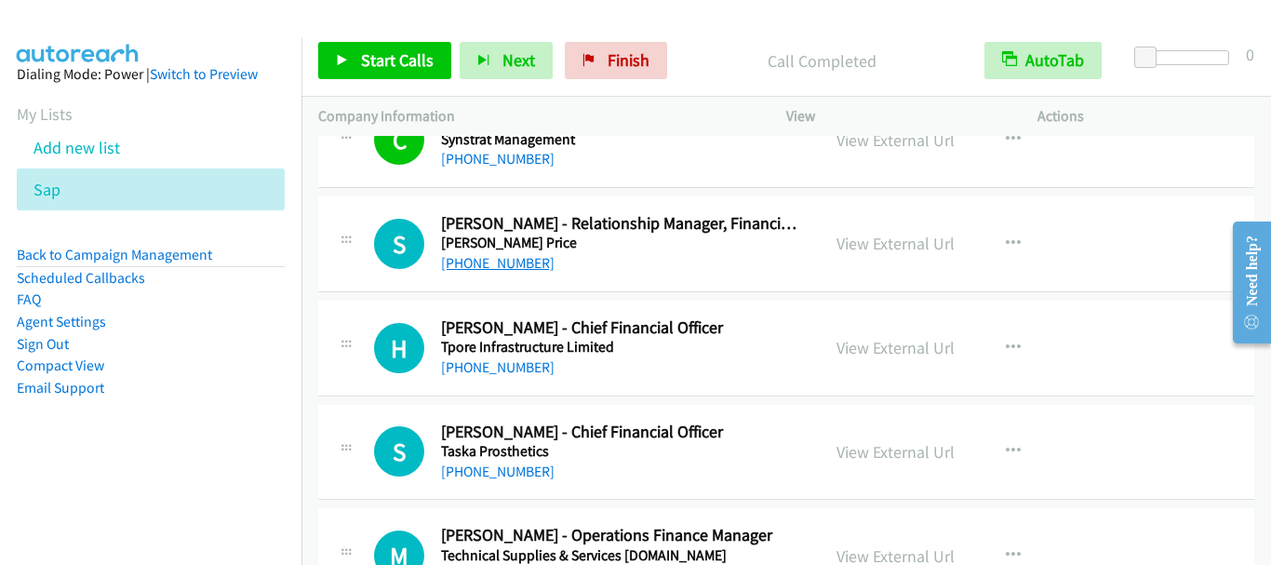
scroll to position [16932, 0]
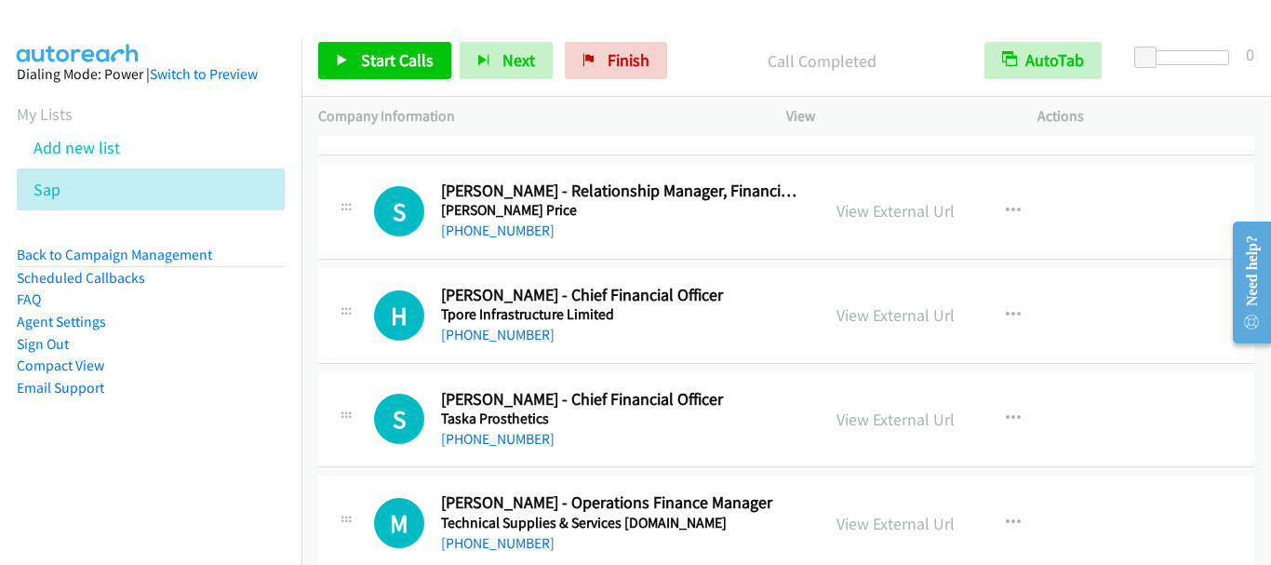
click at [389, 75] on div "Start Calls Pause Next Finish Call Completed AutoTab AutoTab 0" at bounding box center [785, 61] width 969 height 72
click at [394, 73] on link "Start Calls" at bounding box center [384, 60] width 133 height 37
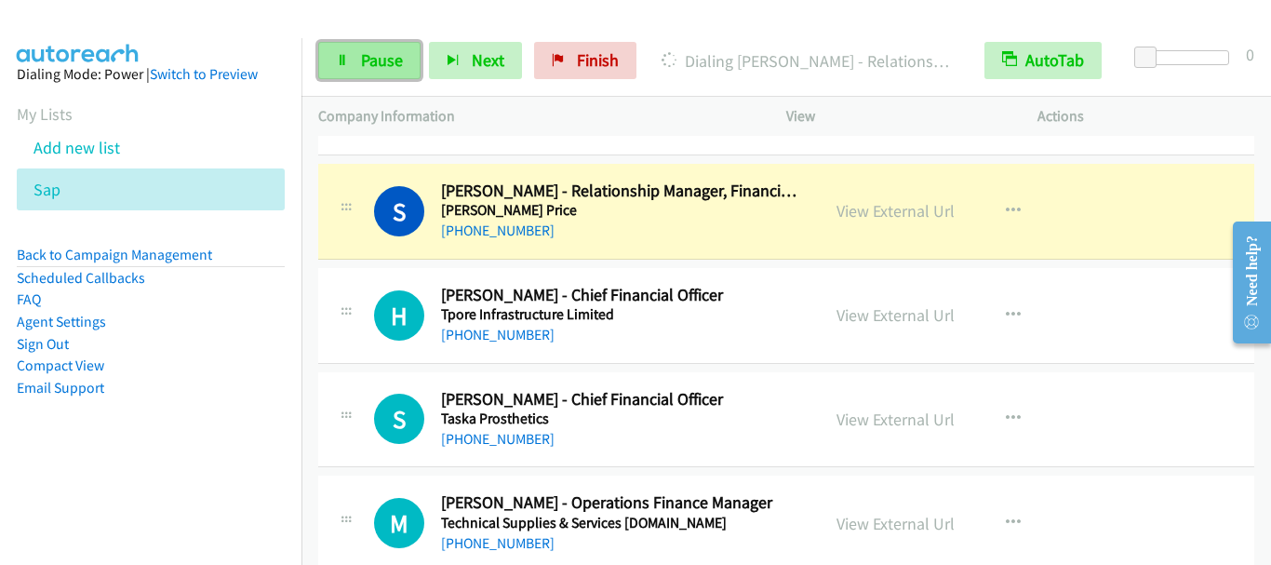
click at [376, 66] on span "Pause" at bounding box center [382, 59] width 42 height 21
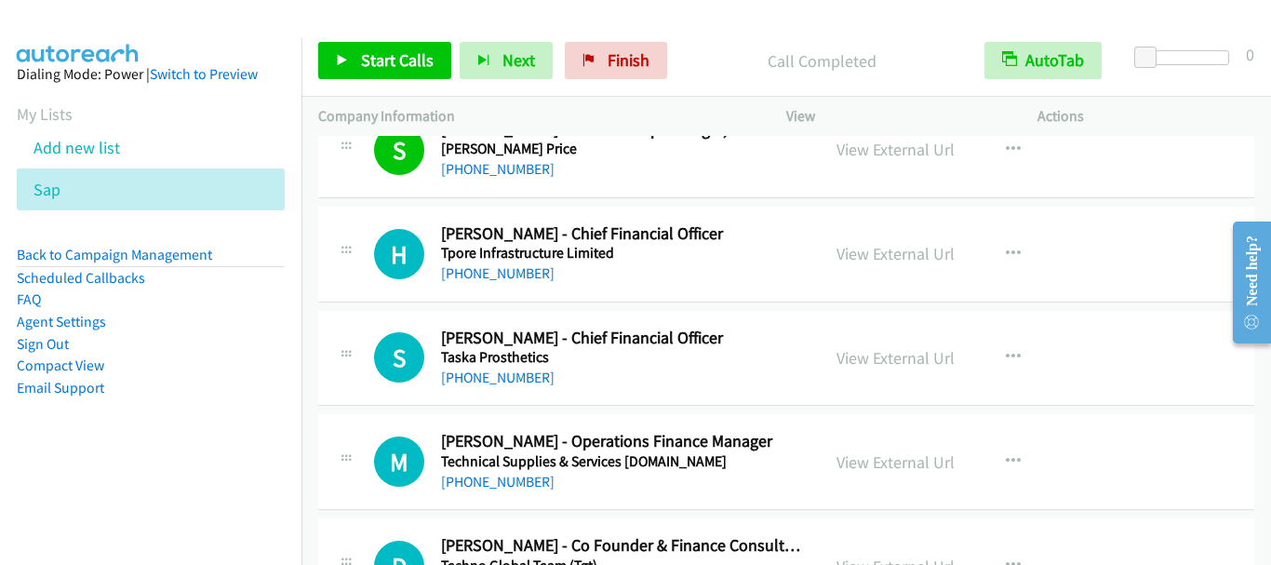
scroll to position [17025, 0]
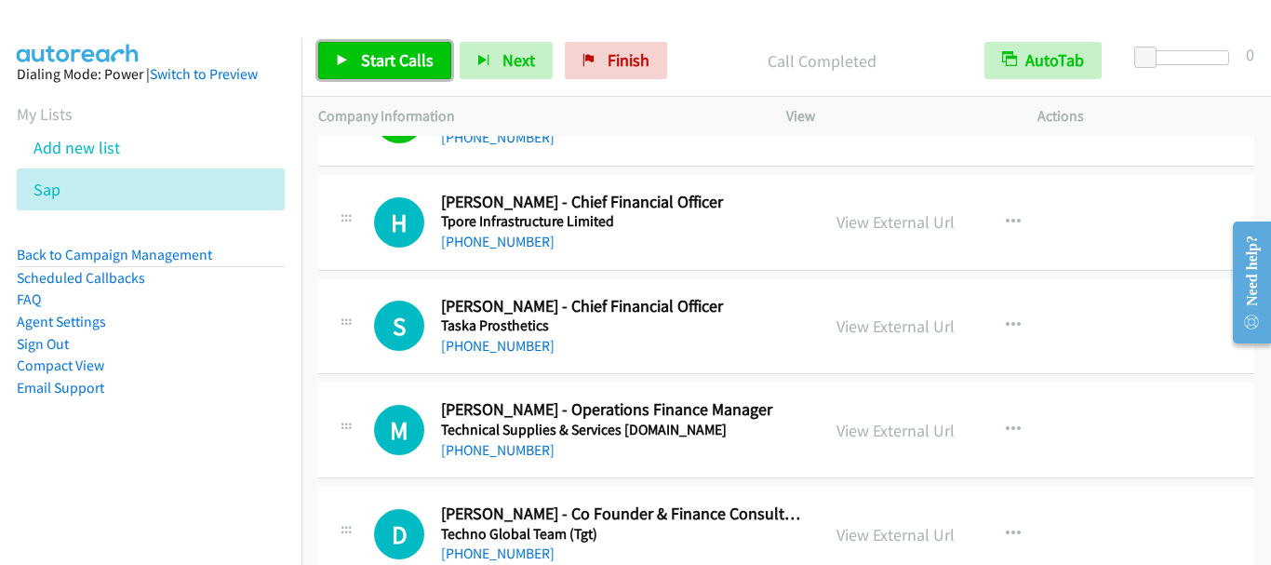
drag, startPoint x: 389, startPoint y: 70, endPoint x: 450, endPoint y: 0, distance: 92.9
click at [389, 67] on span "Start Calls" at bounding box center [397, 59] width 73 height 21
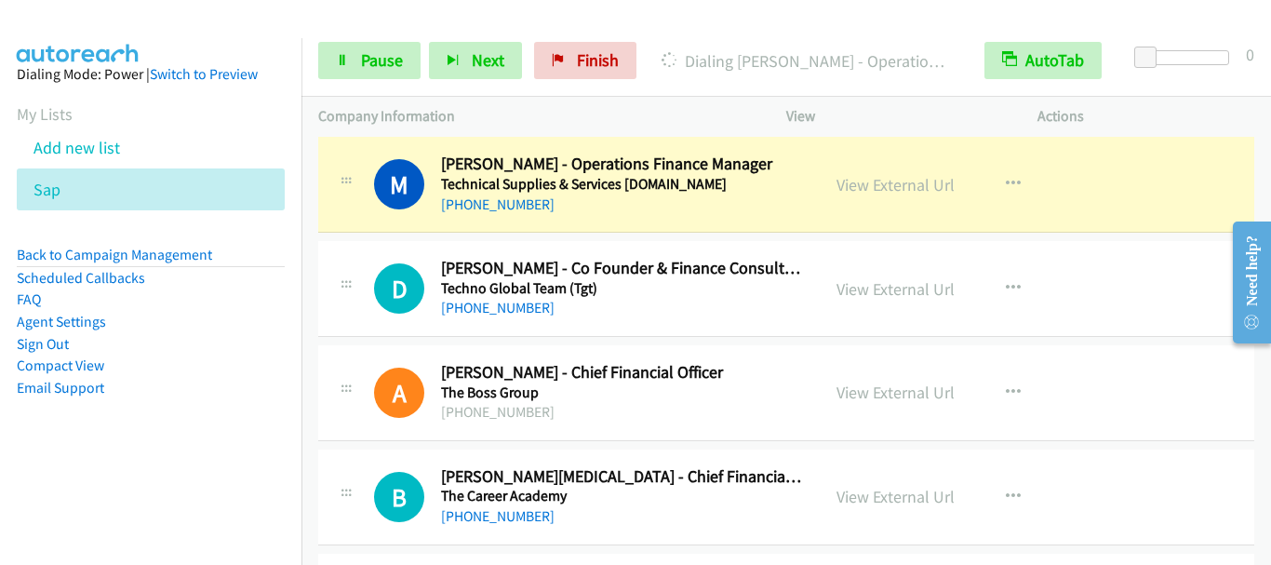
scroll to position [17304, 0]
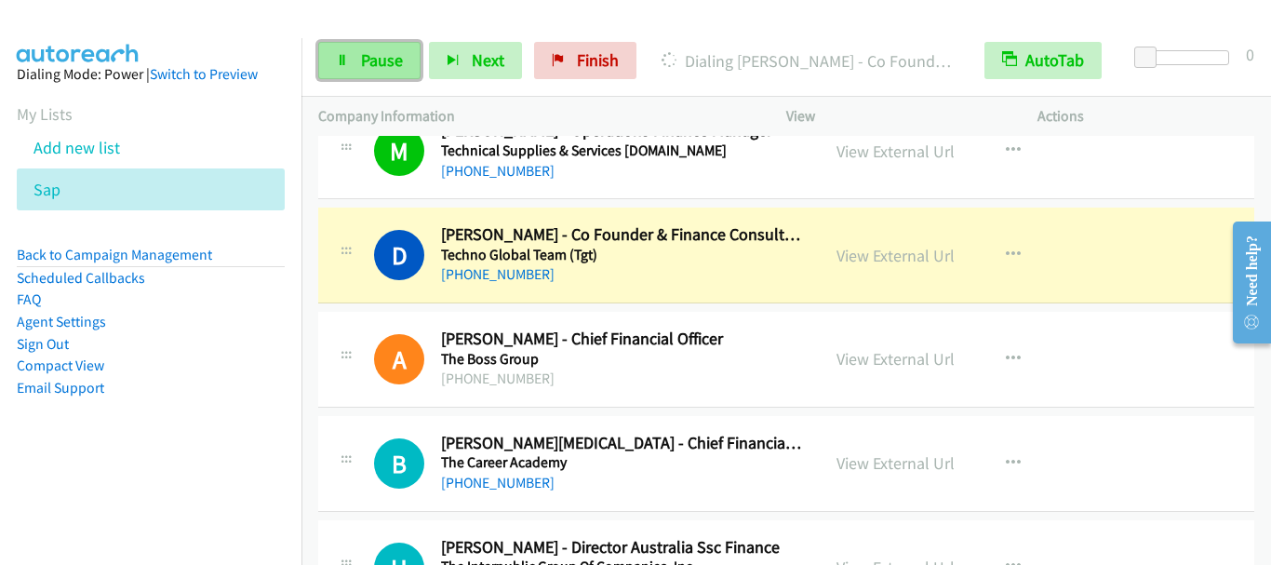
click at [381, 50] on span "Pause" at bounding box center [382, 59] width 42 height 21
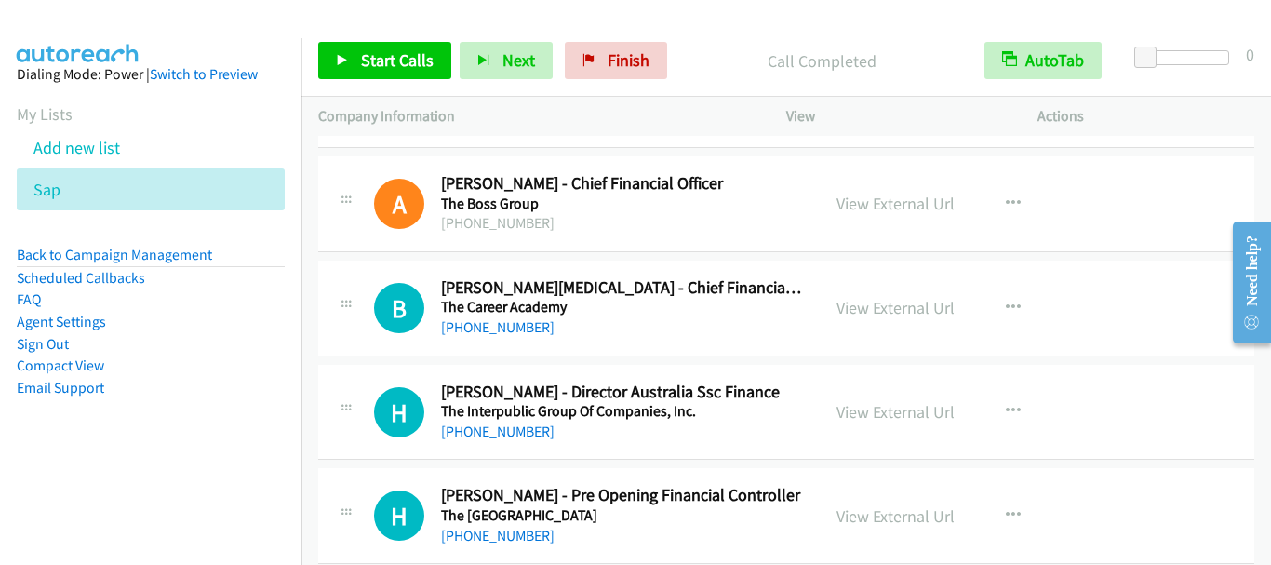
scroll to position [17490, 0]
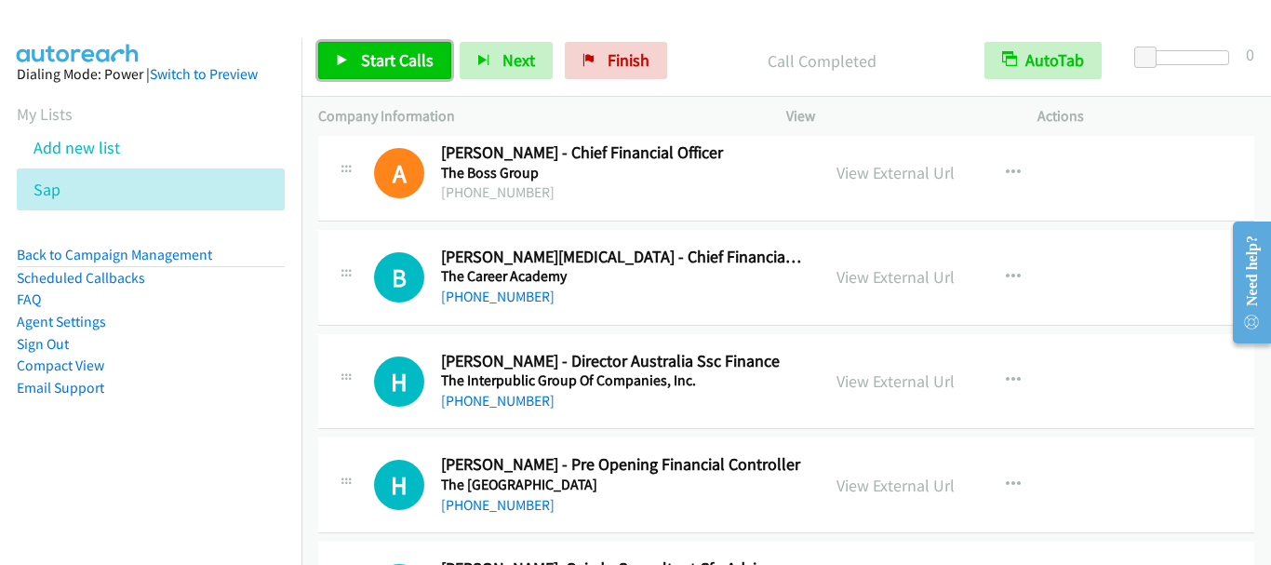
click at [371, 43] on link "Start Calls" at bounding box center [384, 60] width 133 height 37
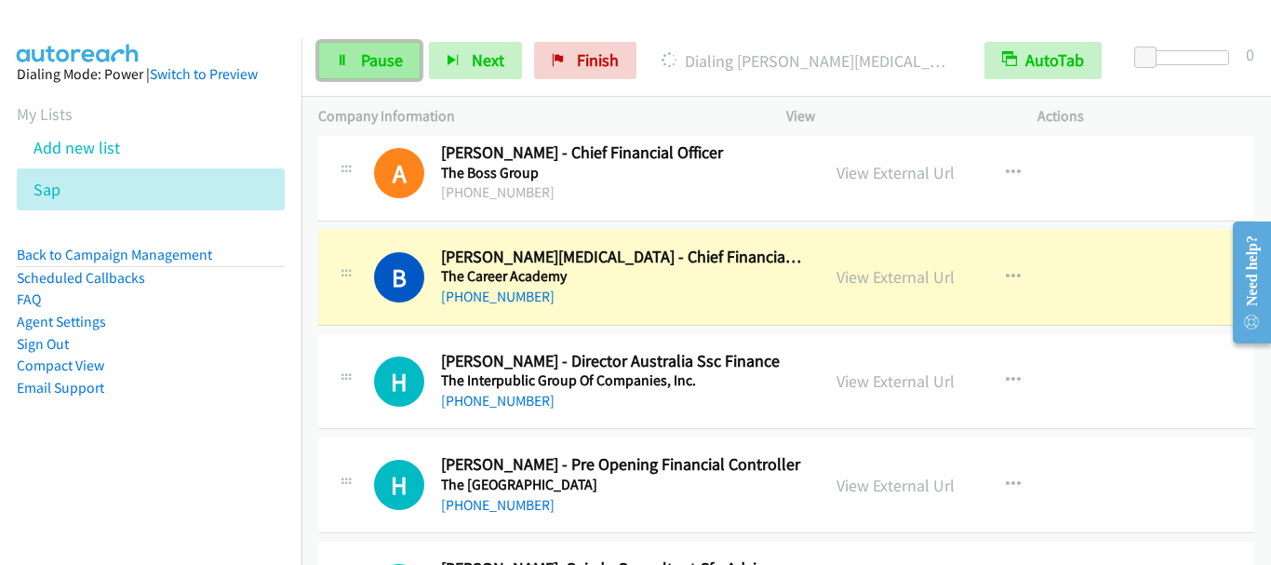
click at [379, 62] on span "Pause" at bounding box center [382, 59] width 42 height 21
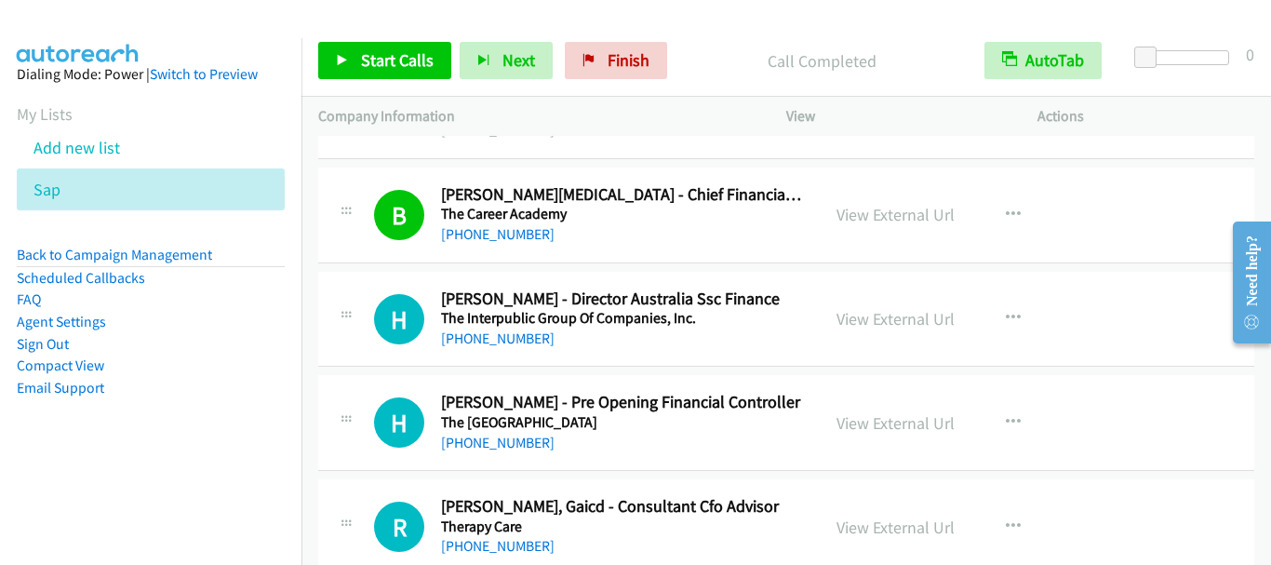
scroll to position [17583, 0]
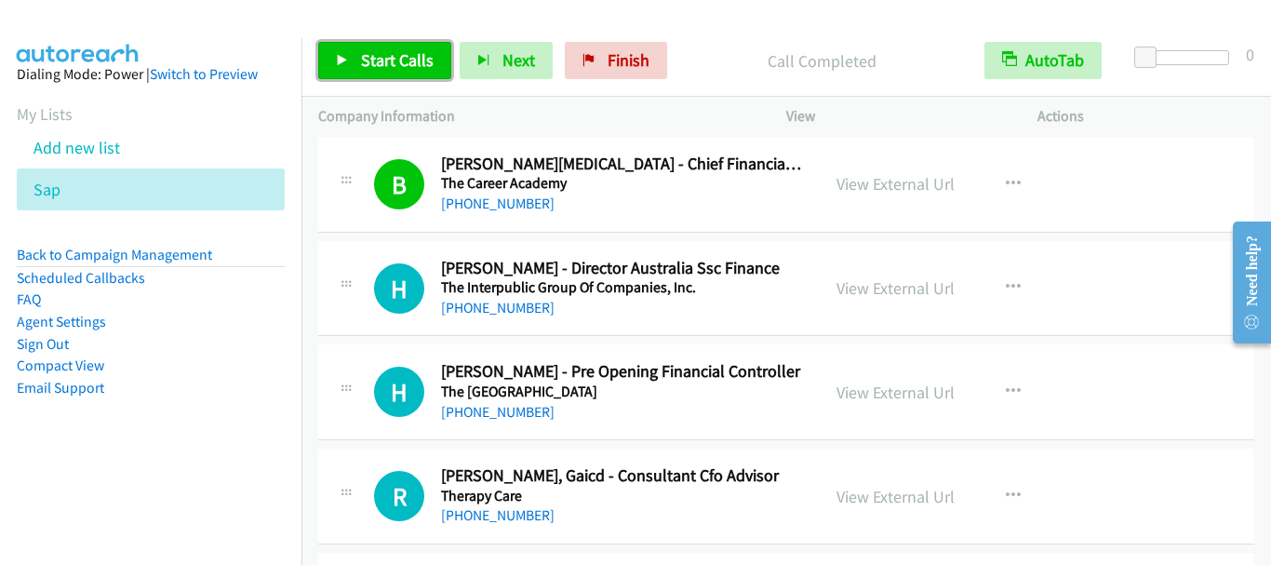
click at [399, 54] on span "Start Calls" at bounding box center [397, 59] width 73 height 21
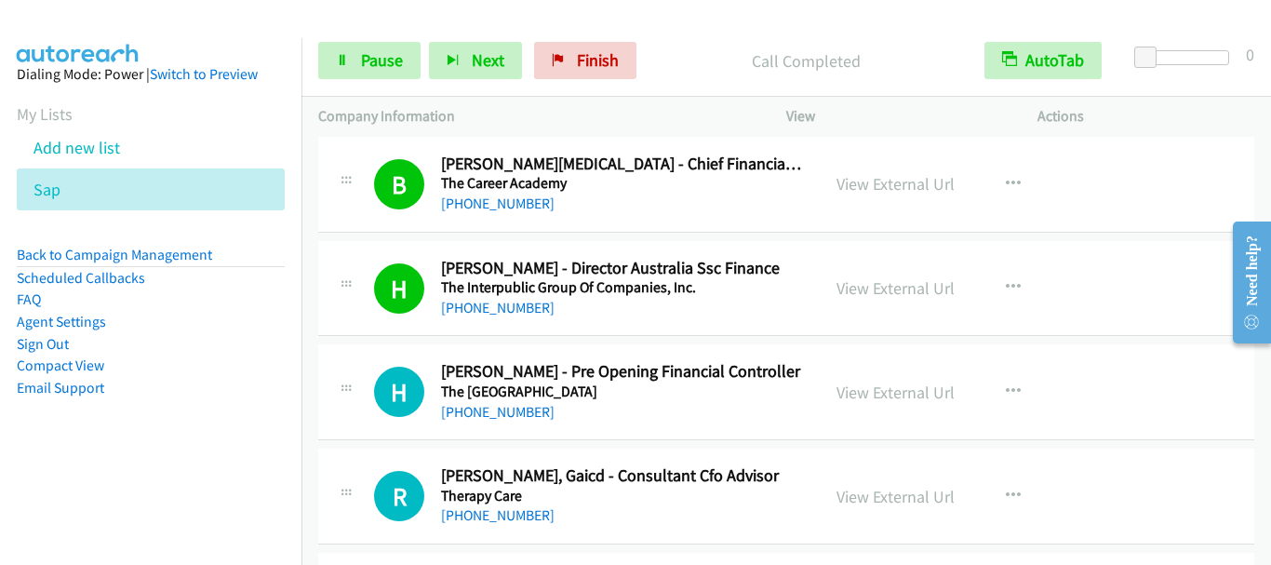
scroll to position [17676, 0]
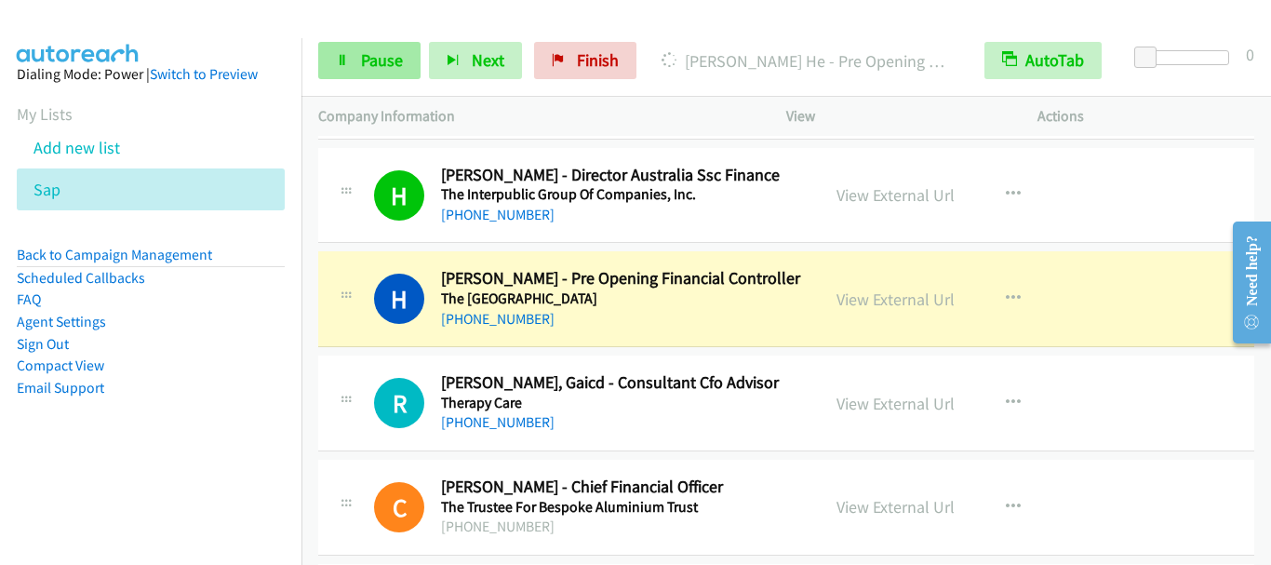
click at [406, 72] on div "Start Calls Pause Next Finish" at bounding box center [481, 60] width 327 height 37
click at [403, 68] on link "Pause" at bounding box center [369, 60] width 102 height 37
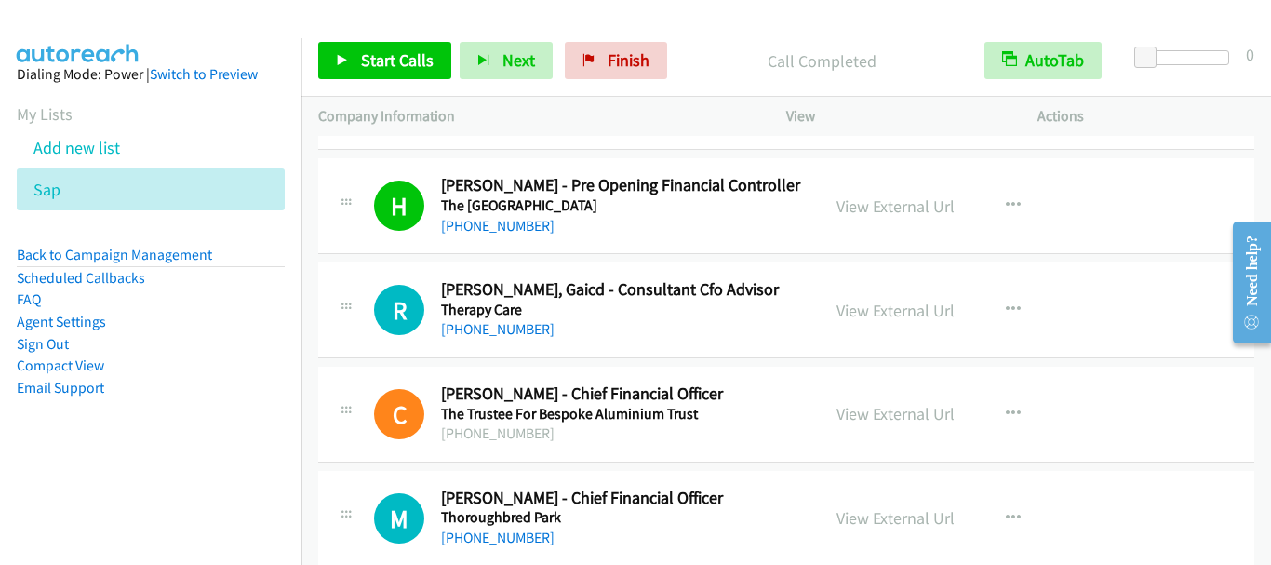
scroll to position [17862, 0]
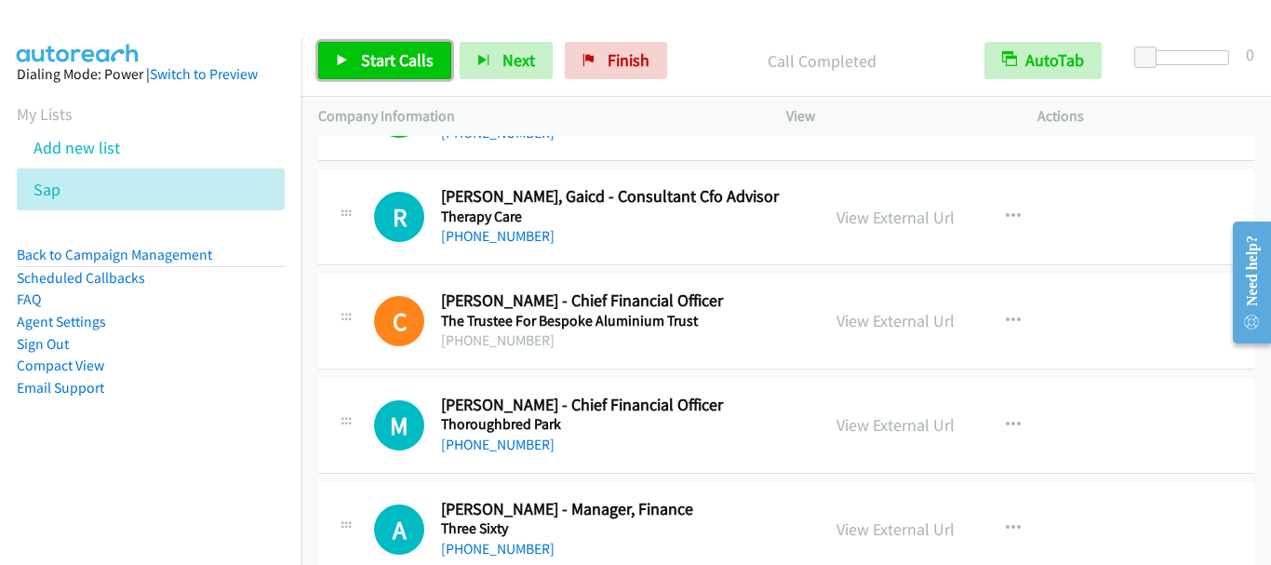
click at [388, 50] on span "Start Calls" at bounding box center [397, 59] width 73 height 21
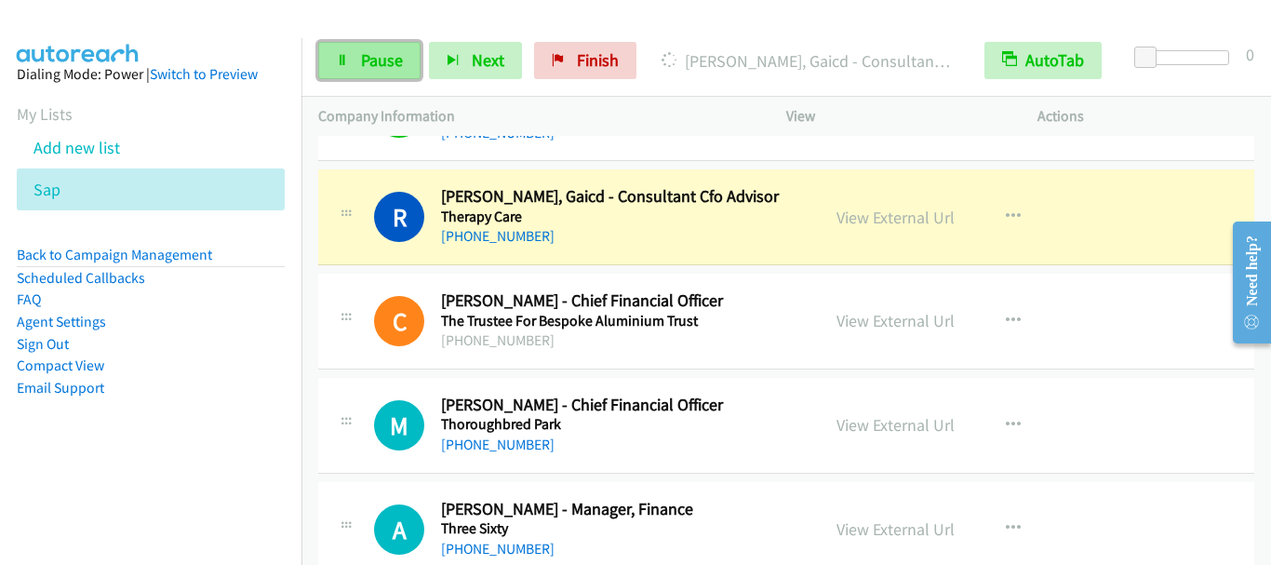
click at [386, 65] on span "Pause" at bounding box center [382, 59] width 42 height 21
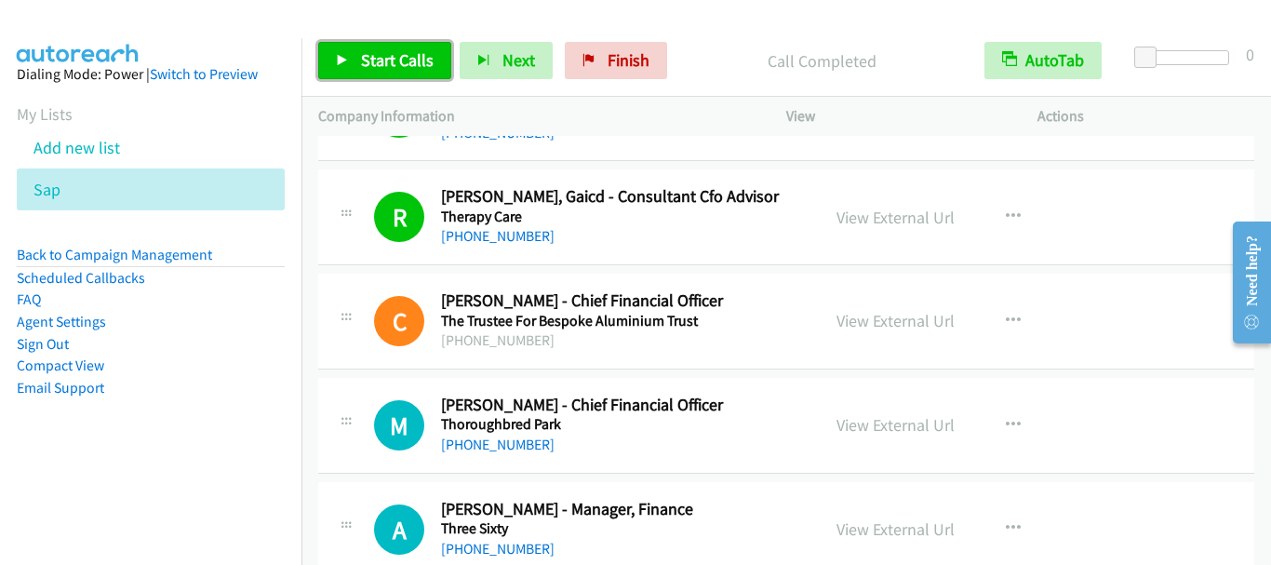
click at [392, 59] on span "Start Calls" at bounding box center [397, 59] width 73 height 21
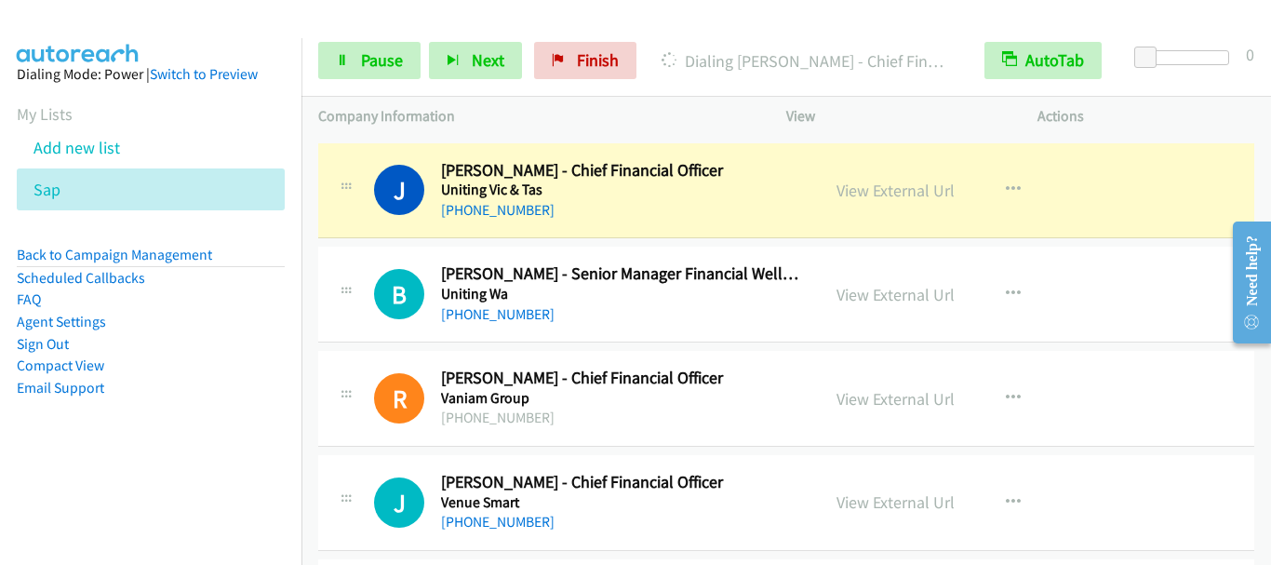
scroll to position [18793, 0]
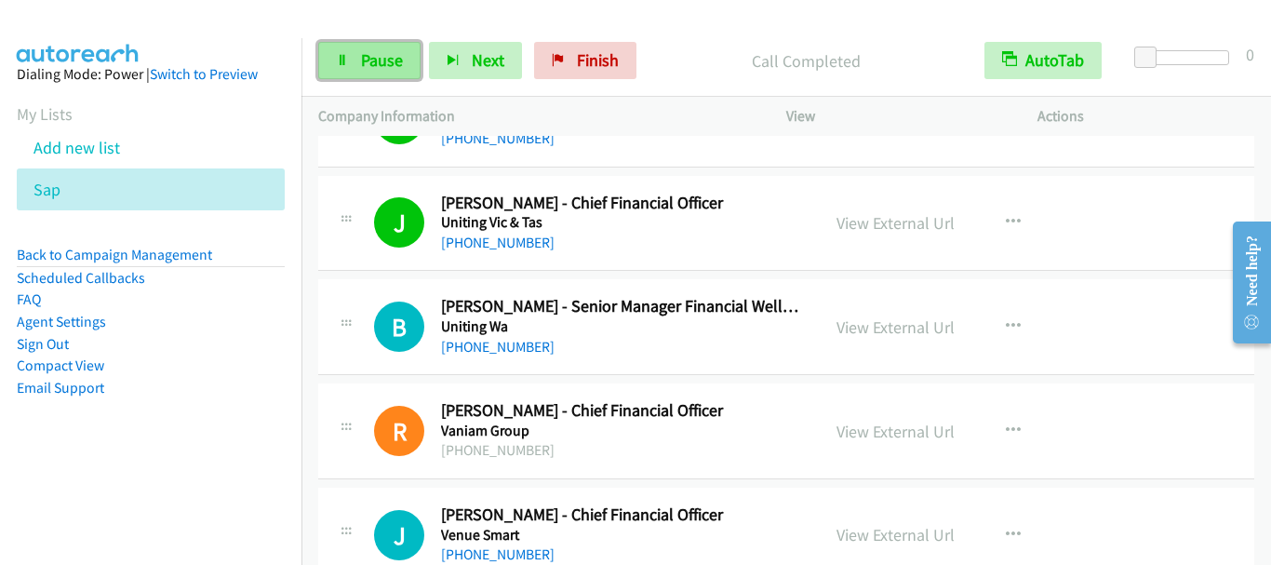
click at [336, 71] on link "Pause" at bounding box center [369, 60] width 102 height 37
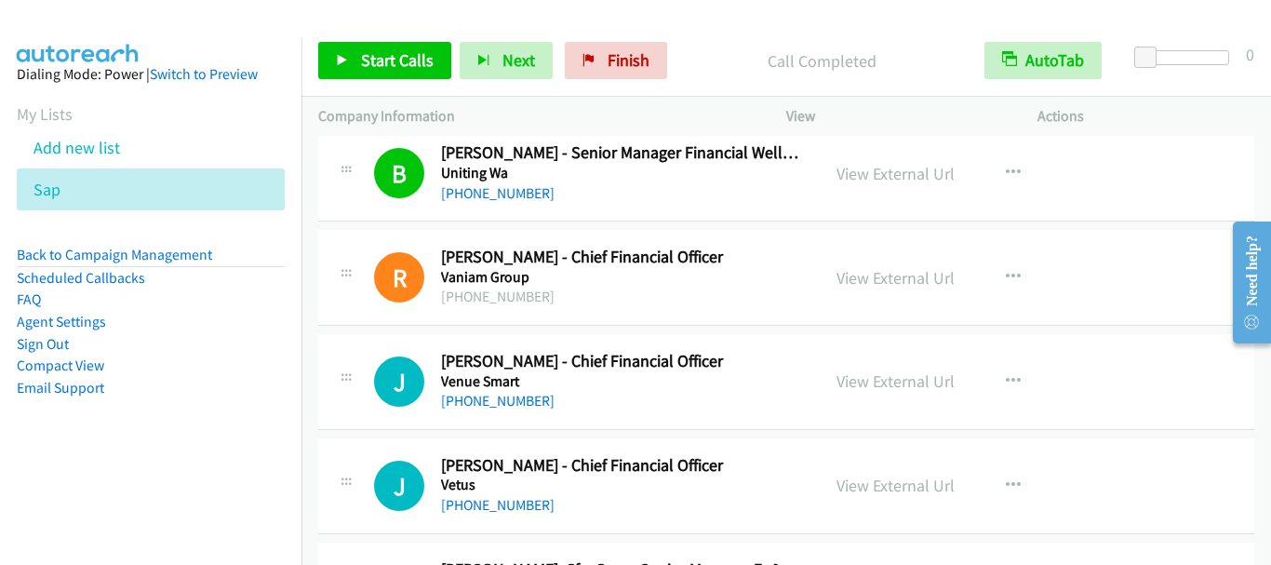
scroll to position [18979, 0]
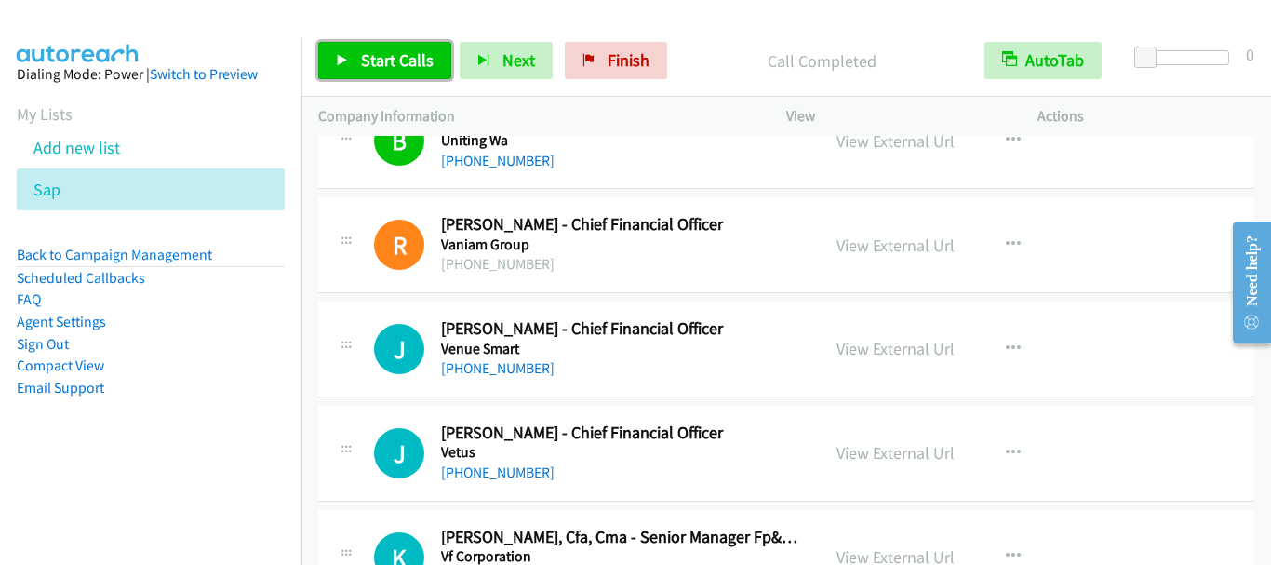
click at [379, 72] on link "Start Calls" at bounding box center [384, 60] width 133 height 37
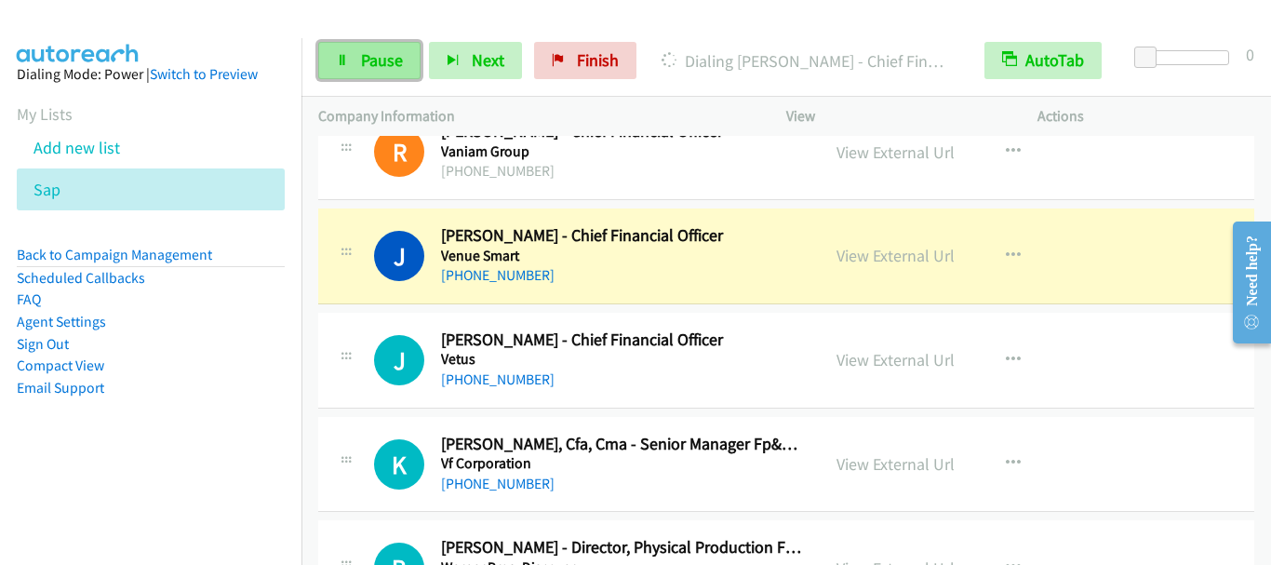
click at [381, 62] on span "Pause" at bounding box center [382, 59] width 42 height 21
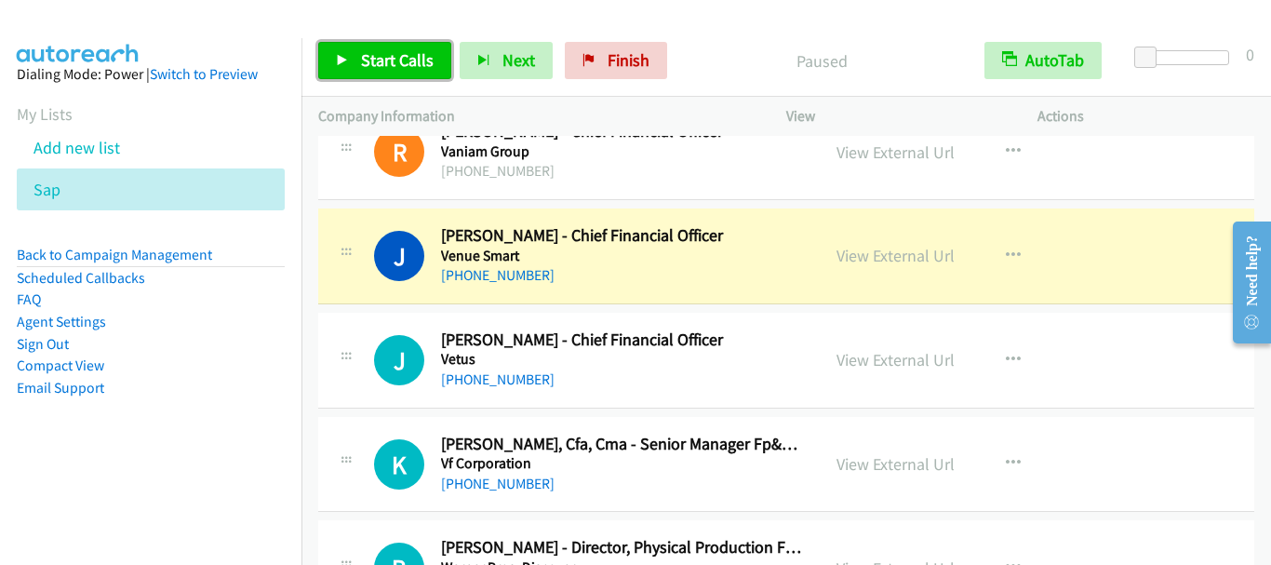
click at [381, 60] on span "Start Calls" at bounding box center [397, 59] width 73 height 21
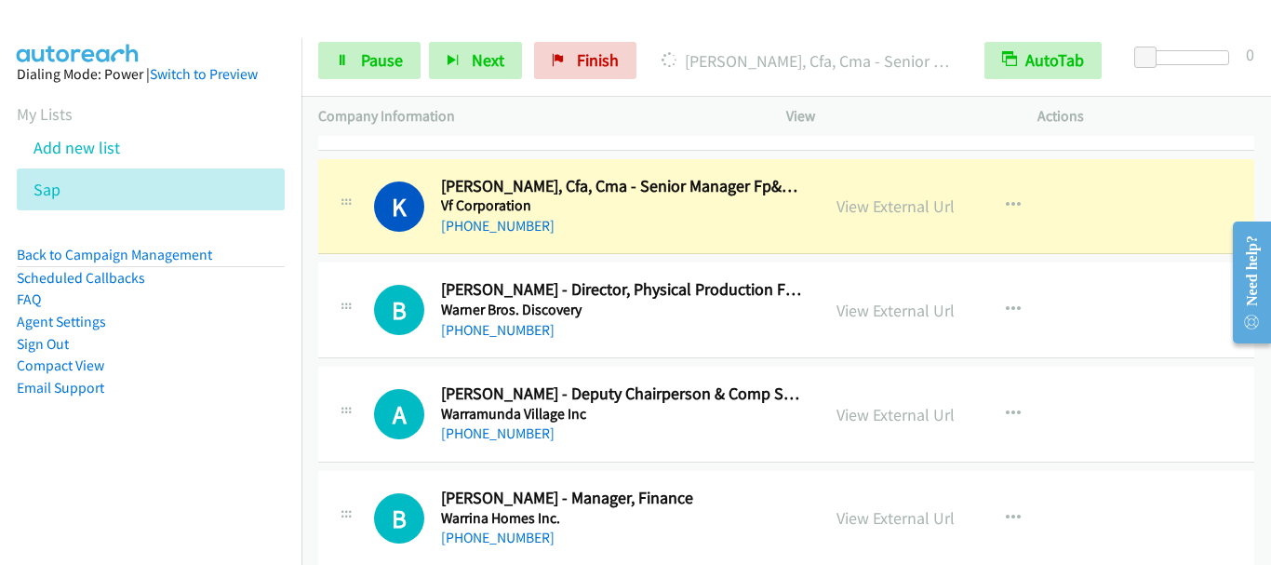
scroll to position [19351, 0]
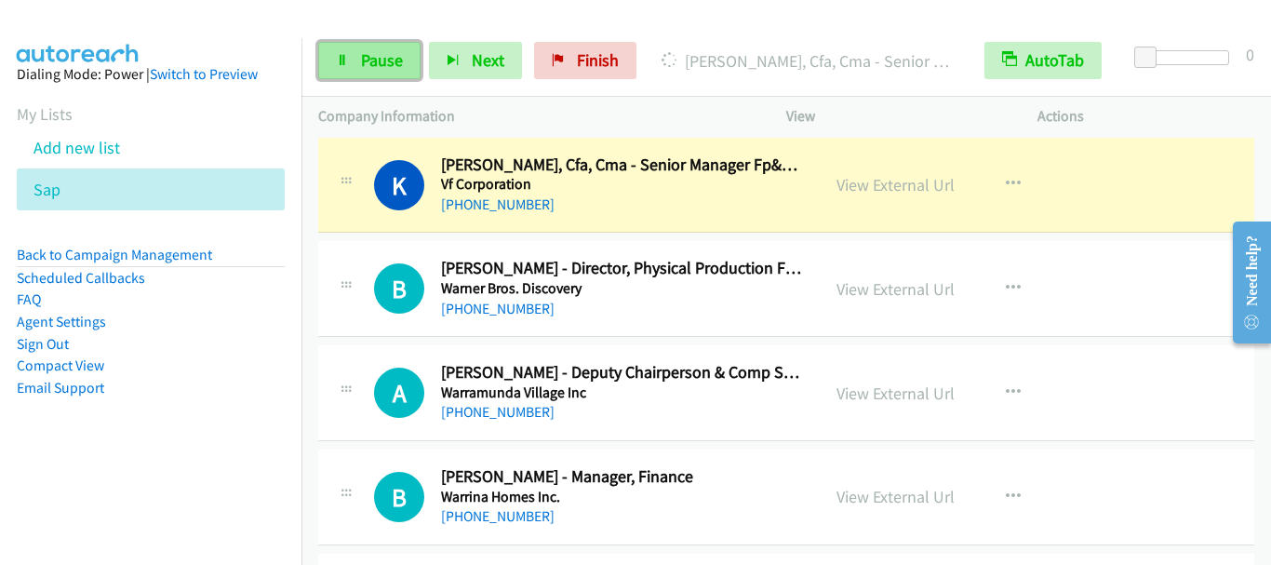
click at [386, 69] on span "Pause" at bounding box center [382, 59] width 42 height 21
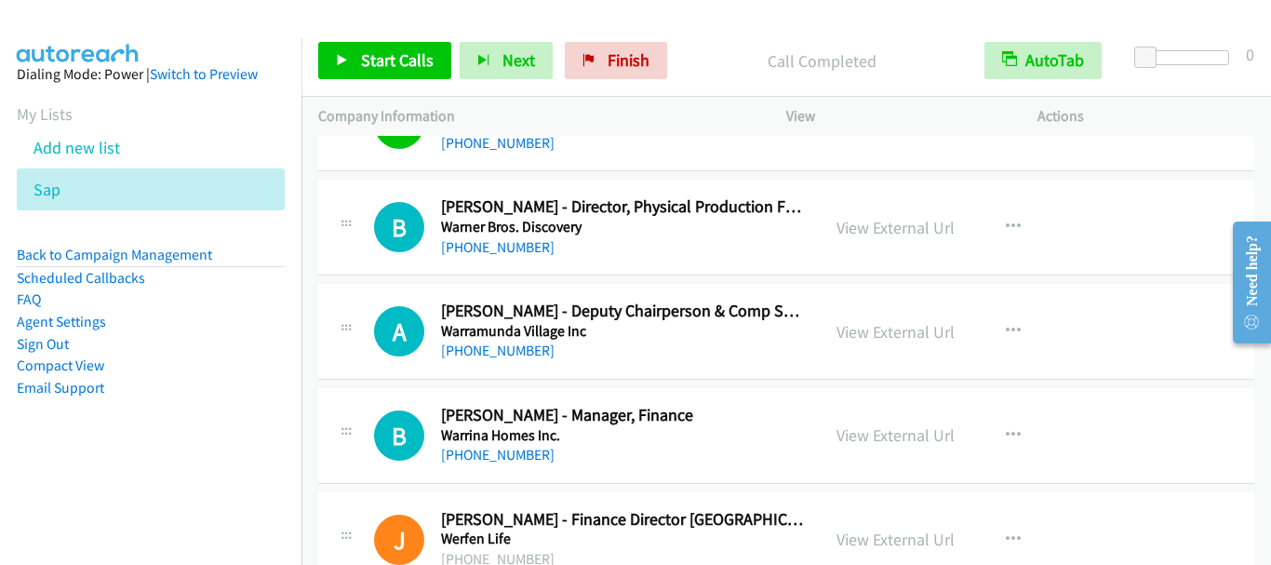
scroll to position [19444, 0]
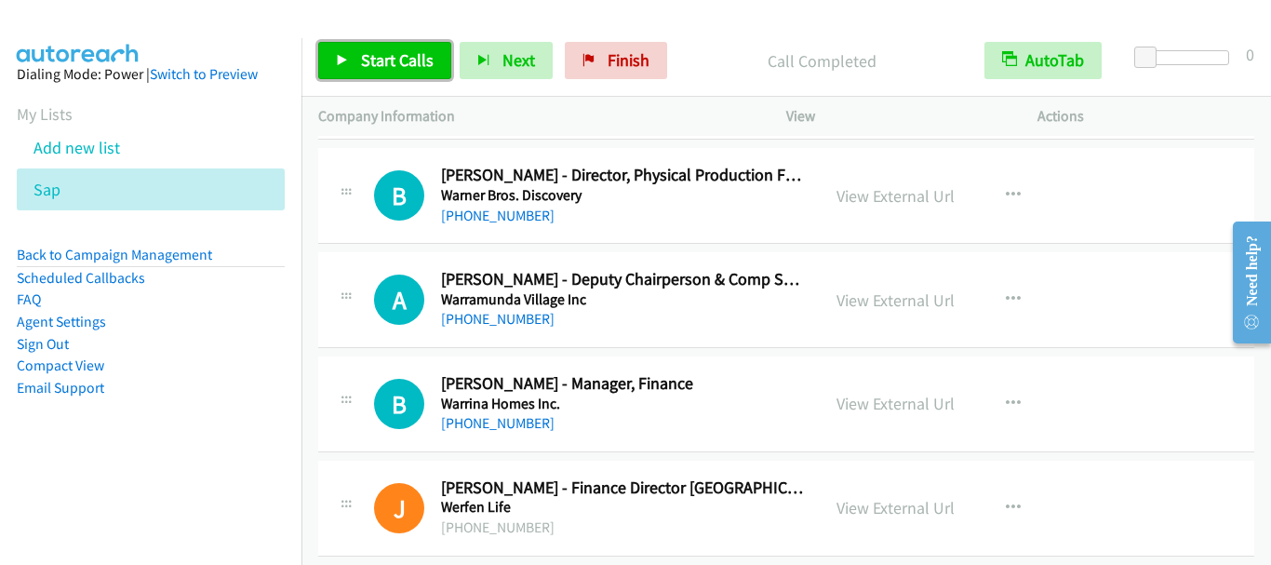
click at [406, 73] on link "Start Calls" at bounding box center [384, 60] width 133 height 37
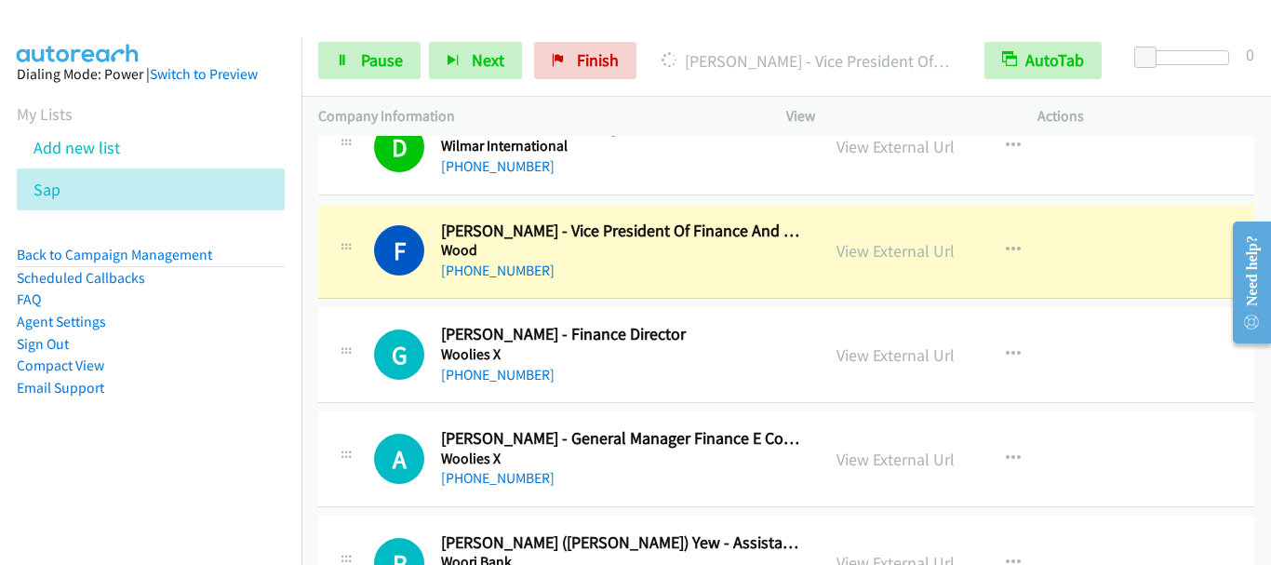
scroll to position [20002, 0]
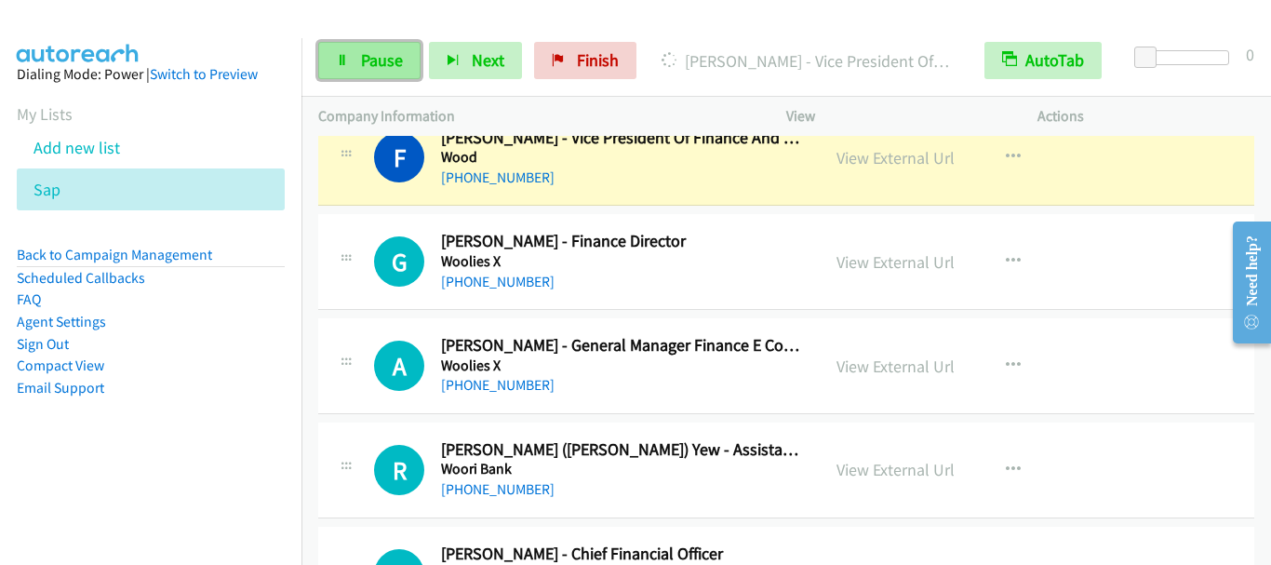
click at [383, 60] on span "Pause" at bounding box center [382, 59] width 42 height 21
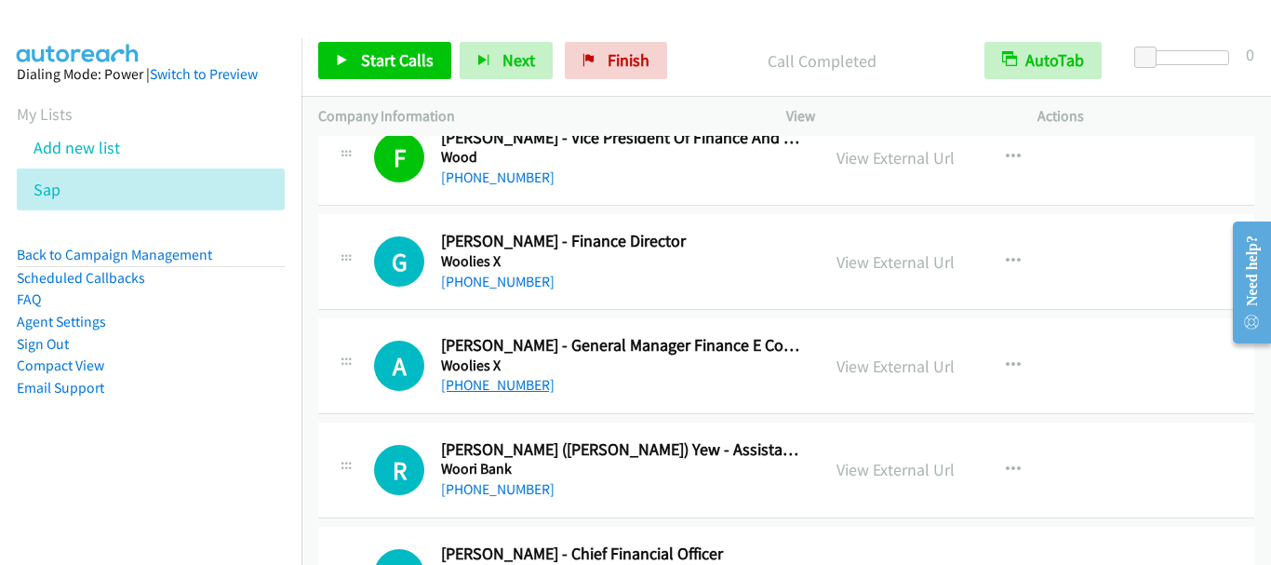
scroll to position [20095, 0]
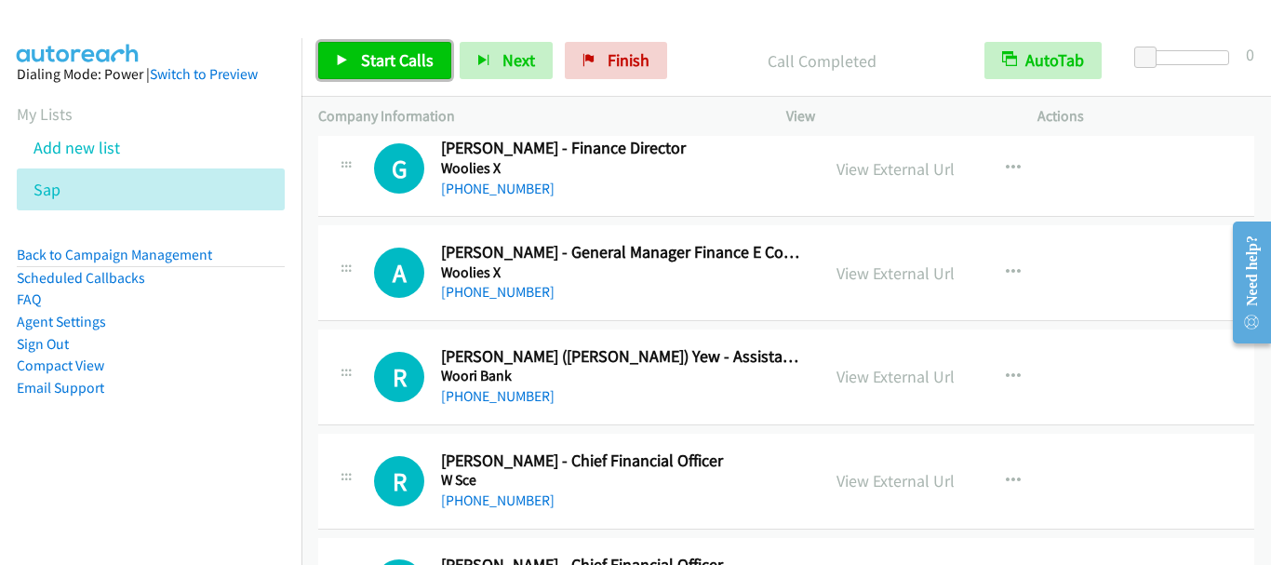
click at [381, 60] on span "Start Calls" at bounding box center [397, 59] width 73 height 21
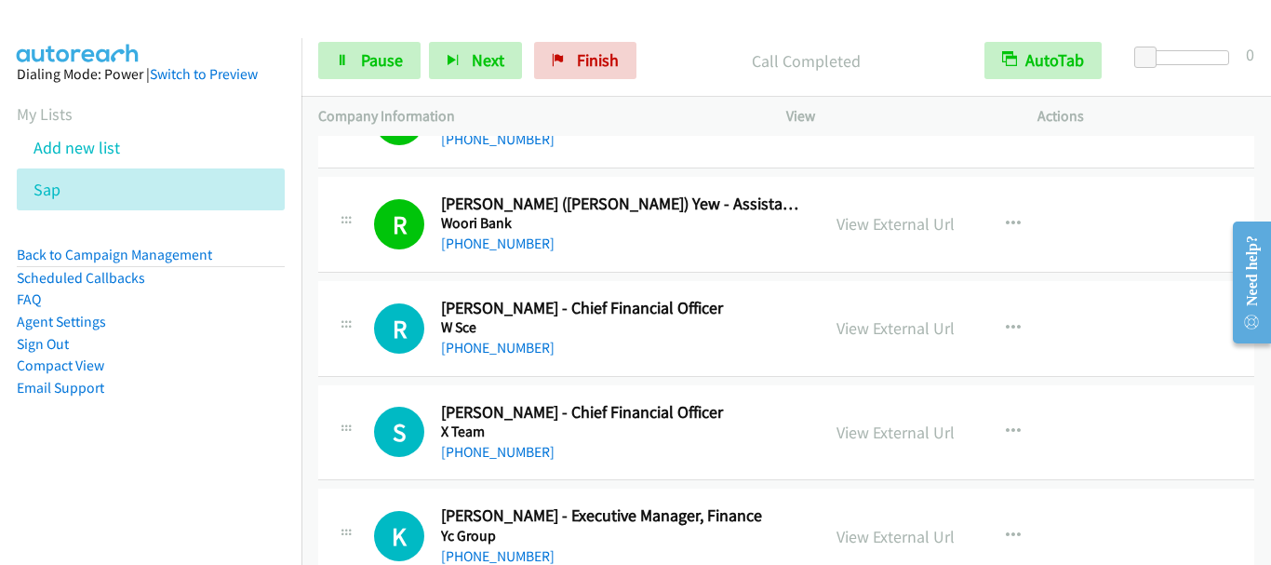
scroll to position [20281, 0]
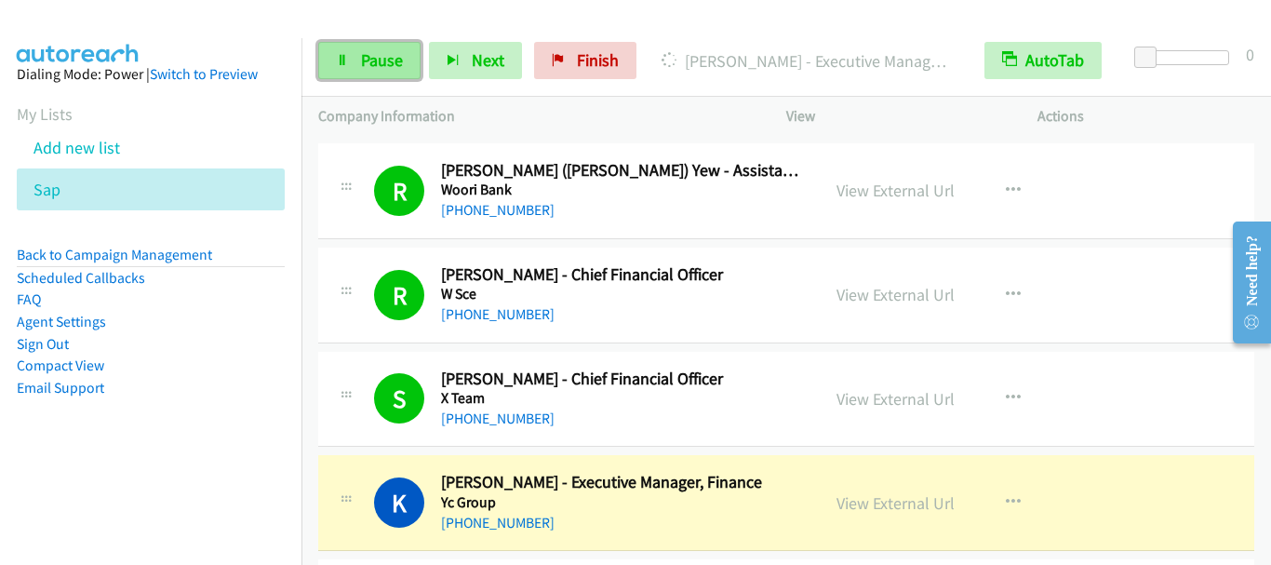
click at [395, 73] on link "Pause" at bounding box center [369, 60] width 102 height 37
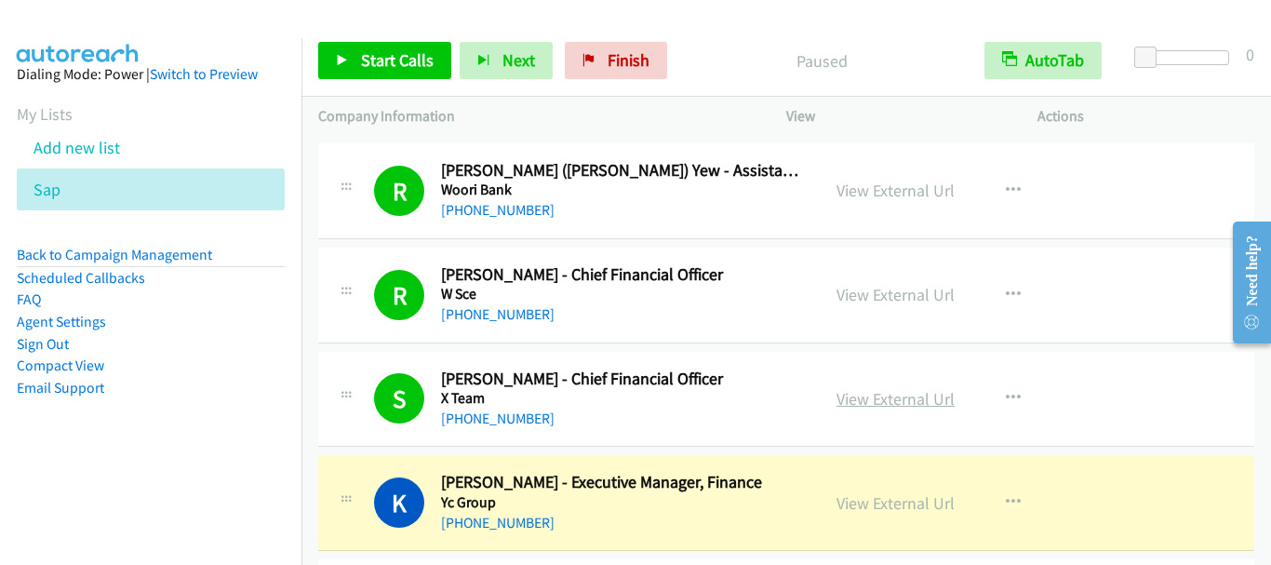
click at [901, 392] on link "View External Url" at bounding box center [895, 398] width 118 height 21
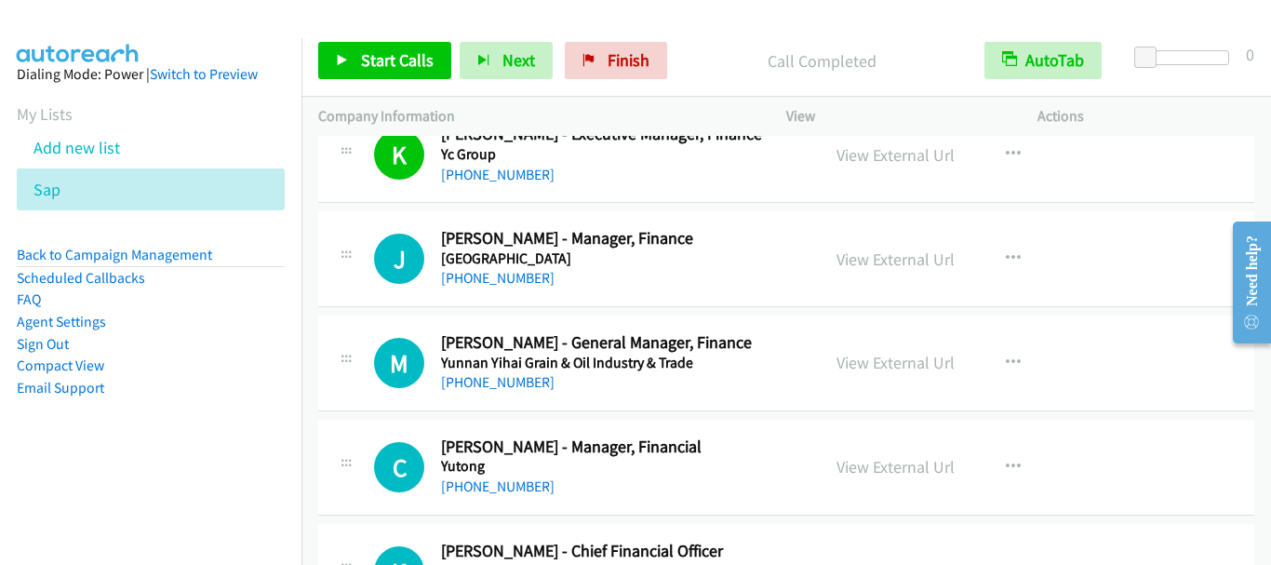
scroll to position [20722, 0]
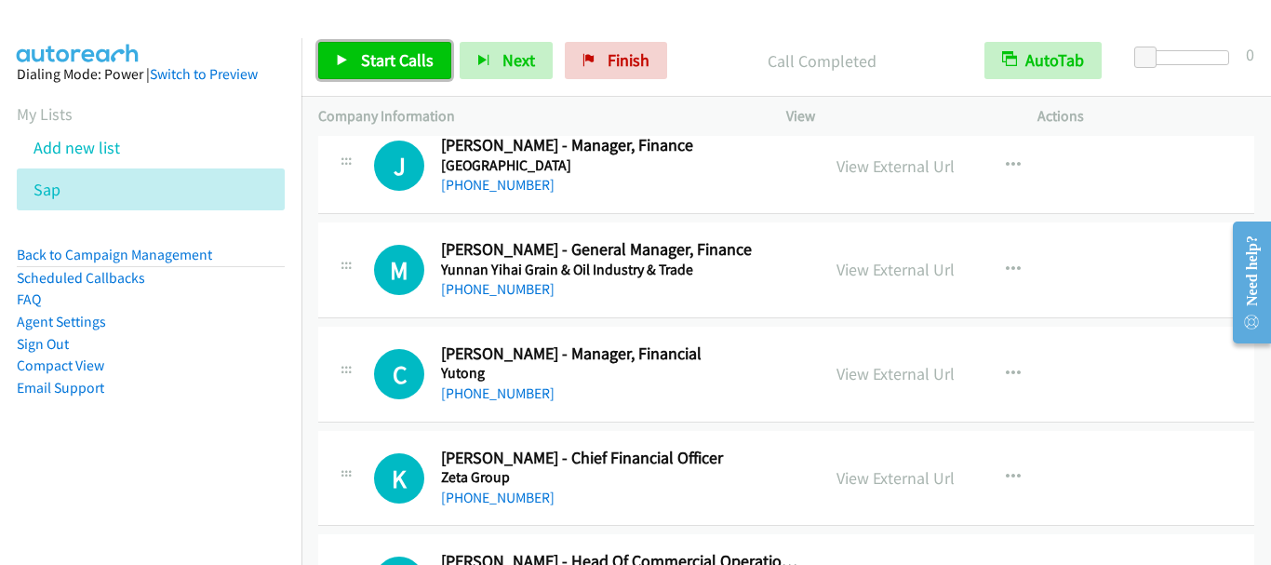
click at [405, 64] on span "Start Calls" at bounding box center [397, 59] width 73 height 21
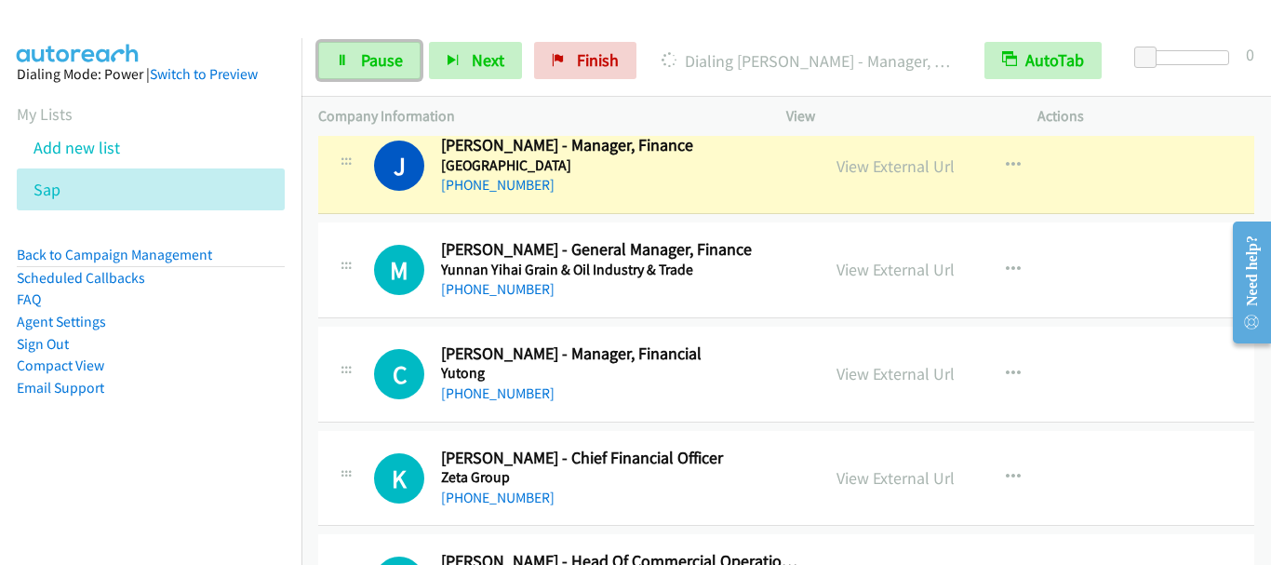
drag, startPoint x: 386, startPoint y: 60, endPoint x: 529, endPoint y: 56, distance: 143.3
click at [388, 60] on span "Pause" at bounding box center [382, 59] width 42 height 21
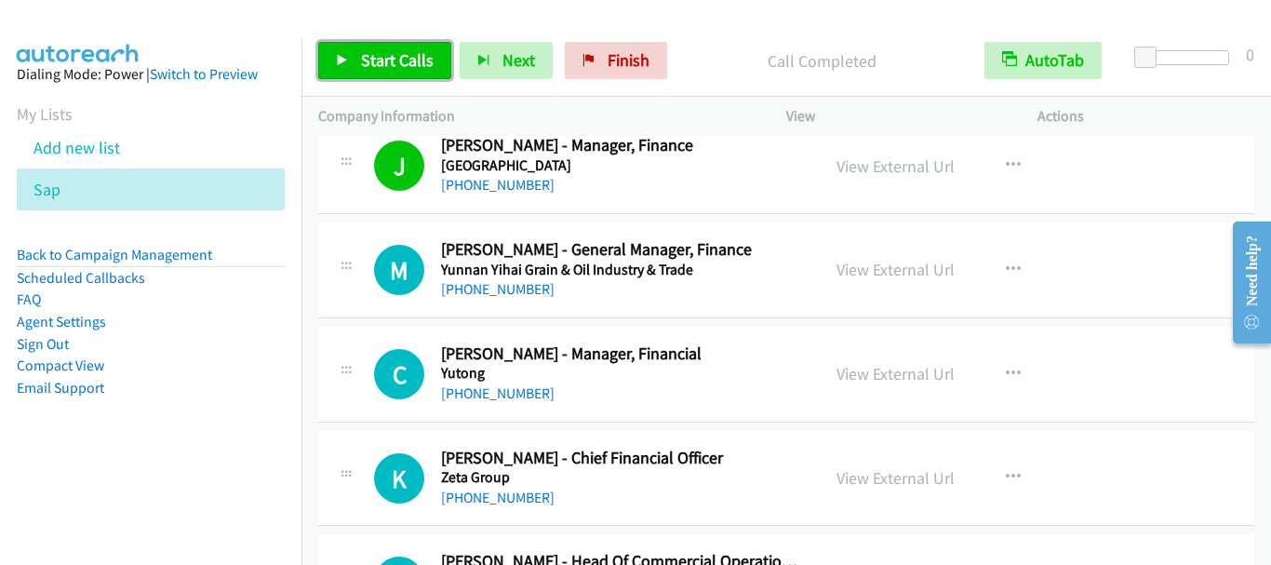
click at [373, 57] on span "Start Calls" at bounding box center [397, 59] width 73 height 21
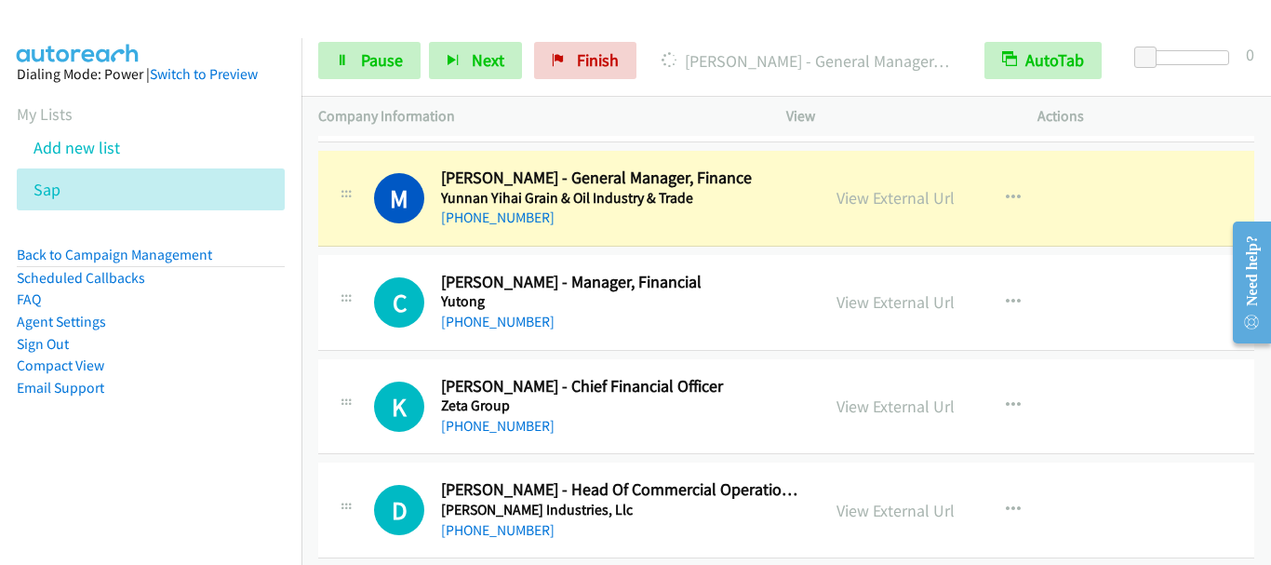
scroll to position [20815, 0]
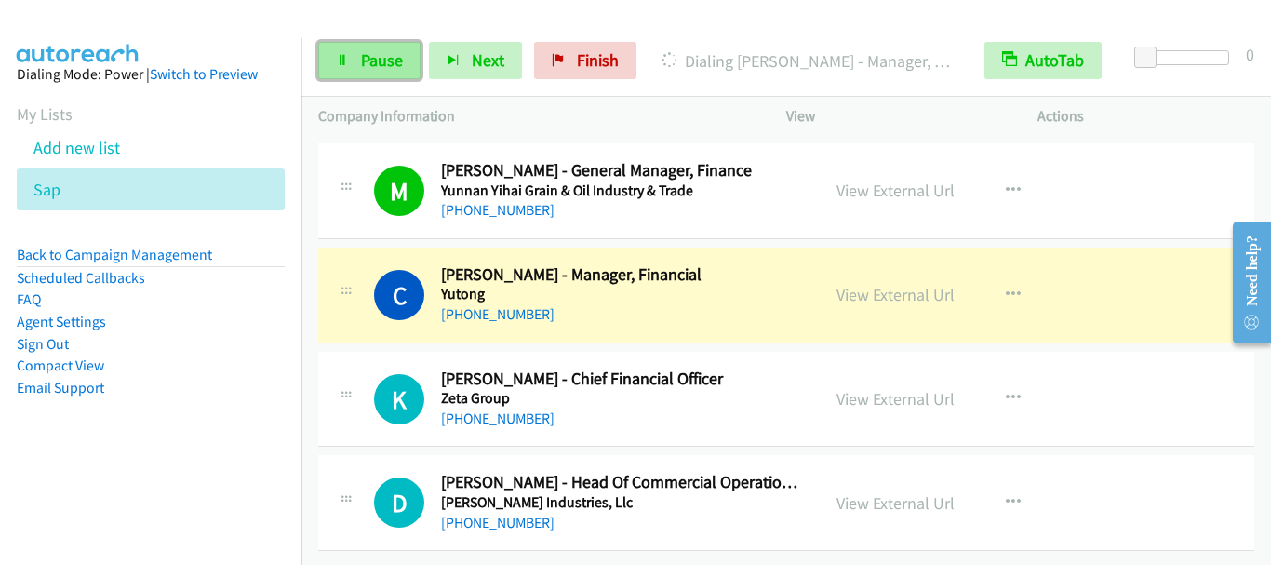
click at [373, 58] on span "Pause" at bounding box center [382, 59] width 42 height 21
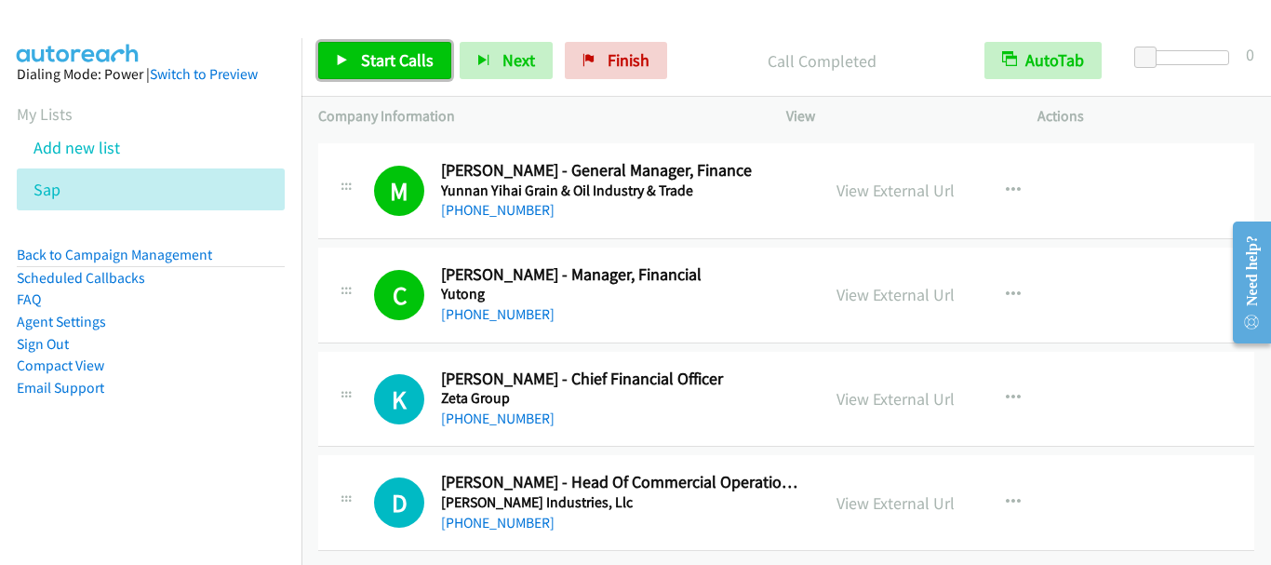
click at [370, 43] on link "Start Calls" at bounding box center [384, 60] width 133 height 37
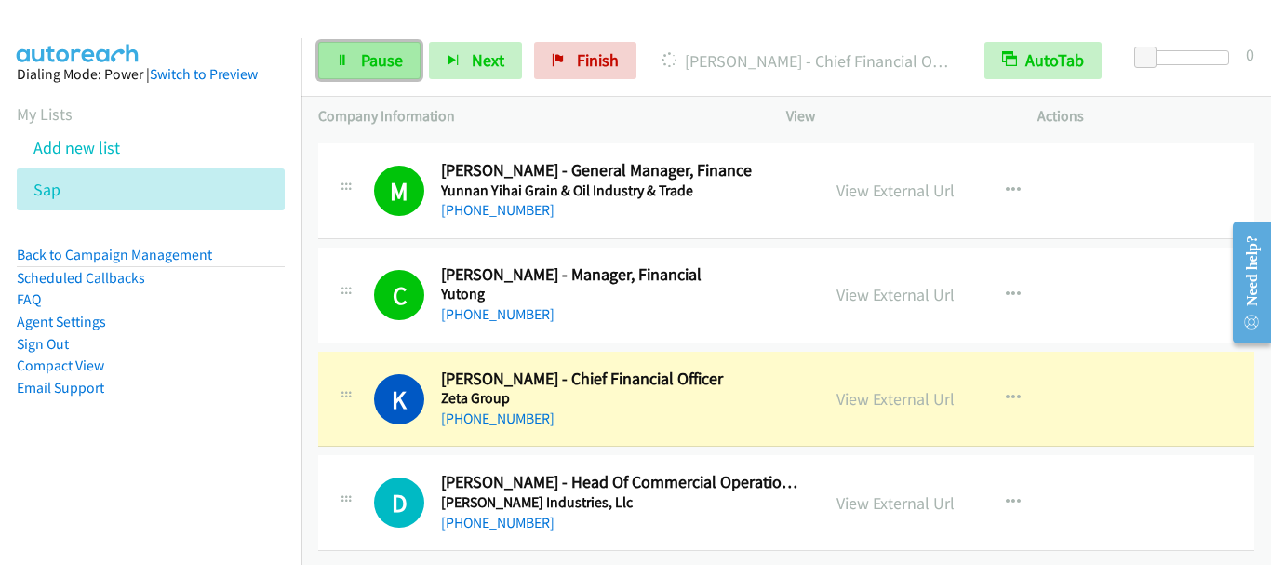
click at [394, 54] on span "Pause" at bounding box center [382, 59] width 42 height 21
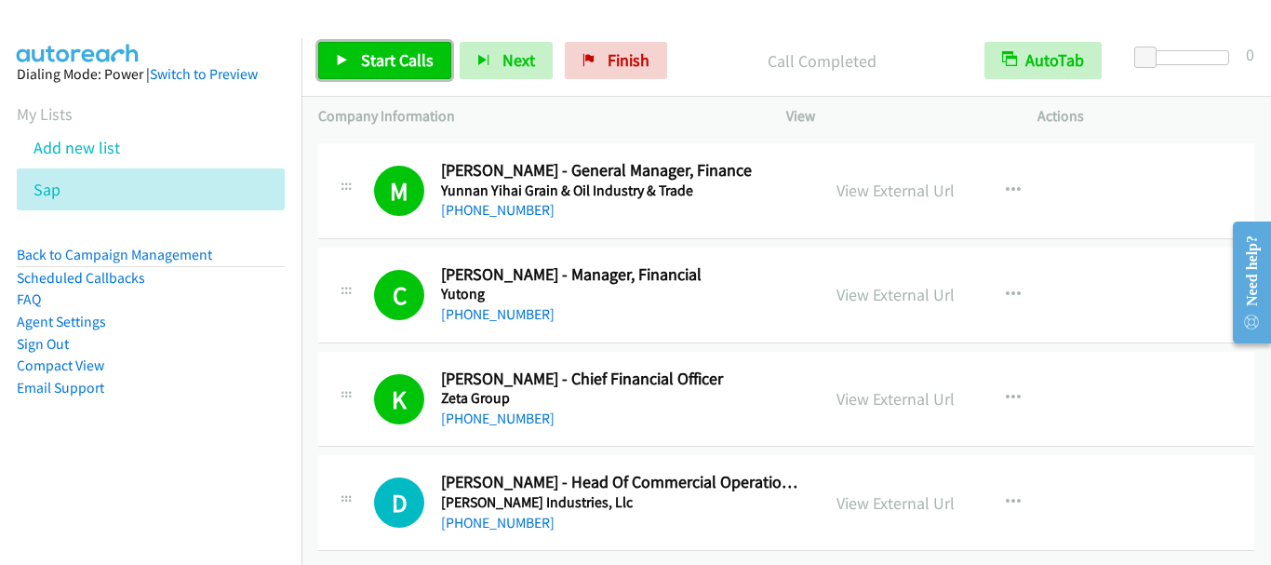
drag, startPoint x: 391, startPoint y: 46, endPoint x: 423, endPoint y: 66, distance: 38.5
click at [391, 48] on link "Start Calls" at bounding box center [384, 60] width 133 height 37
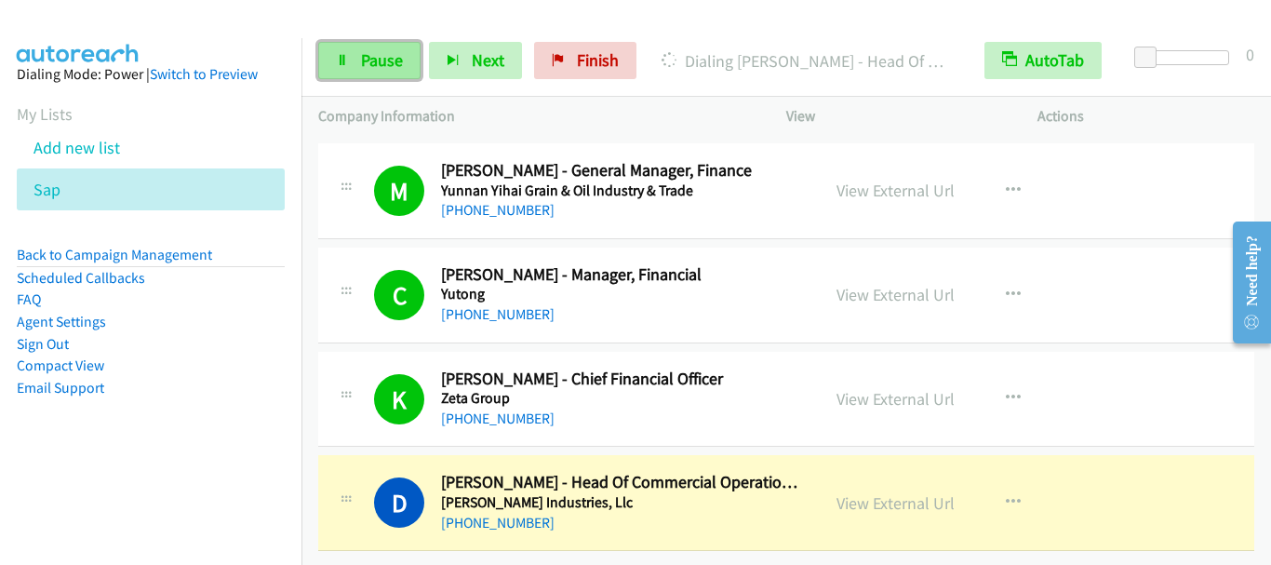
click at [373, 60] on span "Pause" at bounding box center [382, 59] width 42 height 21
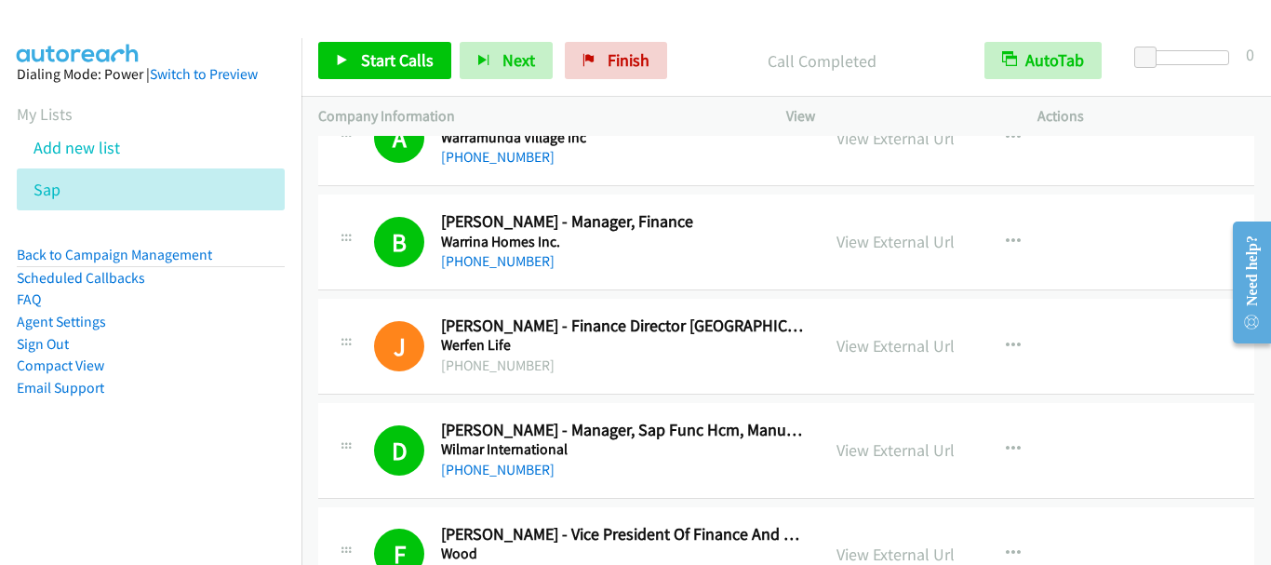
scroll to position [19048, 0]
